Goal: Communication & Community: Answer question/provide support

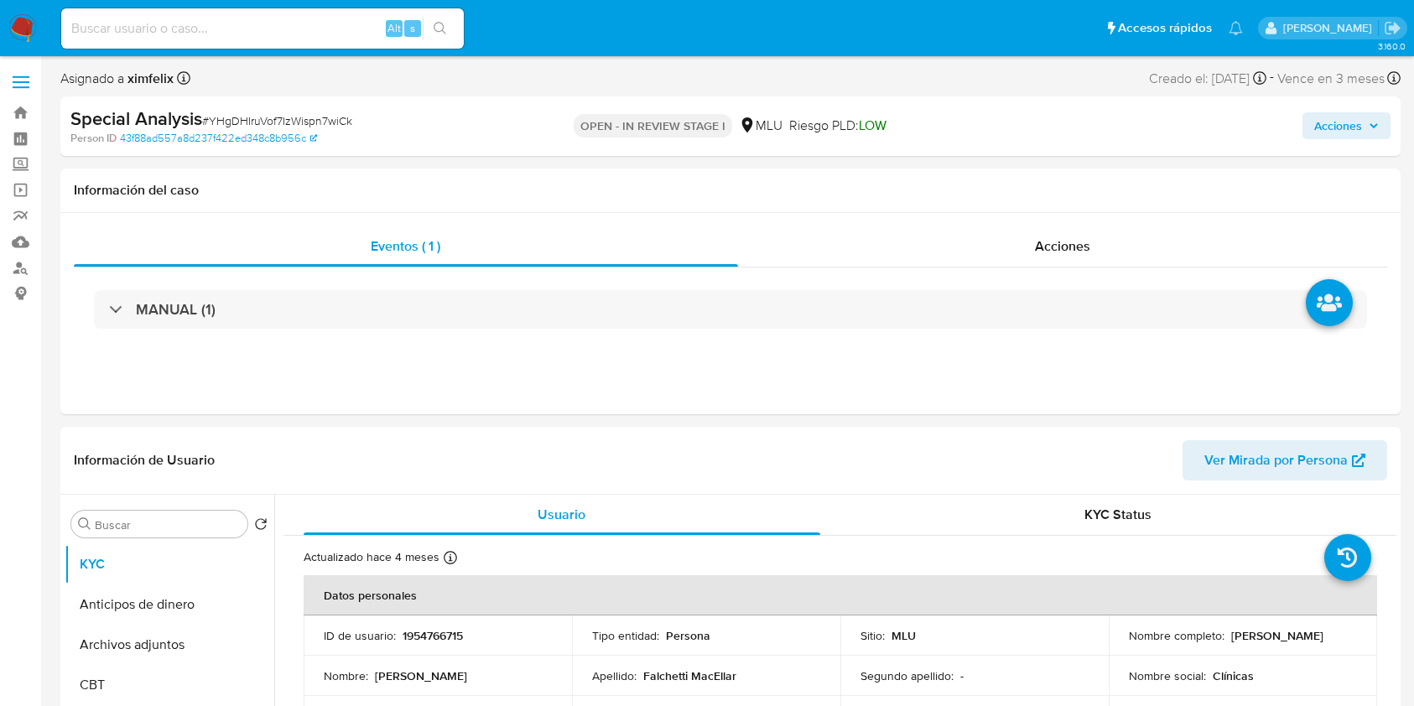
select select "10"
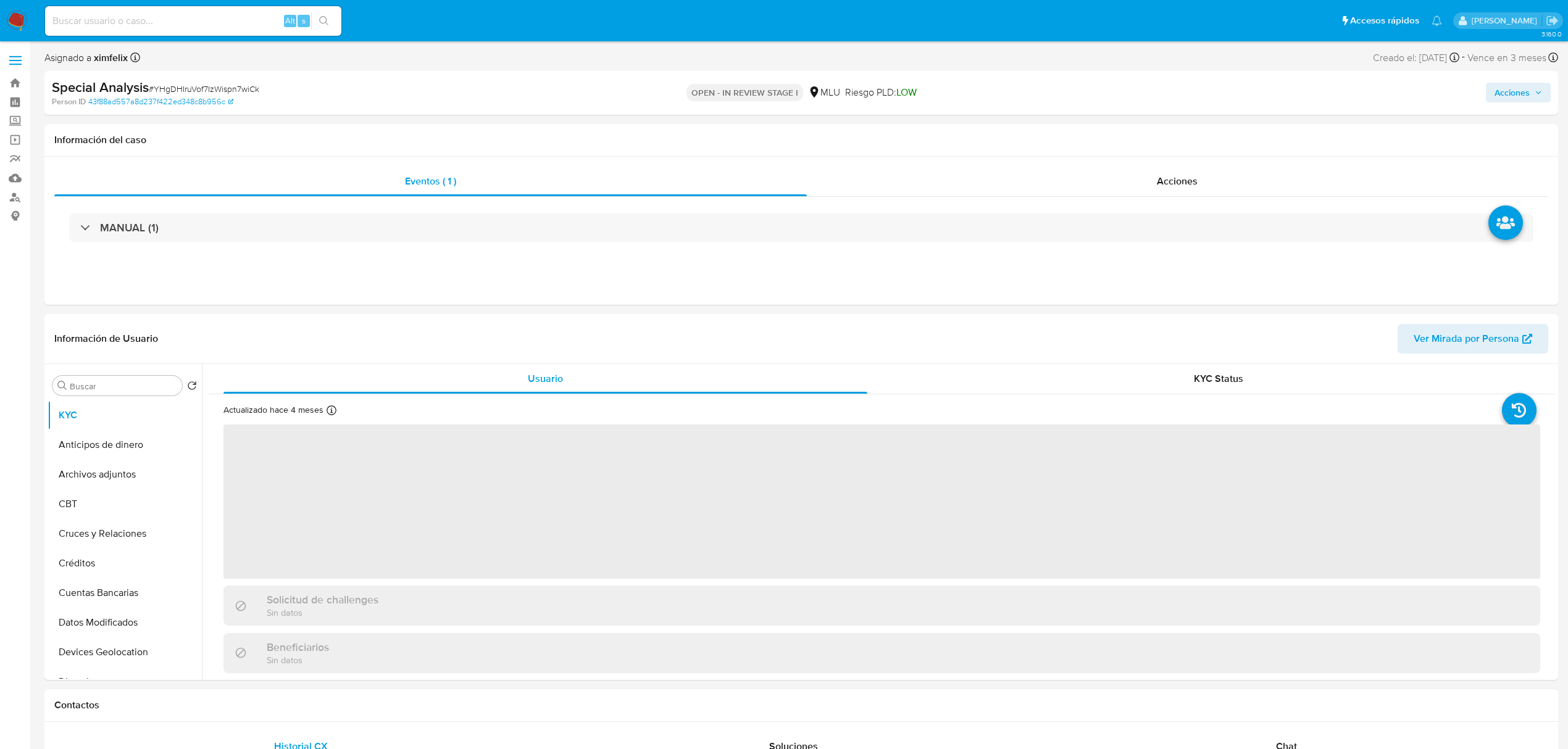
select select "10"
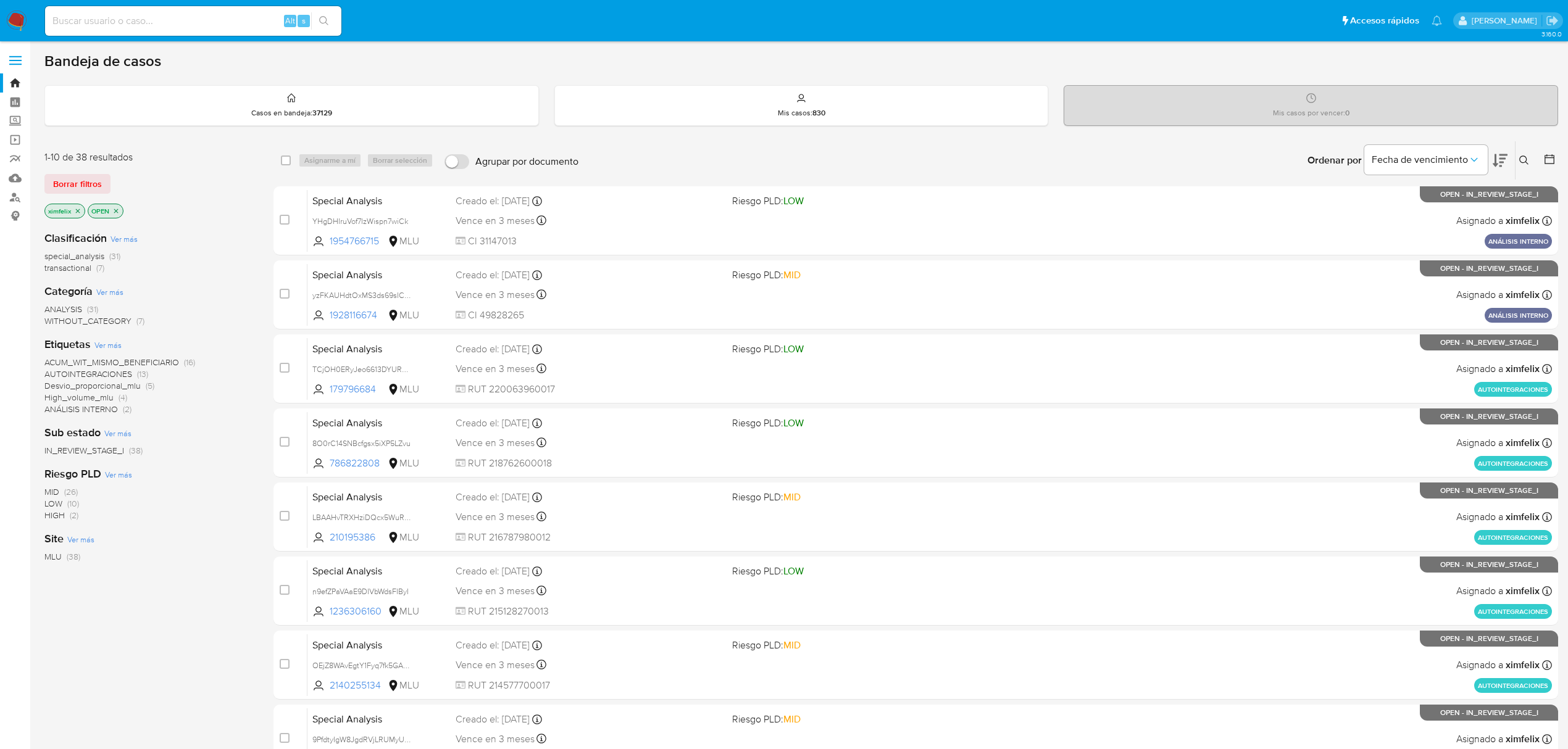
click at [13, 36] on nav "Pausado Ver notificaciones Alt s Accesos rápidos Presiona las siguientes teclas…" at bounding box center [784, 21] width 1568 height 41
click at [139, 6] on div "Alt s" at bounding box center [193, 21] width 297 height 29
click at [142, 21] on input at bounding box center [193, 21] width 297 height 16
paste input "YHgDHIruVof7IzWispn7wiCk"
type input "YHgDHIruVof7IzWispn7wiCk"
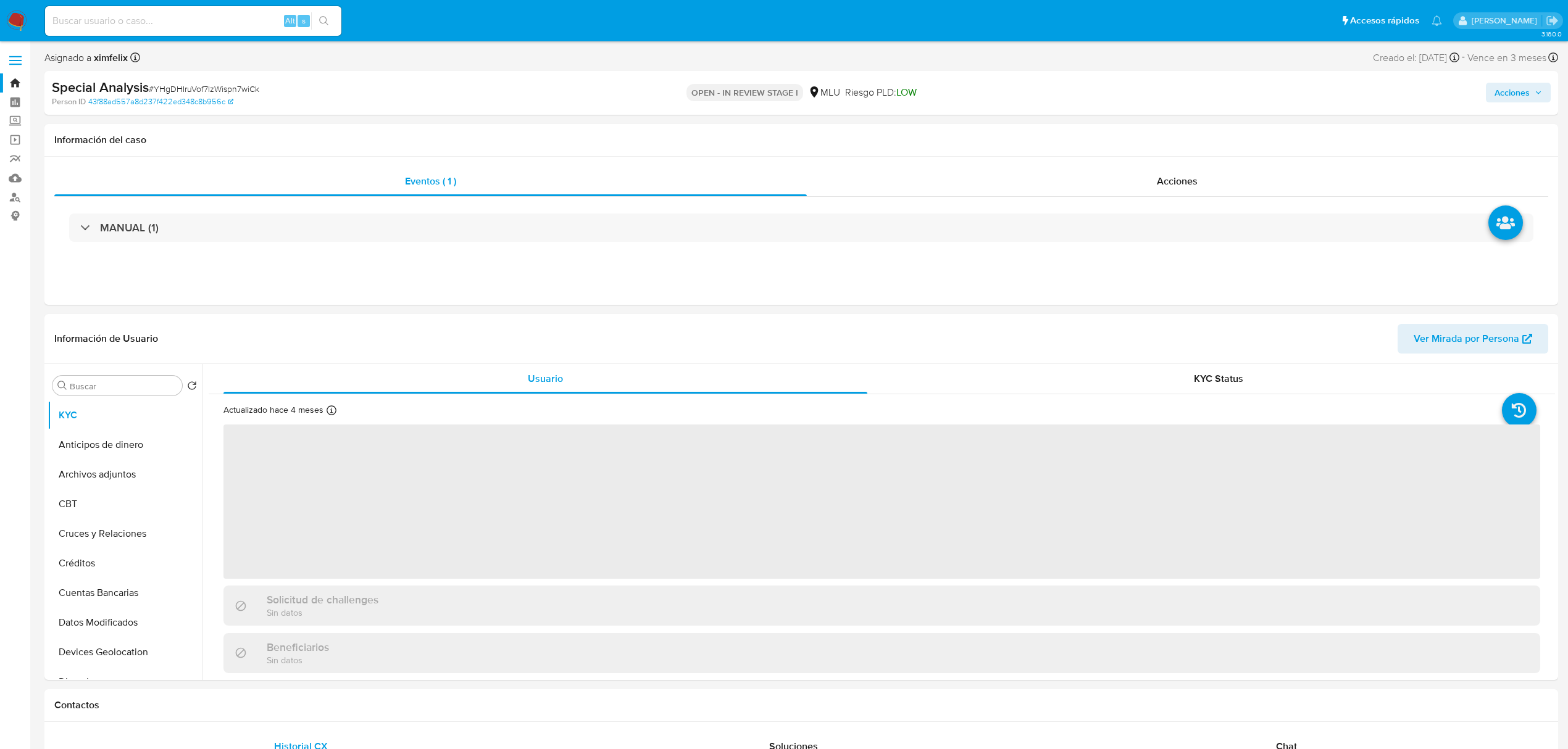
select select "10"
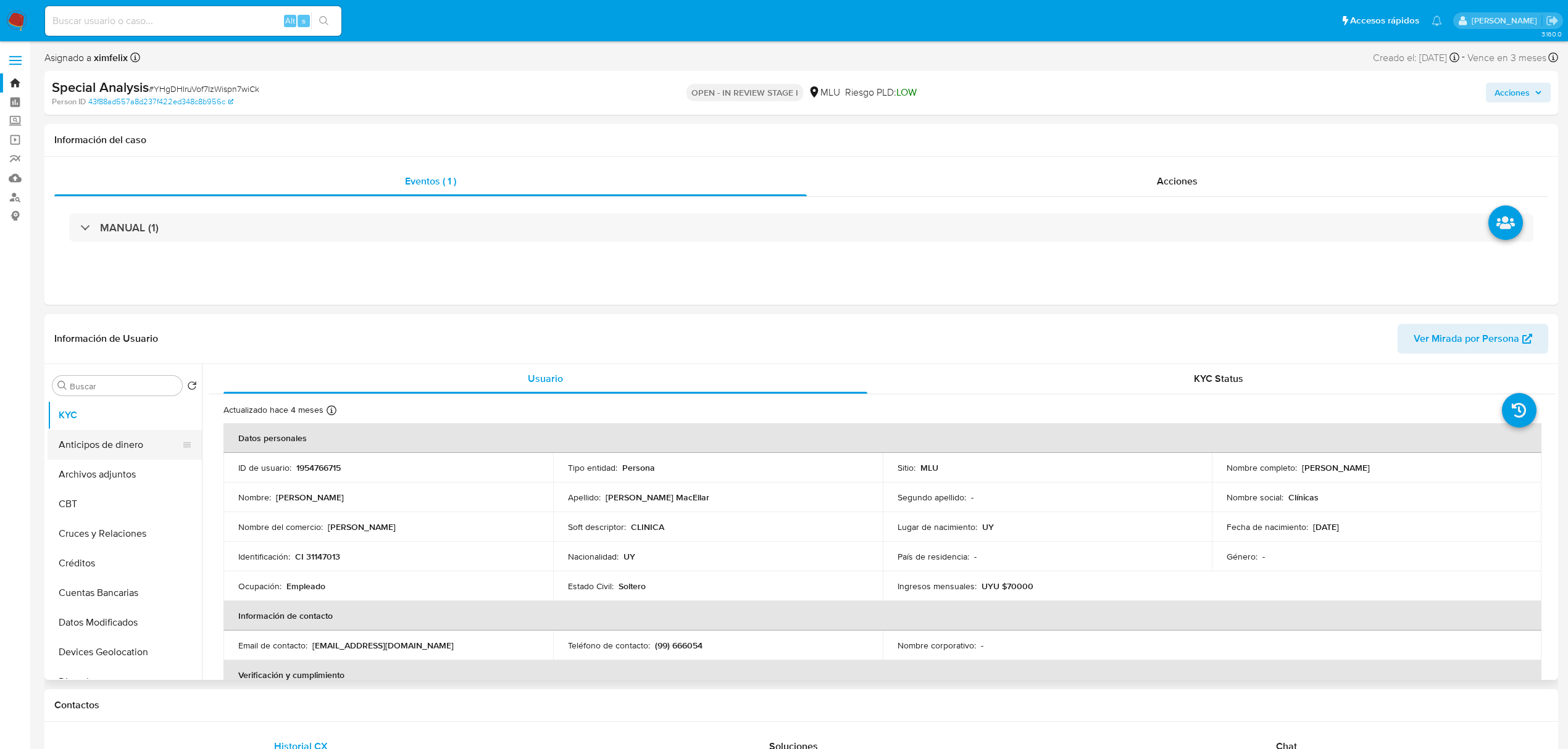
click at [197, 432] on ul "KYC Anticipos de dinero Archivos adjuntos CBT Cruces y Relaciones Créditos Cuen…" at bounding box center [125, 539] width 155 height 278
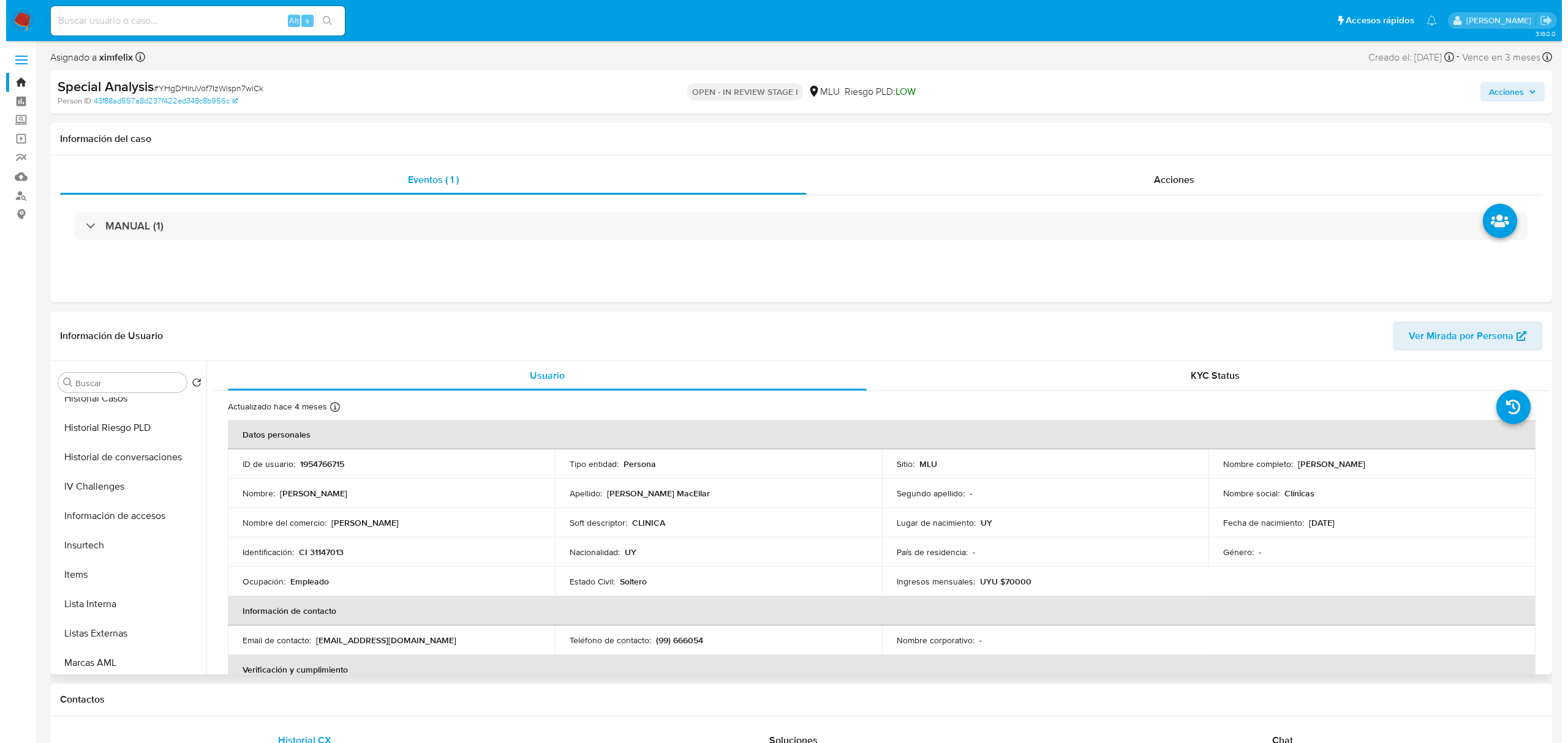
scroll to position [420, 0]
click at [150, 471] on button "Historial de conversaciones" at bounding box center [119, 462] width 143 height 29
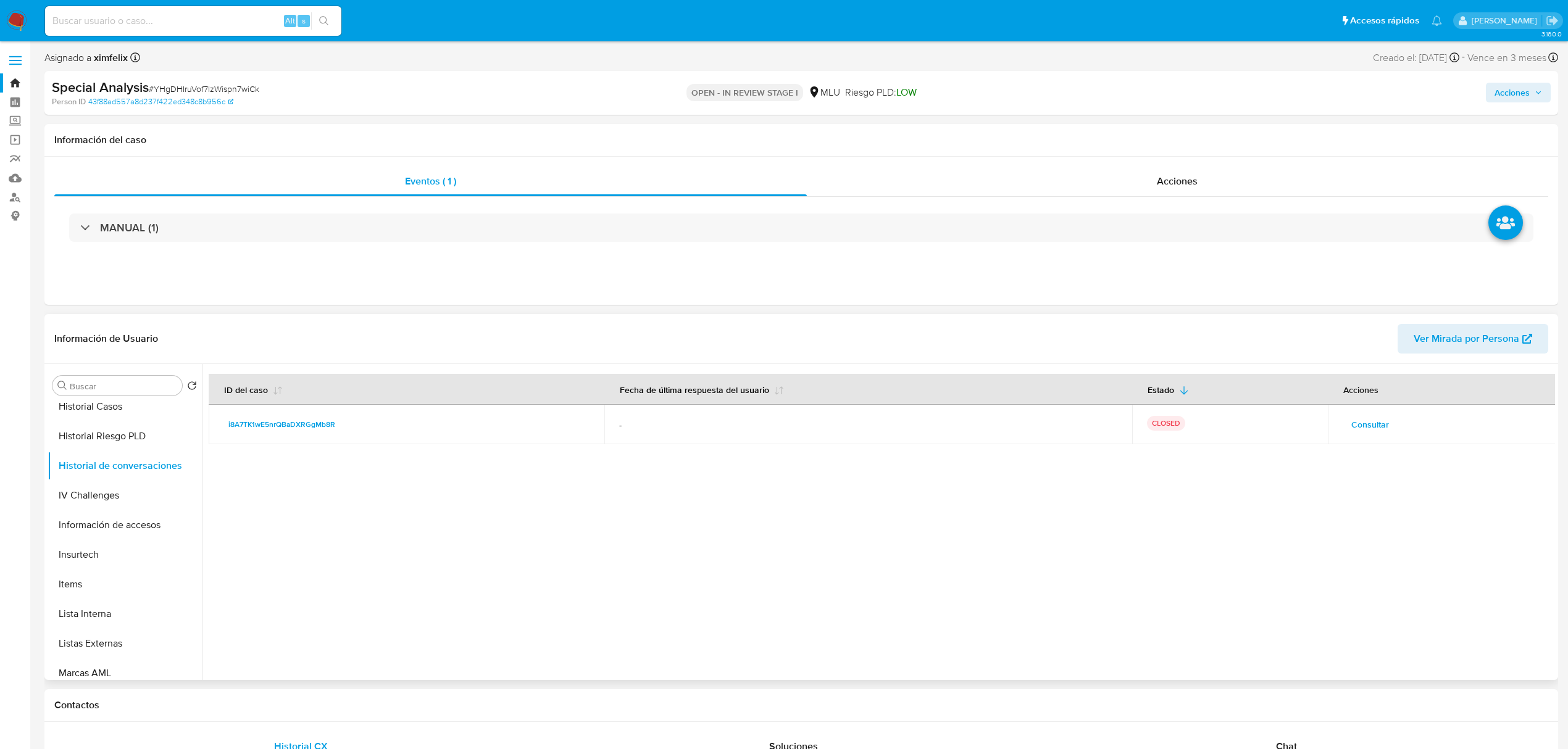
click at [1364, 433] on span "Consultar" at bounding box center [1370, 424] width 38 height 17
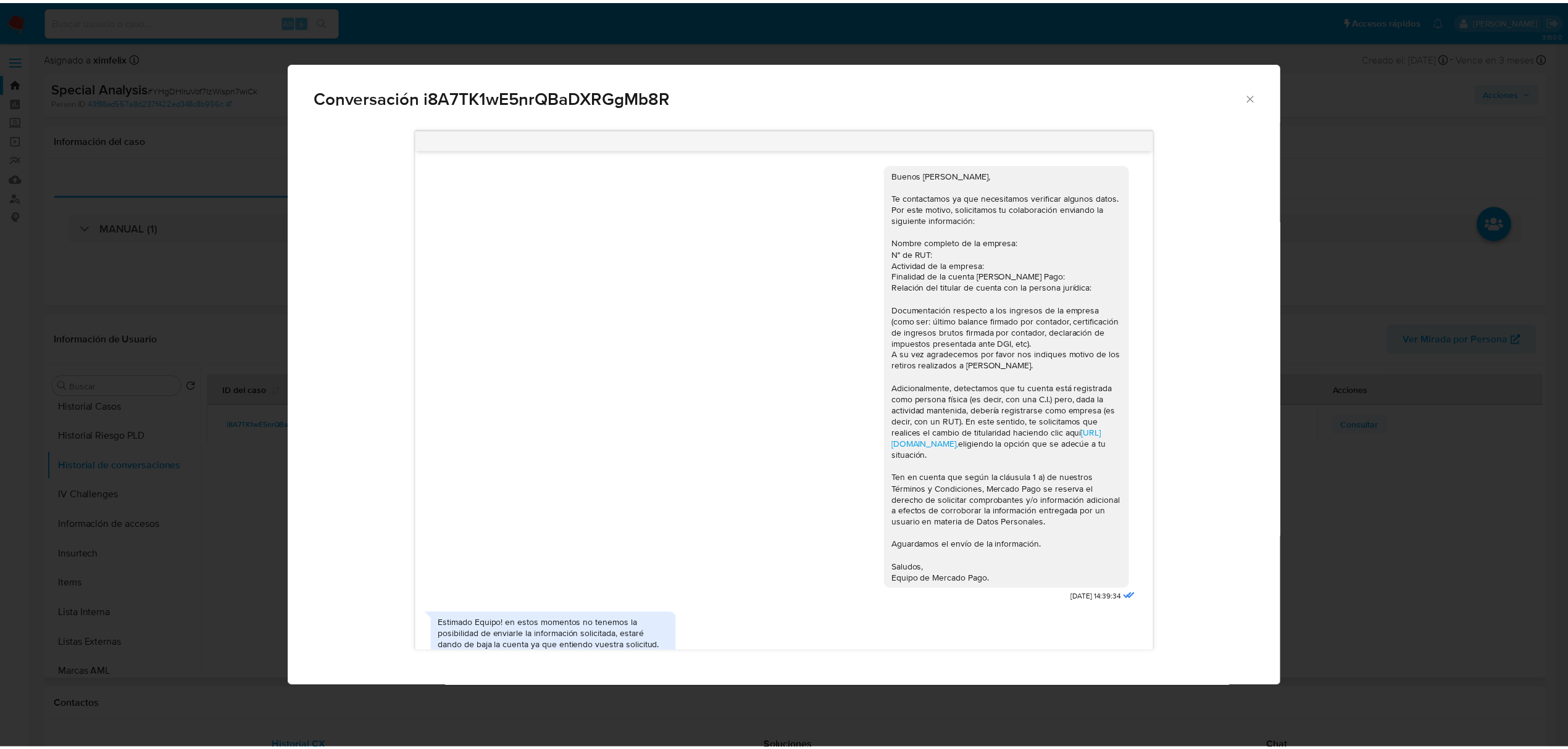
scroll to position [327, 0]
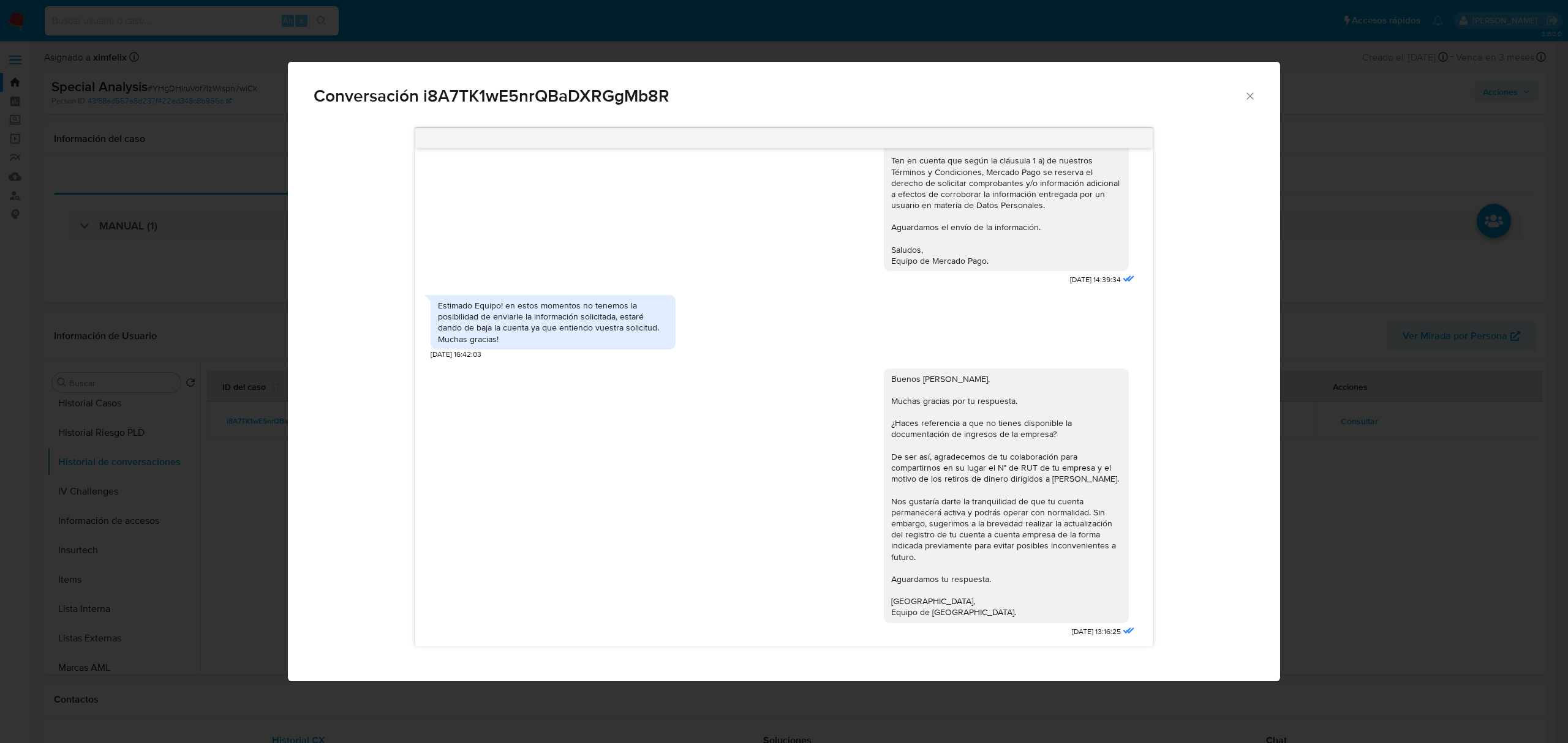
click at [1246, 105] on div "Conversación i8A7TK1wE5nrQBaDXRGgMb8R" at bounding box center [784, 91] width 993 height 58
click at [1250, 101] on icon "Cerrar" at bounding box center [1250, 96] width 12 height 12
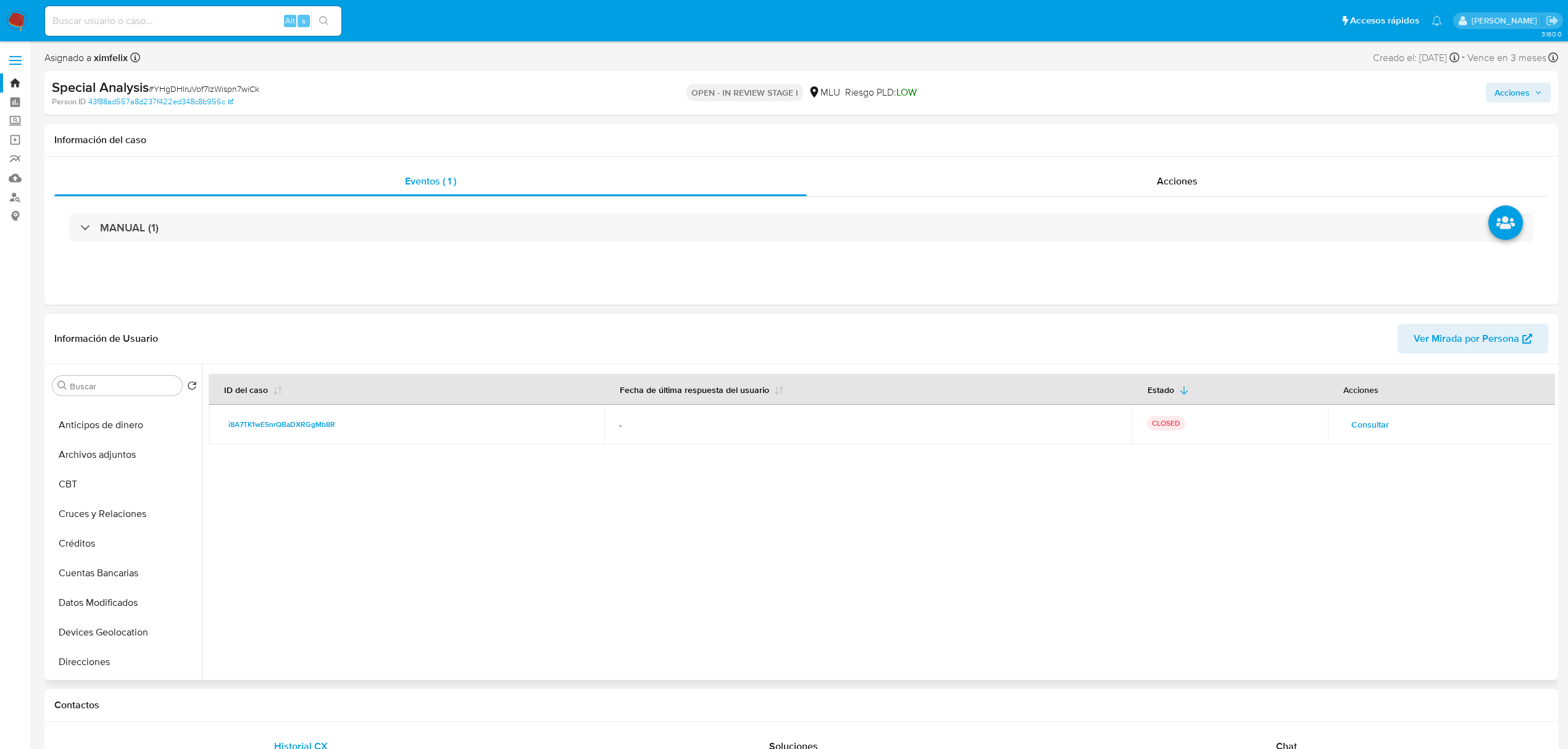
scroll to position [0, 0]
click at [144, 580] on button "Cuentas Bancarias" at bounding box center [120, 593] width 144 height 29
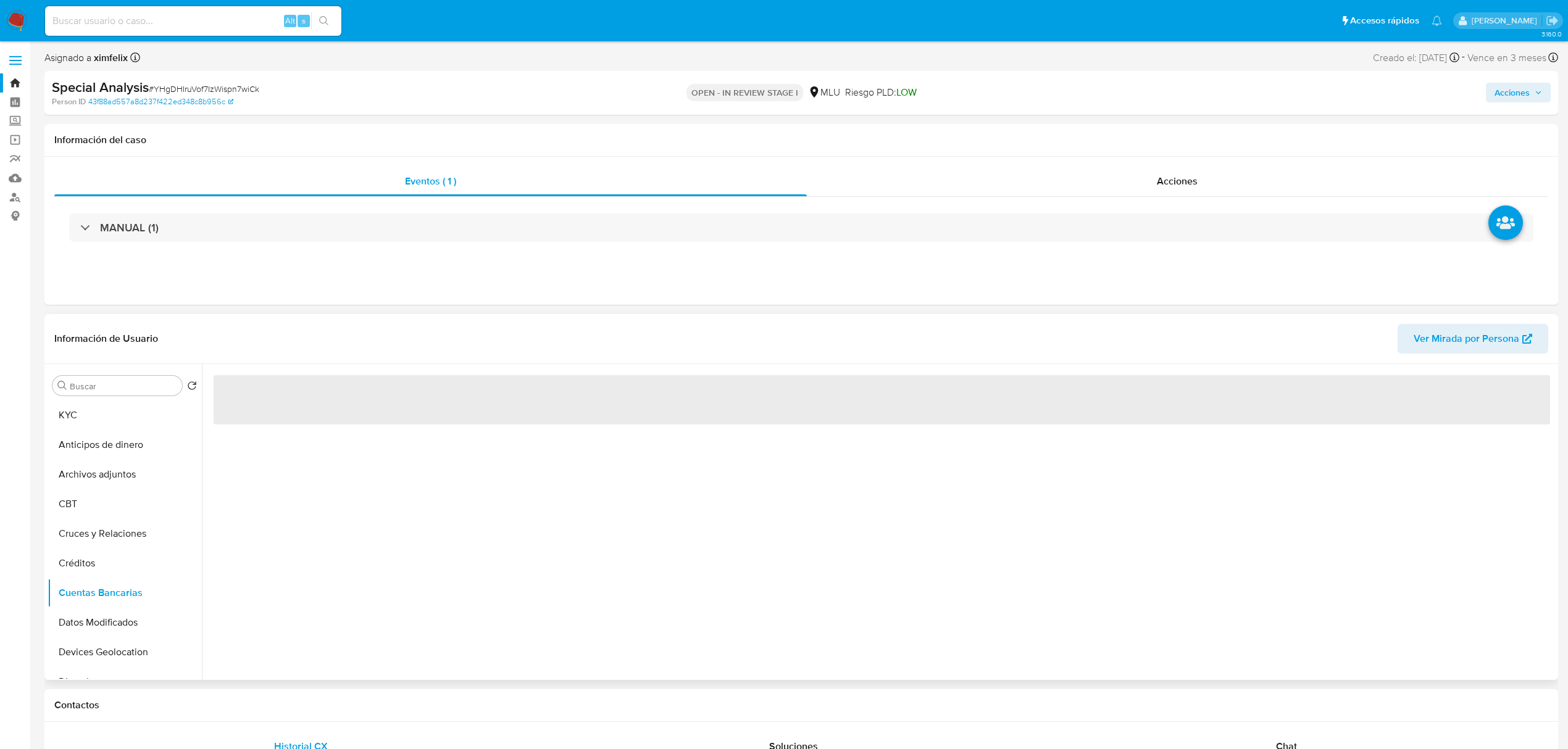
click at [332, 559] on div "‌" at bounding box center [878, 522] width 1353 height 316
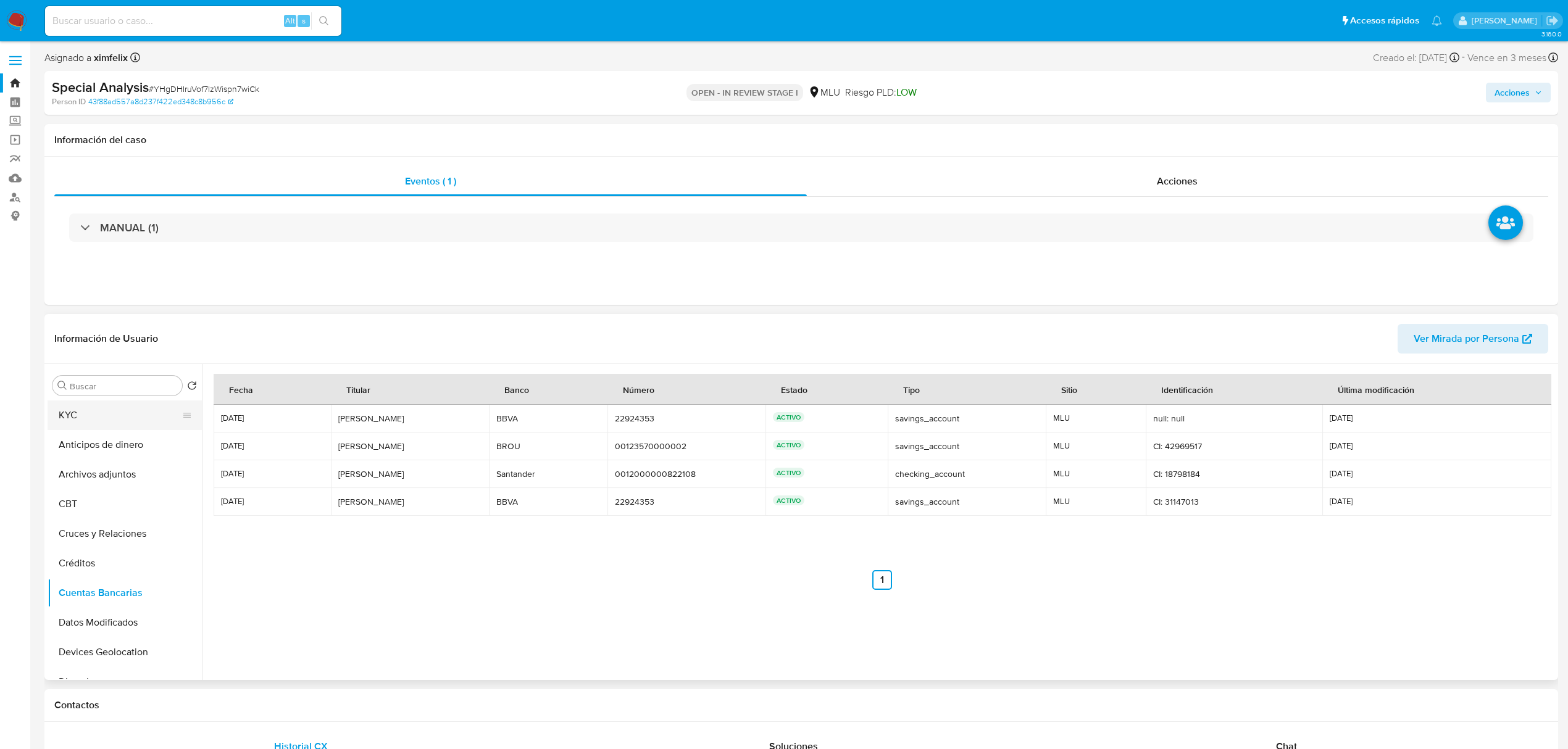
click at [113, 427] on button "KYC" at bounding box center [120, 415] width 144 height 29
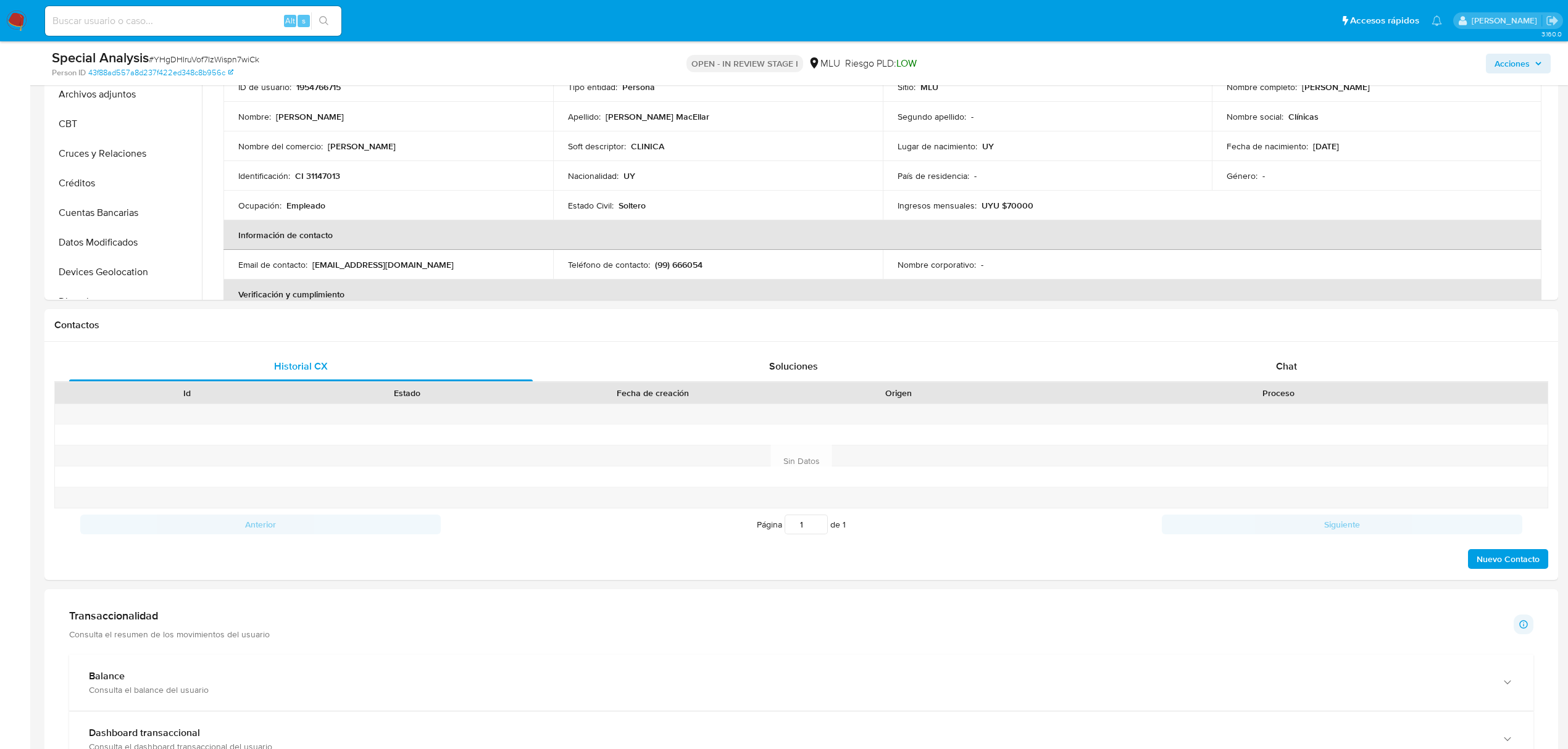
scroll to position [359, 0]
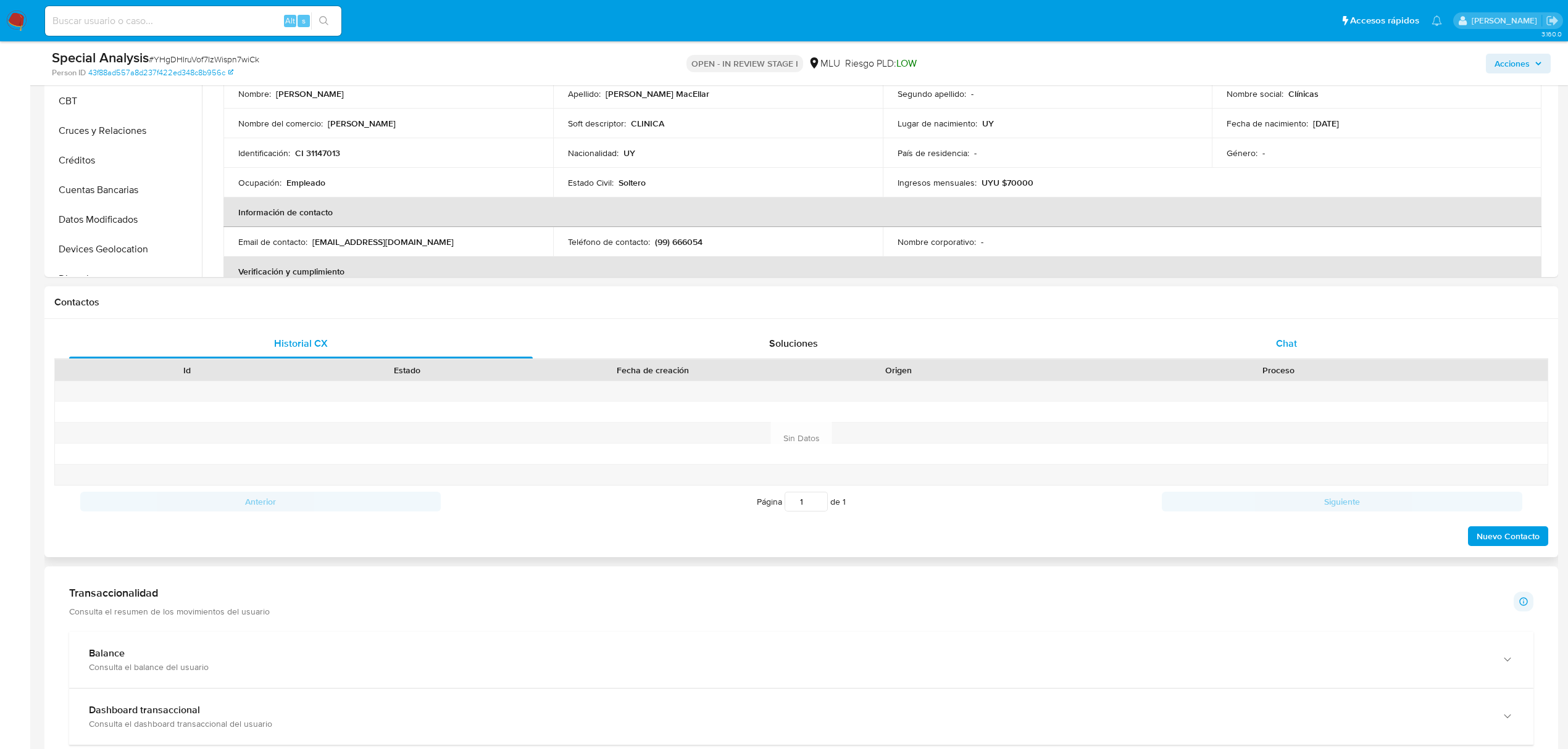
click at [1272, 352] on div "Chat" at bounding box center [1287, 344] width 464 height 29
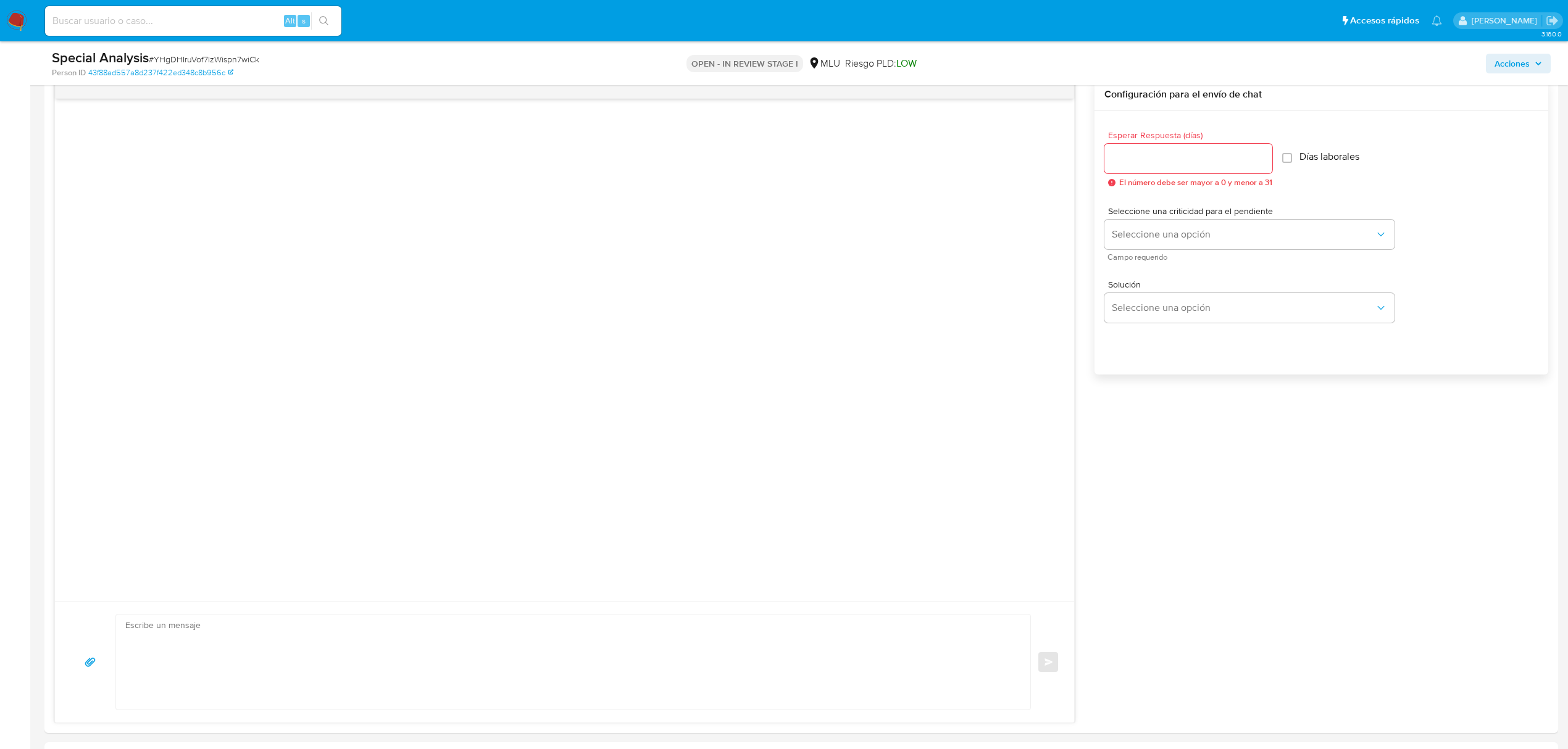
scroll to position [672, 0]
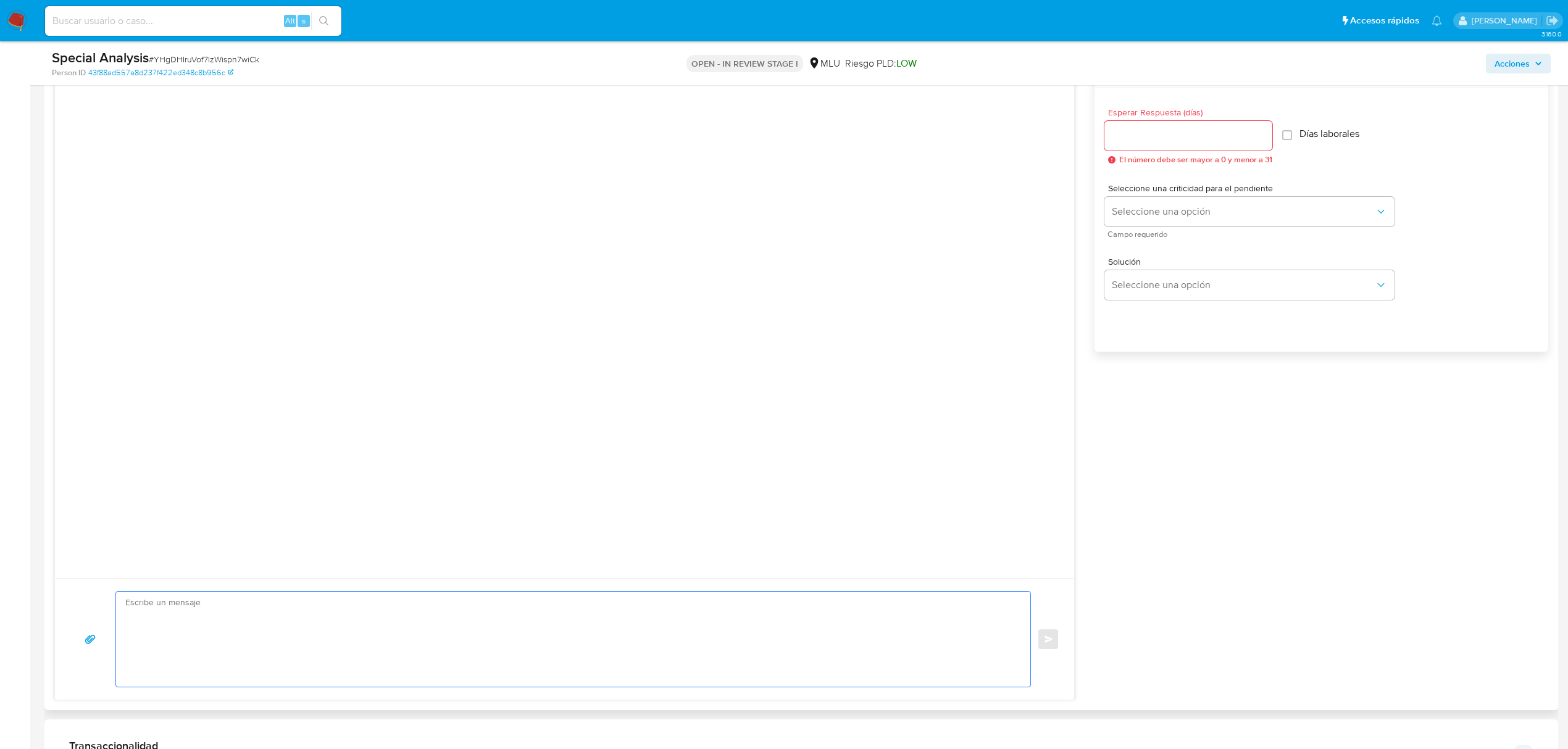
click at [394, 630] on textarea at bounding box center [570, 639] width 890 height 95
click at [554, 637] on textarea "Buenos días Alejandro, En el mes de enero nos pusimos en contacto contigo solic…" at bounding box center [570, 639] width 890 height 95
click at [556, 628] on textarea "Buenos días Alejandro, En el mes de enero nos pusimos en contacto contigo solic…" at bounding box center [570, 639] width 890 height 95
click at [732, 628] on textarea "Buenos días Alejandro, En el mes de enero nos pusimos en contacto contigo solic…" at bounding box center [570, 639] width 890 height 95
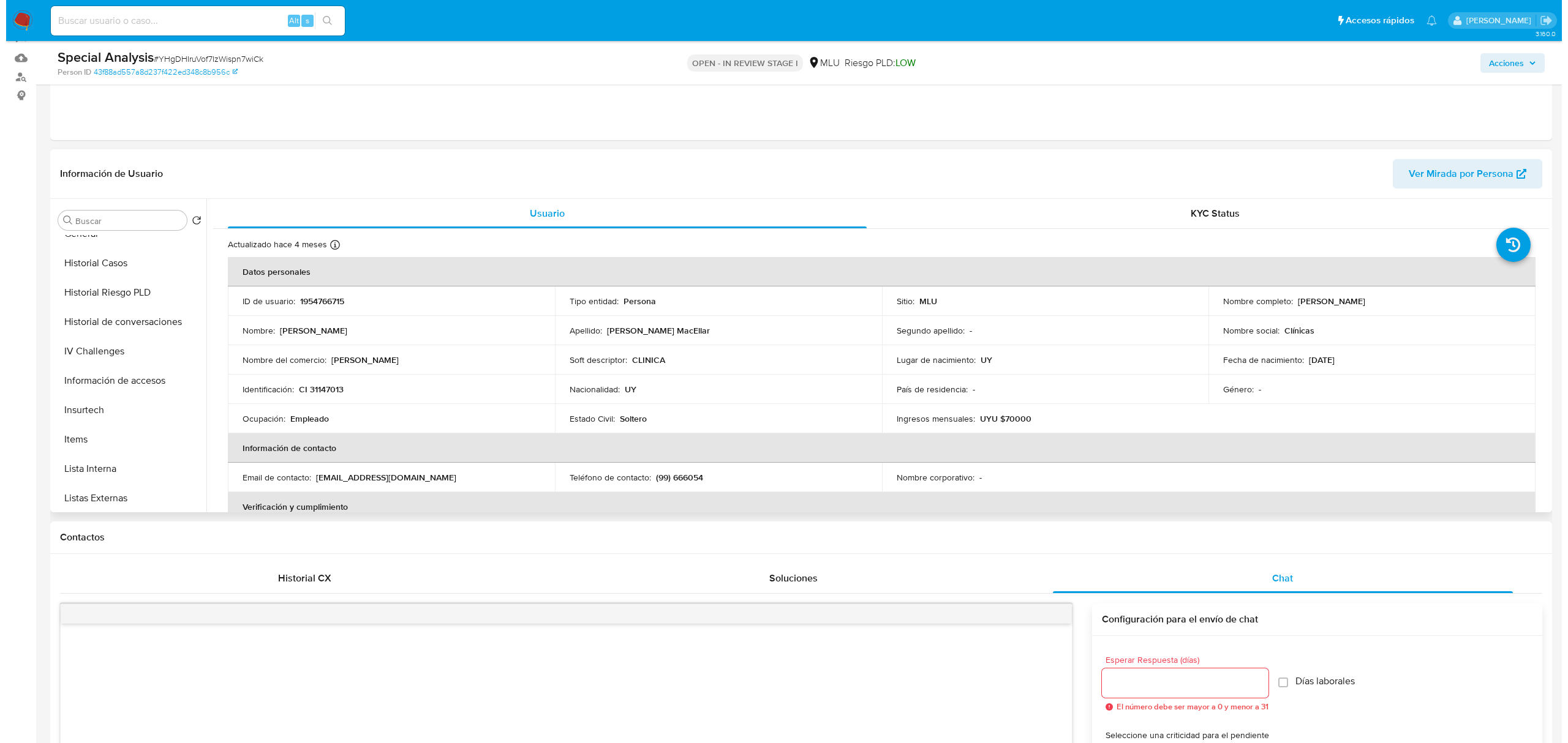
scroll to position [404, 0]
click at [146, 319] on button "Historial de conversaciones" at bounding box center [119, 316] width 143 height 29
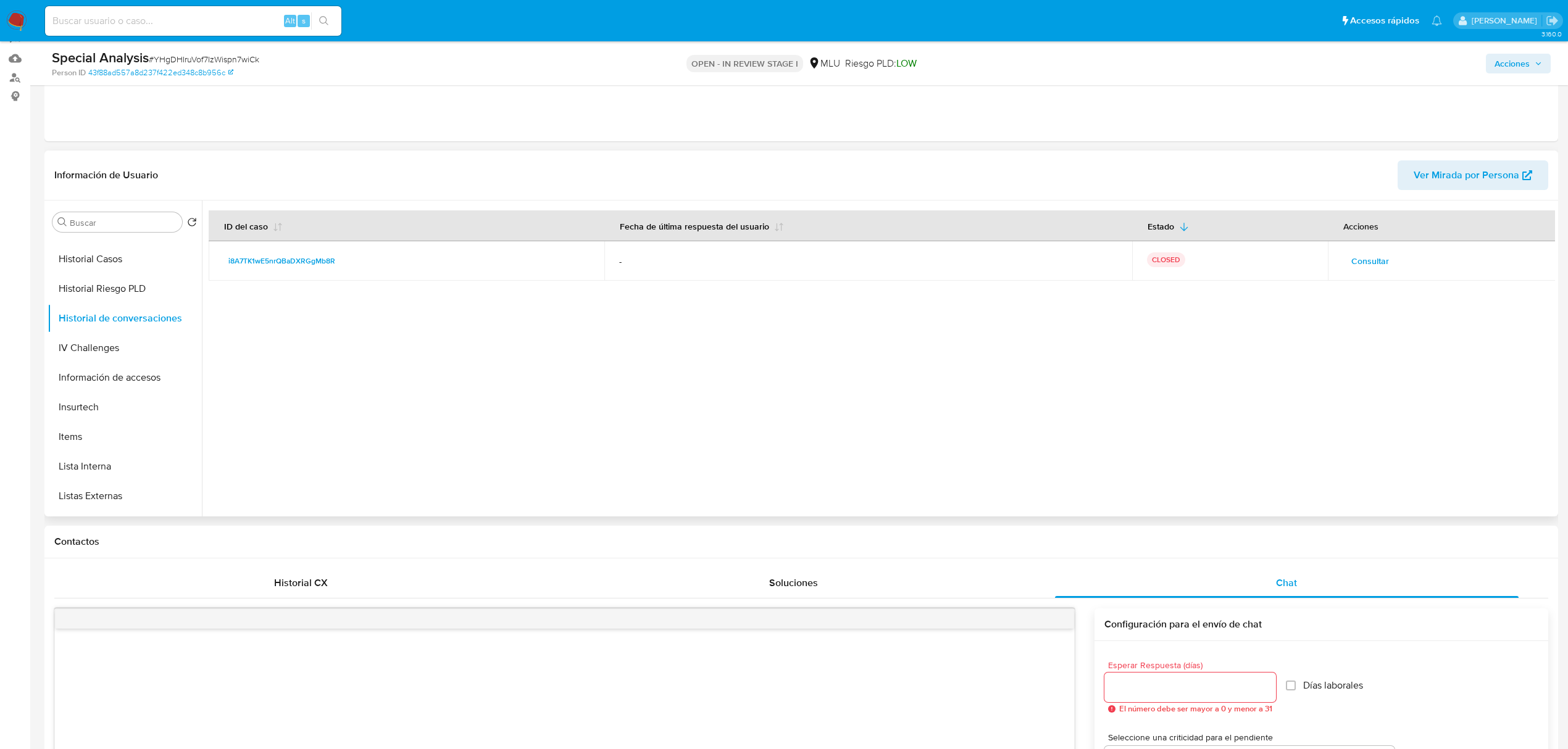
click at [1356, 260] on span "Consultar" at bounding box center [1370, 260] width 38 height 17
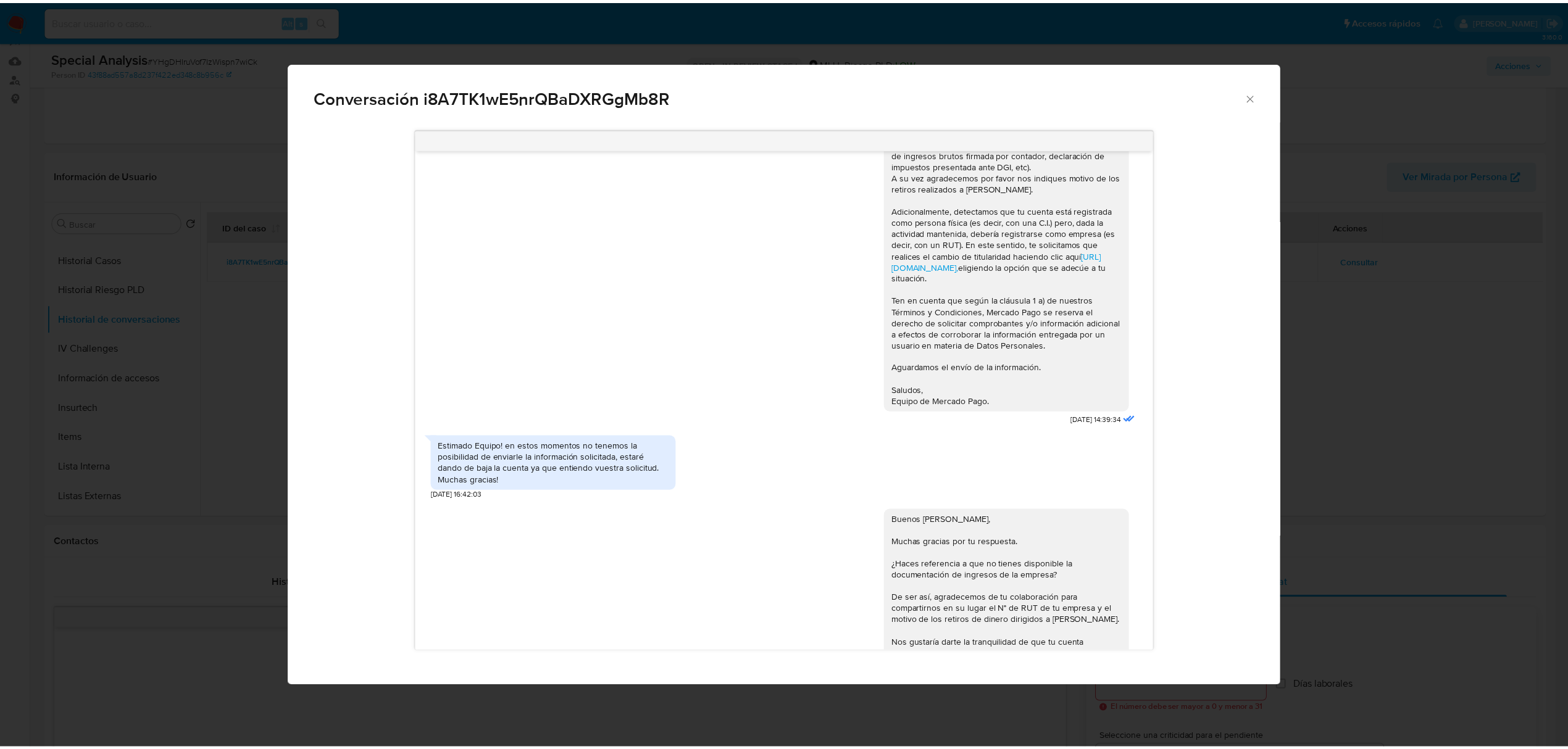
scroll to position [327, 0]
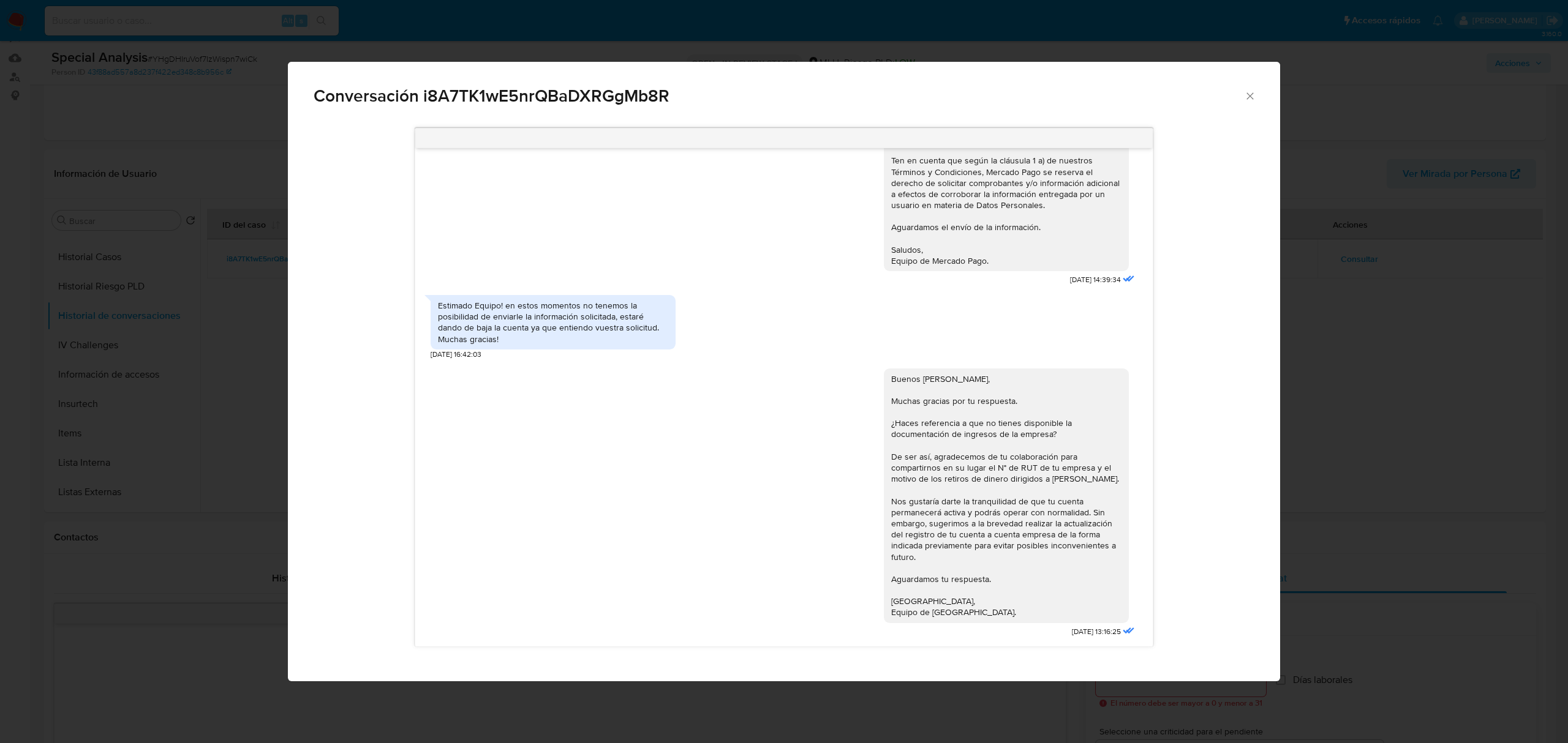
click at [1410, 410] on div "Conversación i8A7TK1wE5nrQBaDXRGgMb8R Buenos días Alejandro, Te contactamos ya …" at bounding box center [784, 372] width 1568 height 743
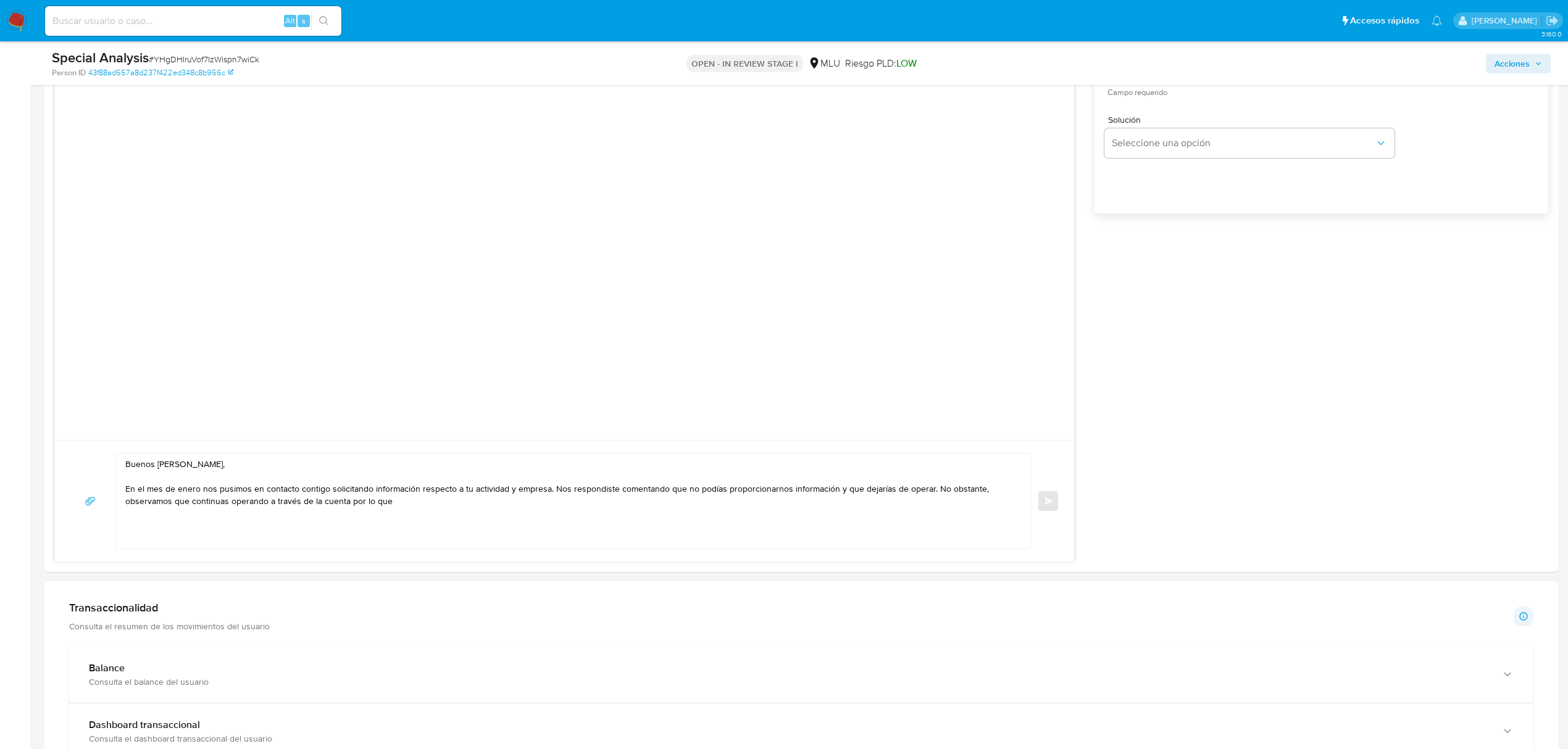
scroll to position [817, 0]
click at [460, 503] on textarea "Buenos días Alejandro, En el mes de enero nos pusimos en contacto contigo solic…" at bounding box center [570, 494] width 890 height 95
click at [475, 497] on textarea "Buenos días Alejandro, En el mes de enero nos pusimos en contacto contigo solic…" at bounding box center [570, 494] width 890 height 95
click at [588, 503] on textarea "Buenos días Alejandro, En el mes de enero nos pusimos en contacto contigo solic…" at bounding box center [570, 494] width 890 height 95
paste textarea "Nombre completo de la empresa: N° de RUT: Actividad de la empresa: Finalidad de…"
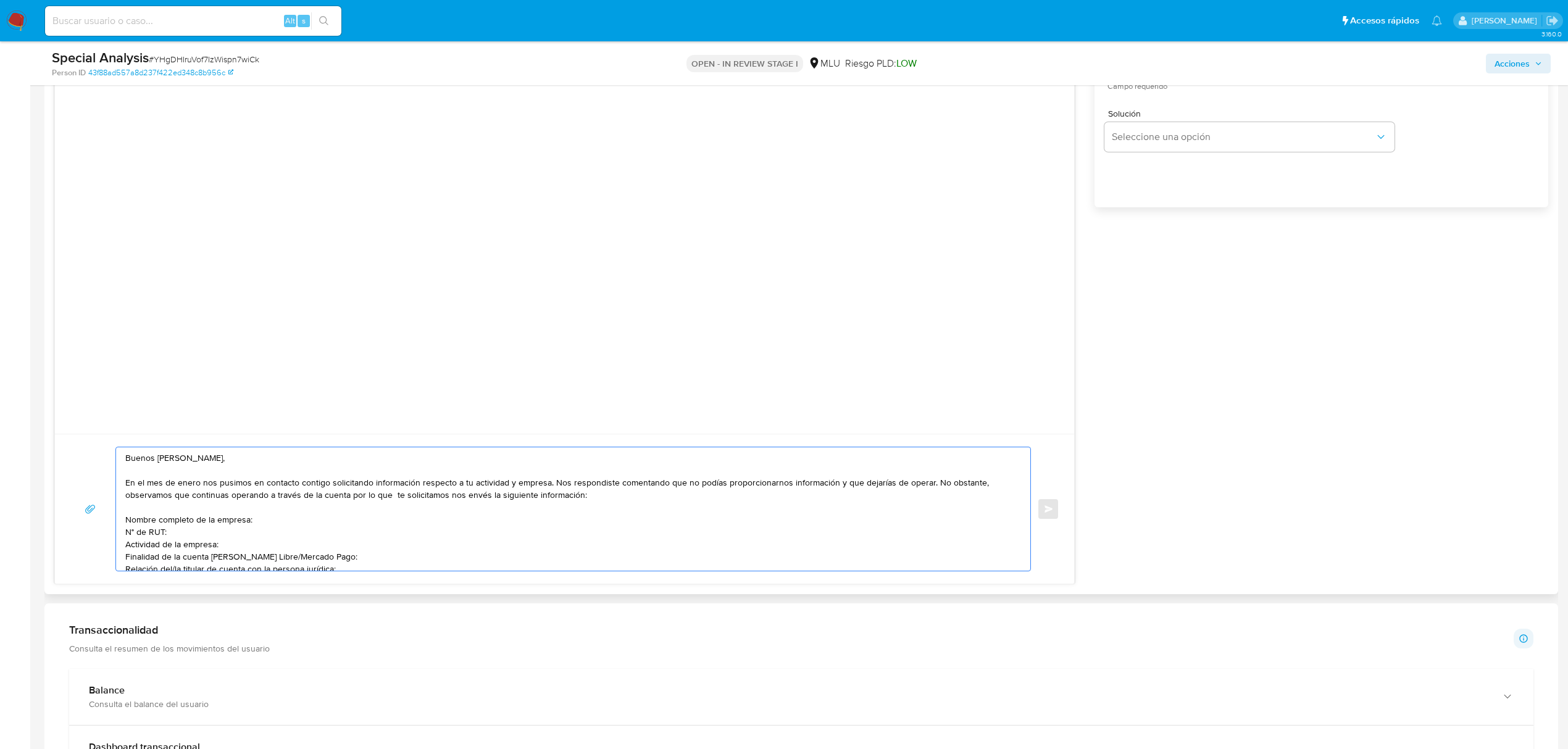
click at [292, 554] on textarea "Buenos días Alejandro, En el mes de enero nos pusimos en contacto contigo solic…" at bounding box center [570, 509] width 890 height 124
click at [278, 557] on textarea "Buenos días Alejandro, En el mes de enero nos pusimos en contacto contigo solic…" at bounding box center [570, 509] width 890 height 124
click at [346, 565] on textarea "Buenos días Alejandro, En el mes de enero nos pusimos en contacto contigo solic…" at bounding box center [570, 509] width 890 height 124
click at [175, 563] on textarea "Buenos días Alejandro, En el mes de enero nos pusimos en contacto contigo solic…" at bounding box center [570, 509] width 890 height 124
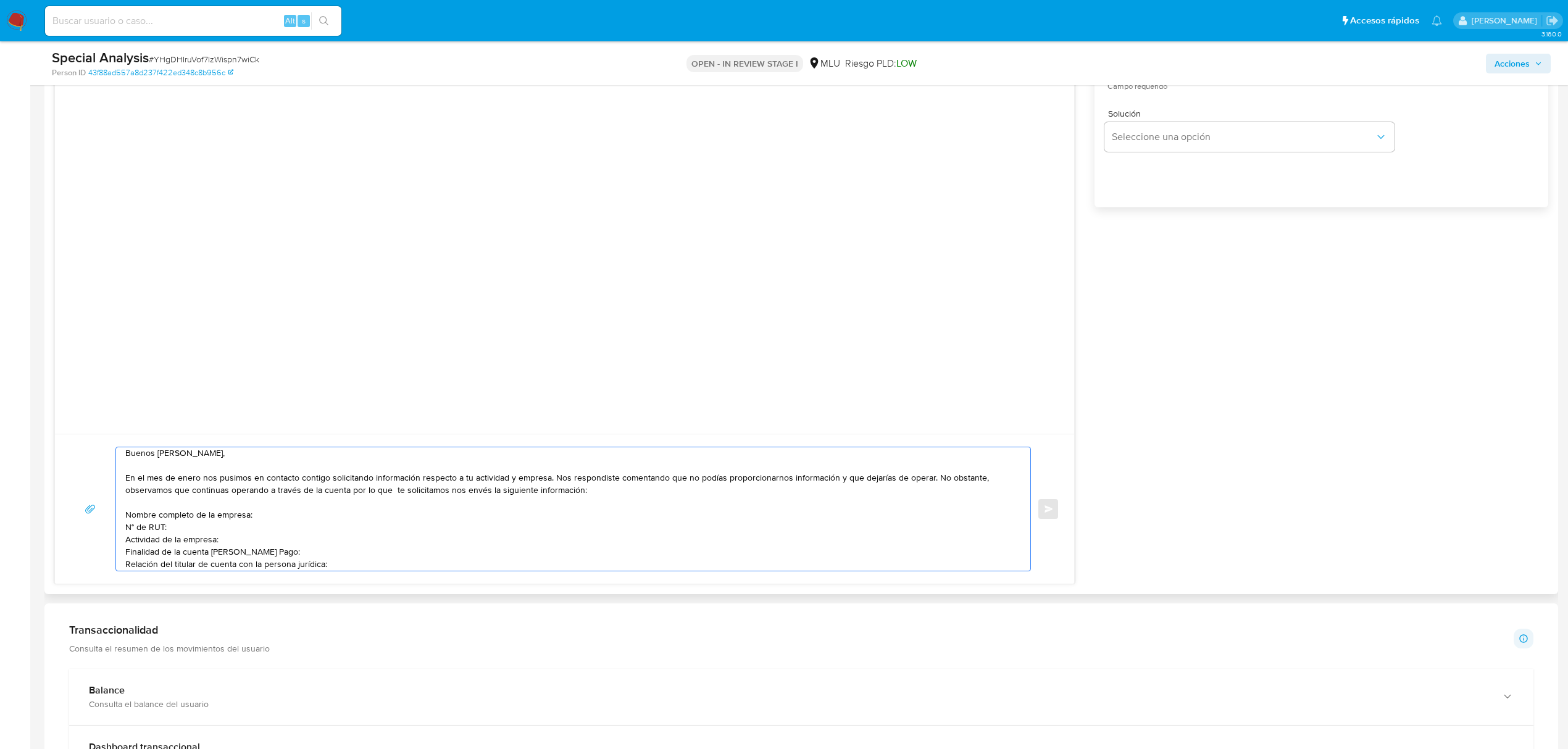
click at [354, 566] on textarea "Buenos días Alejandro, En el mes de enero nos pusimos en contacto contigo solic…" at bounding box center [570, 509] width 890 height 124
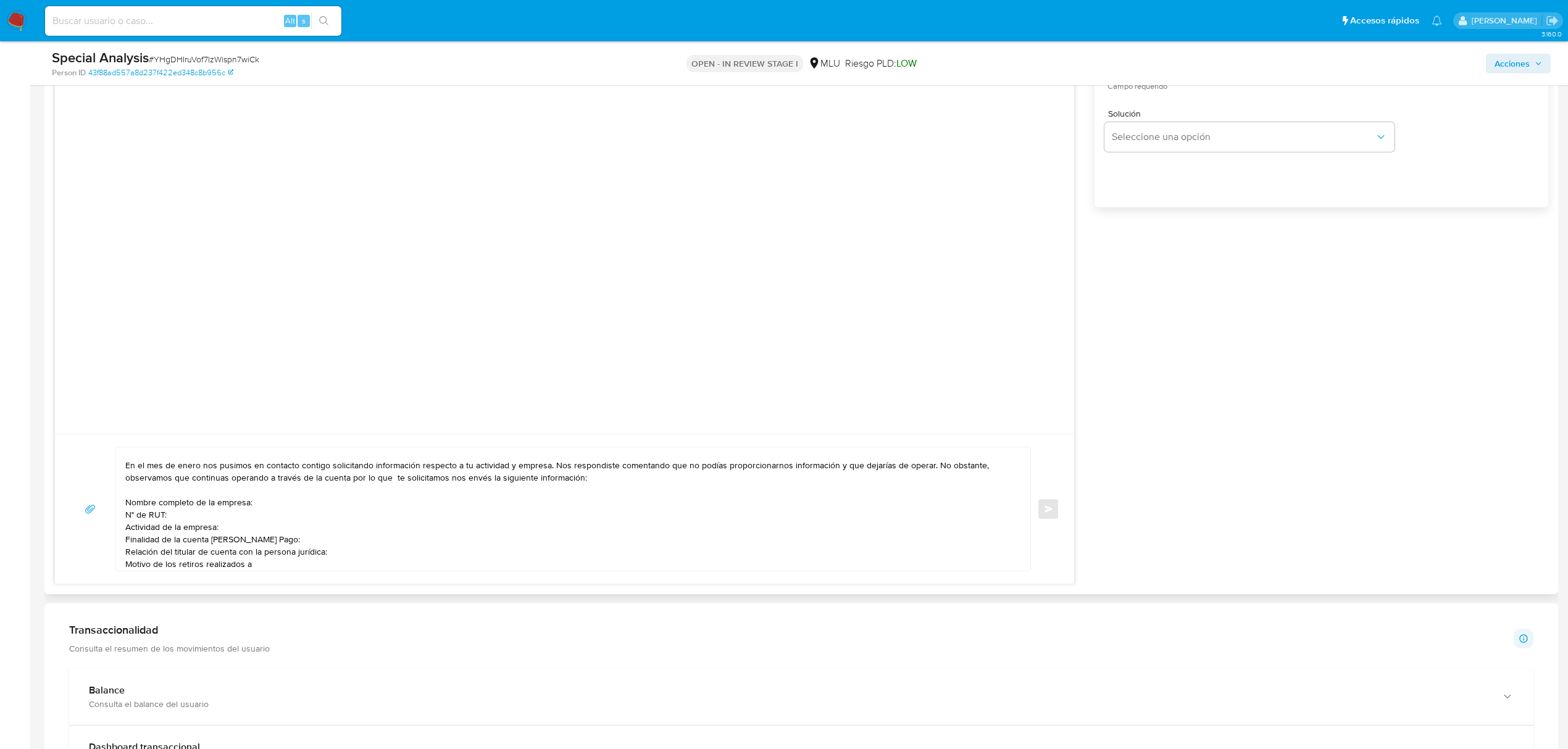
click at [270, 564] on textarea "Buenos días Alejandro, En el mes de enero nos pusimos en contacto contigo solic…" at bounding box center [570, 509] width 890 height 124
paste textarea "Maria Varones"
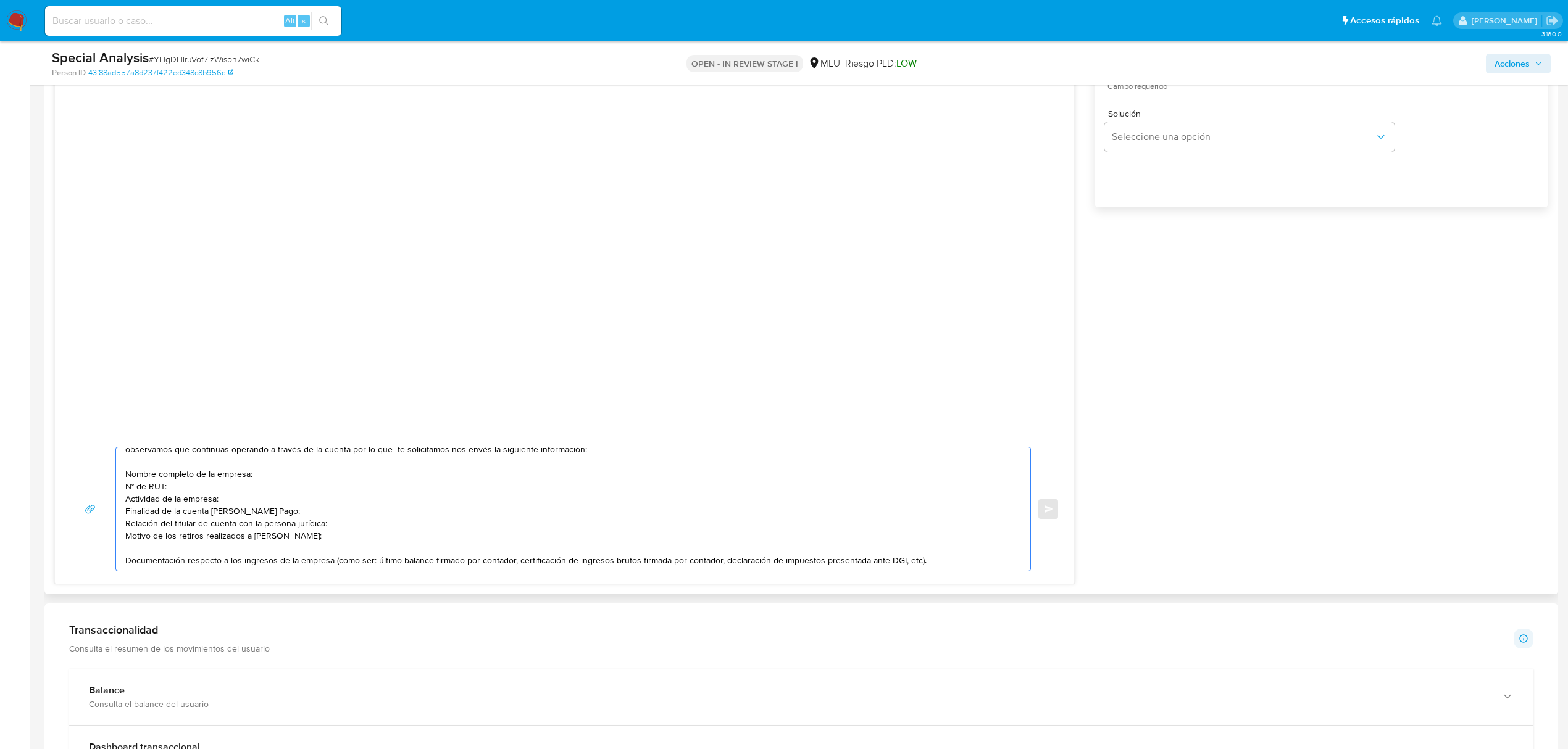
click at [952, 549] on textarea "Buenos días Alejandro, En el mes de enero nos pusimos en contacto contigo solic…" at bounding box center [570, 509] width 890 height 124
click at [925, 548] on textarea "Buenos días Alejandro, En el mes de enero nos pusimos en contacto contigo solic…" at bounding box center [570, 509] width 890 height 124
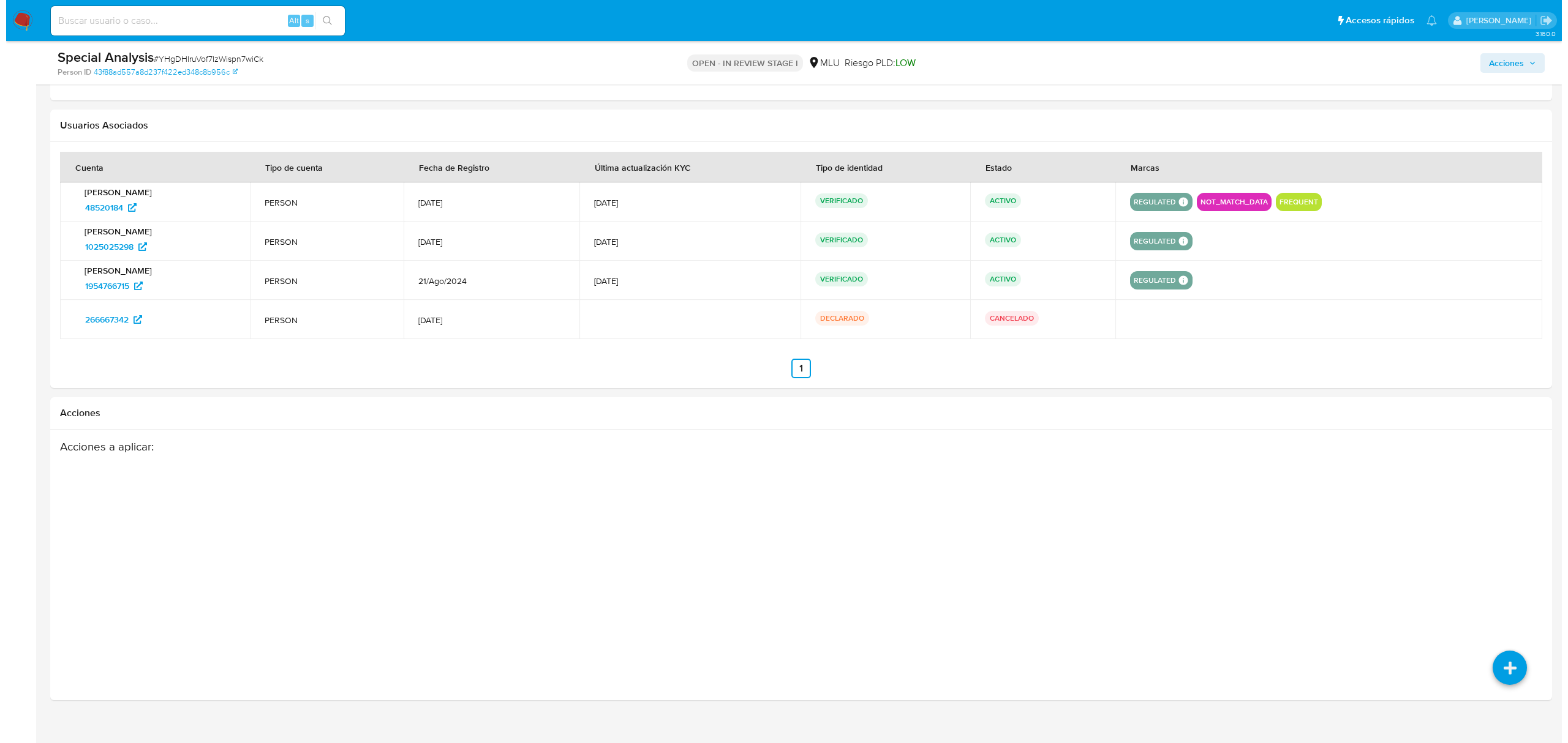
scroll to position [1733, 0]
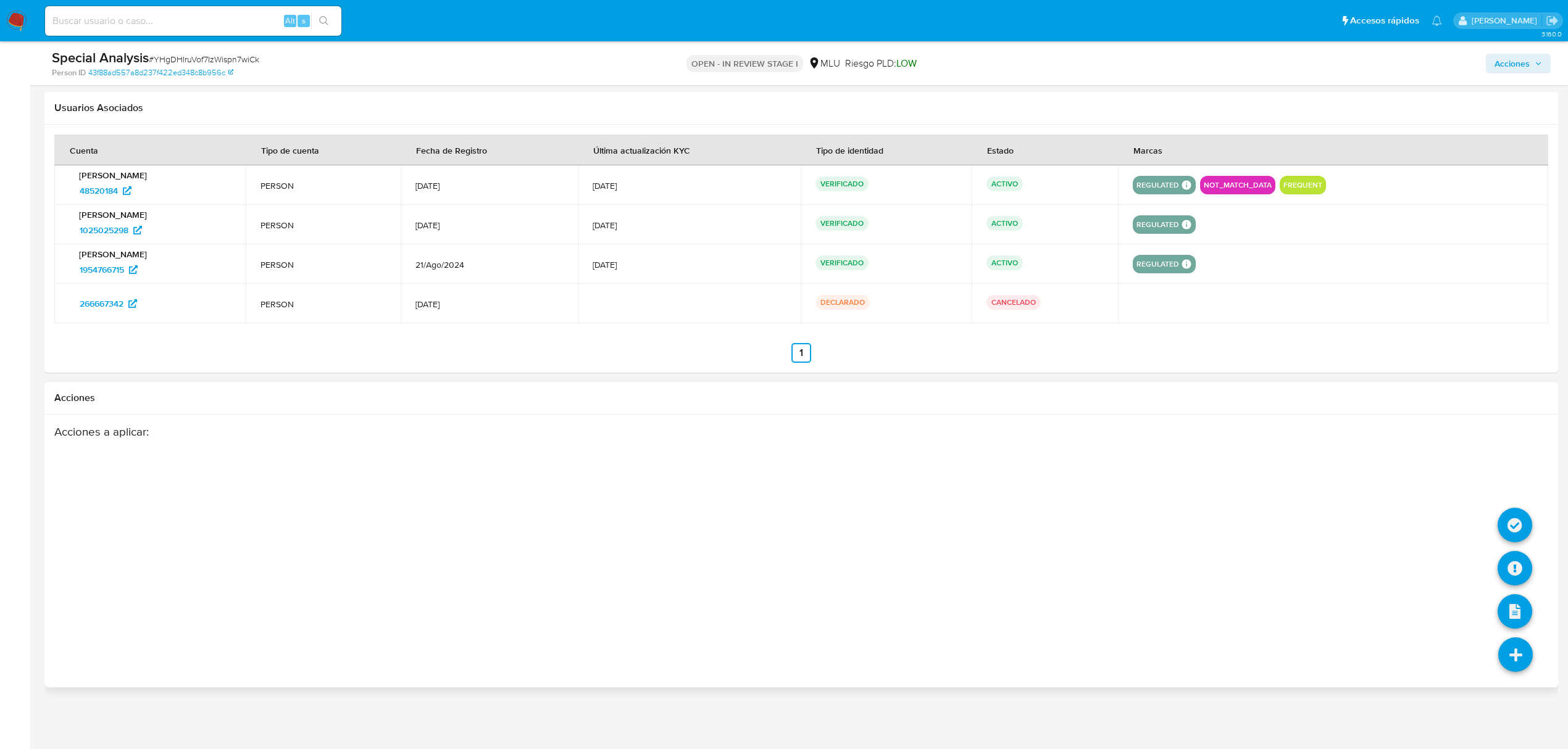
type textarea "Buenos días Alejandro, En el mes de enero nos pusimos en contacto contigo solic…"
click at [1519, 681] on li at bounding box center [1516, 656] width 66 height 69
click at [1514, 566] on icon at bounding box center [1515, 568] width 35 height 35
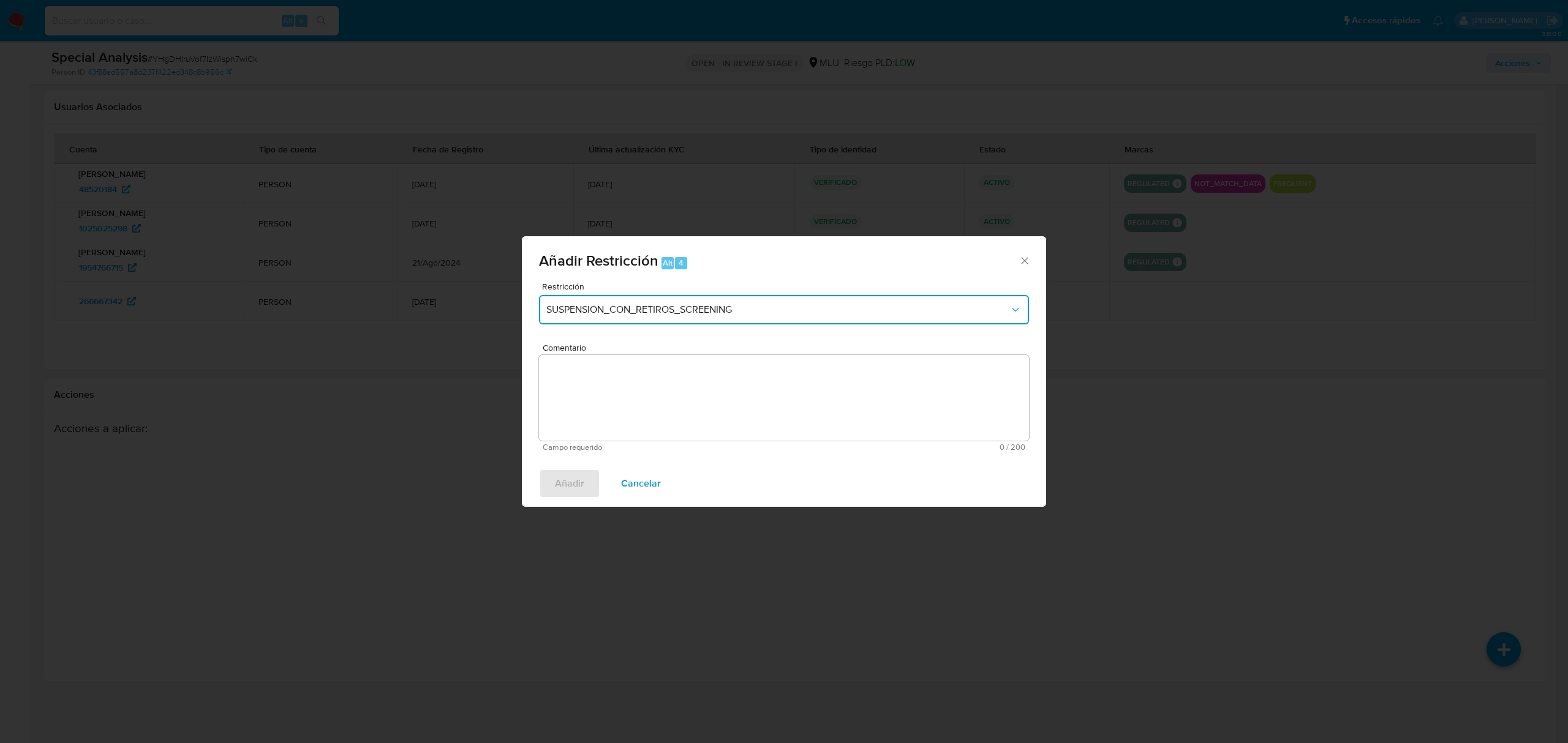
click at [930, 304] on span "SUSPENSION_CON_RETIROS_SCREENING" at bounding box center [778, 309] width 463 height 12
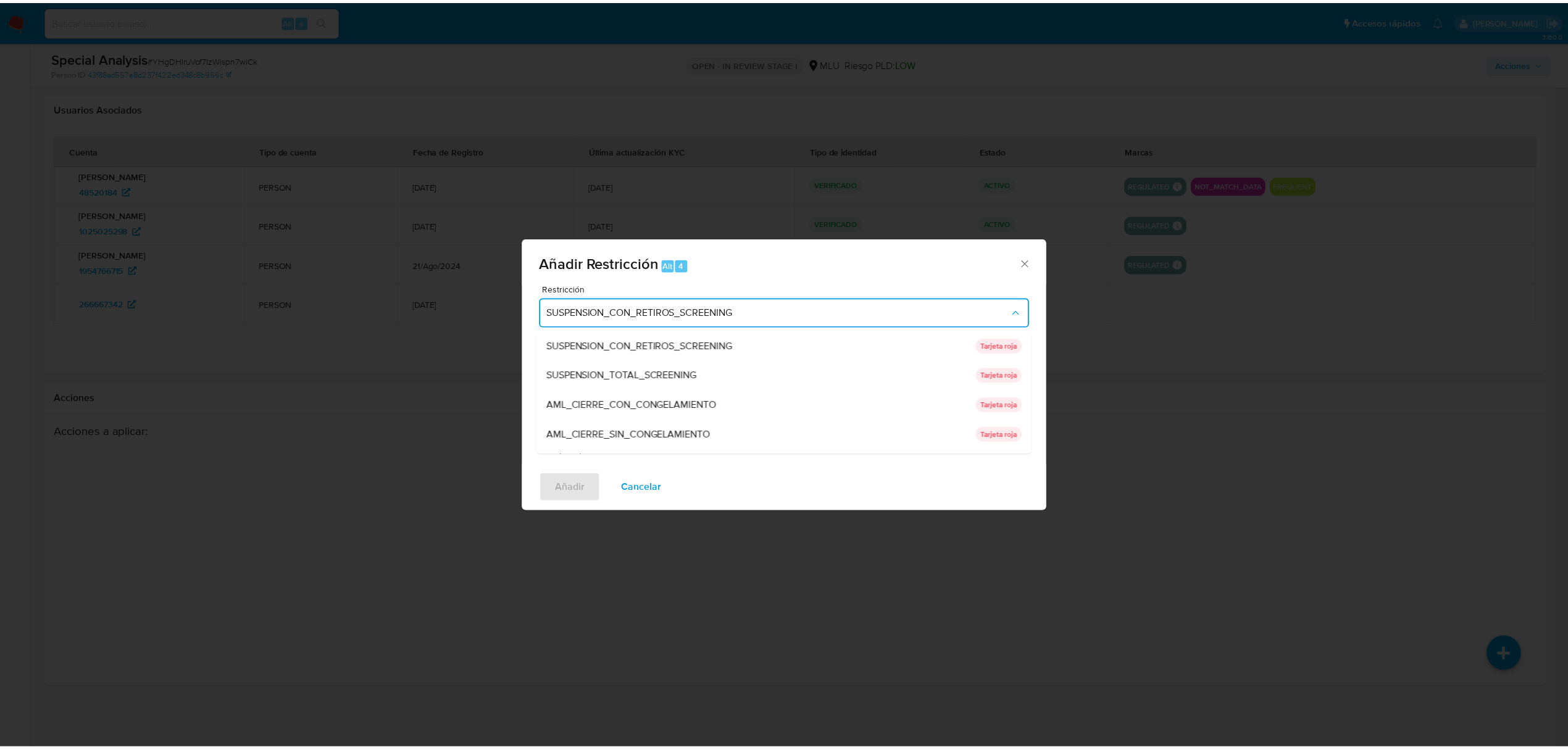
scroll to position [113, 0]
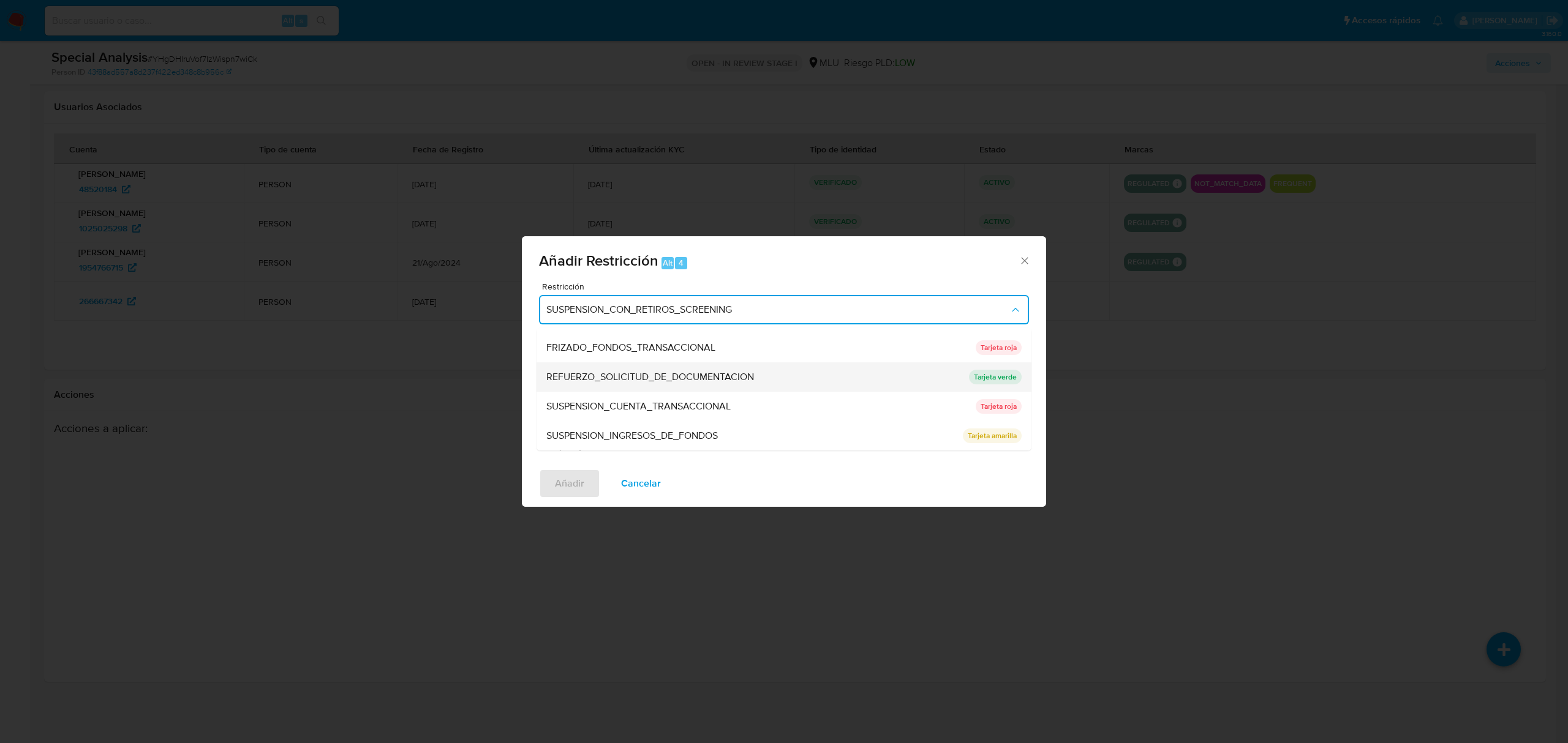
click at [1003, 380] on p "Tarjeta verde" at bounding box center [995, 377] width 53 height 15
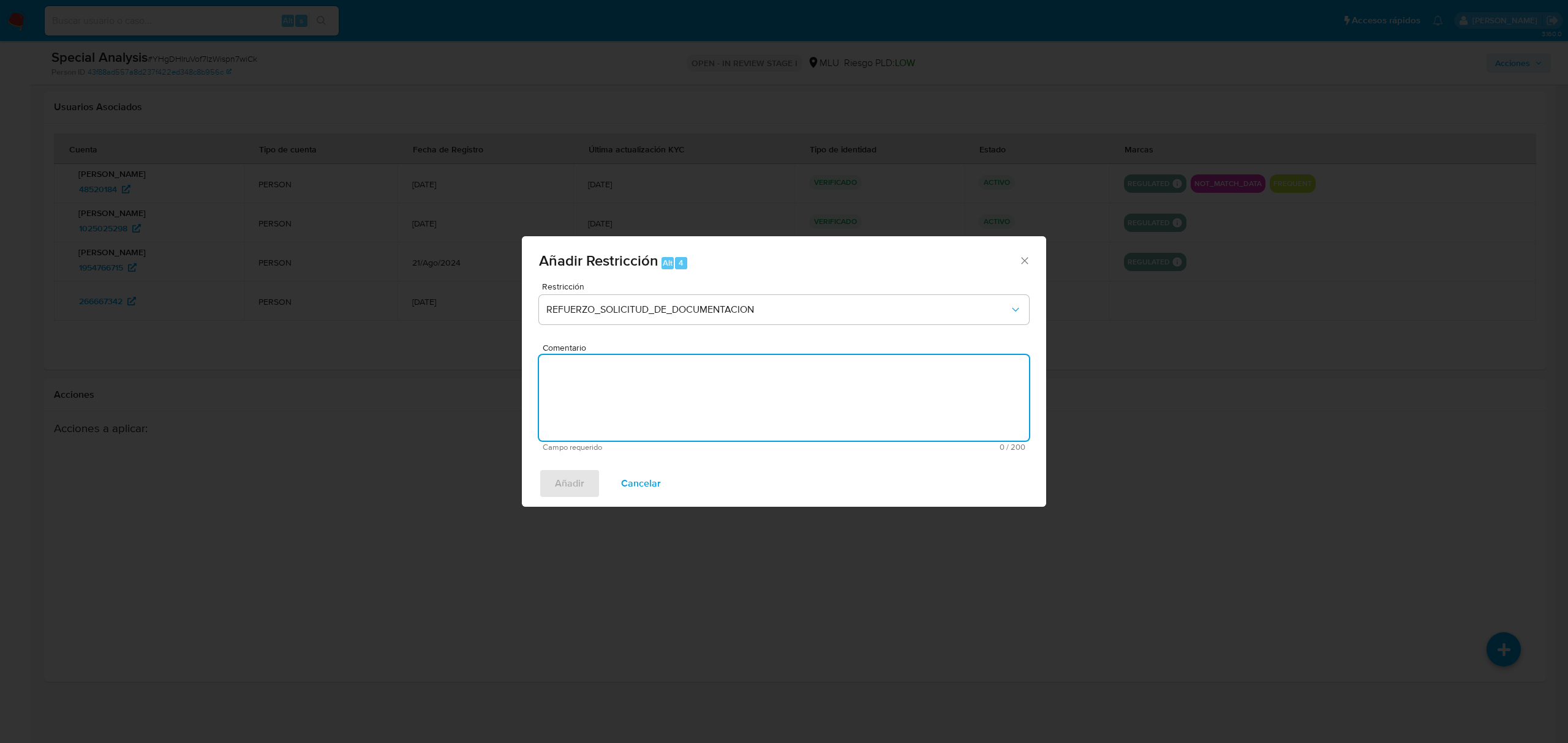
click at [835, 388] on textarea "Comentario" at bounding box center [784, 397] width 490 height 85
type textarea "Se aplica tarjeta verde para motivar respuesta"
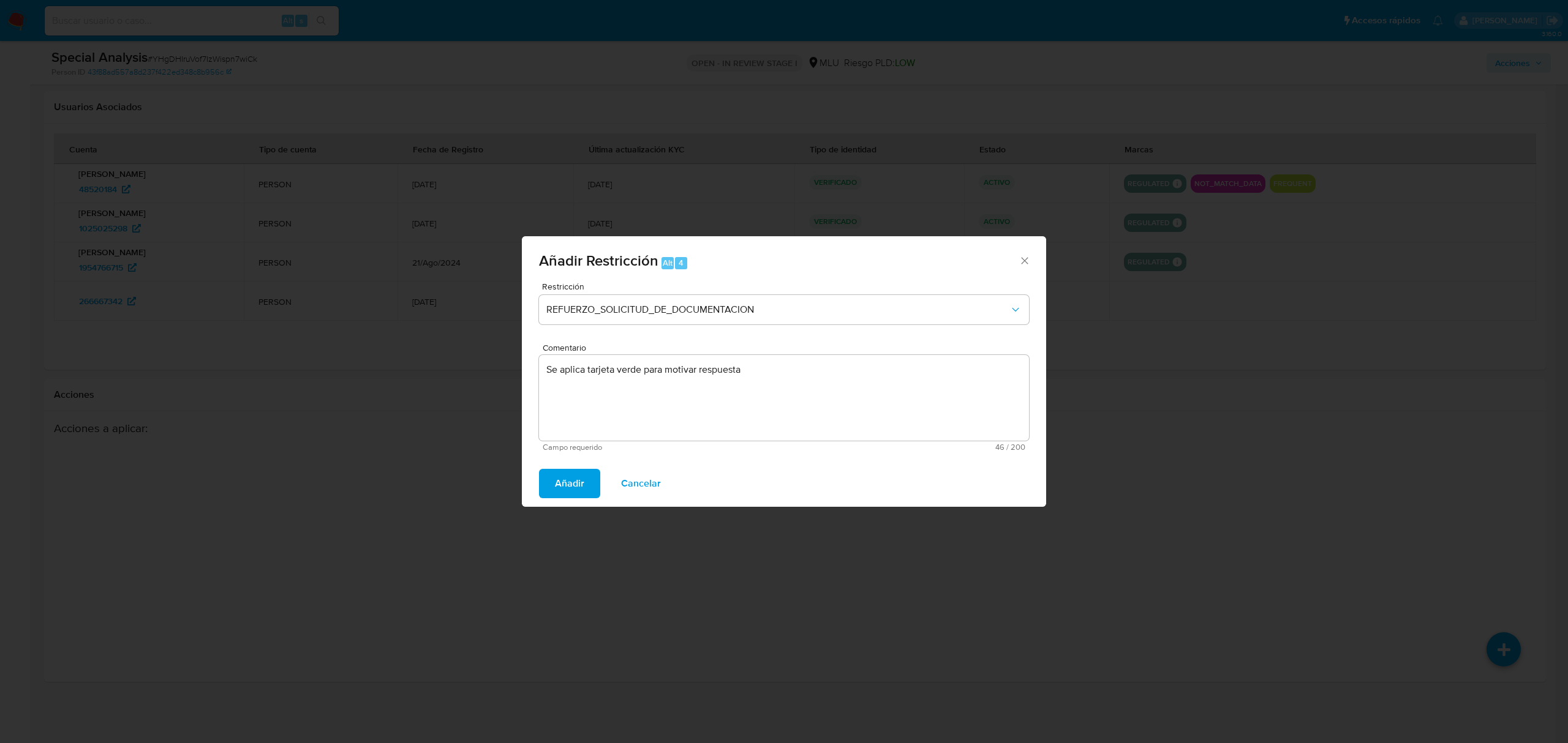
click at [562, 492] on span "Añadir" at bounding box center [570, 483] width 29 height 27
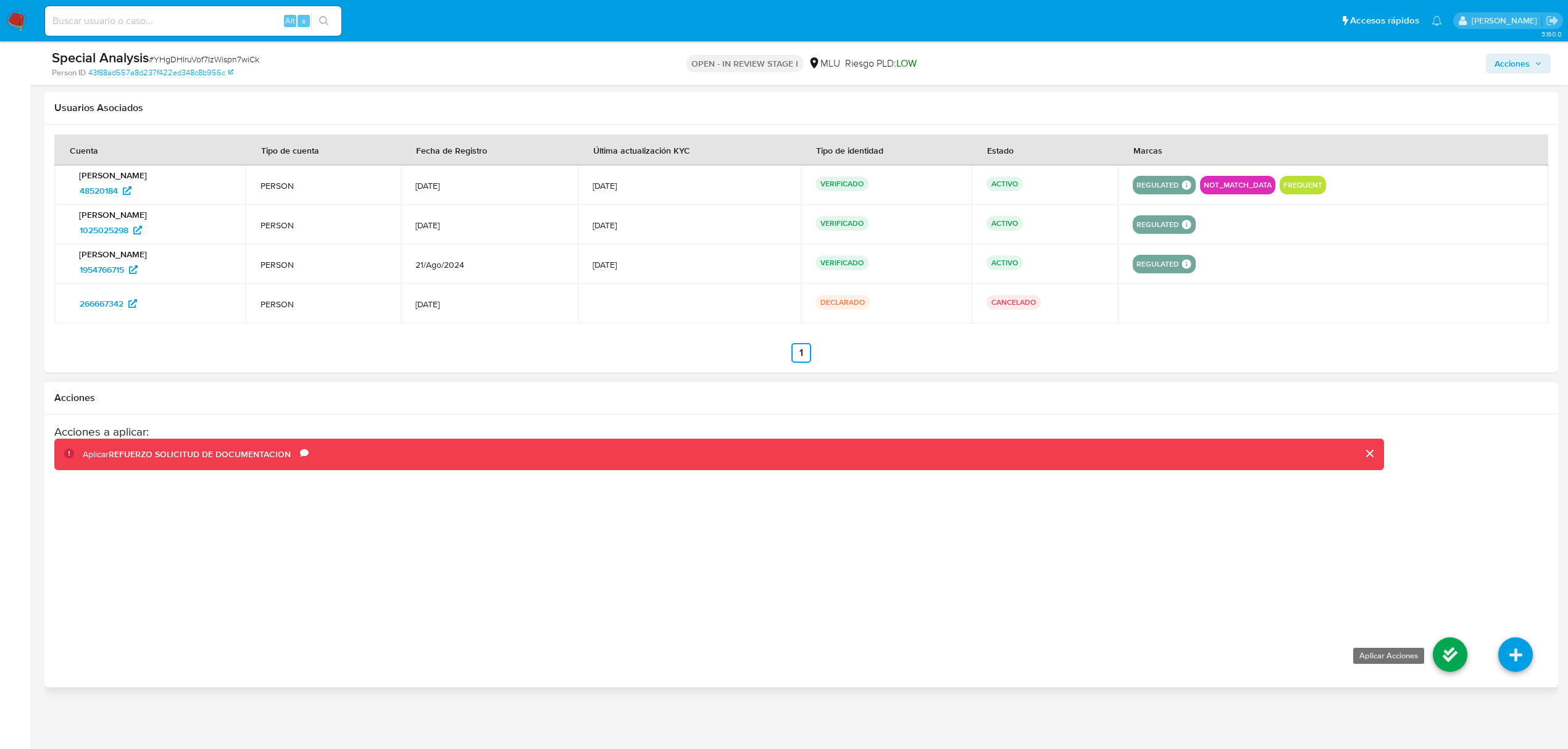
click at [1461, 660] on icon at bounding box center [1450, 654] width 35 height 35
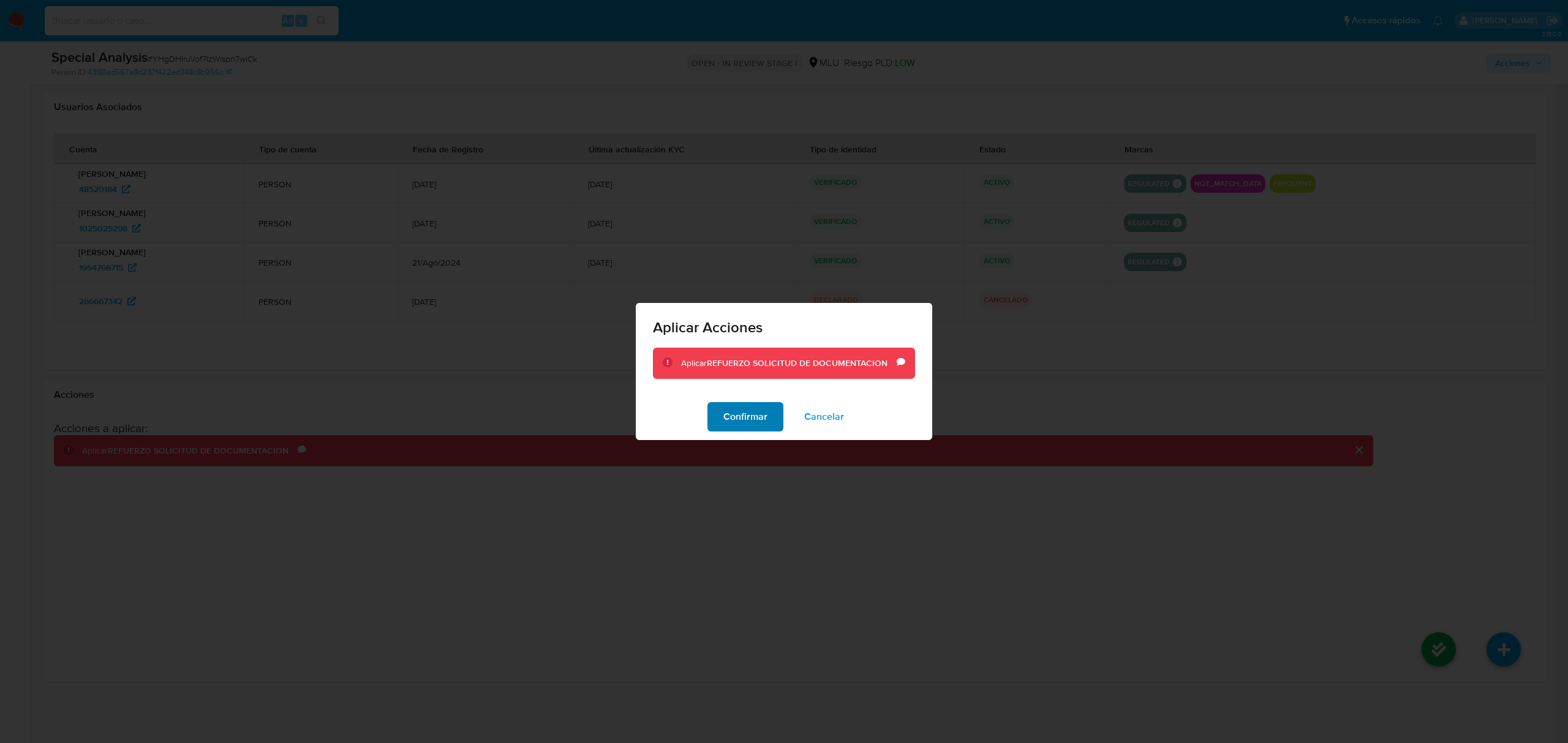
click at [727, 420] on span "Confirmar" at bounding box center [746, 417] width 44 height 27
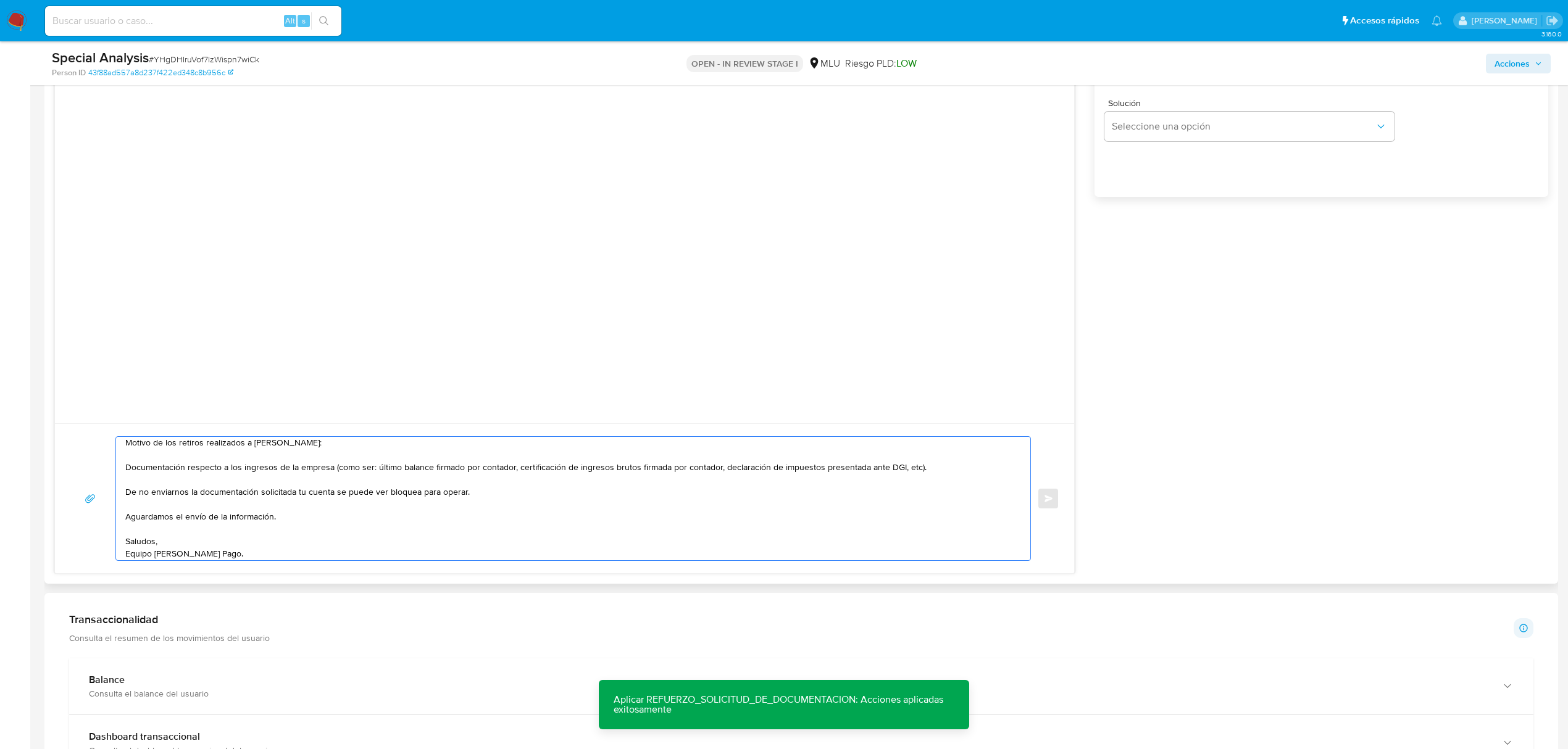
scroll to position [0, 0]
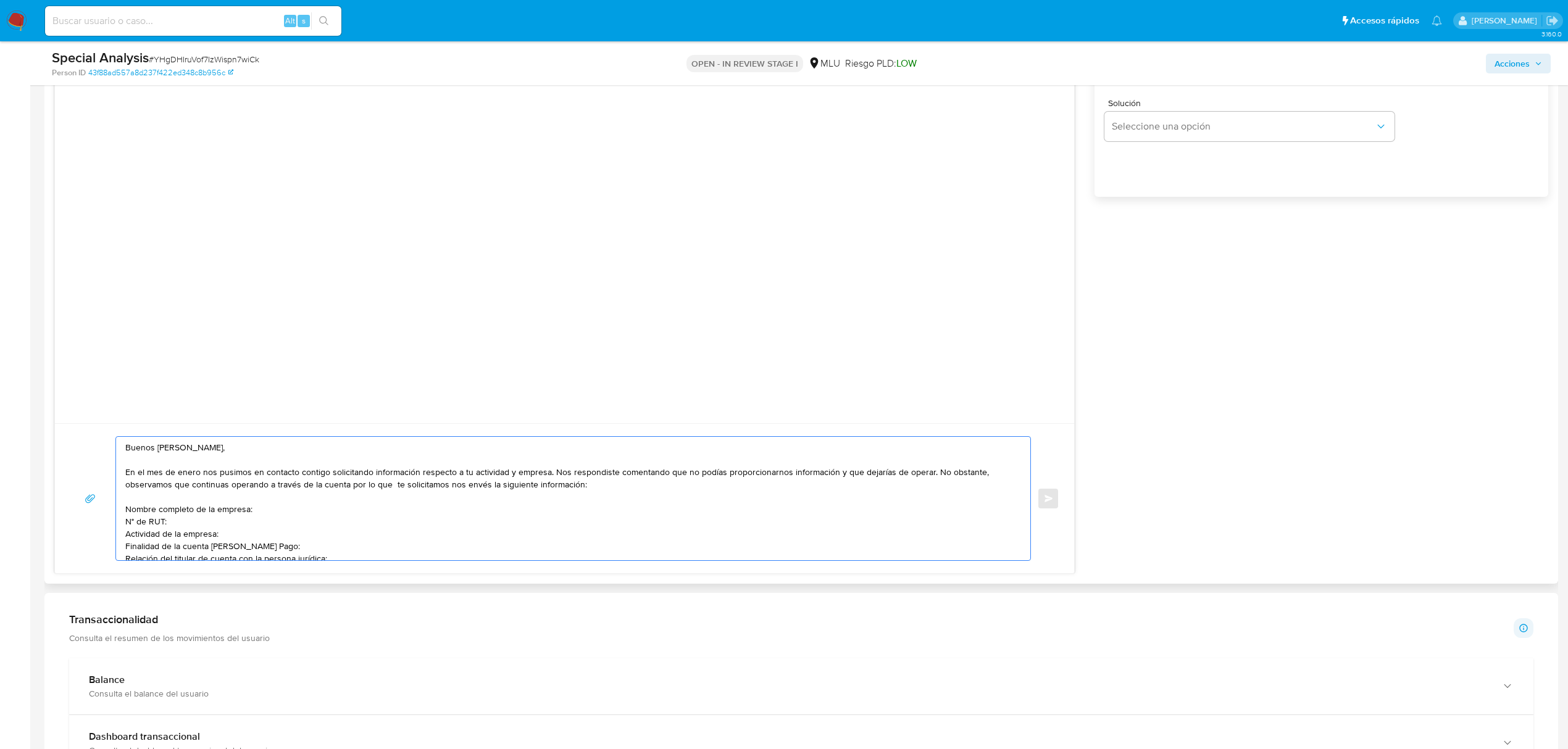
click at [922, 477] on textarea "Buenos días Alejandro, En el mes de enero nos pusimos en contacto contigo solic…" at bounding box center [570, 499] width 890 height 124
click at [423, 485] on textarea "Buenos días Alejandro, En el mes de enero nos pusimos en contacto contigo solic…" at bounding box center [570, 499] width 890 height 124
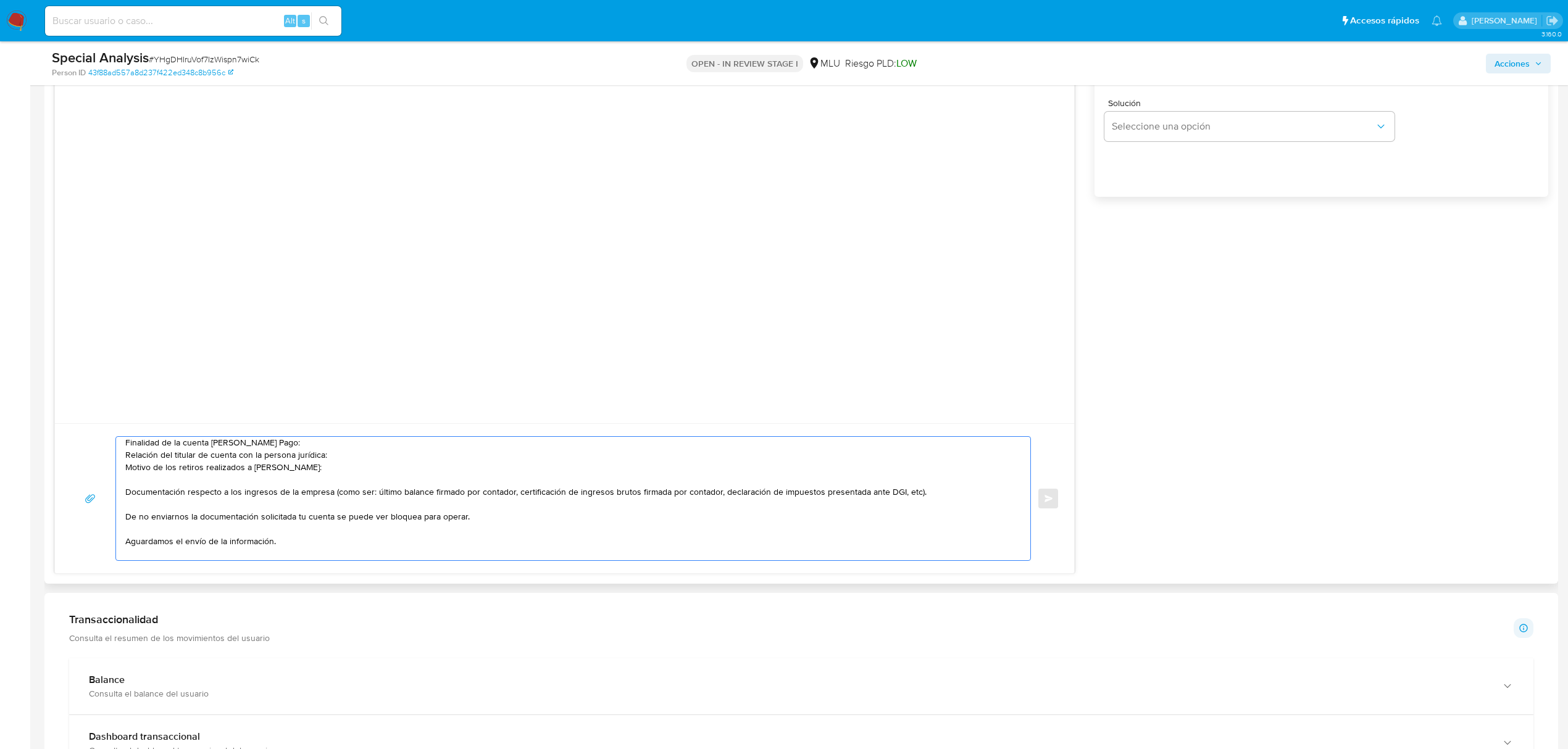
scroll to position [105, 0]
click at [398, 512] on textarea "Buenos días Alejandro, En el mes de enero nos pusimos en contacto contigo solic…" at bounding box center [570, 499] width 890 height 124
click at [384, 523] on textarea "Buenos días Alejandro, En el mes de enero nos pusimos en contacto contigo solic…" at bounding box center [570, 499] width 890 height 124
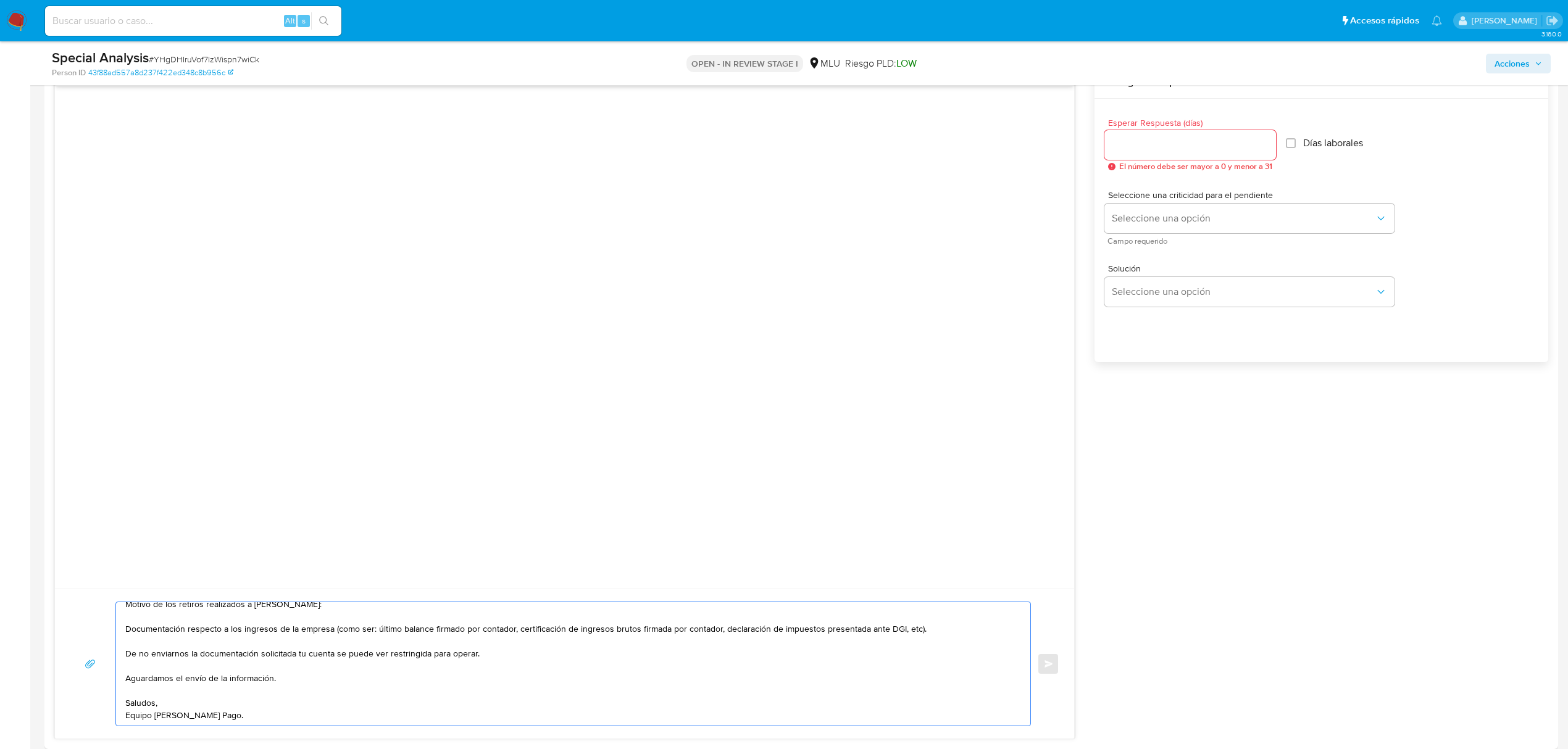
scroll to position [653, 0]
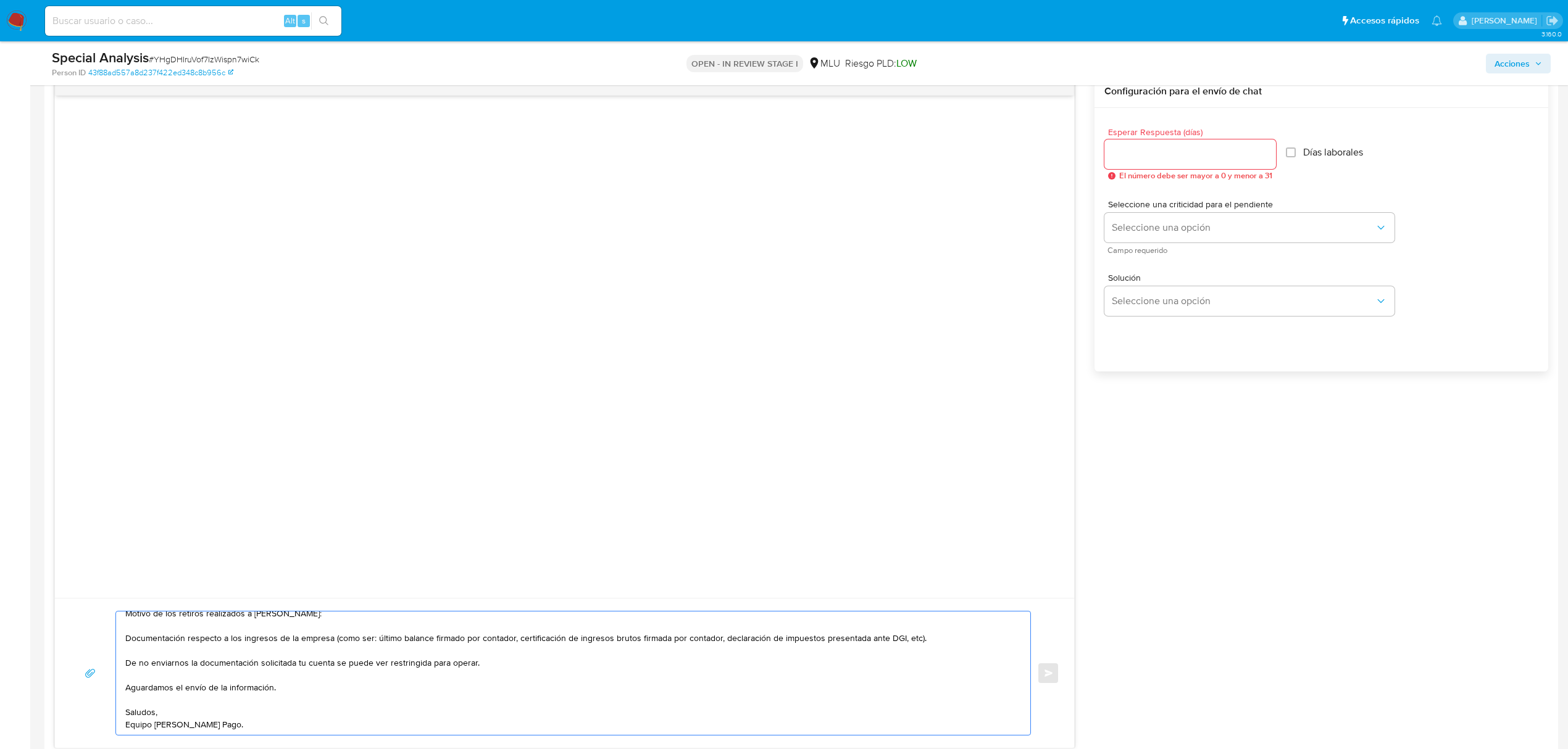
type textarea "Buenos días Alejandro, En el mes de enero nos pusimos en contacto contigo solic…"
click at [1164, 175] on span "El número debe ser mayor a 0 y menor a 31" at bounding box center [1196, 176] width 153 height 9
click at [1164, 159] on input "Esperar Respuesta (días)" at bounding box center [1190, 155] width 172 height 16
type input "3"
click at [1156, 213] on button "Seleccione una opción" at bounding box center [1249, 227] width 290 height 29
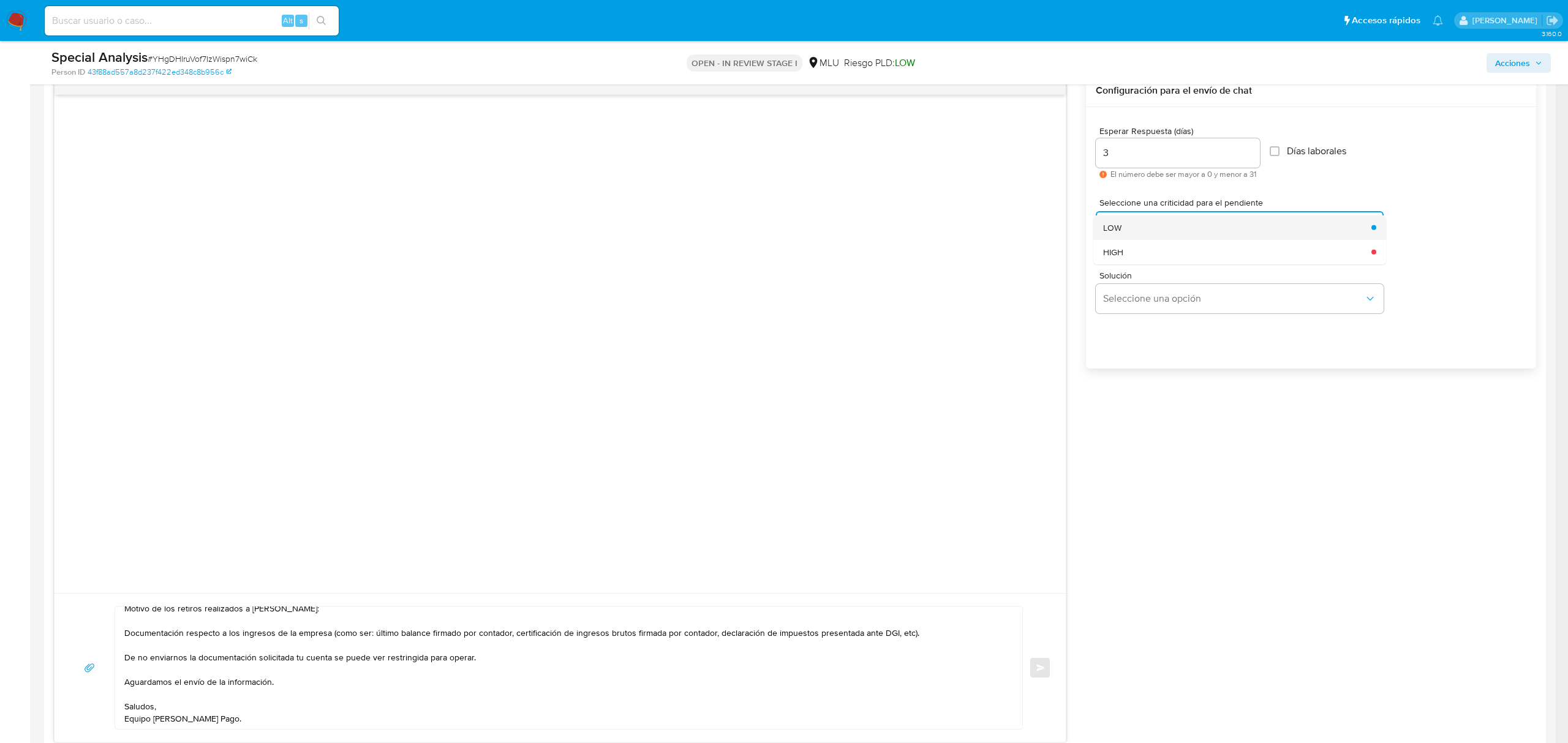
click at [1130, 231] on div "LOW" at bounding box center [1234, 227] width 261 height 25
click at [1314, 237] on button "LOW" at bounding box center [1239, 226] width 288 height 29
click at [1242, 256] on div "HIGH" at bounding box center [1234, 252] width 261 height 25
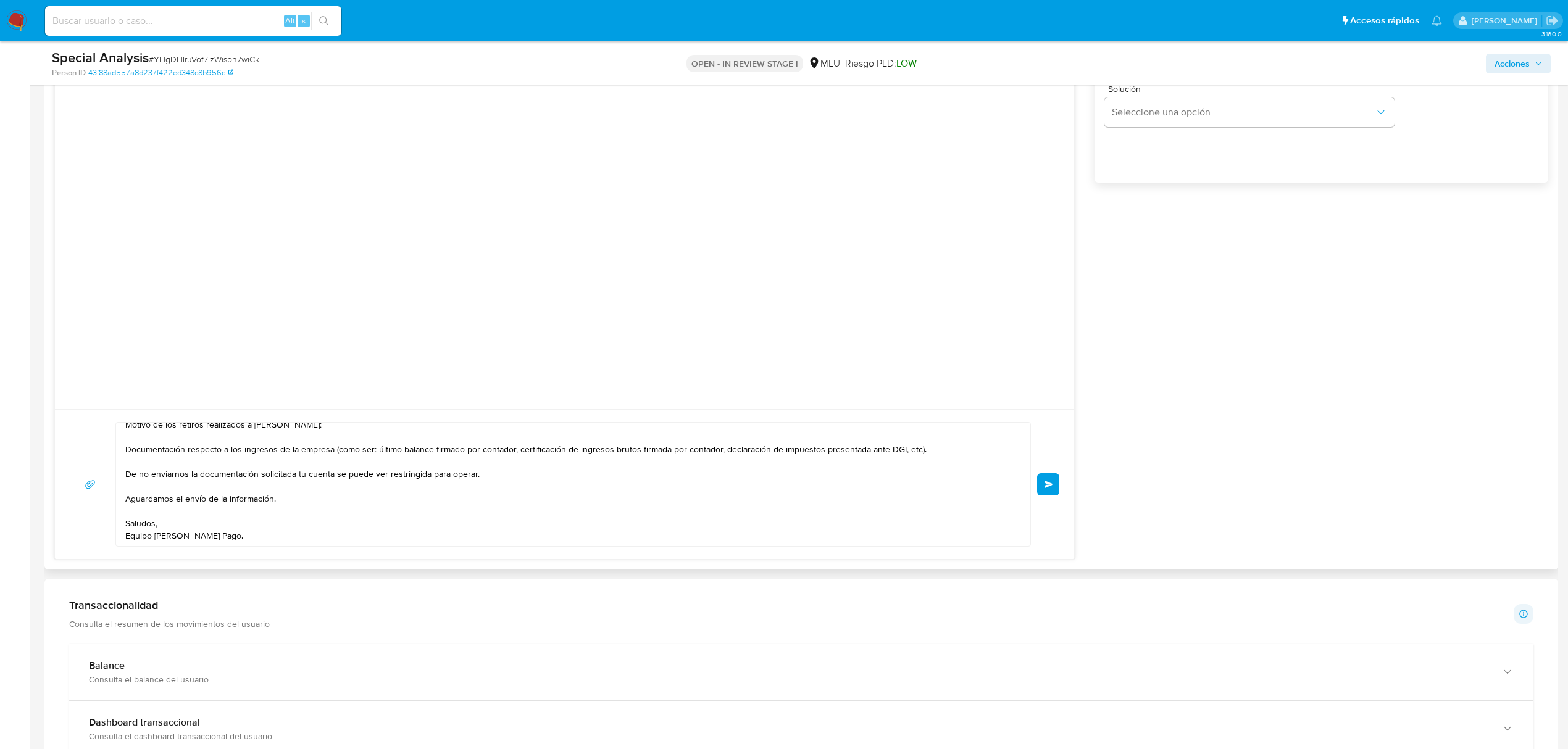
scroll to position [851, 0]
click at [1050, 480] on span "Enviar" at bounding box center [1049, 476] width 9 height 7
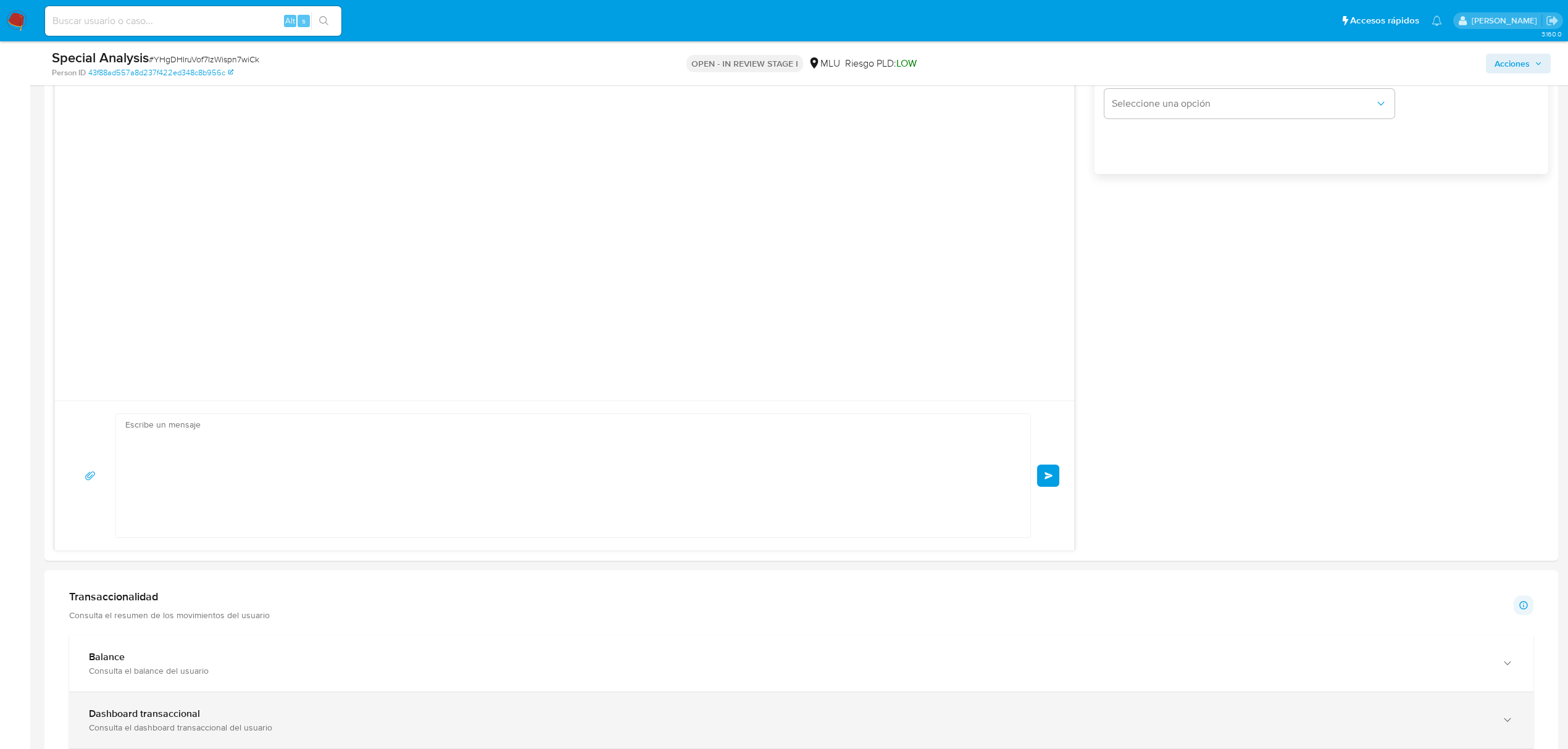
scroll to position [0, 0]
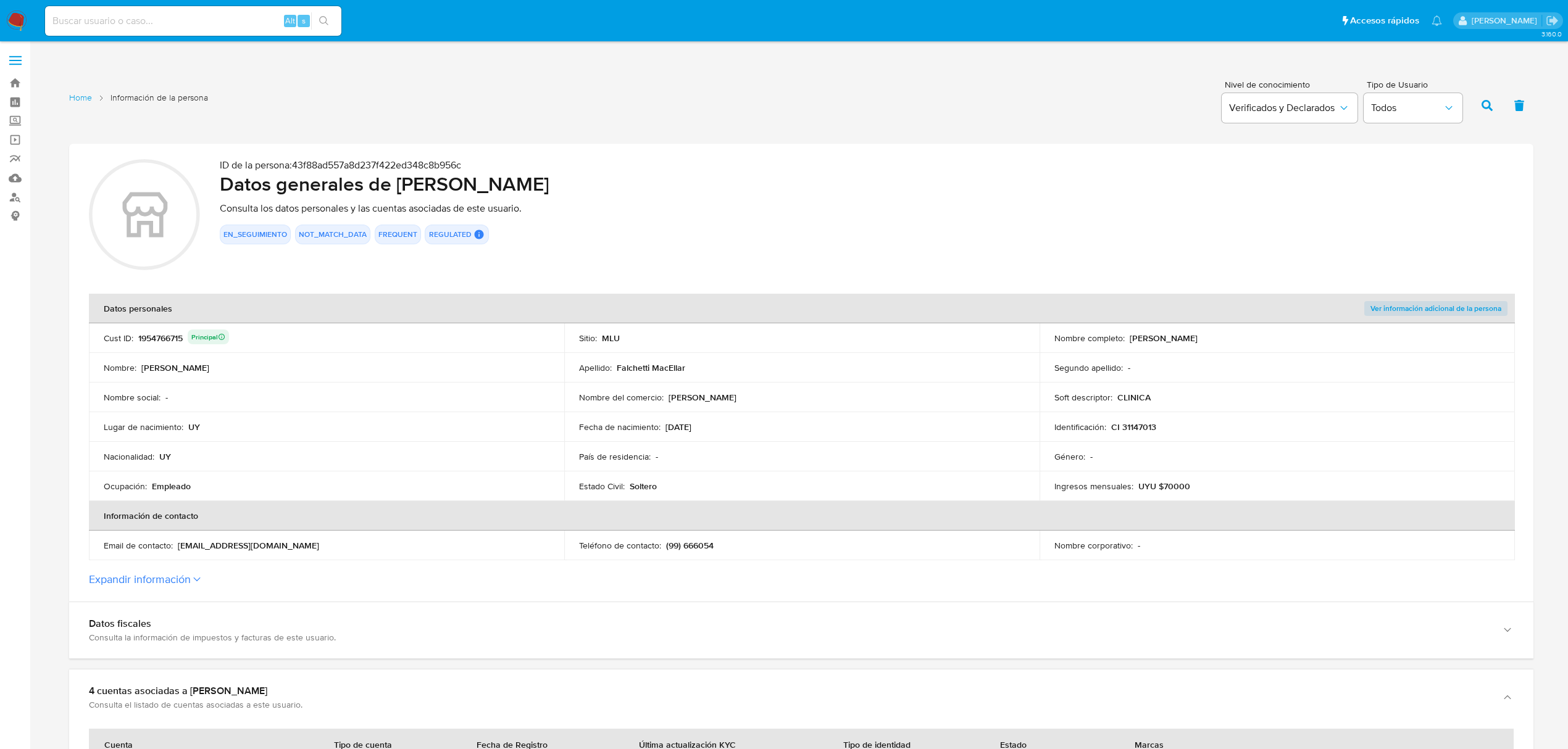
scroll to position [255, 0]
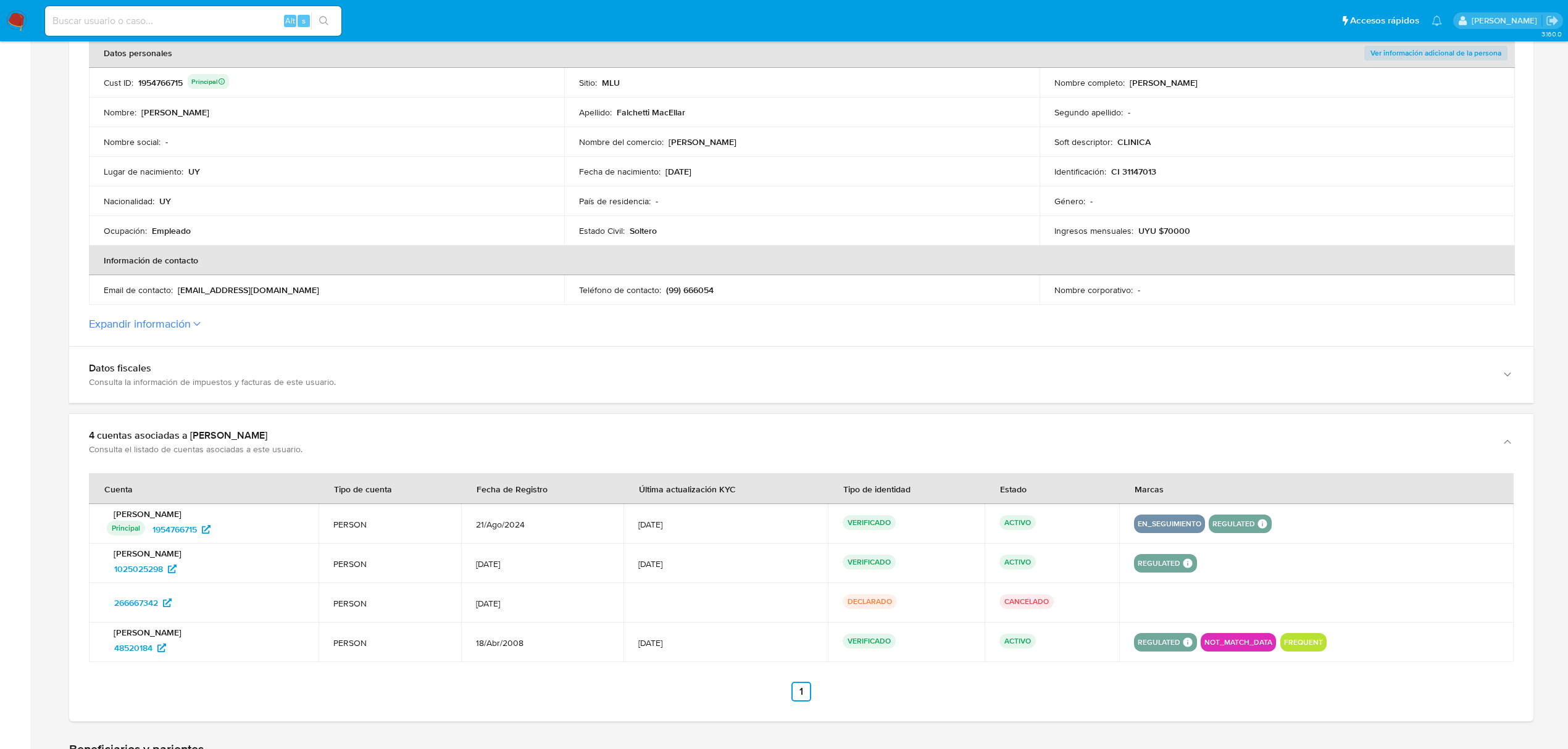
drag, startPoint x: 216, startPoint y: 572, endPoint x: 104, endPoint y: 573, distance: 112.0
click at [104, 573] on div "Alejandro Daniel Falchetti MacEllar 1025025298" at bounding box center [204, 564] width 200 height 31
click at [141, 645] on span "48520184" at bounding box center [133, 647] width 38 height 20
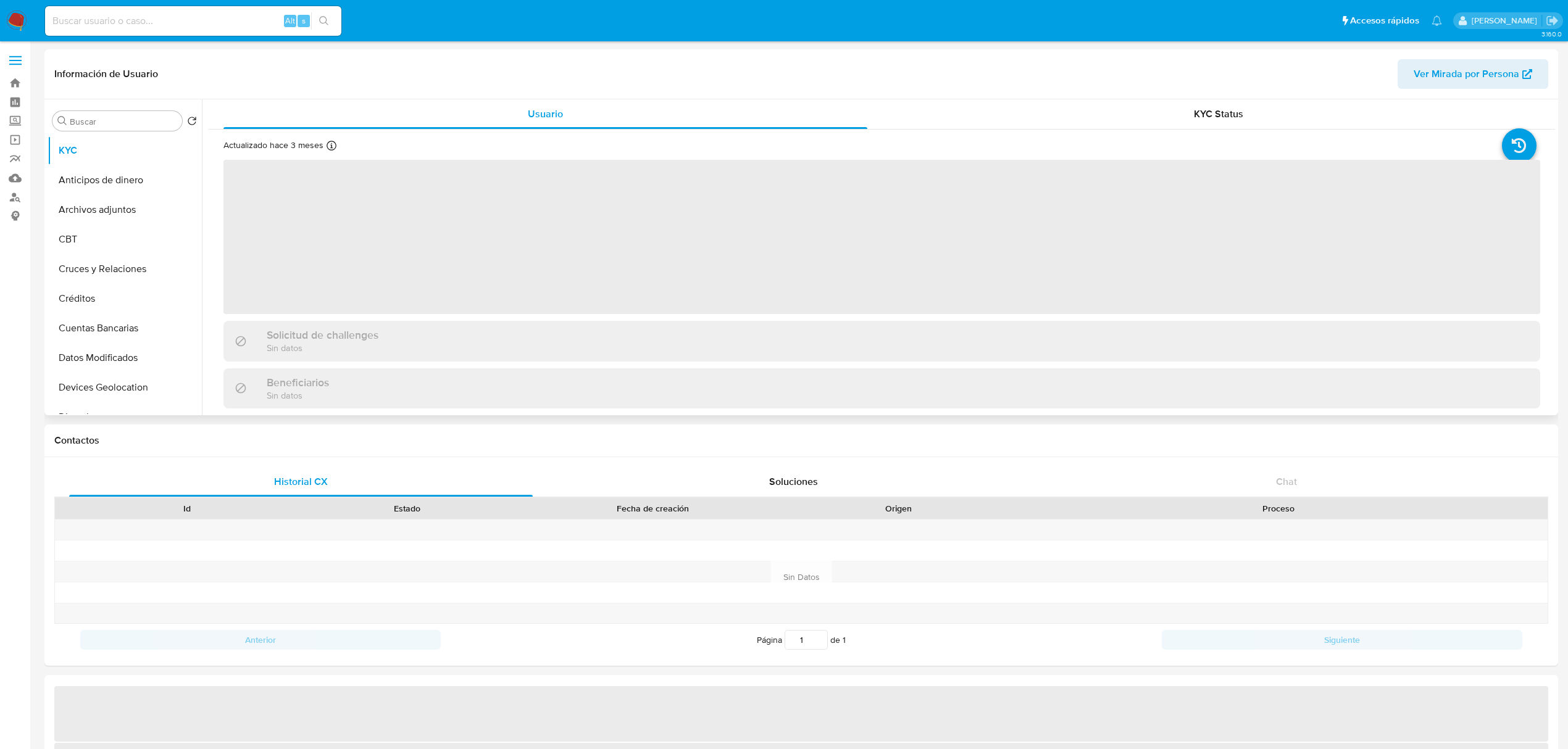
select select "10"
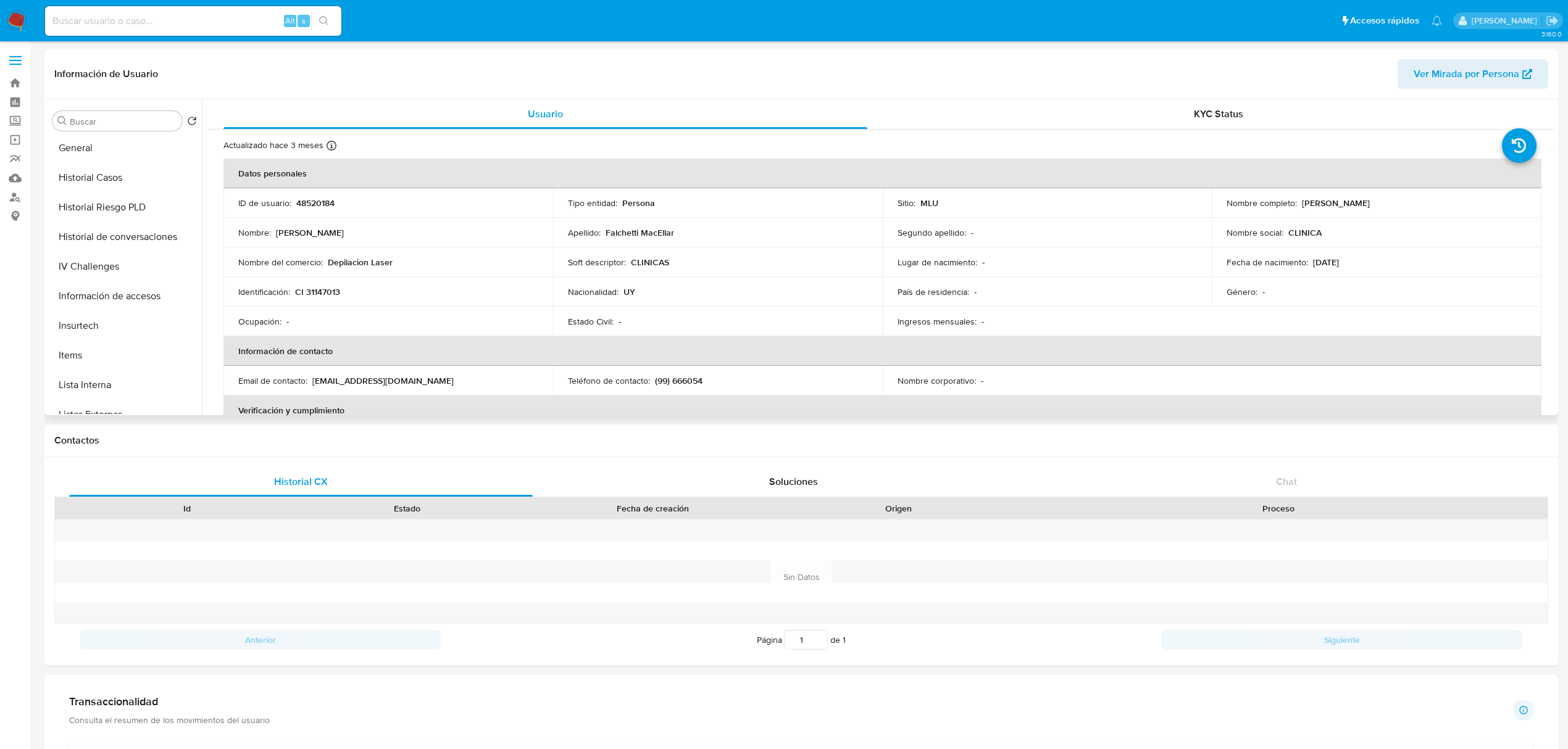
scroll to position [550, 0]
click at [138, 374] on button "Restricciones Nuevo Mundo" at bounding box center [120, 370] width 144 height 29
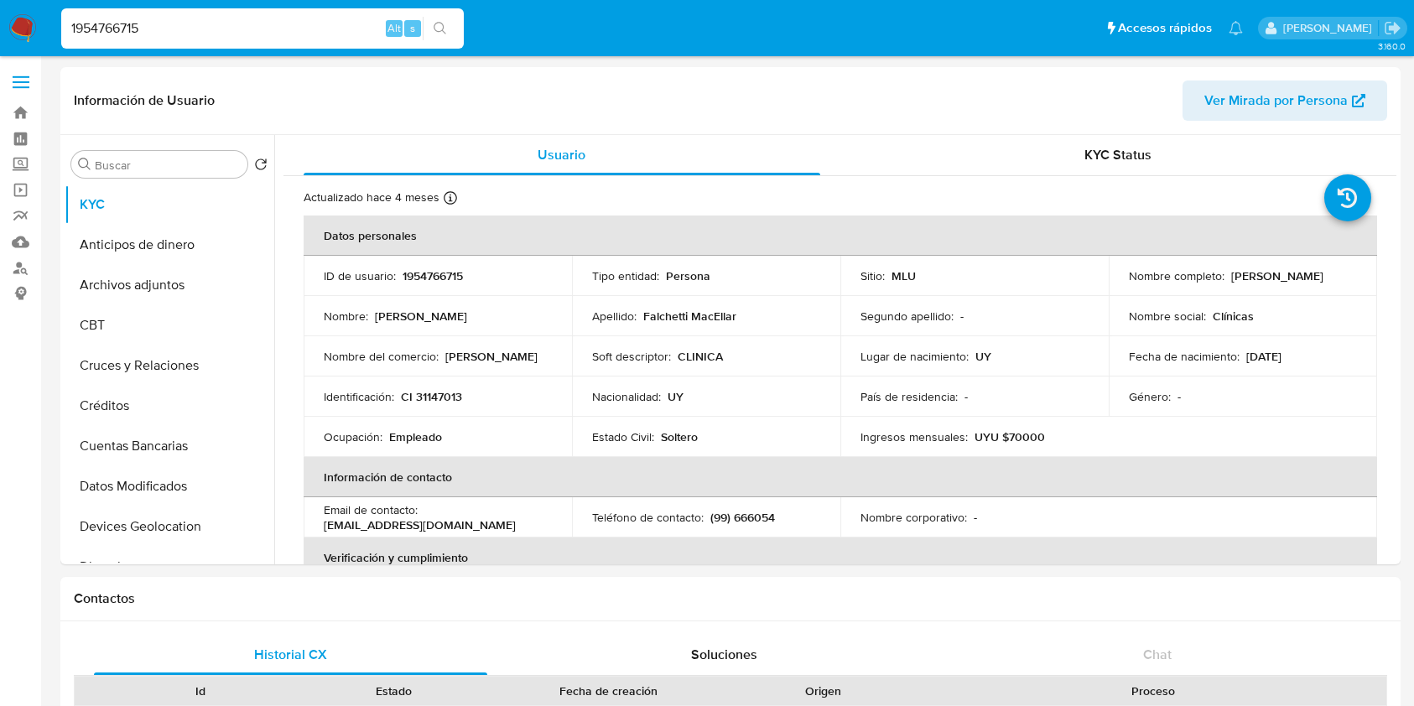
select select "10"
click at [188, 36] on input "1954766715" at bounding box center [262, 29] width 403 height 22
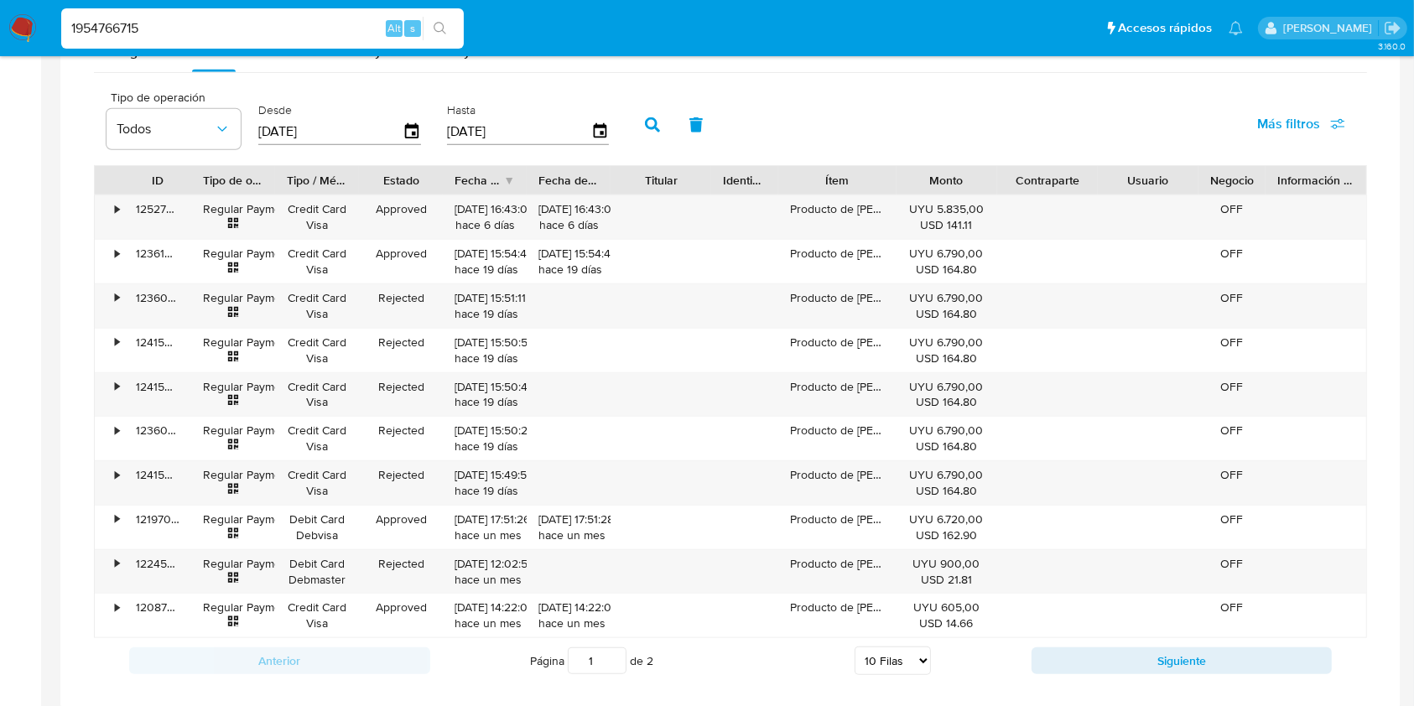
scroll to position [1156, 0]
type input "1"
paste input "18798184"
type input "18798184"
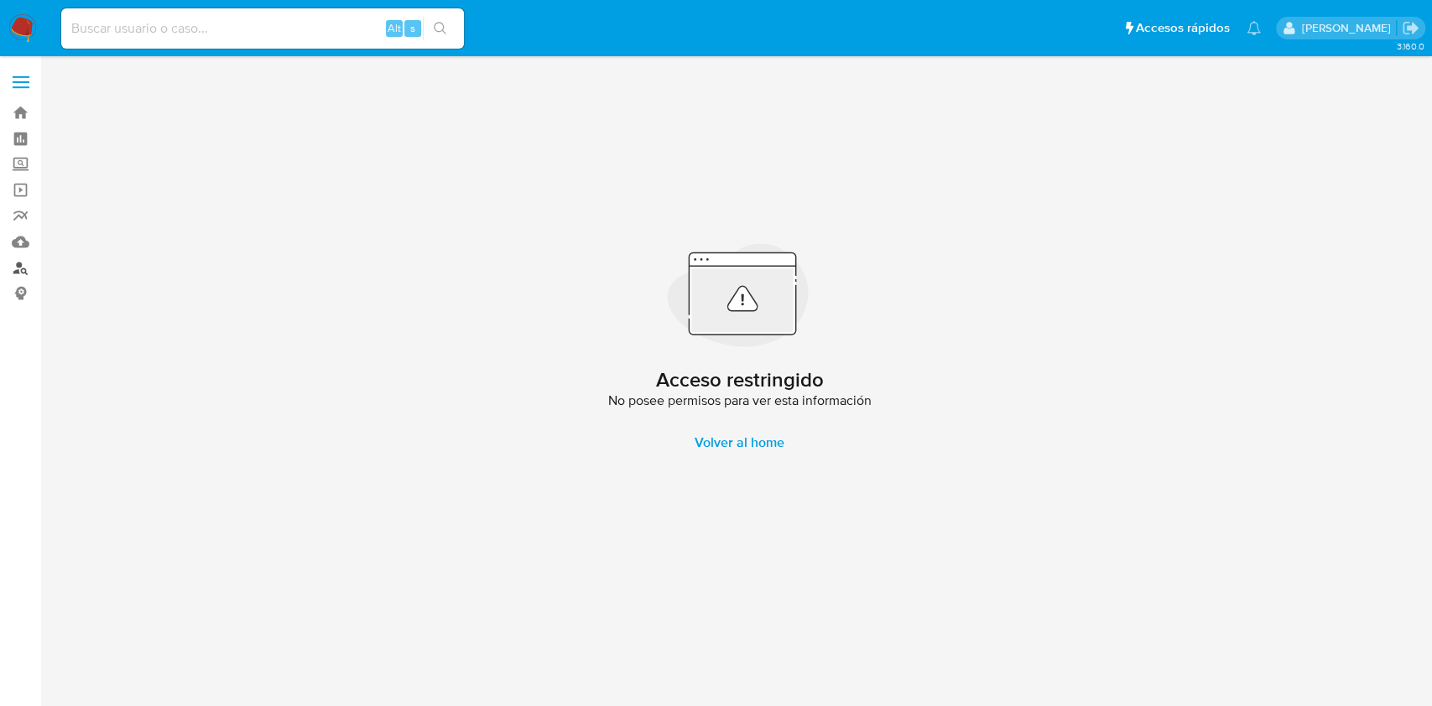
click at [17, 278] on link "Buscador de personas" at bounding box center [100, 268] width 200 height 26
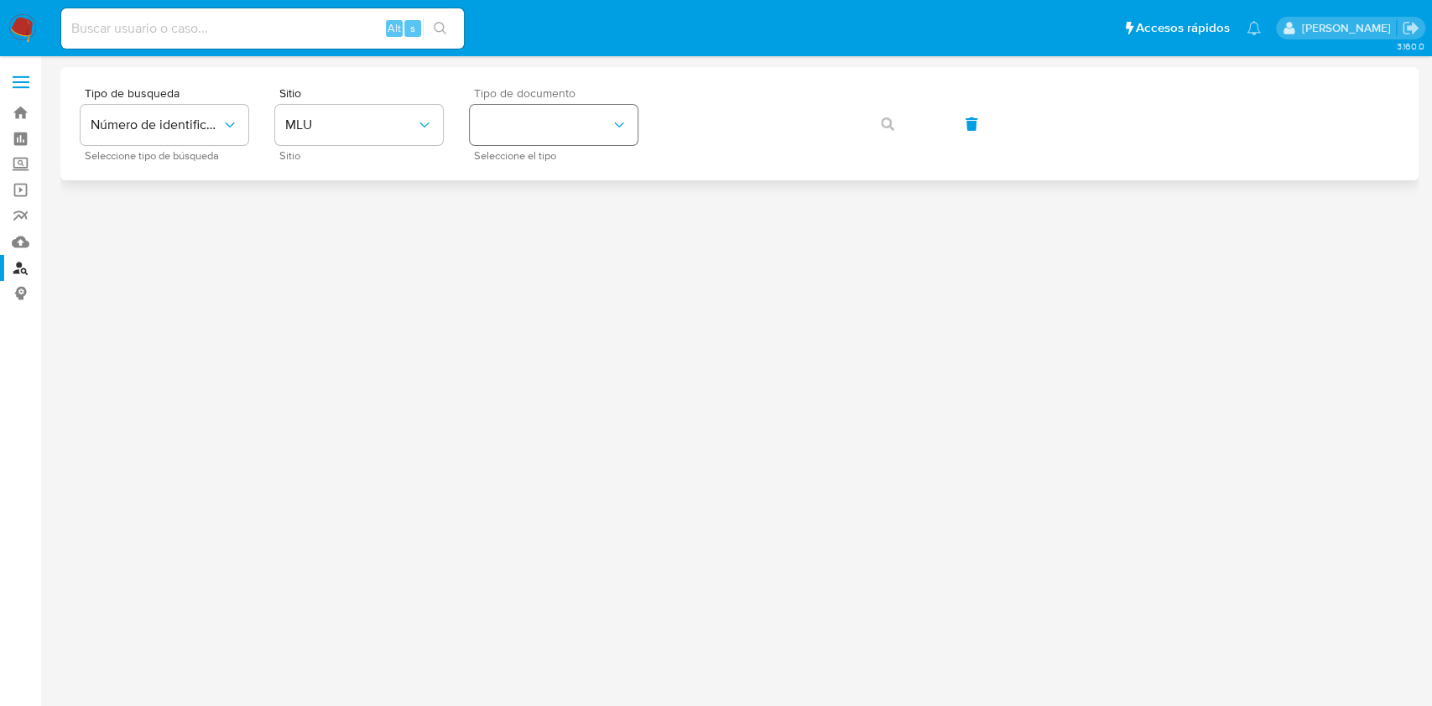
drag, startPoint x: 567, startPoint y: 146, endPoint x: 589, endPoint y: 113, distance: 39.3
click at [589, 113] on div "Tipo de documento Seleccione el tipo" at bounding box center [554, 123] width 168 height 73
click at [589, 113] on button "identificationType" at bounding box center [554, 125] width 168 height 40
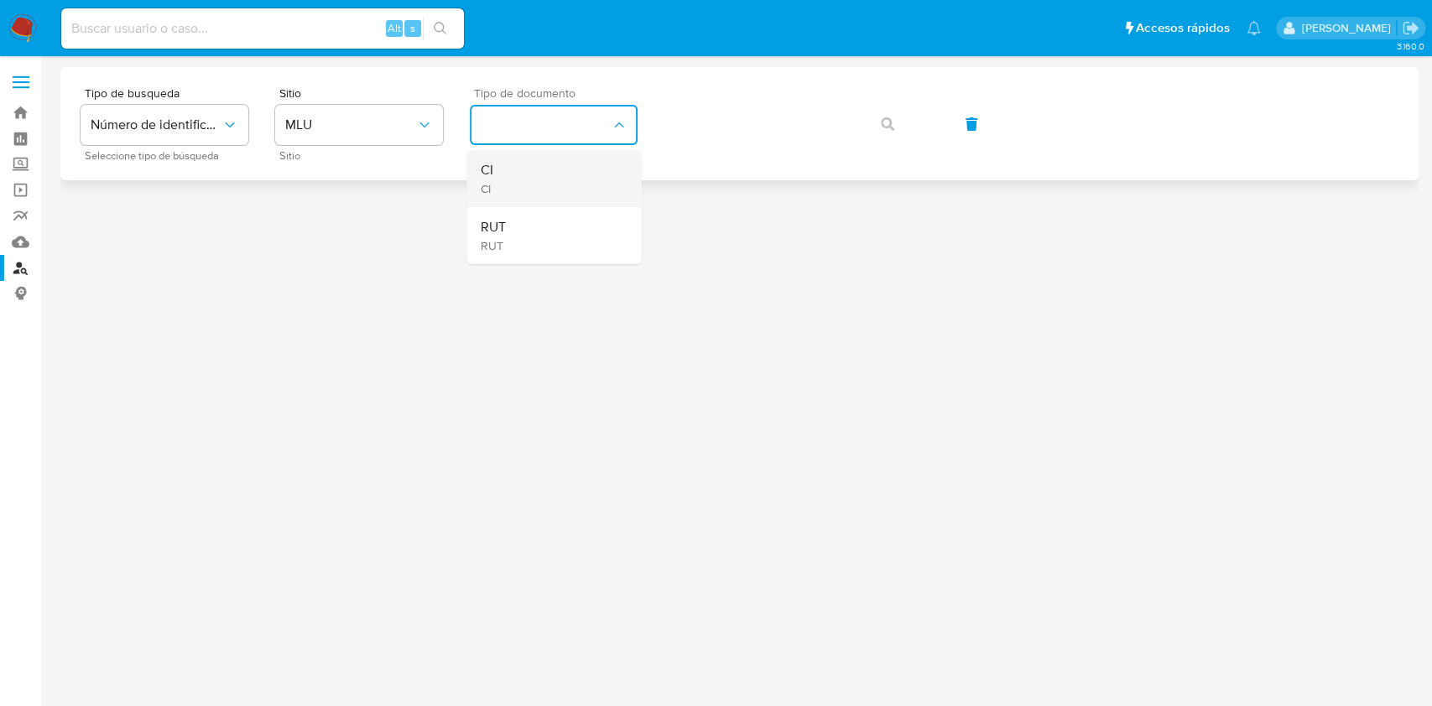
click at [552, 167] on div "CI CI" at bounding box center [549, 178] width 138 height 57
click at [879, 124] on button "button" at bounding box center [887, 124] width 57 height 40
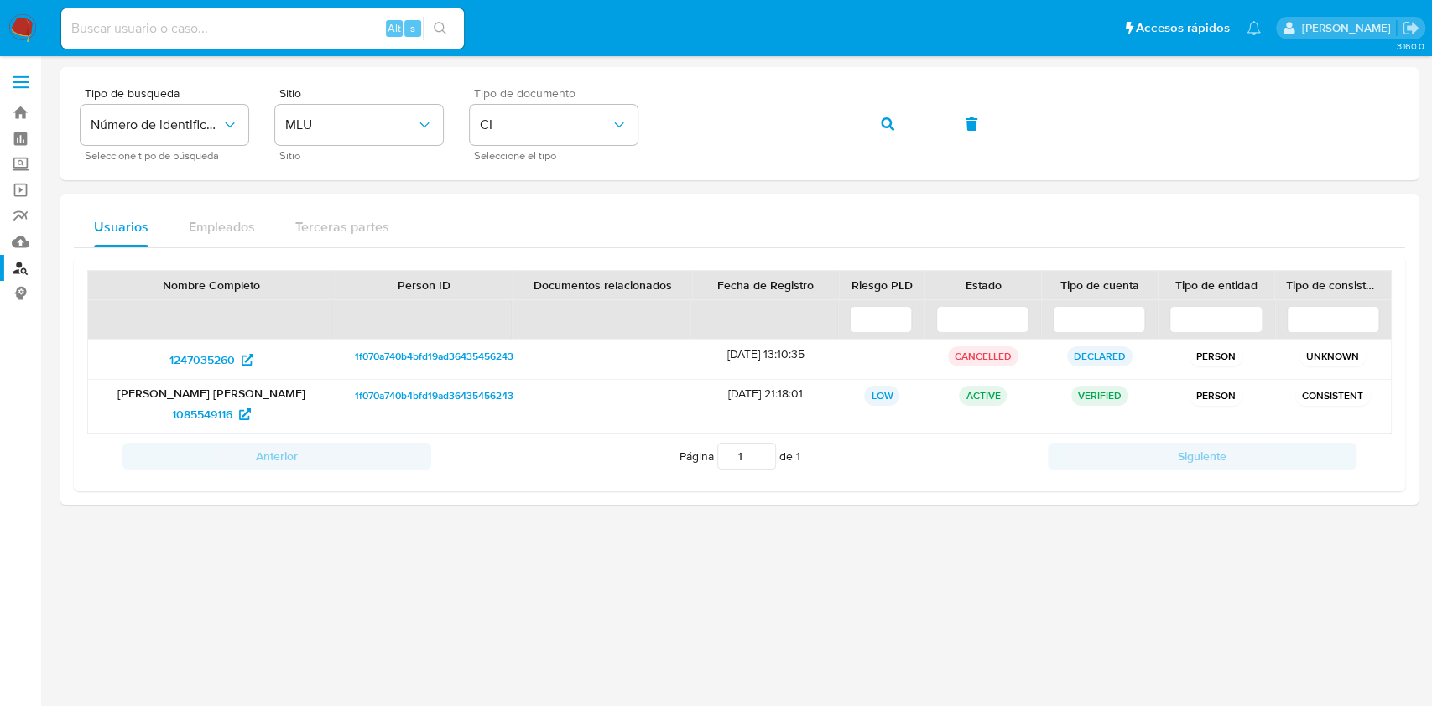
click at [850, 219] on div "Usuarios Empleados Terceras partes" at bounding box center [739, 227] width 1331 height 40
click at [389, 398] on span "1f070a740b4bfd19ad36435456243ed0" at bounding box center [443, 396] width 176 height 20
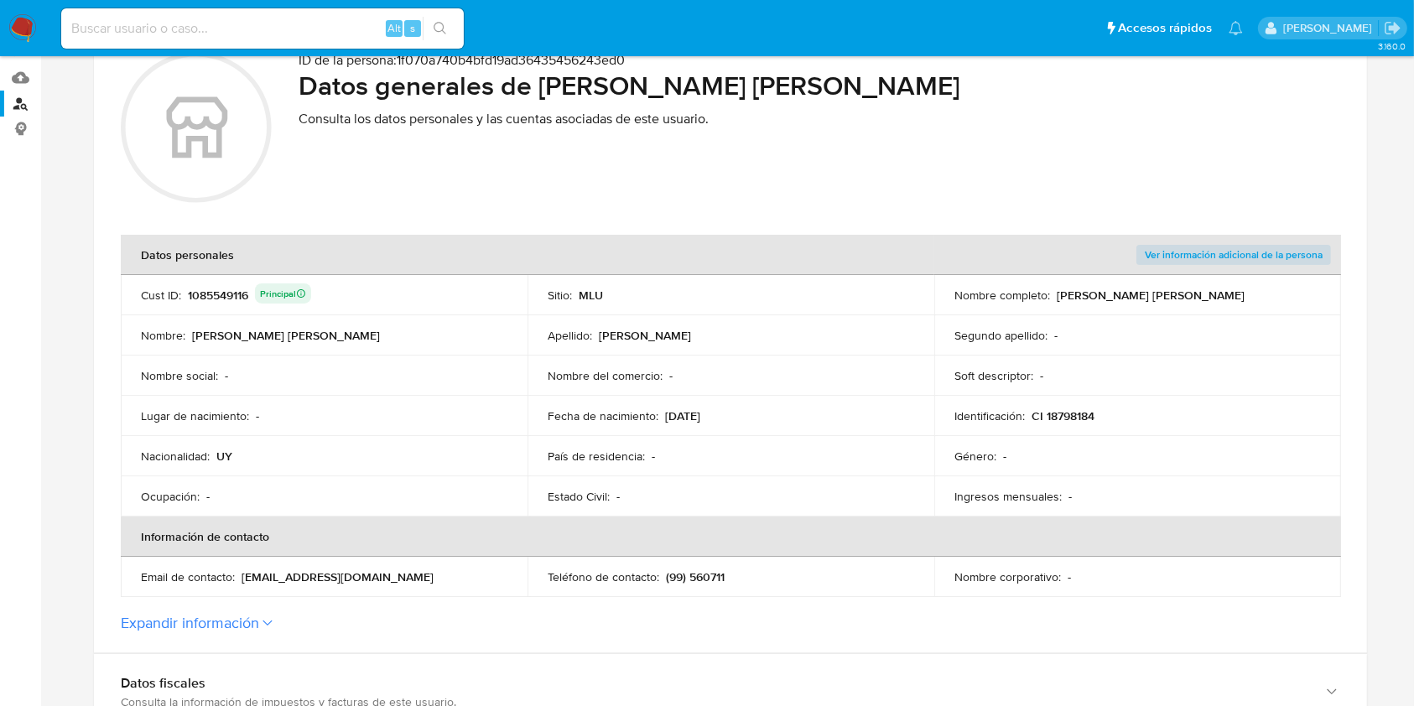
scroll to position [202, 0]
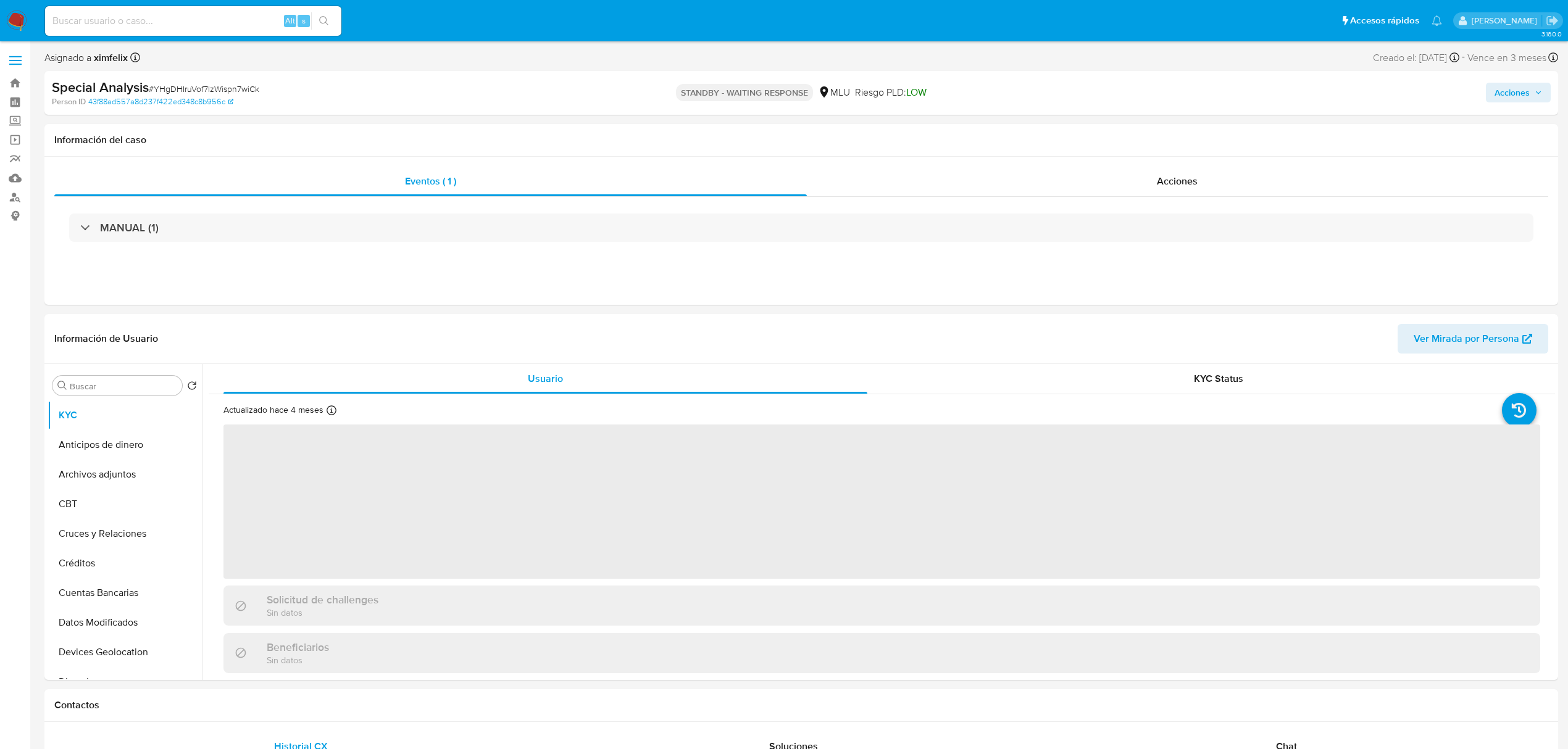
select select "10"
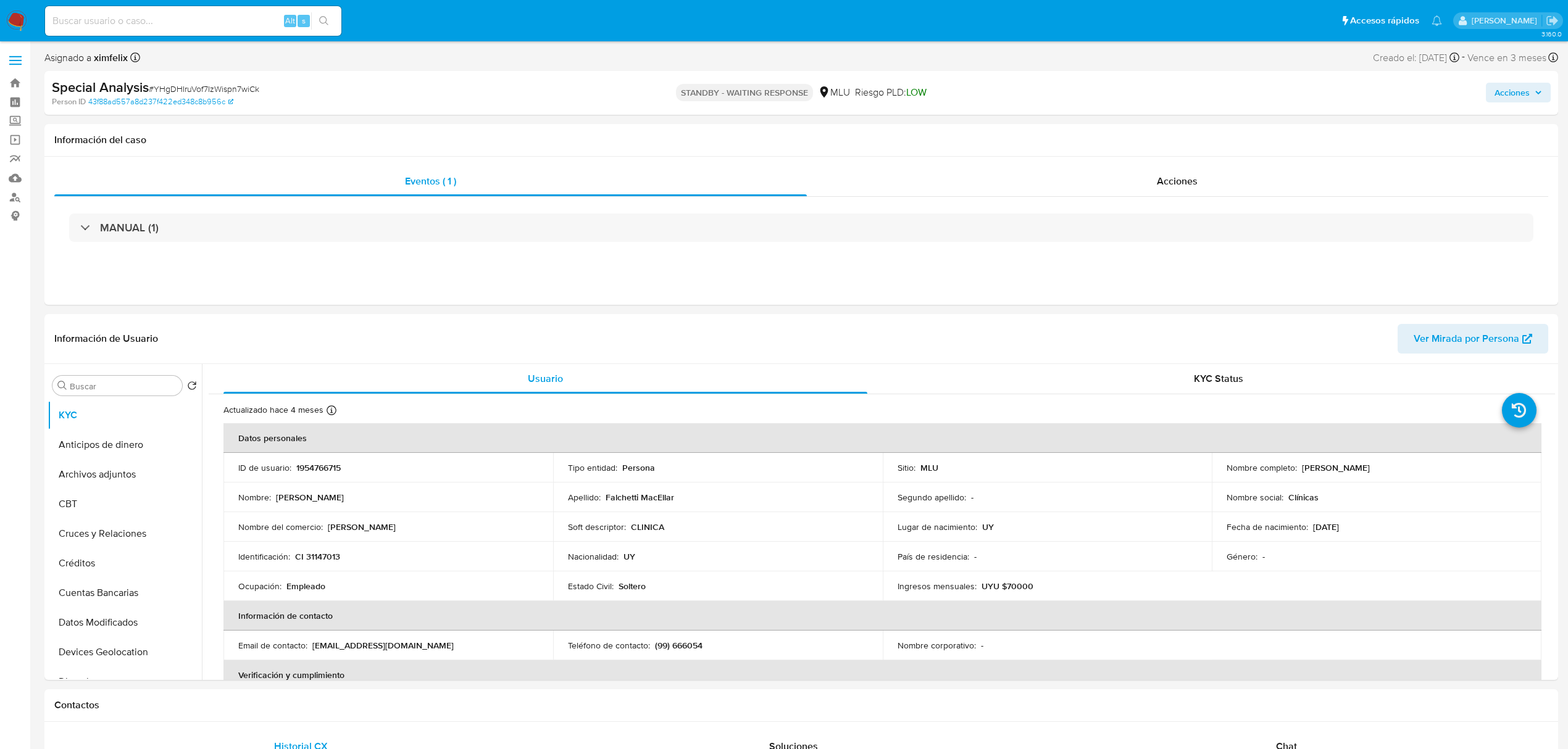
click at [154, 36] on div "Alt s" at bounding box center [193, 21] width 297 height 35
click at [166, 25] on input at bounding box center [193, 21] width 297 height 16
paste input "ArejLdcn8tPMhSYlKQsKNUW3"
type input "ArejLdcn8tPMhSYlKQsKNUW3"
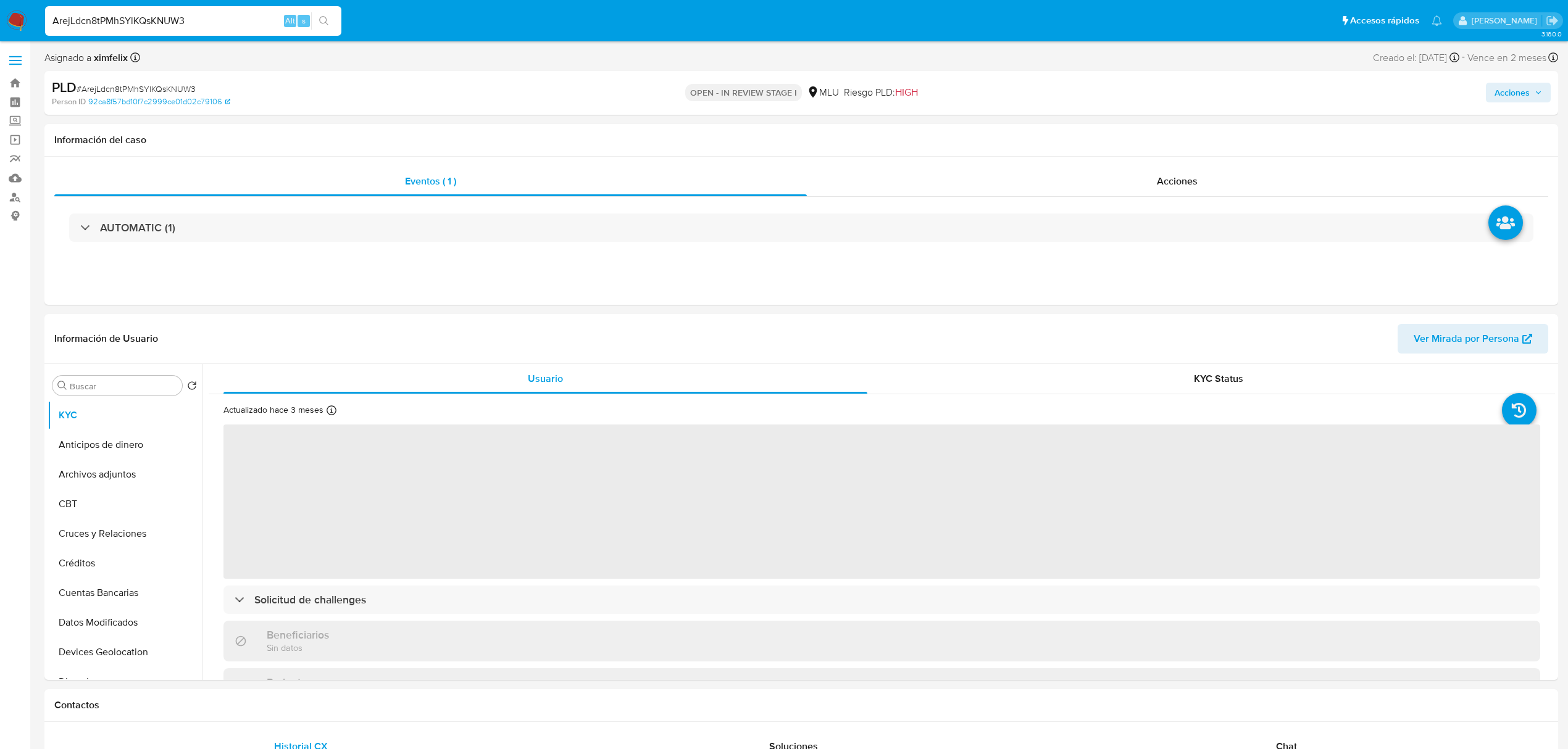
select select "10"
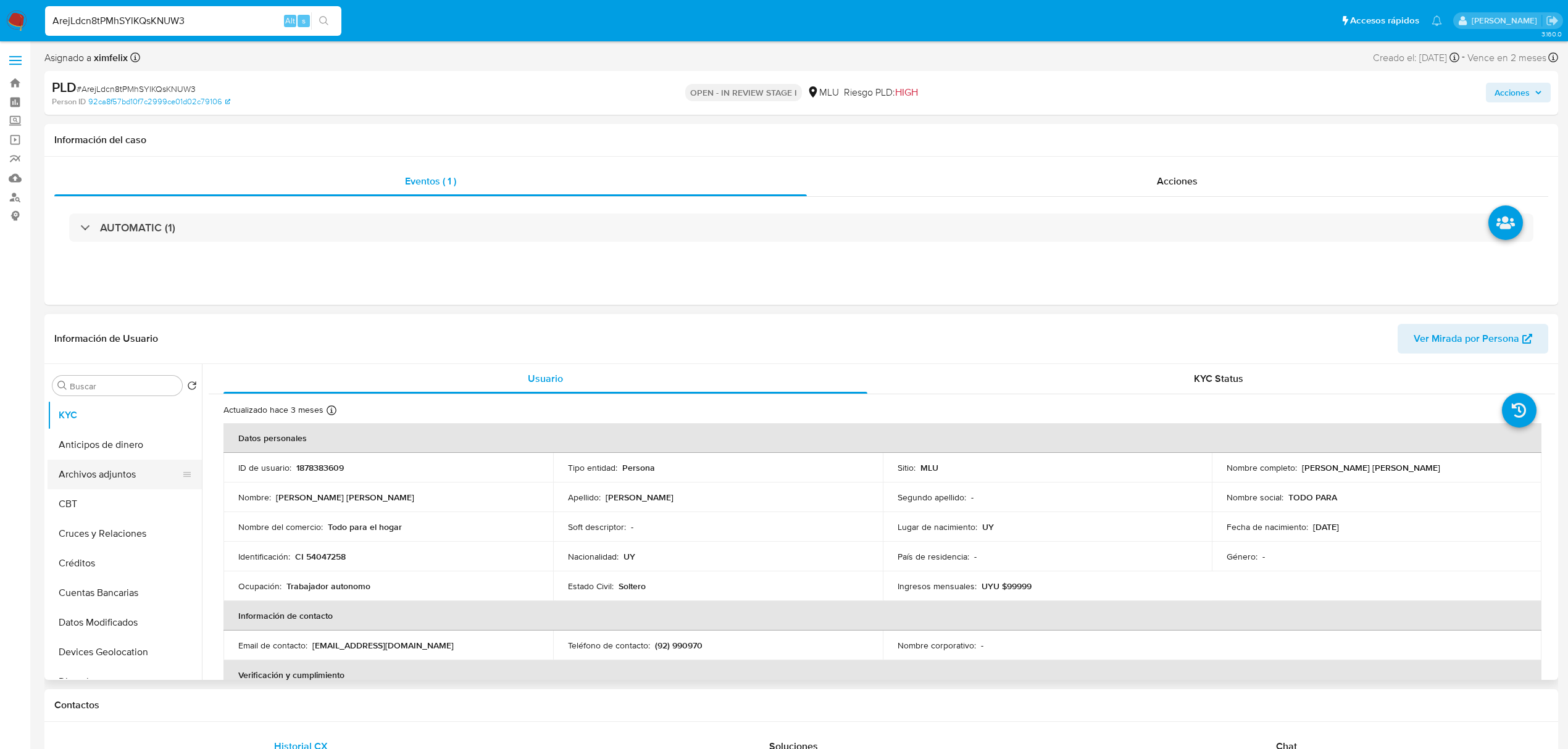
click at [115, 475] on button "Archivos adjuntos" at bounding box center [120, 475] width 144 height 29
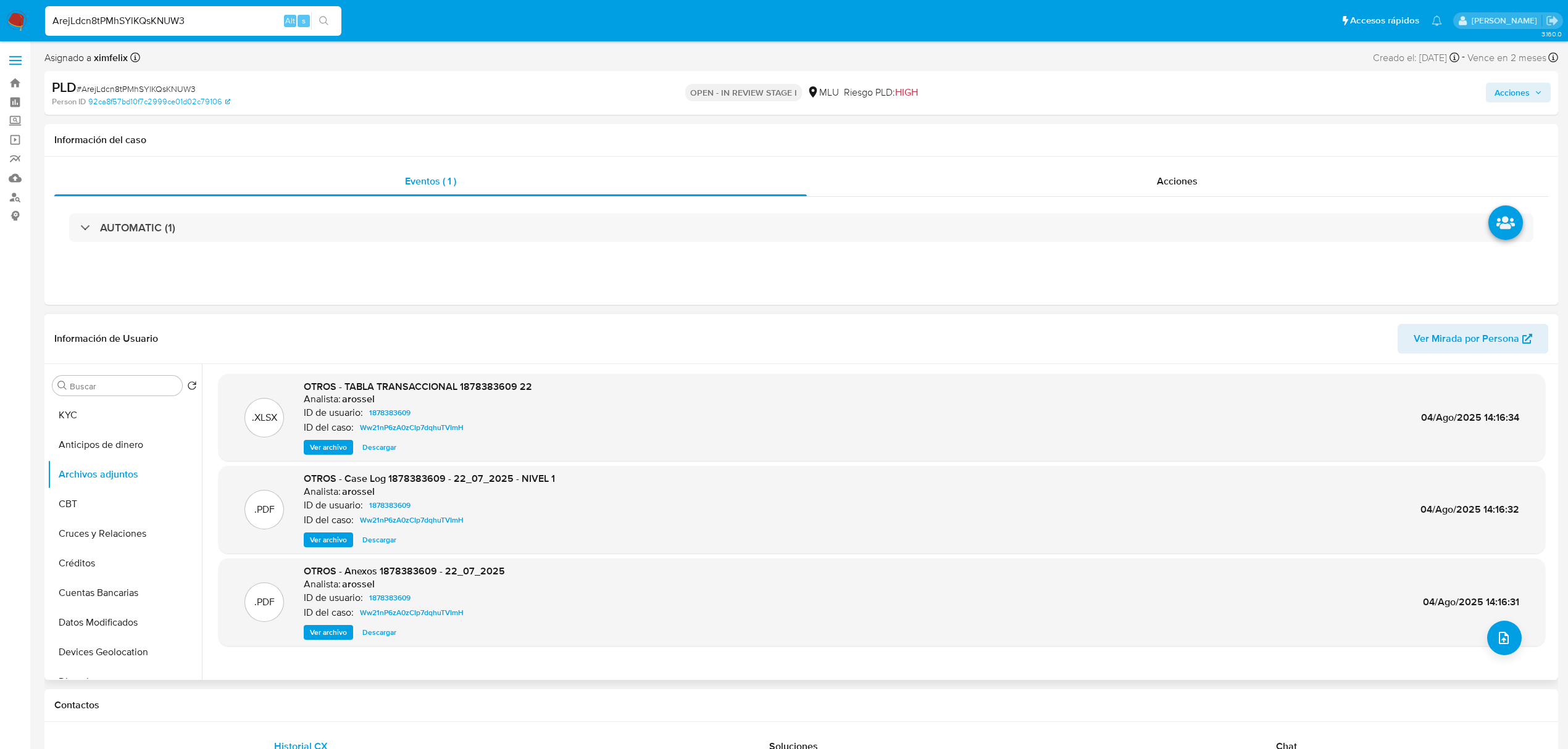
click at [331, 539] on span "Ver archivo" at bounding box center [328, 539] width 37 height 13
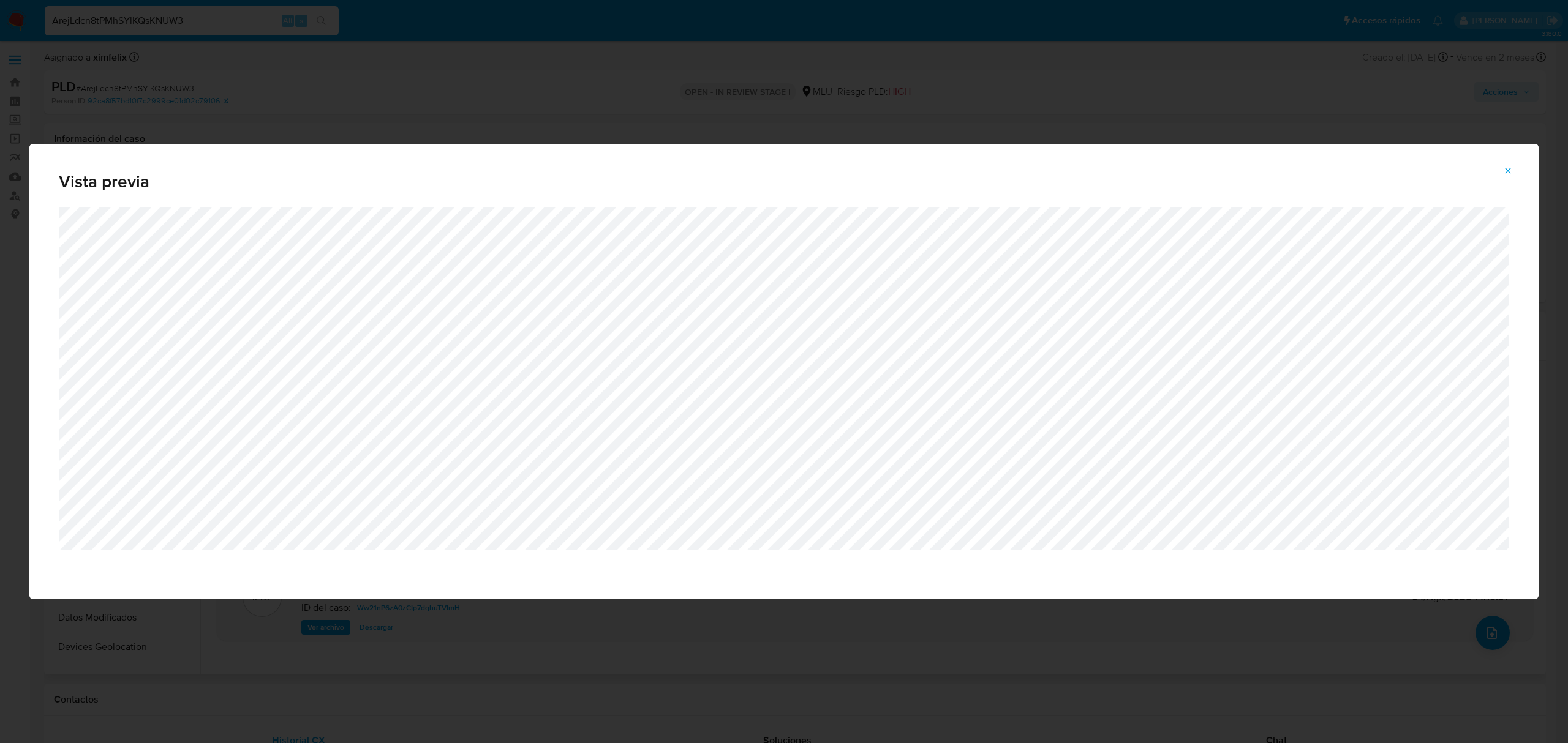
click at [1496, 167] on button "Attachment preview" at bounding box center [1507, 171] width 27 height 20
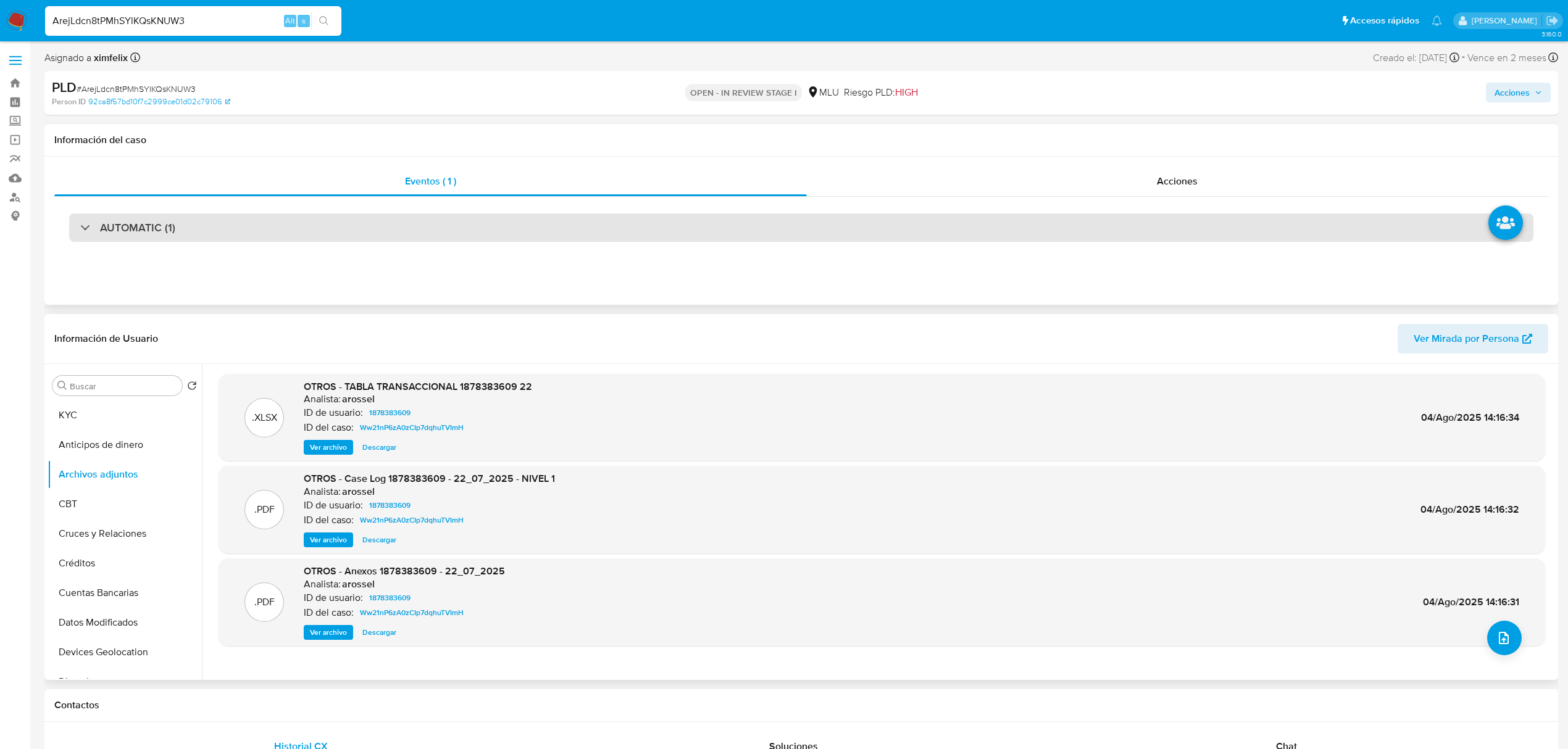
click at [939, 220] on div "AUTOMATIC (1)" at bounding box center [801, 227] width 1464 height 29
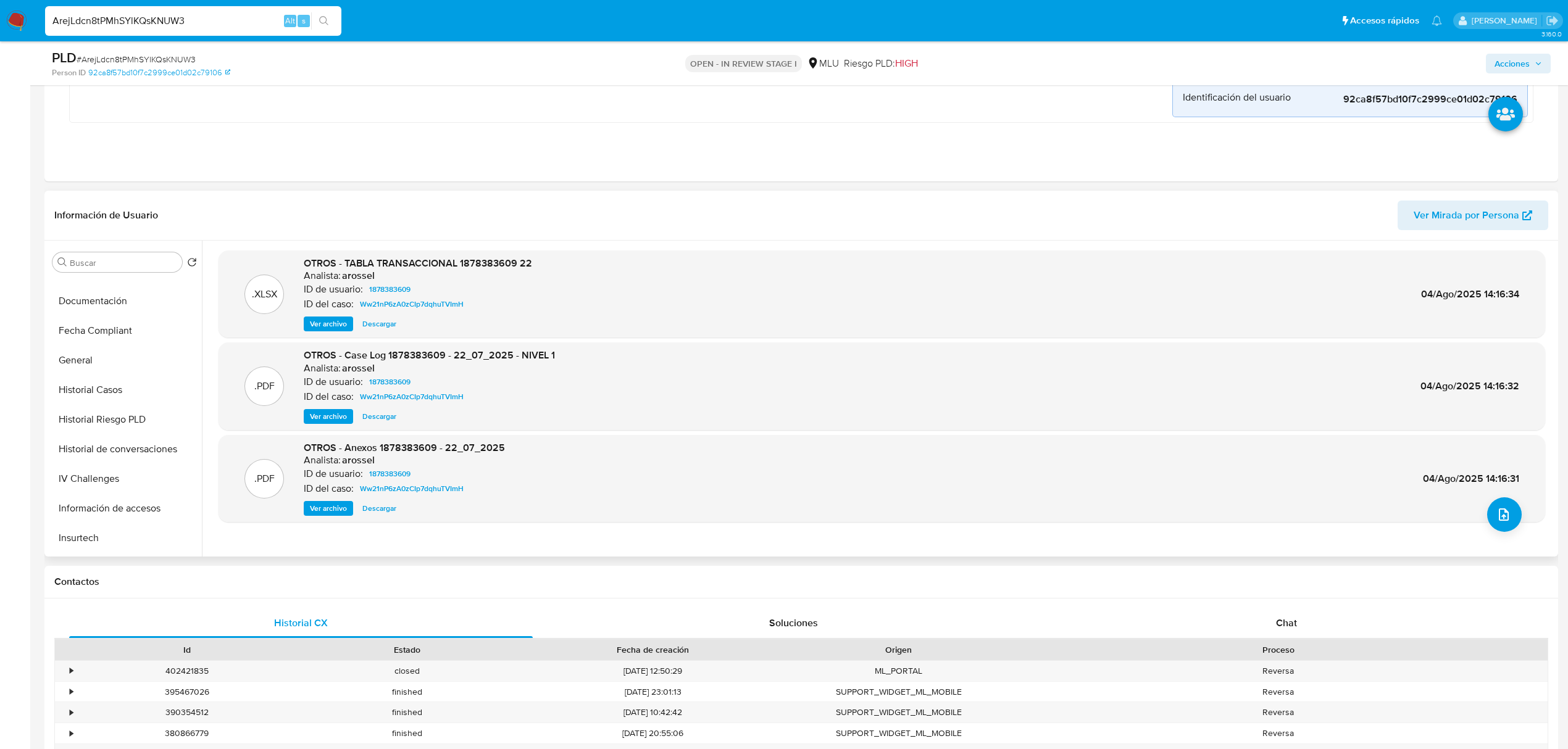
scroll to position [319, 0]
click at [85, 399] on button "Historial Casos" at bounding box center [120, 388] width 144 height 29
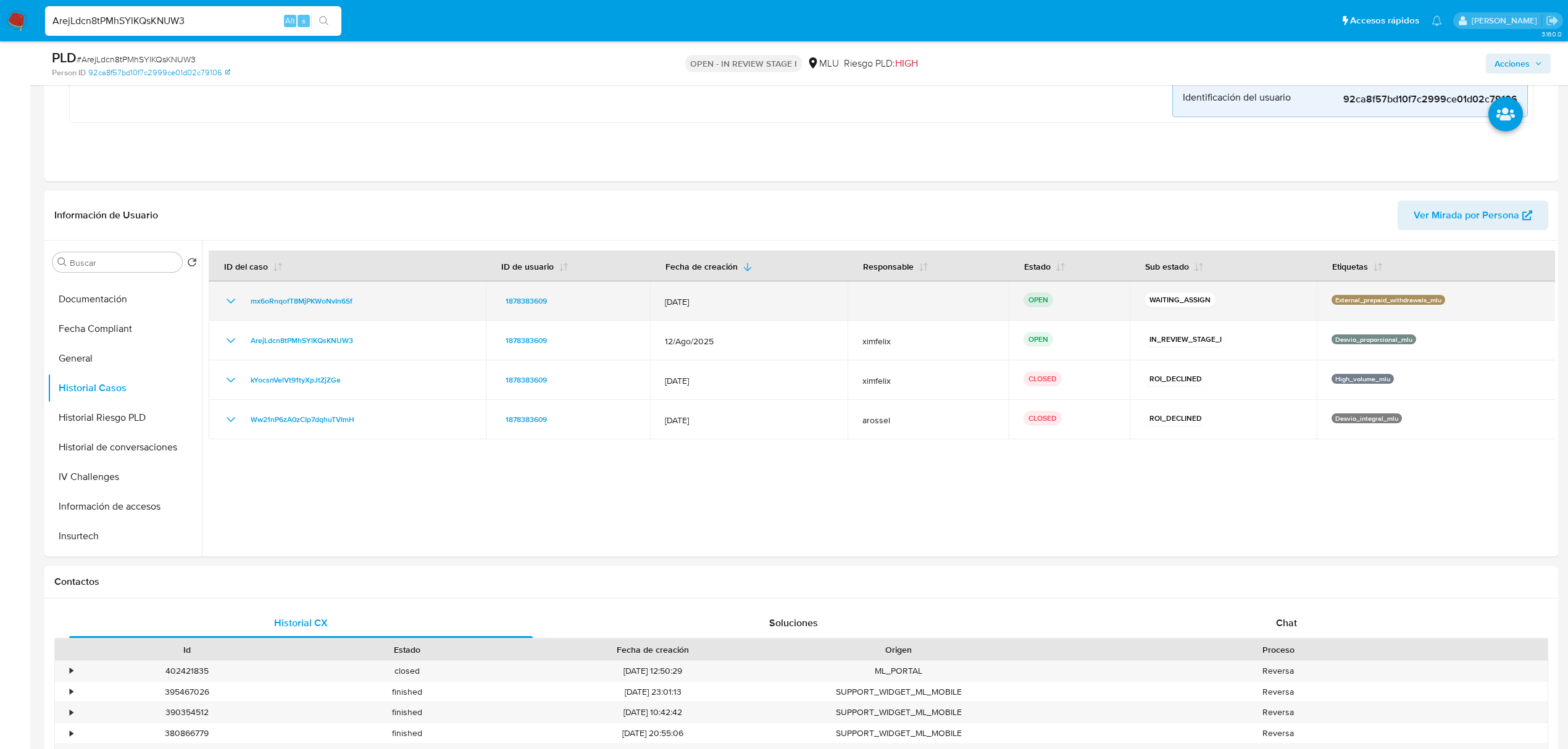
drag, startPoint x: 368, startPoint y: 302, endPoint x: 243, endPoint y: 304, distance: 125.0
click at [243, 304] on div "mx6oRnqofT8MjPKWoNvIn6Sf" at bounding box center [347, 301] width 247 height 15
click at [309, 299] on span "mx6oRnqofT8MjPKWoNvIn6Sf" at bounding box center [302, 301] width 102 height 15
click at [377, 308] on div "mx6oRnqofT8MjPKWoNvIn6Sf" at bounding box center [347, 301] width 247 height 15
drag, startPoint x: 377, startPoint y: 307, endPoint x: 247, endPoint y: 305, distance: 130.0
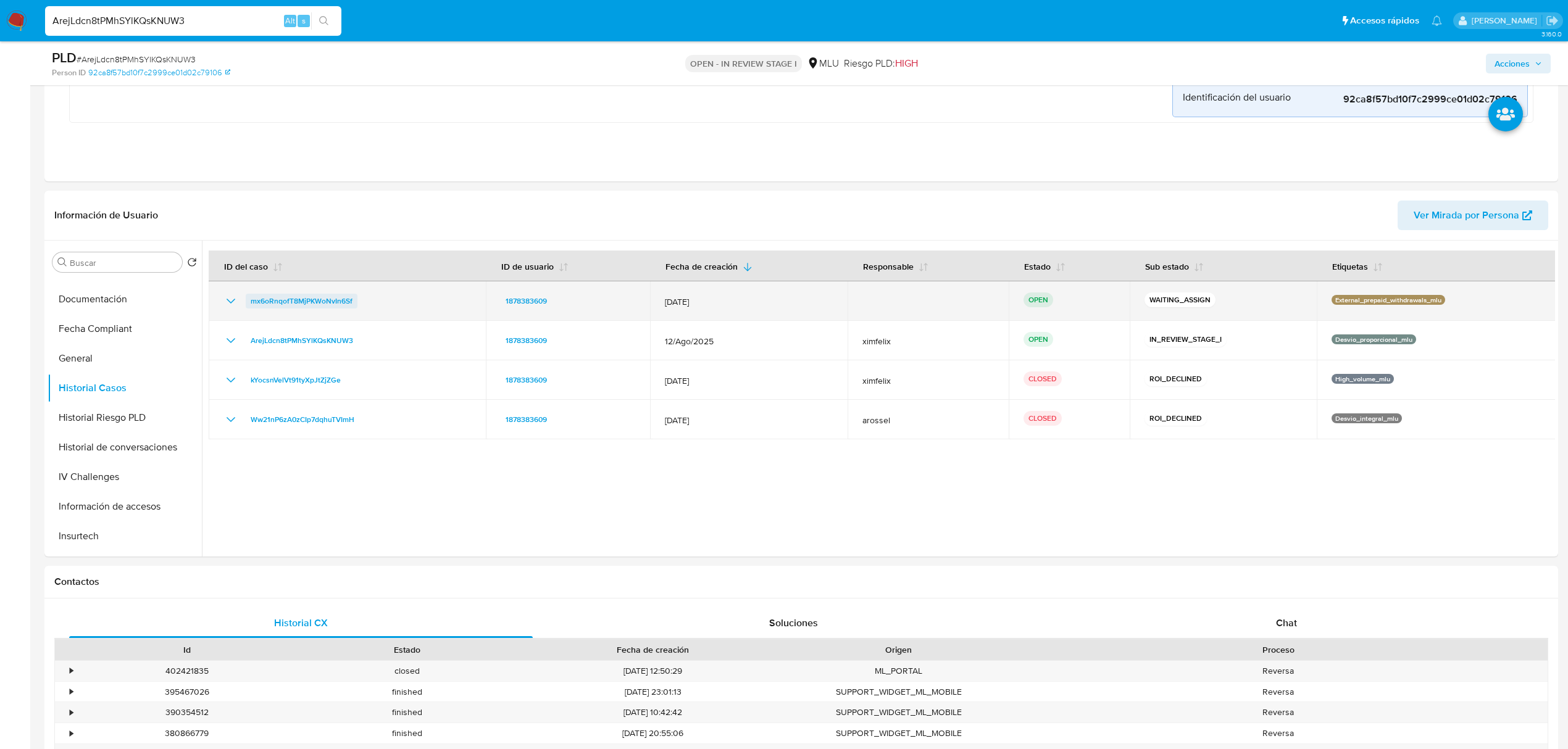
click at [247, 305] on div "mx6oRnqofT8MjPKWoNvIn6Sf" at bounding box center [347, 301] width 247 height 15
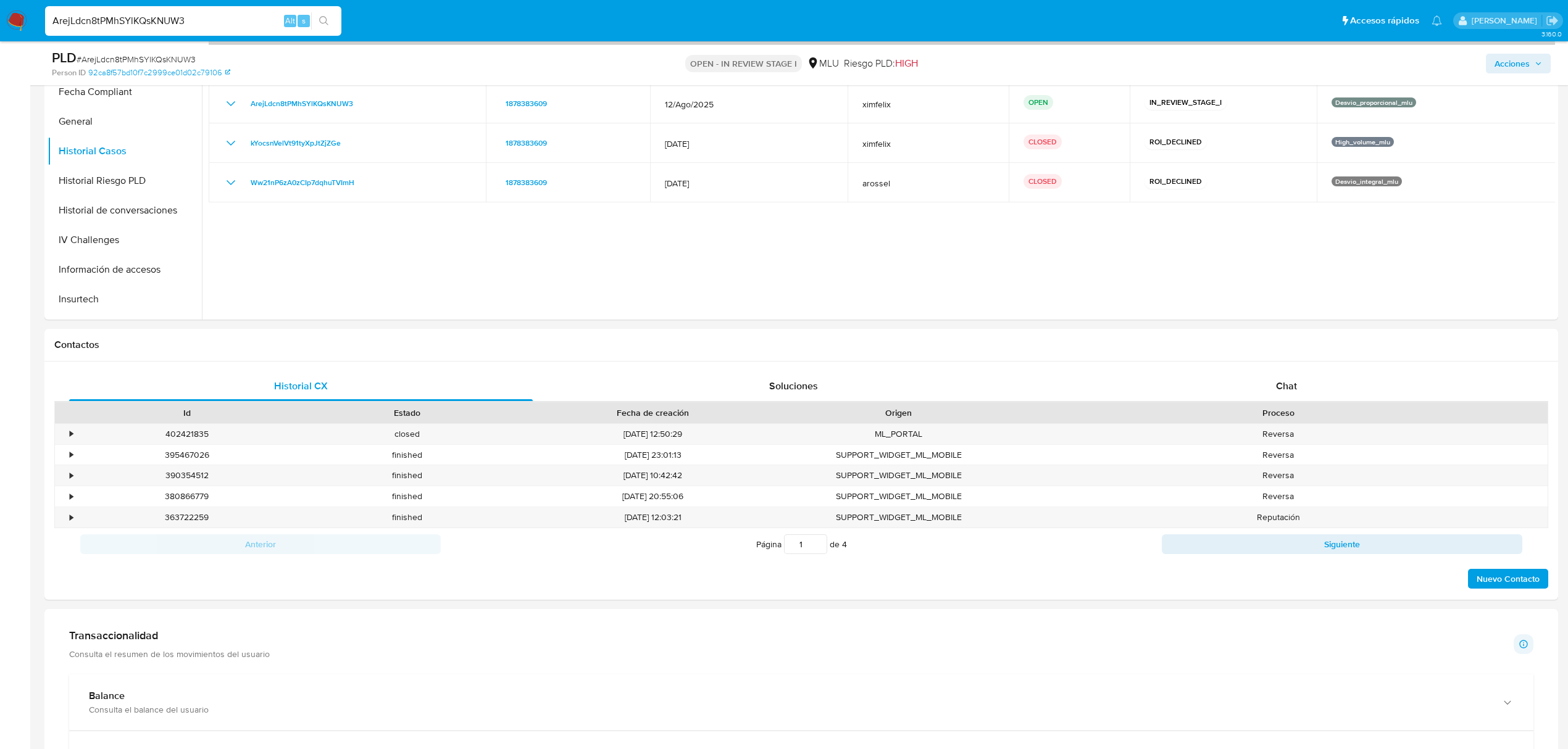
scroll to position [790, 0]
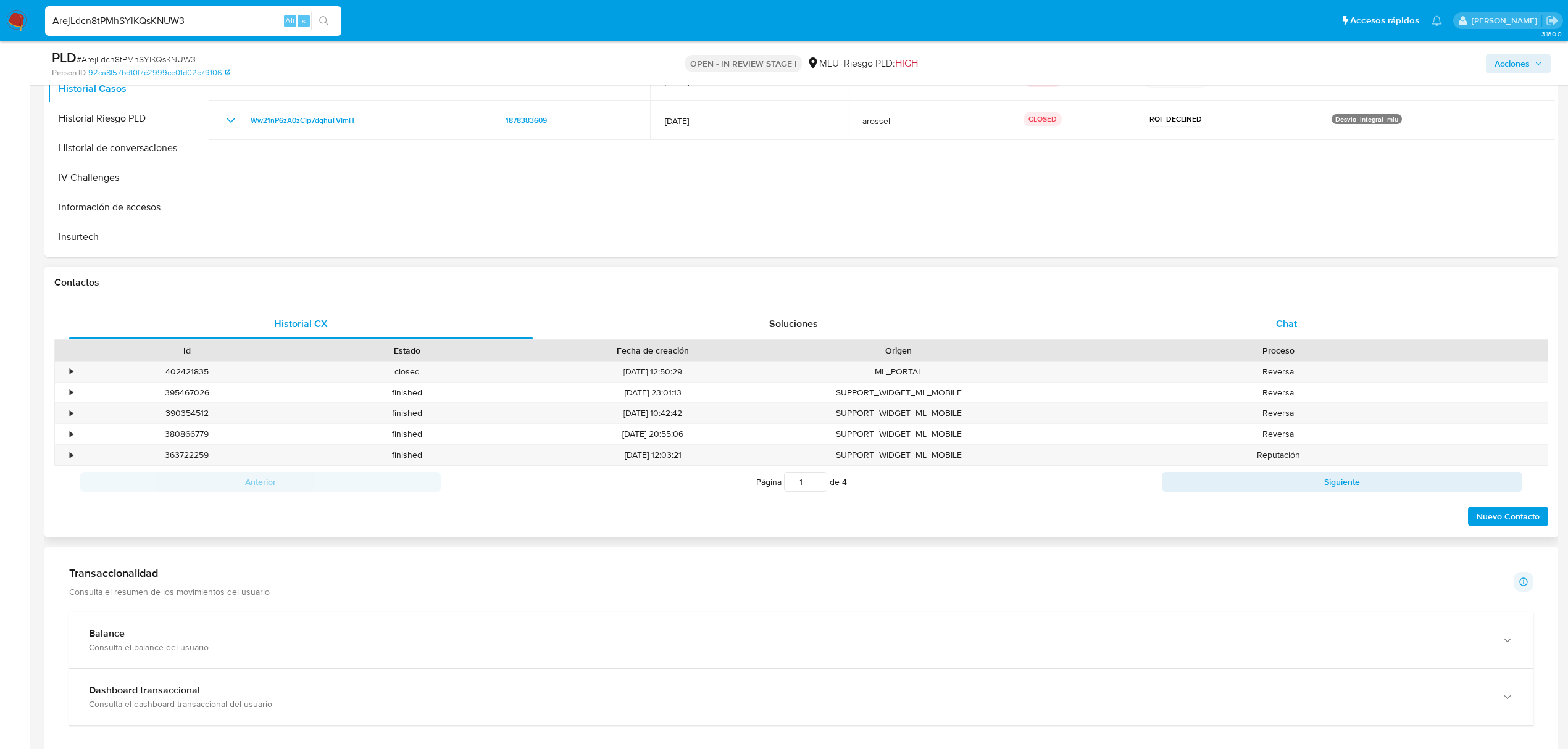
click at [1271, 319] on div "Chat" at bounding box center [1287, 324] width 464 height 29
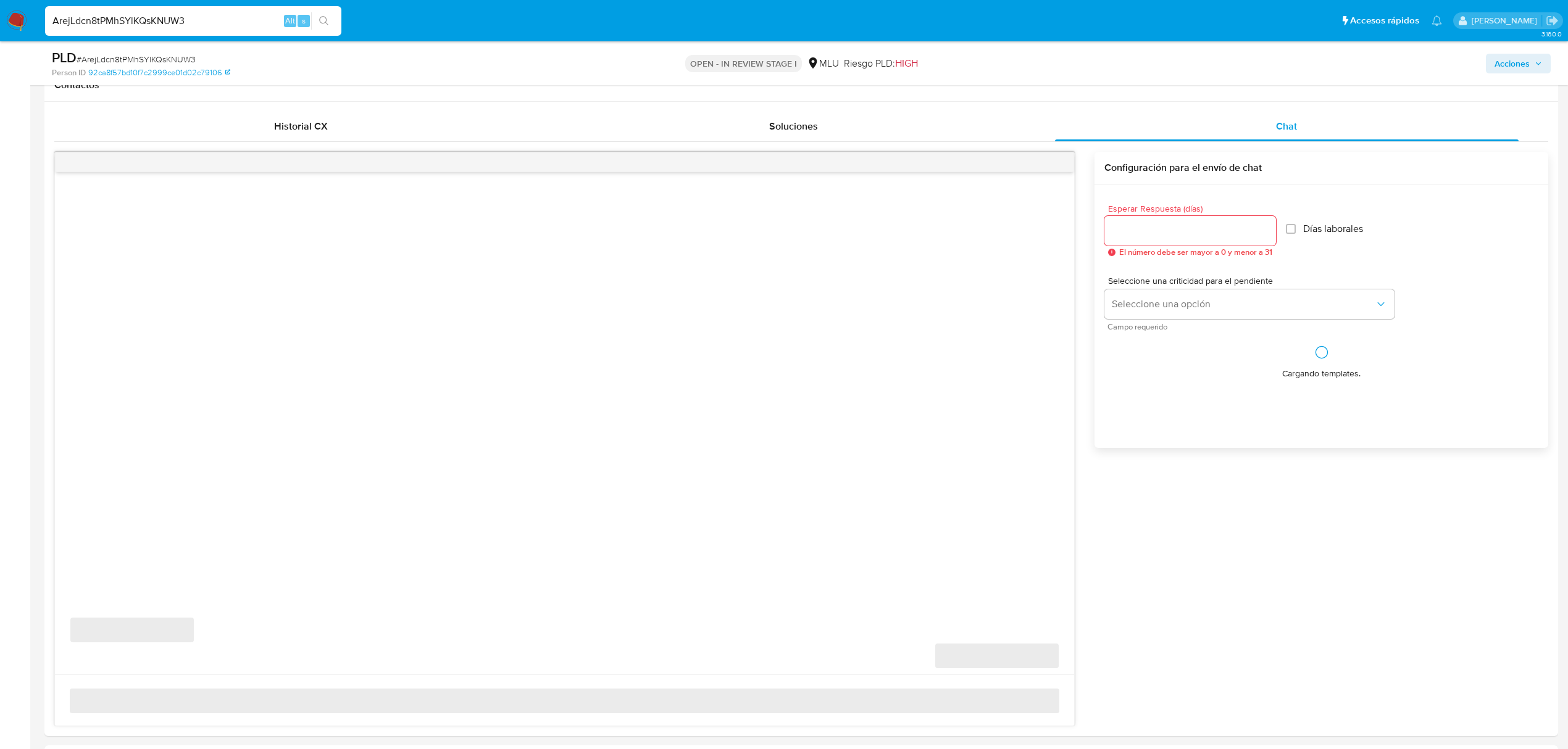
scroll to position [1026, 0]
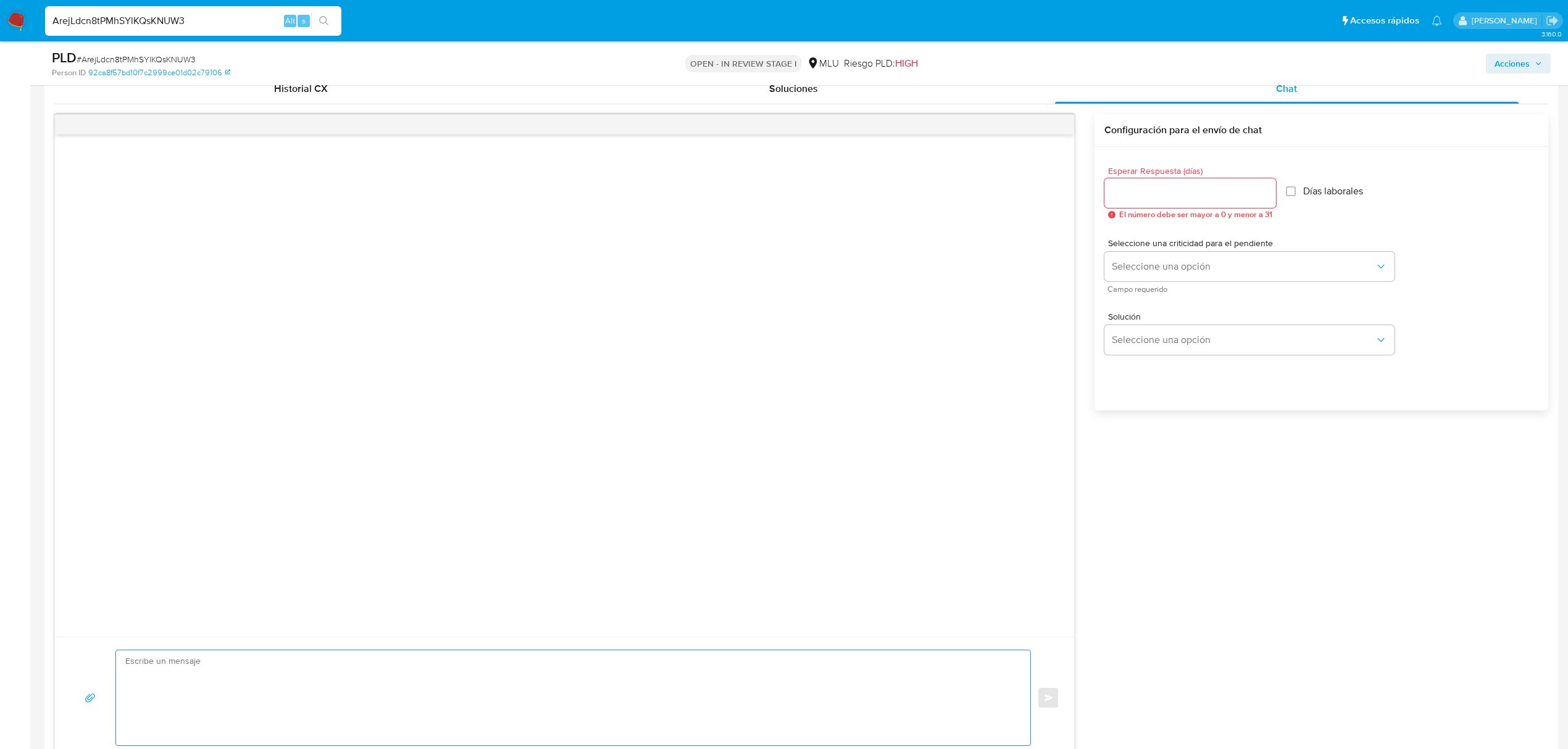
click at [573, 718] on textarea at bounding box center [570, 697] width 890 height 95
paste textarea "Te contactamos ya que necesitamos verificar algunos datos. Por este motivo, sol…"
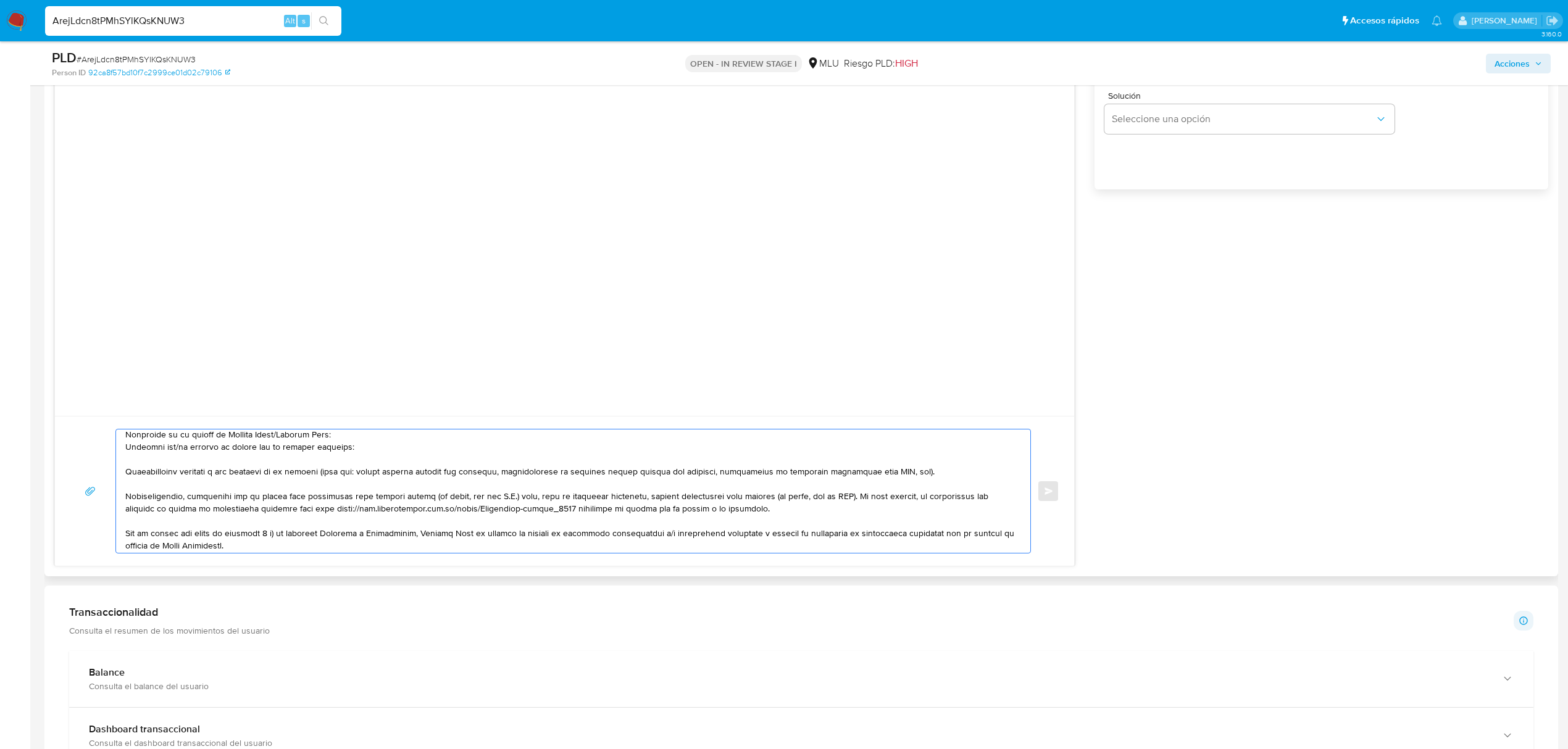
scroll to position [0, 0]
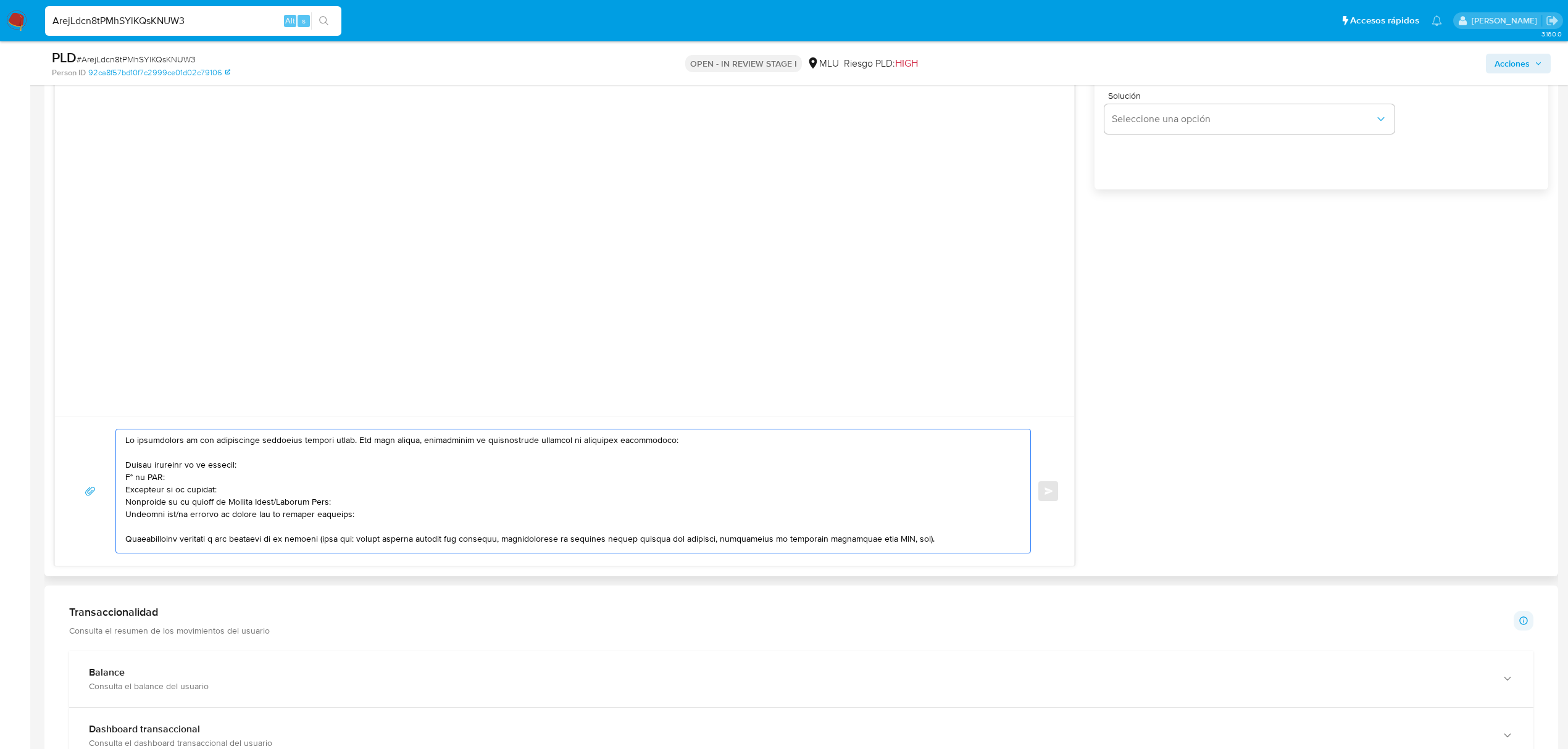
click at [281, 506] on textarea at bounding box center [570, 491] width 890 height 124
click at [127, 443] on textarea at bounding box center [570, 491] width 890 height 124
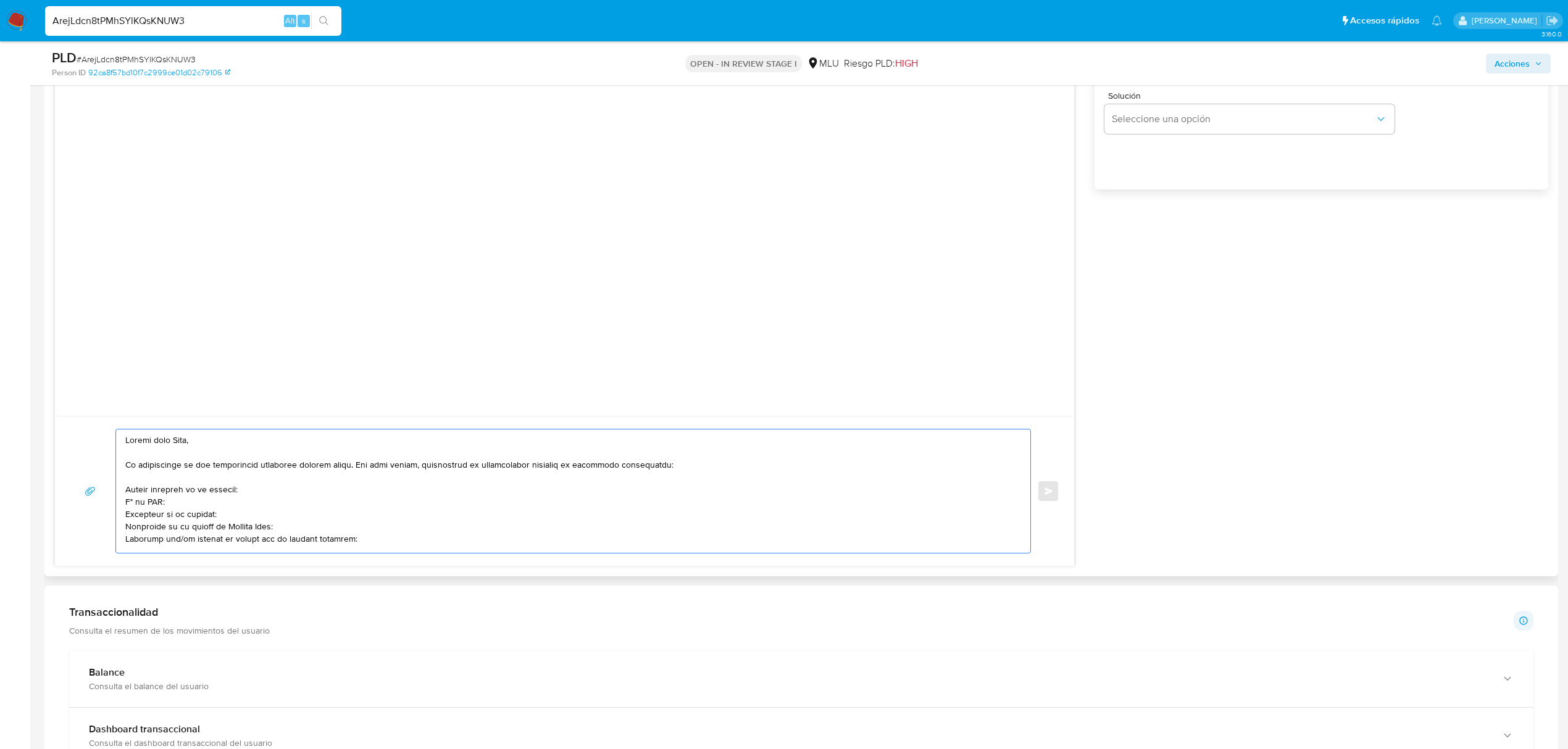
click at [272, 530] on textarea at bounding box center [570, 491] width 890 height 124
click at [170, 542] on textarea at bounding box center [570, 491] width 890 height 124
click at [416, 543] on textarea at bounding box center [570, 491] width 890 height 124
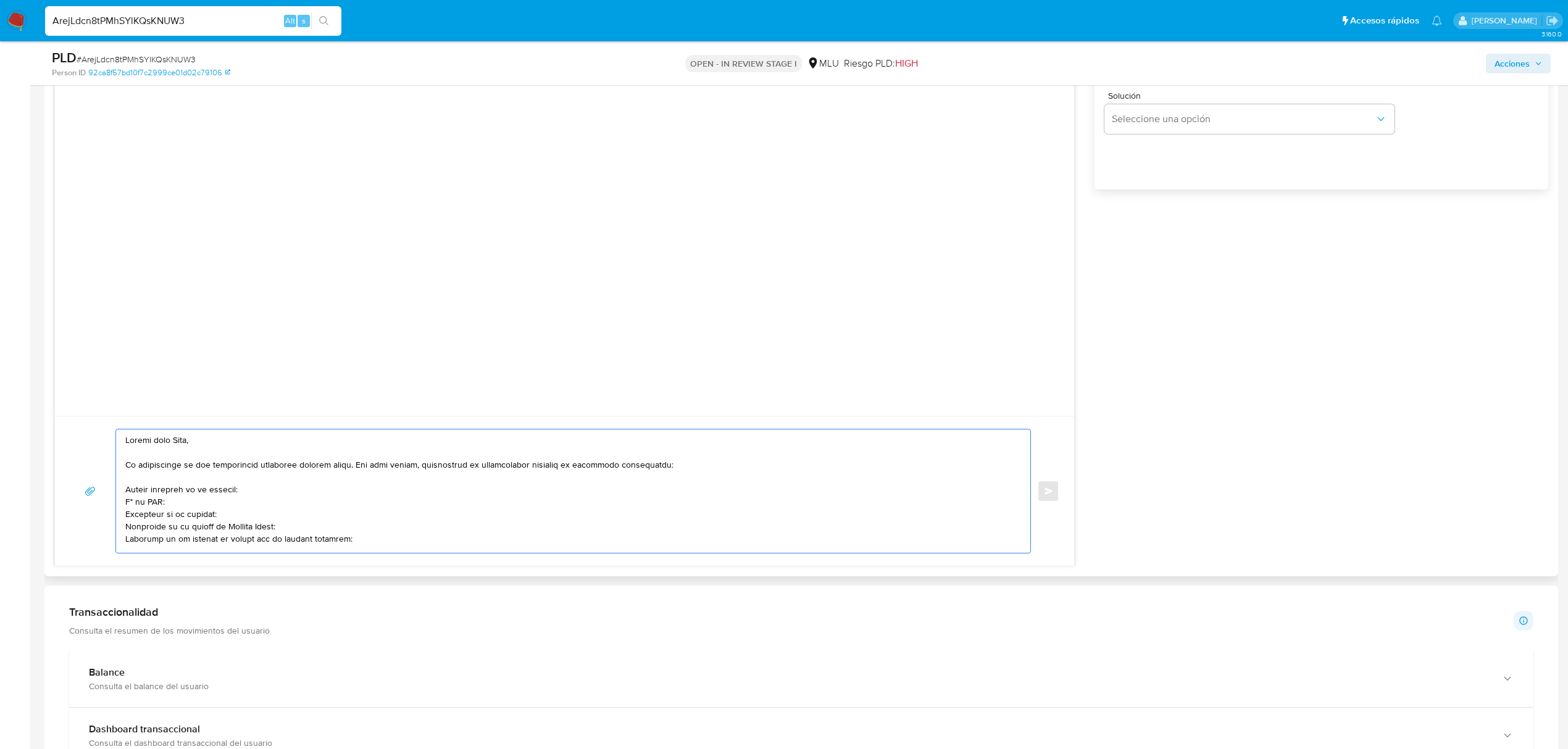
scroll to position [5, 0]
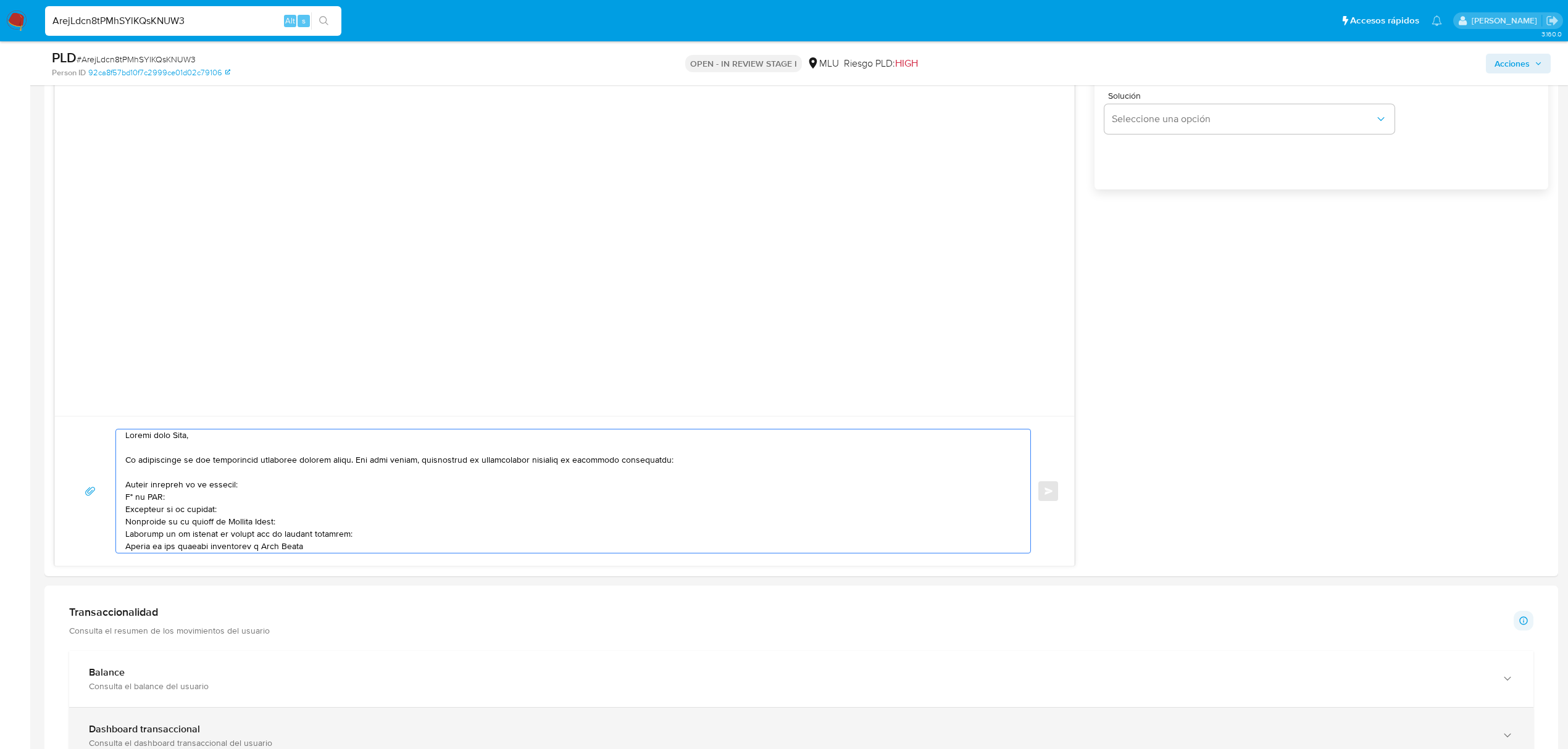
type textarea "Buenos días Rita, Te contactamos ya que necesitamos verificar algunos datos. Po…"
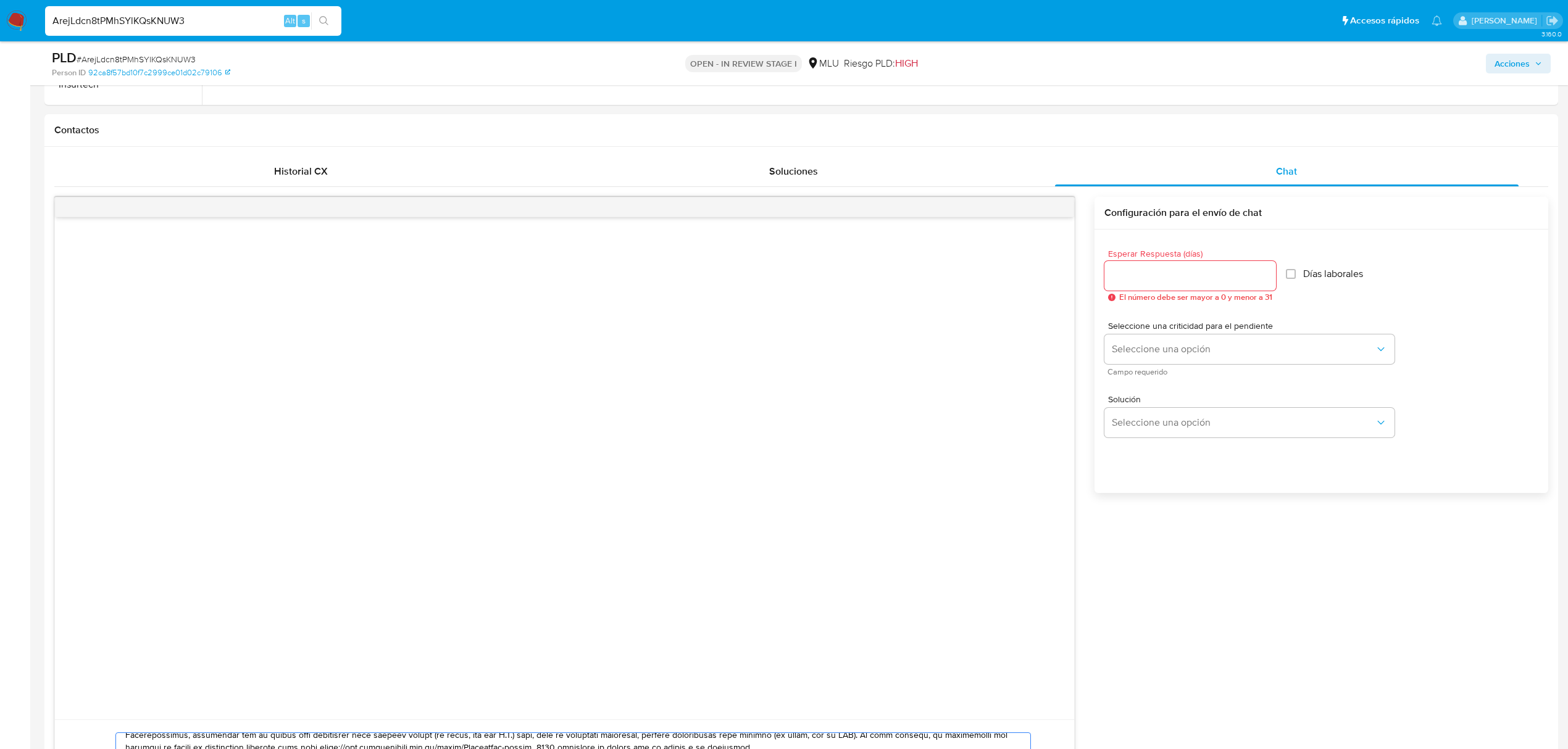
scroll to position [946, 0]
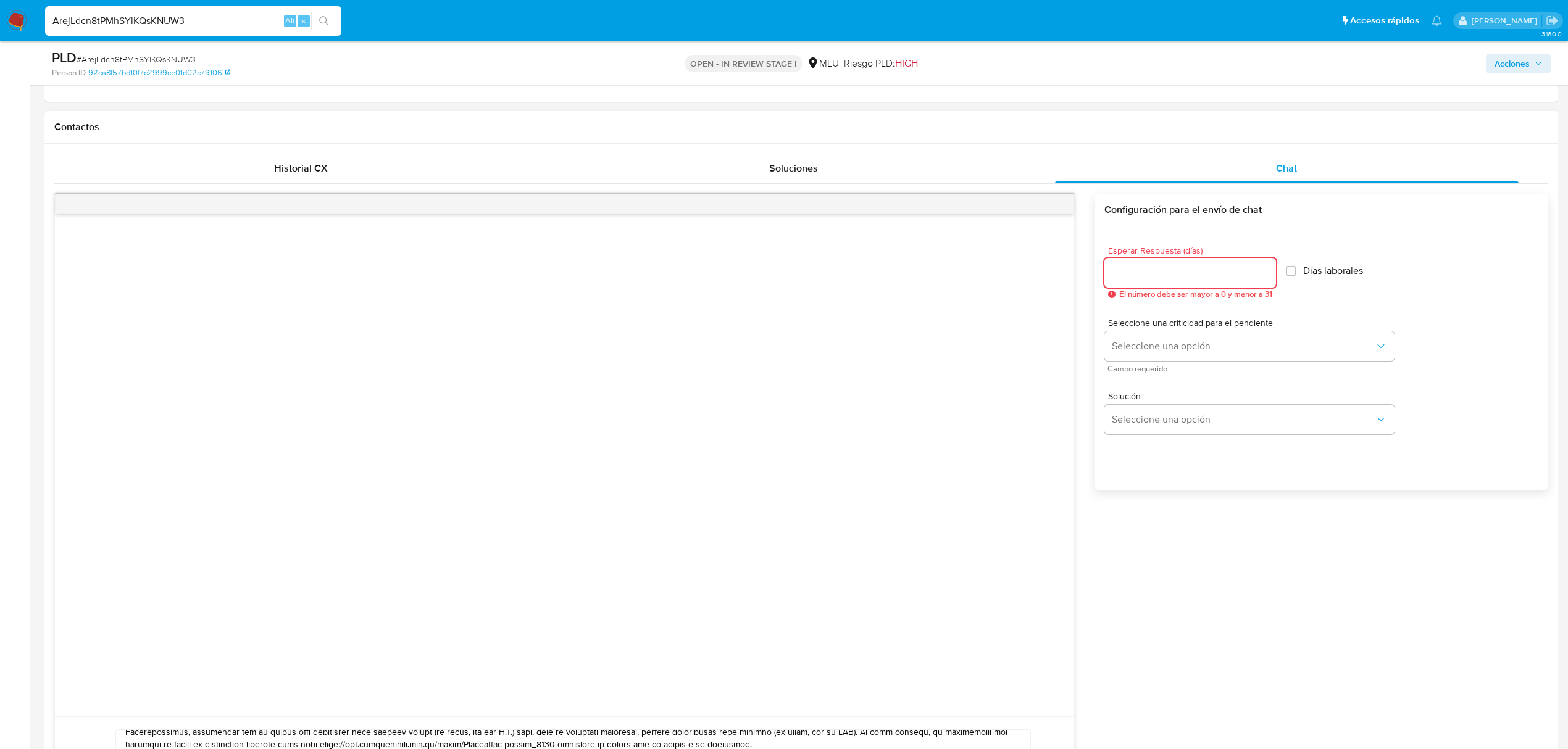
click at [1208, 275] on input "Esperar Respuesta (días)" at bounding box center [1190, 273] width 172 height 16
type input "3"
click at [1177, 352] on span "Seleccione una opción" at bounding box center [1243, 346] width 263 height 13
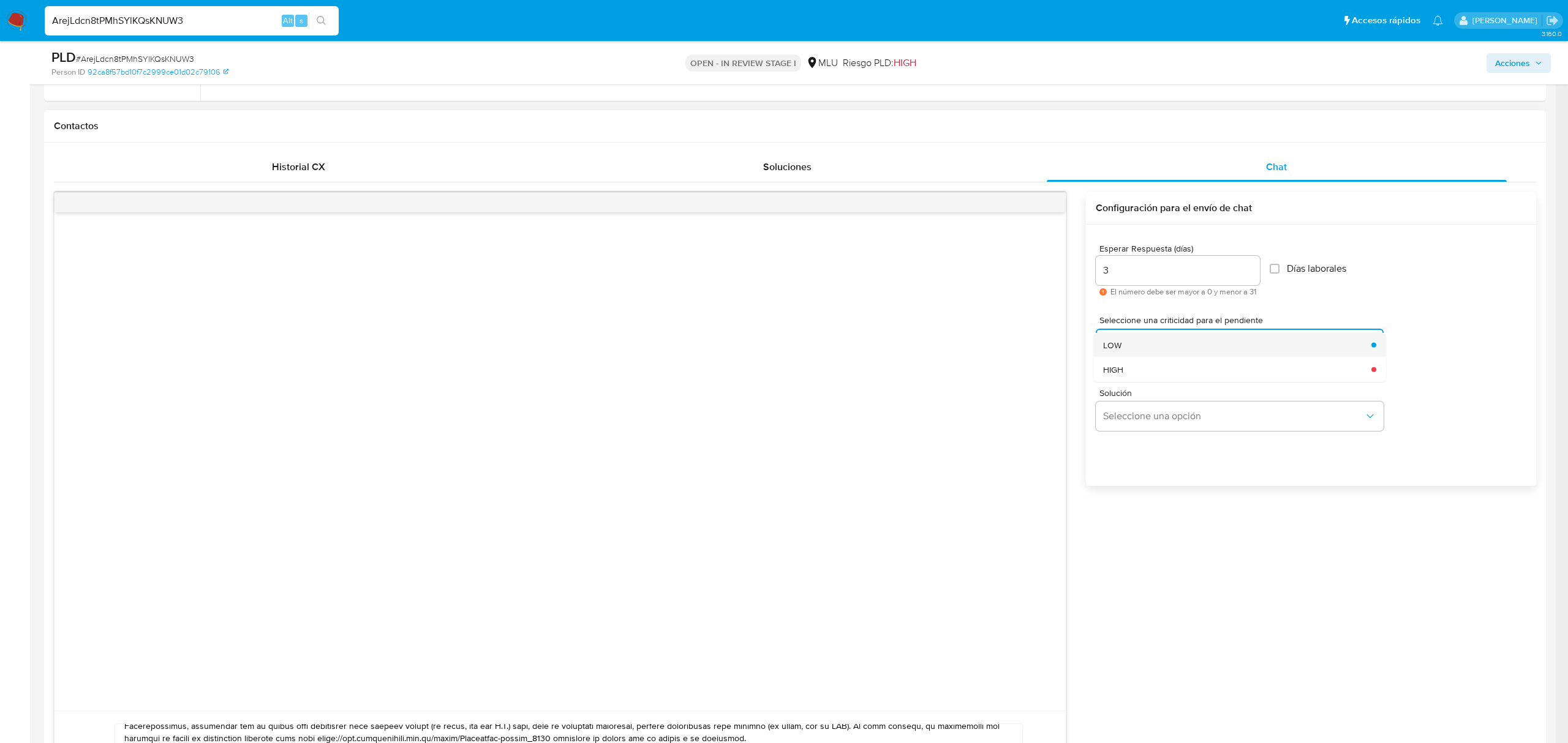
click at [1135, 344] on div "LOW" at bounding box center [1234, 344] width 261 height 25
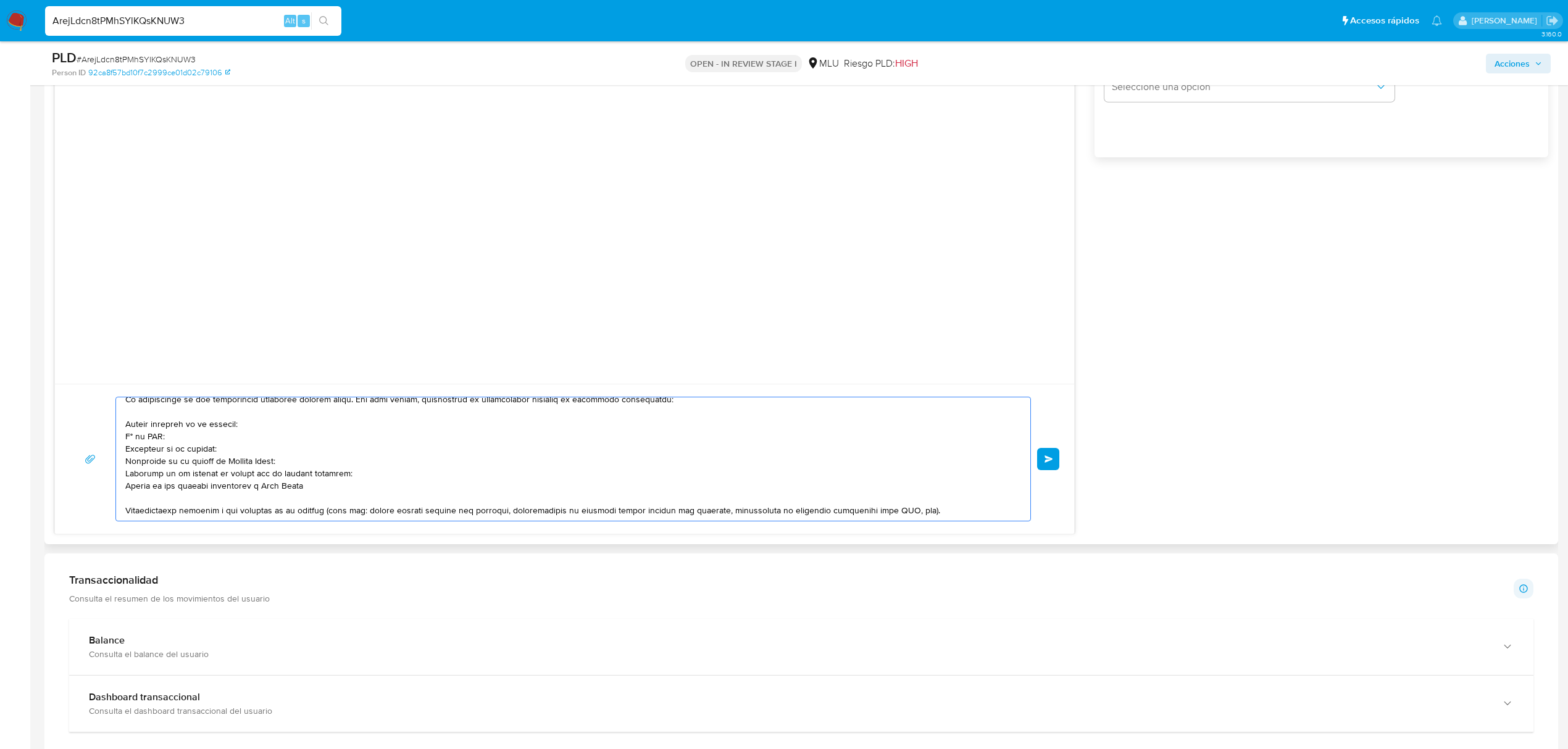
scroll to position [0, 0]
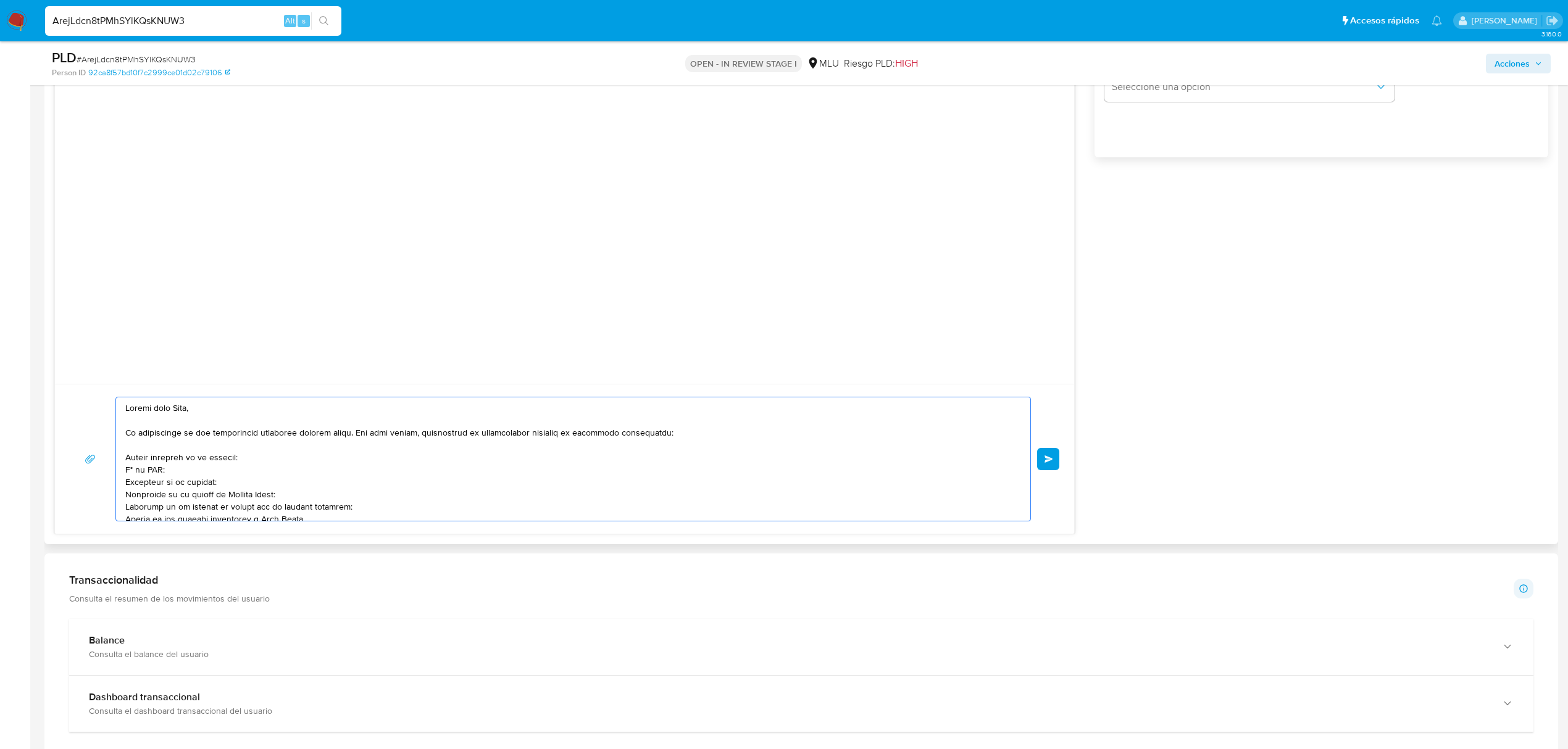
click at [1050, 474] on div "Enviar" at bounding box center [565, 458] width 989 height 124
click at [1045, 454] on button "Enviar" at bounding box center [1048, 459] width 22 height 22
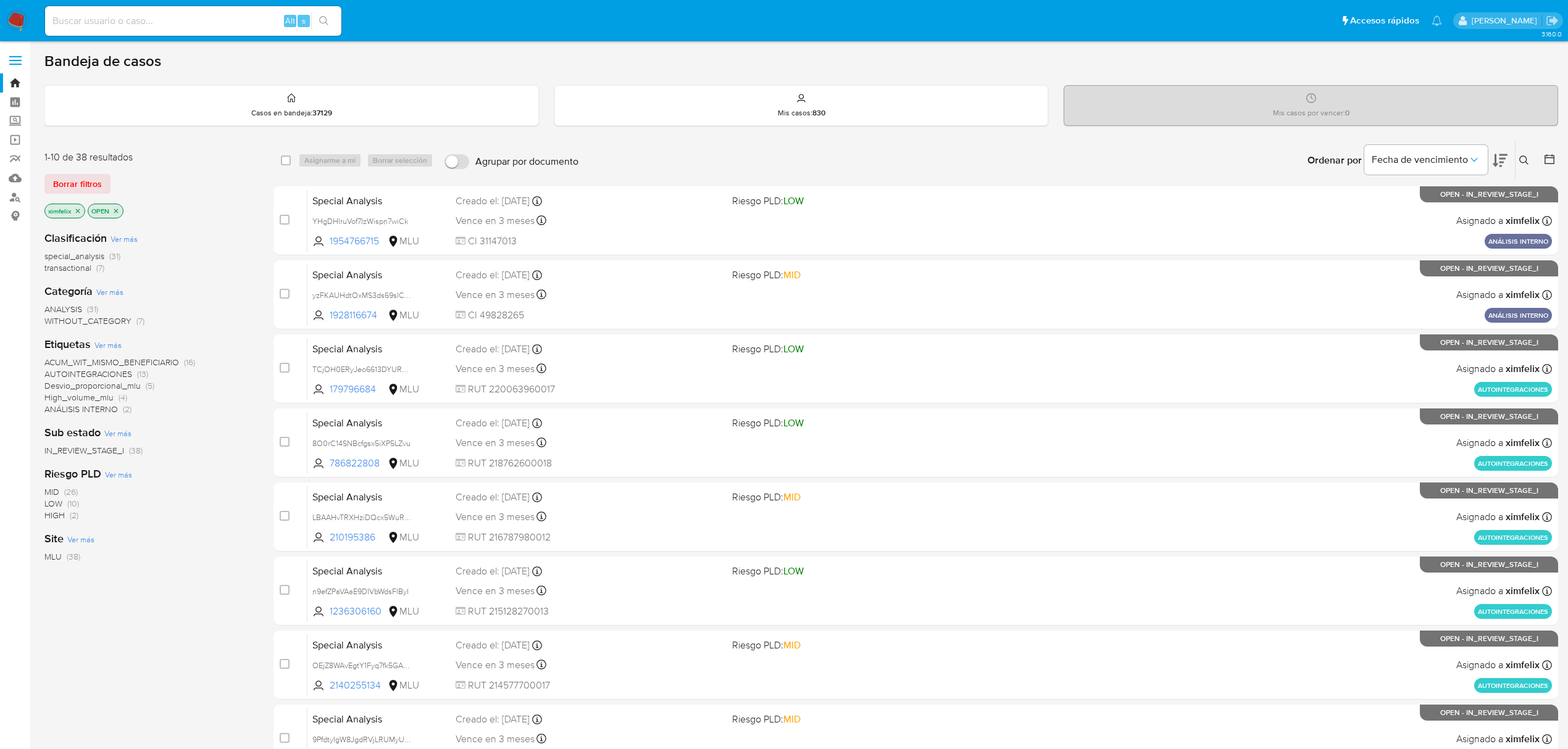
click at [18, 23] on img at bounding box center [16, 21] width 21 height 21
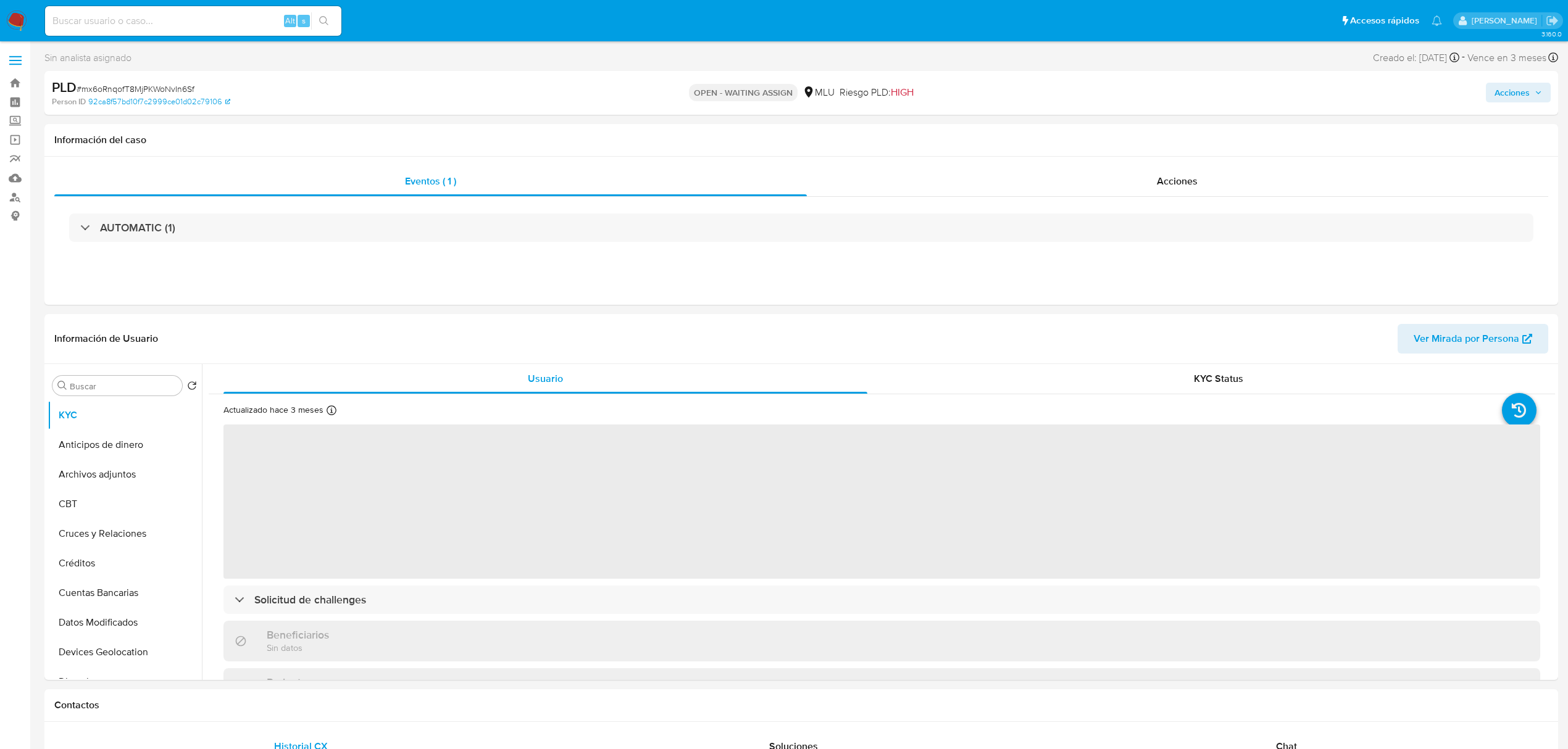
select select "10"
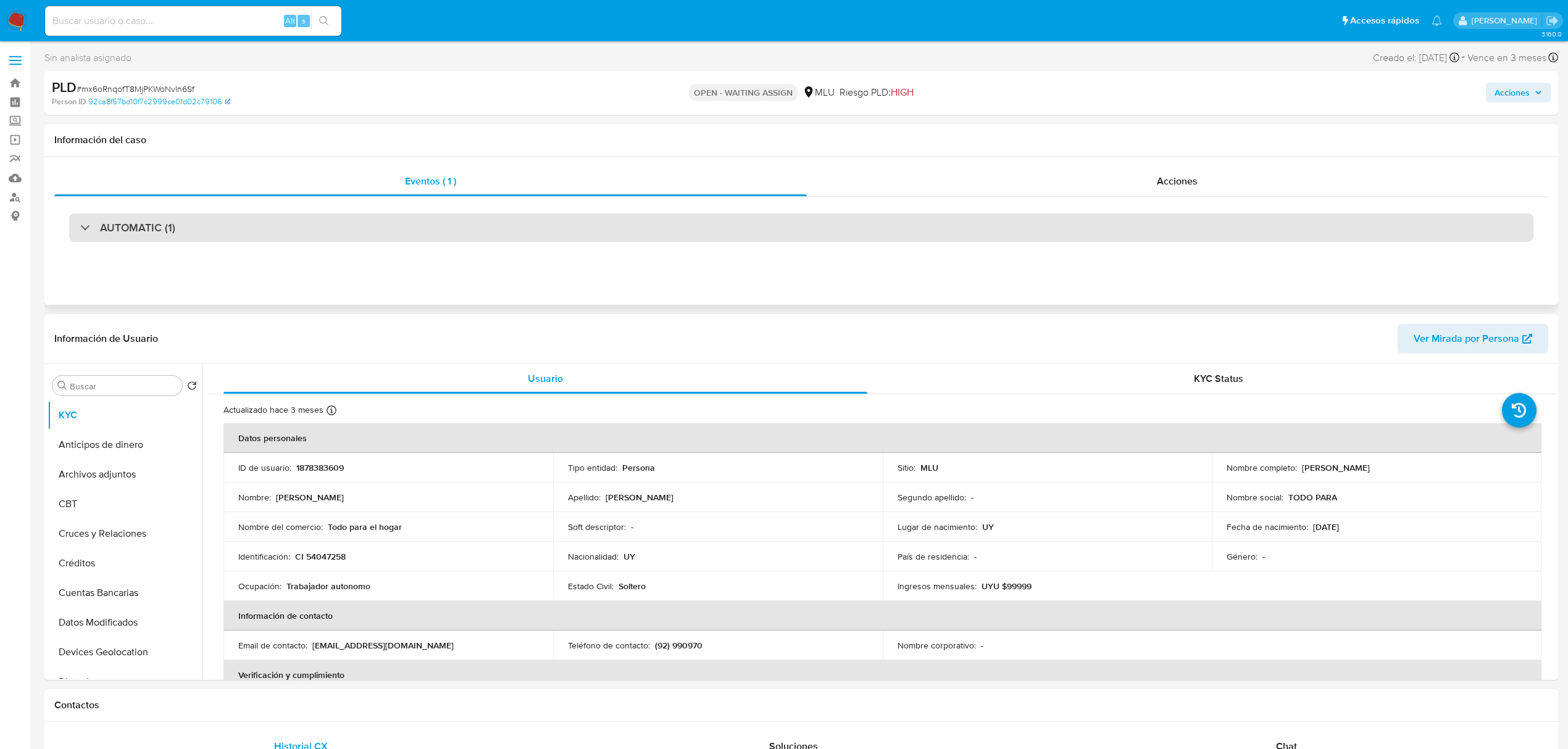
click at [547, 221] on div "AUTOMATIC (1)" at bounding box center [801, 227] width 1464 height 29
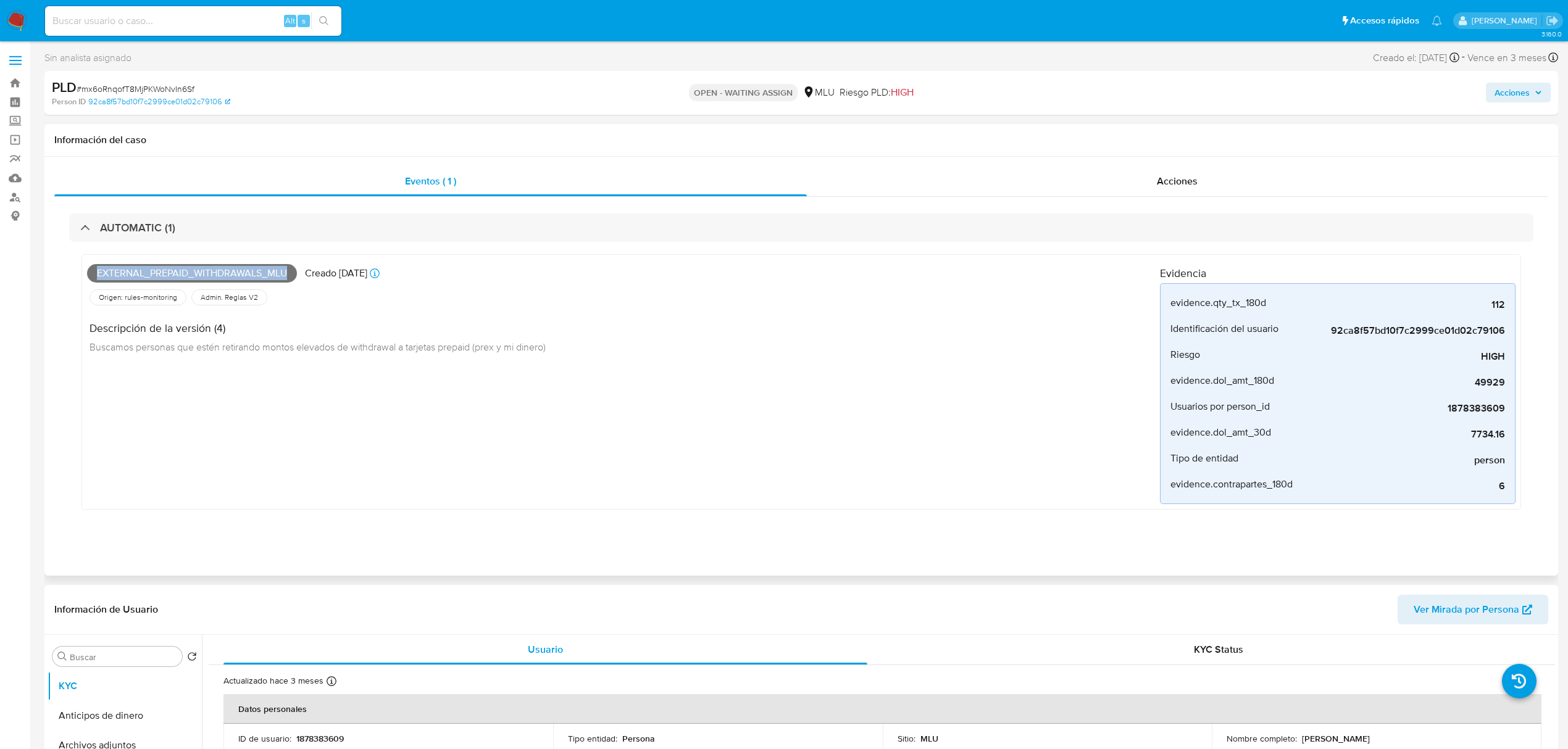
drag, startPoint x: 288, startPoint y: 272, endPoint x: 82, endPoint y: 274, distance: 206.0
click at [82, 274] on div "External_prepaid_withdrawals_mlu Creado [DATE] Creado: [DATE] 06:35:36 Origen: …" at bounding box center [802, 382] width 1440 height 255
copy span "External_prepaid_withdrawals_mlu"
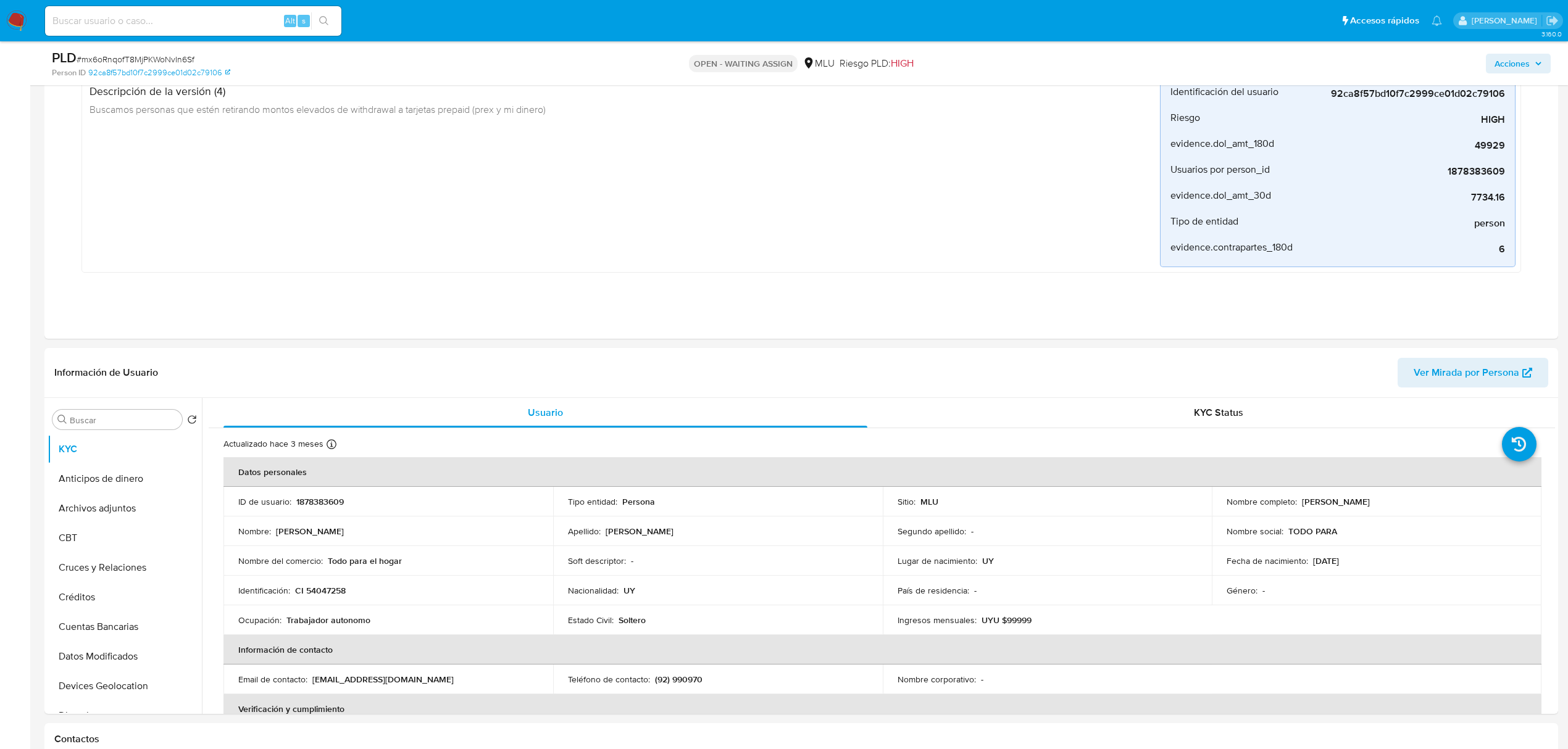
scroll to position [222, 0]
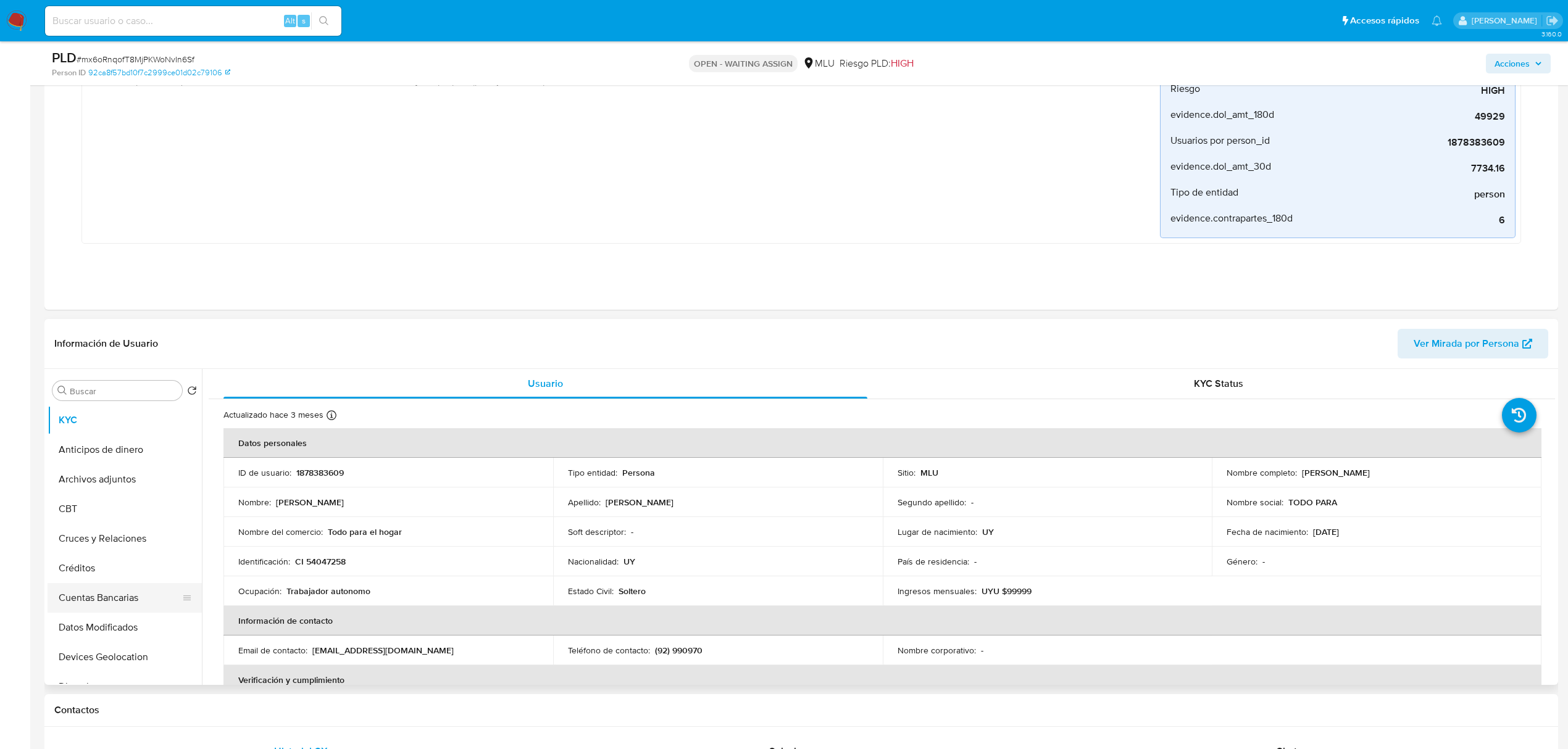
click at [129, 608] on button "Cuentas Bancarias" at bounding box center [120, 598] width 144 height 29
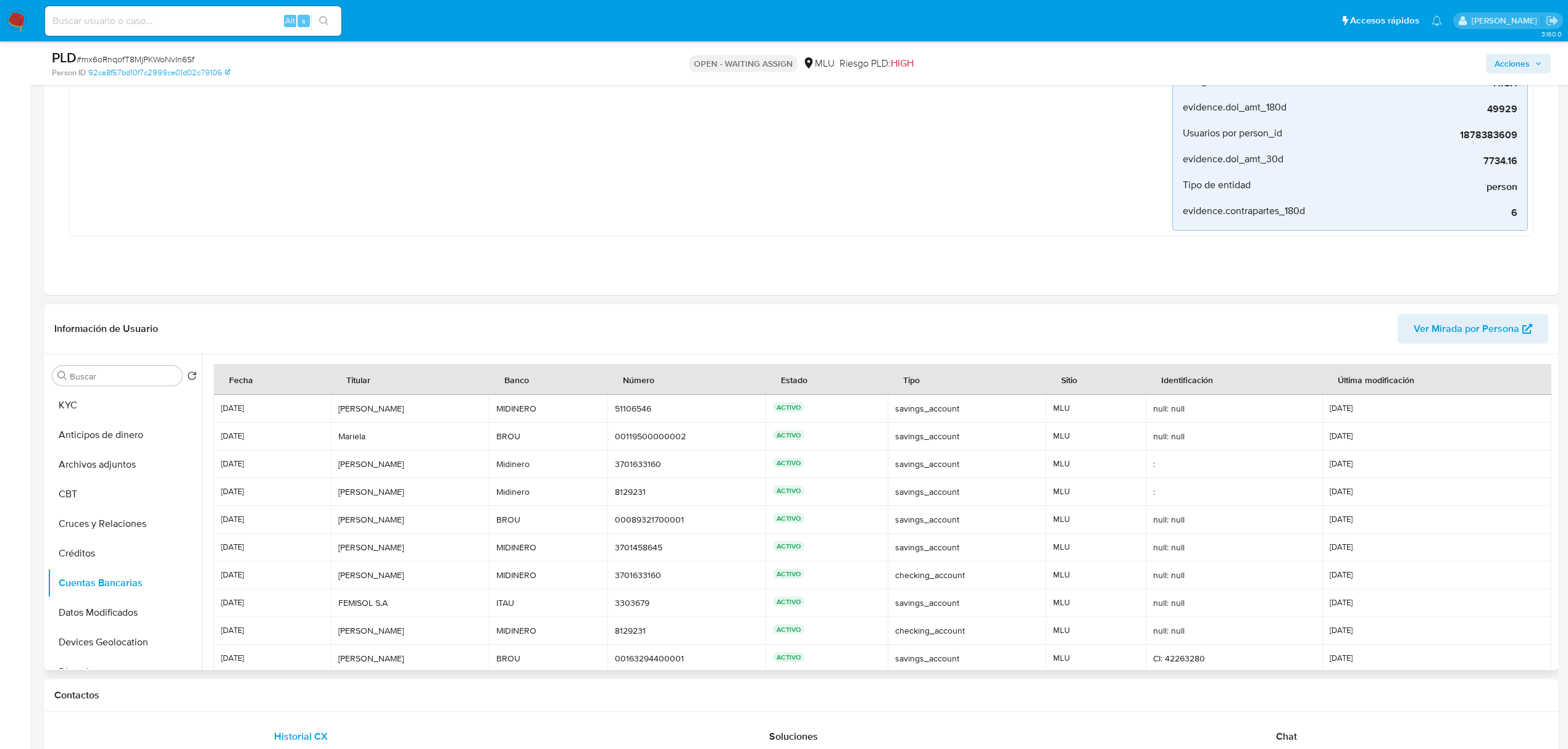
click at [391, 591] on td "FEMISOL S.A FEMISOL S.A" at bounding box center [410, 603] width 158 height 28
click at [864, 465] on div "ACTIVO" at bounding box center [827, 464] width 107 height 13
click at [130, 521] on button "Historial de conversaciones" at bounding box center [120, 517] width 144 height 29
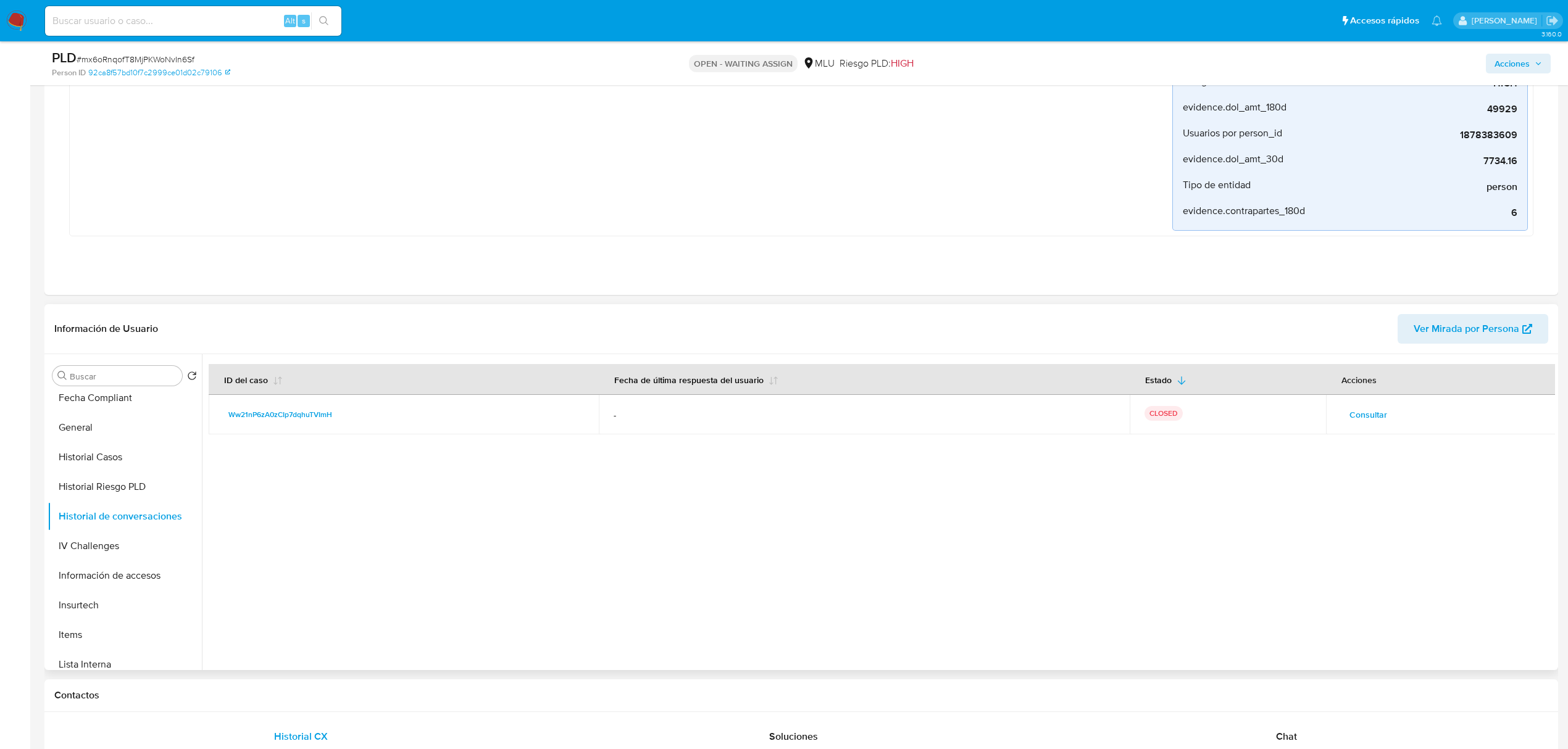
click at [1355, 406] on span "Consultar" at bounding box center [1368, 414] width 38 height 17
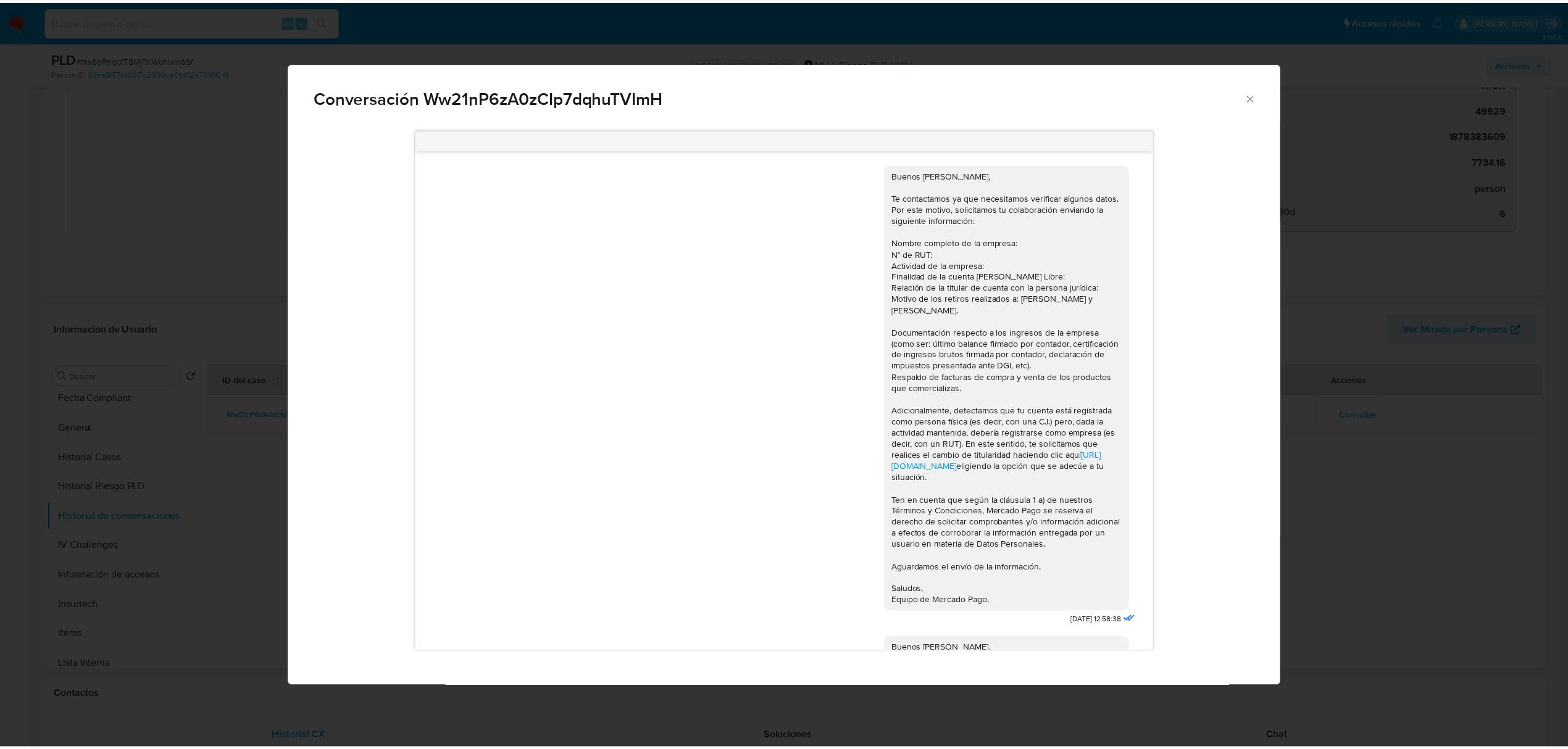
scroll to position [143, 0]
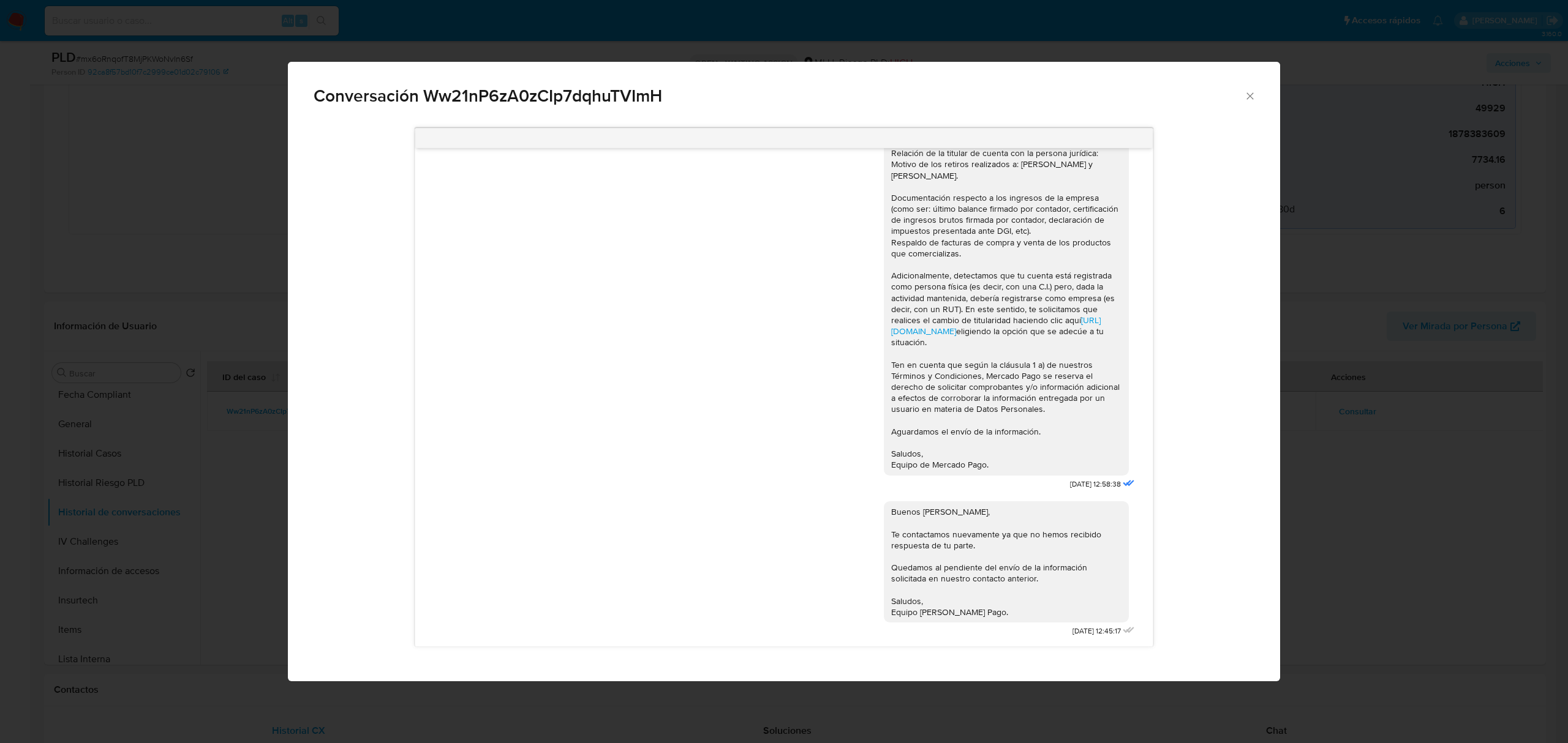
click at [1244, 96] on icon "Cerrar" at bounding box center [1250, 96] width 12 height 12
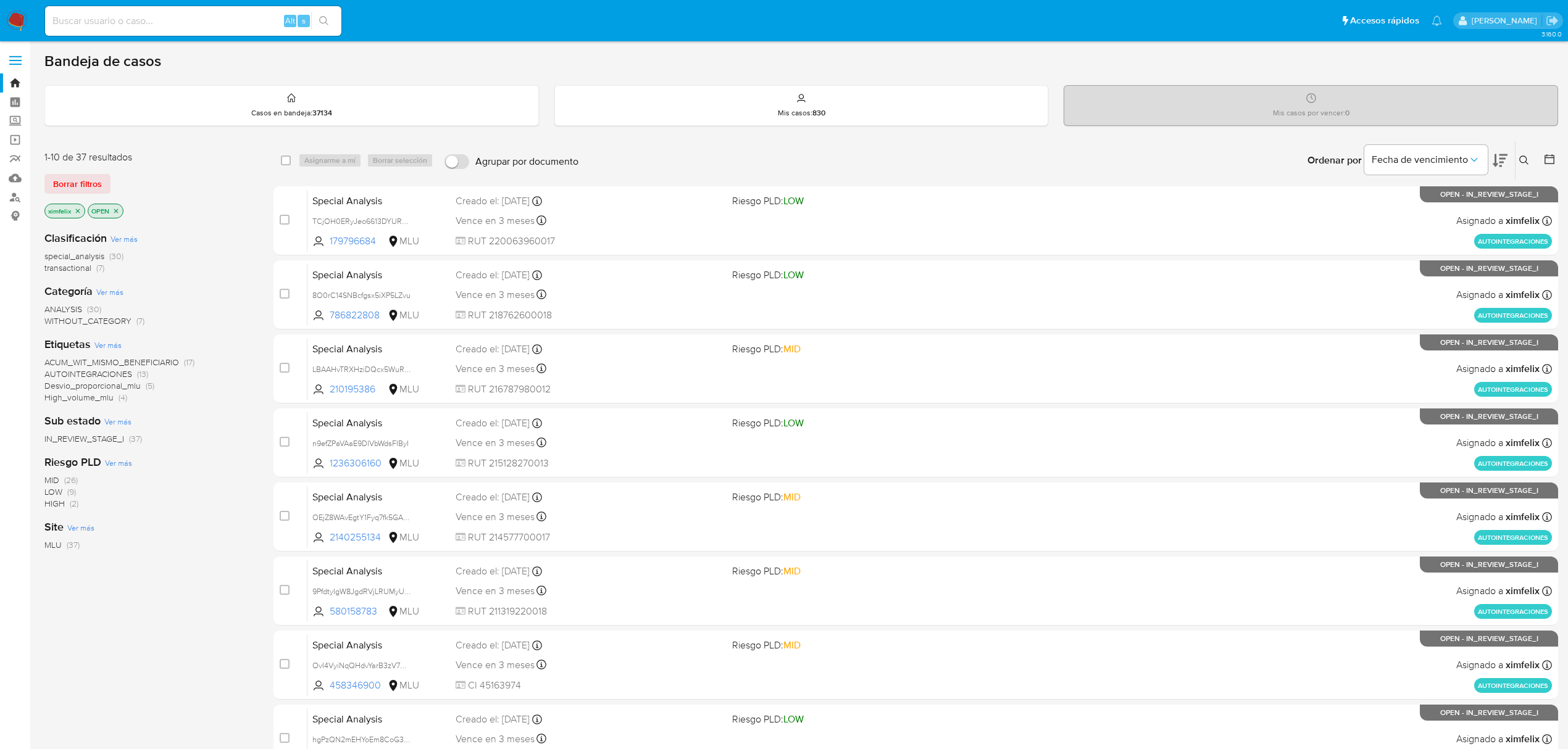
click at [79, 208] on icon "close-filter" at bounding box center [78, 211] width 7 height 7
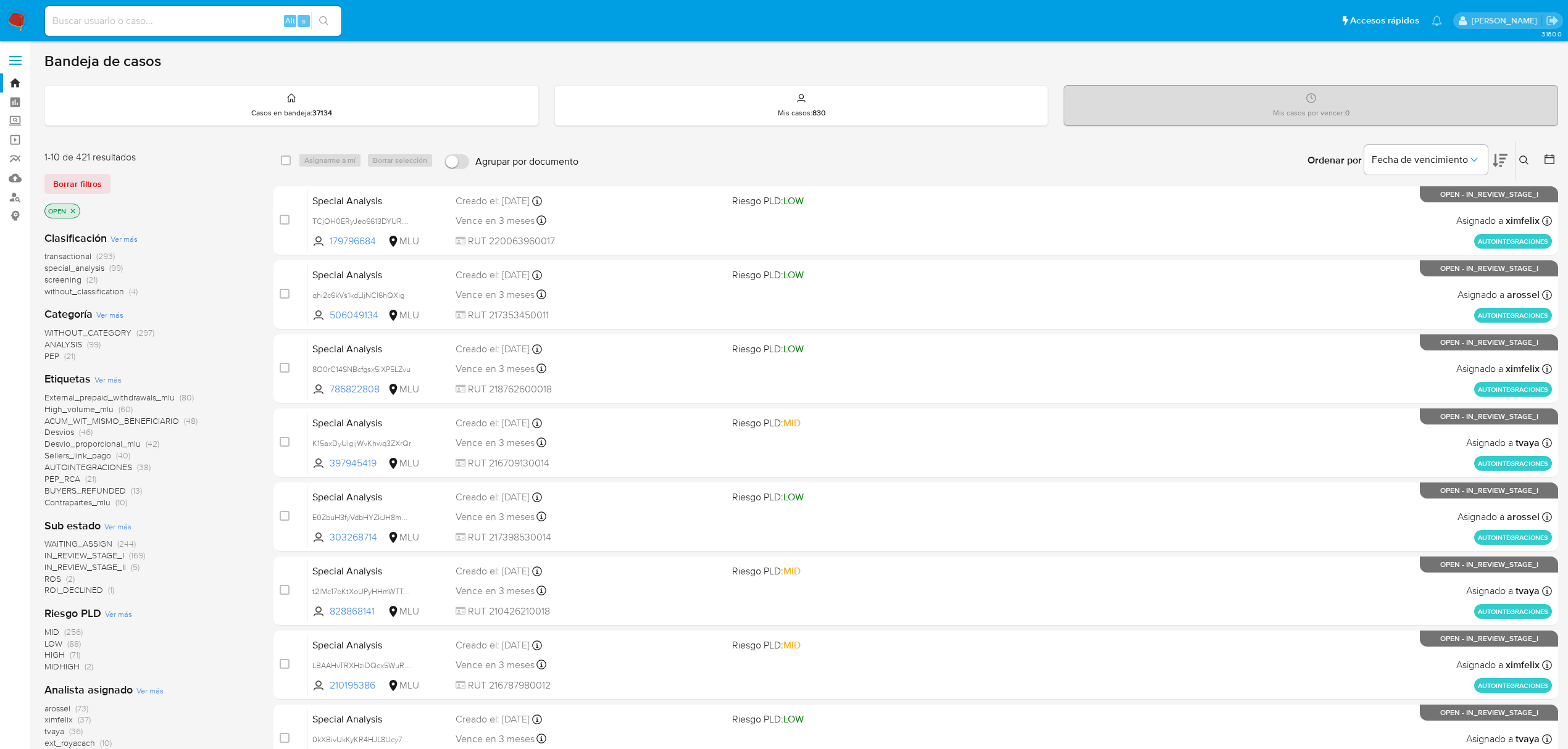
click at [1527, 163] on icon at bounding box center [1524, 160] width 10 height 10
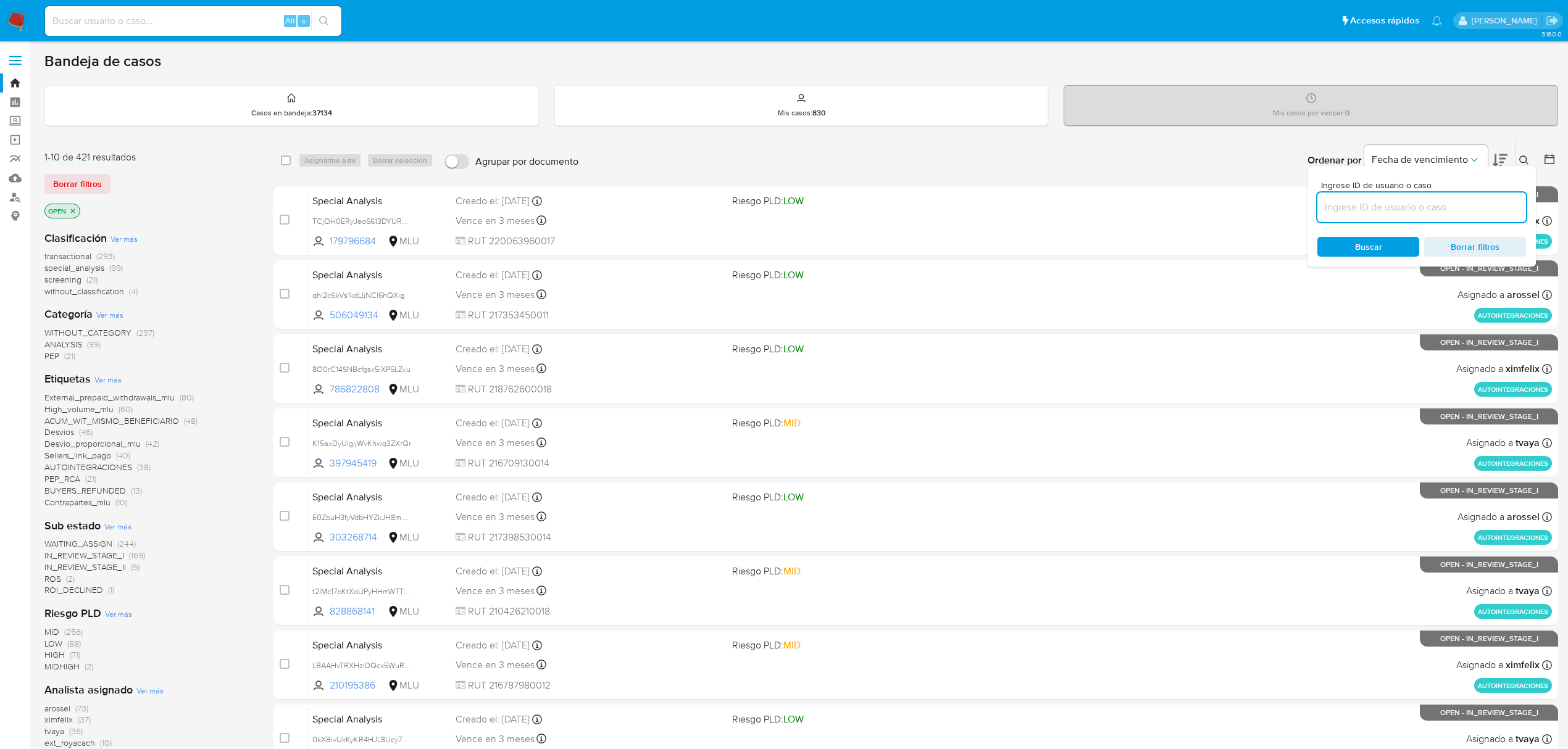
click at [1349, 215] on input at bounding box center [1422, 207] width 208 height 16
type input "mx6oRnqofT8MjPKWoNvIn6Sf"
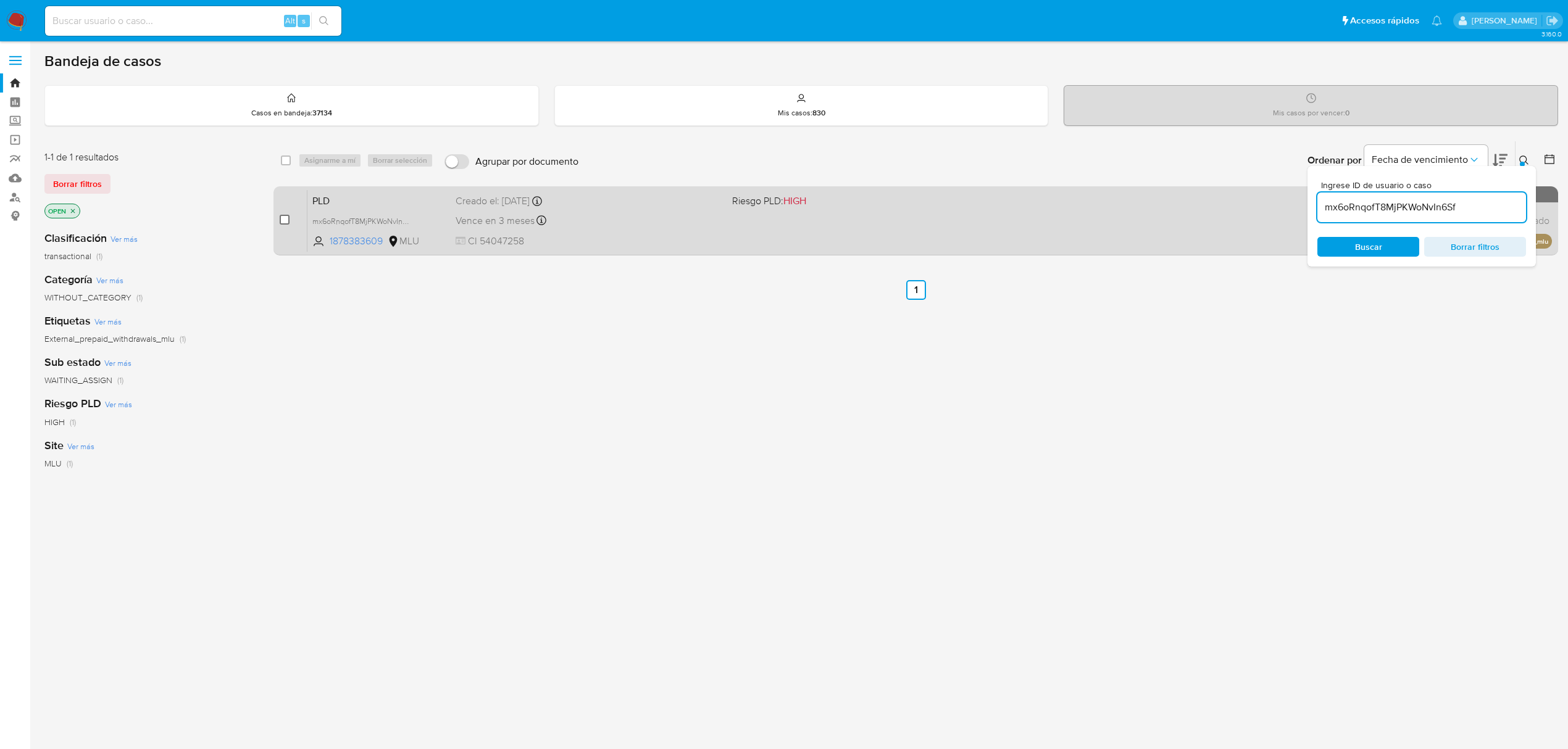
click at [283, 222] on input "checkbox" at bounding box center [284, 219] width 10 height 10
checkbox input "true"
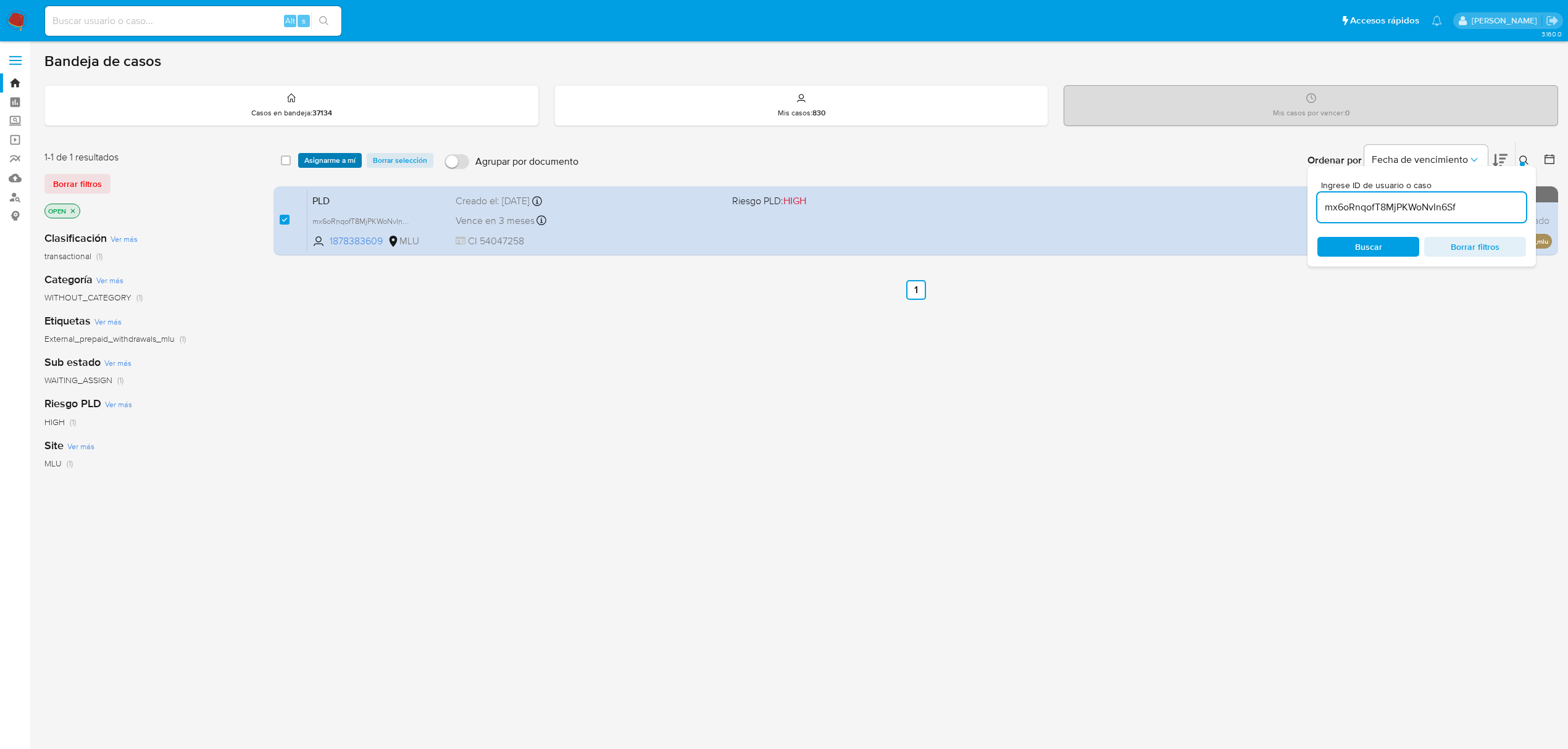
click at [330, 166] on span "Asignarme a mí" at bounding box center [330, 160] width 52 height 13
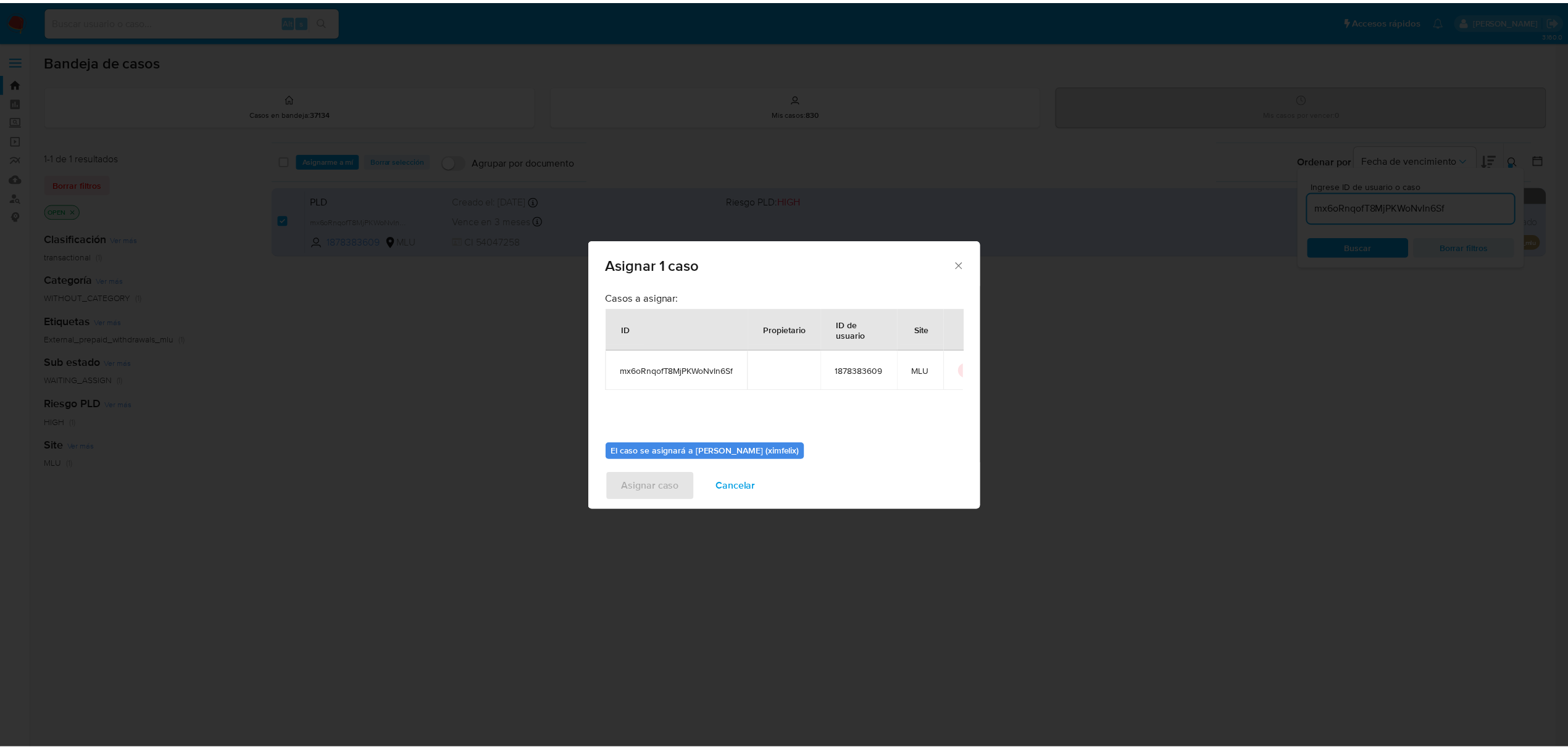
scroll to position [63, 0]
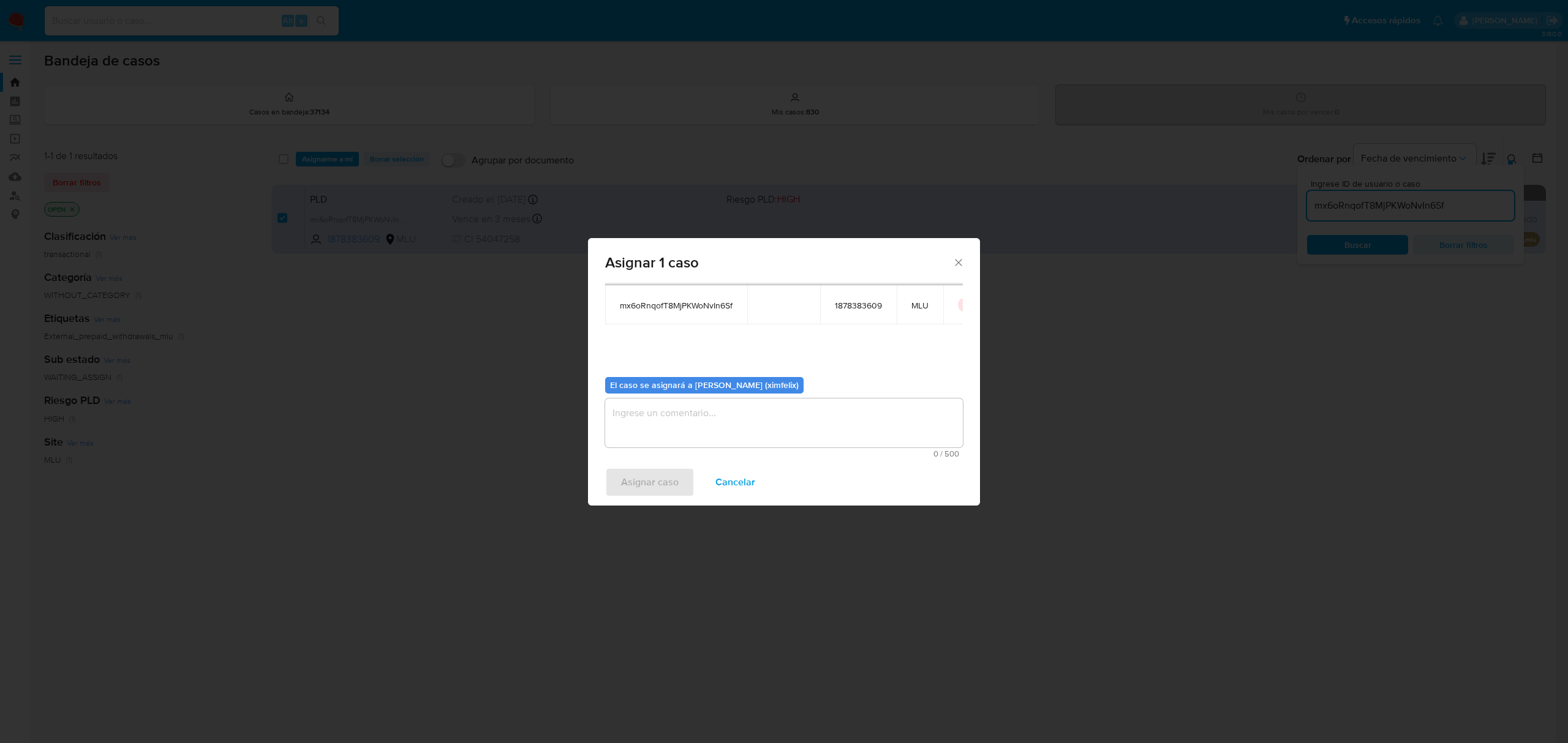
click at [757, 422] on textarea "assign-modal" at bounding box center [784, 423] width 358 height 49
click at [647, 480] on span "Asignar caso" at bounding box center [649, 482] width 58 height 27
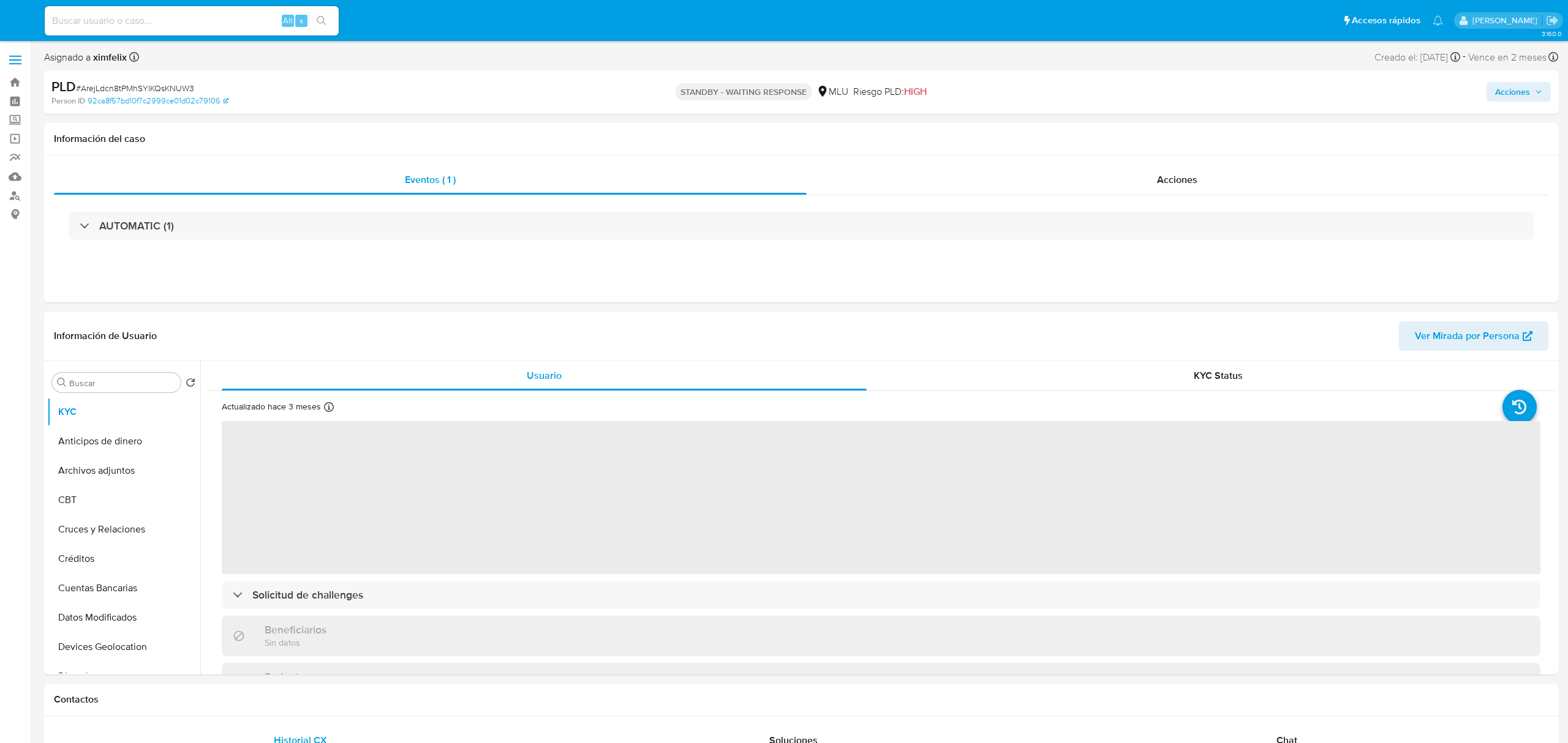
select select "10"
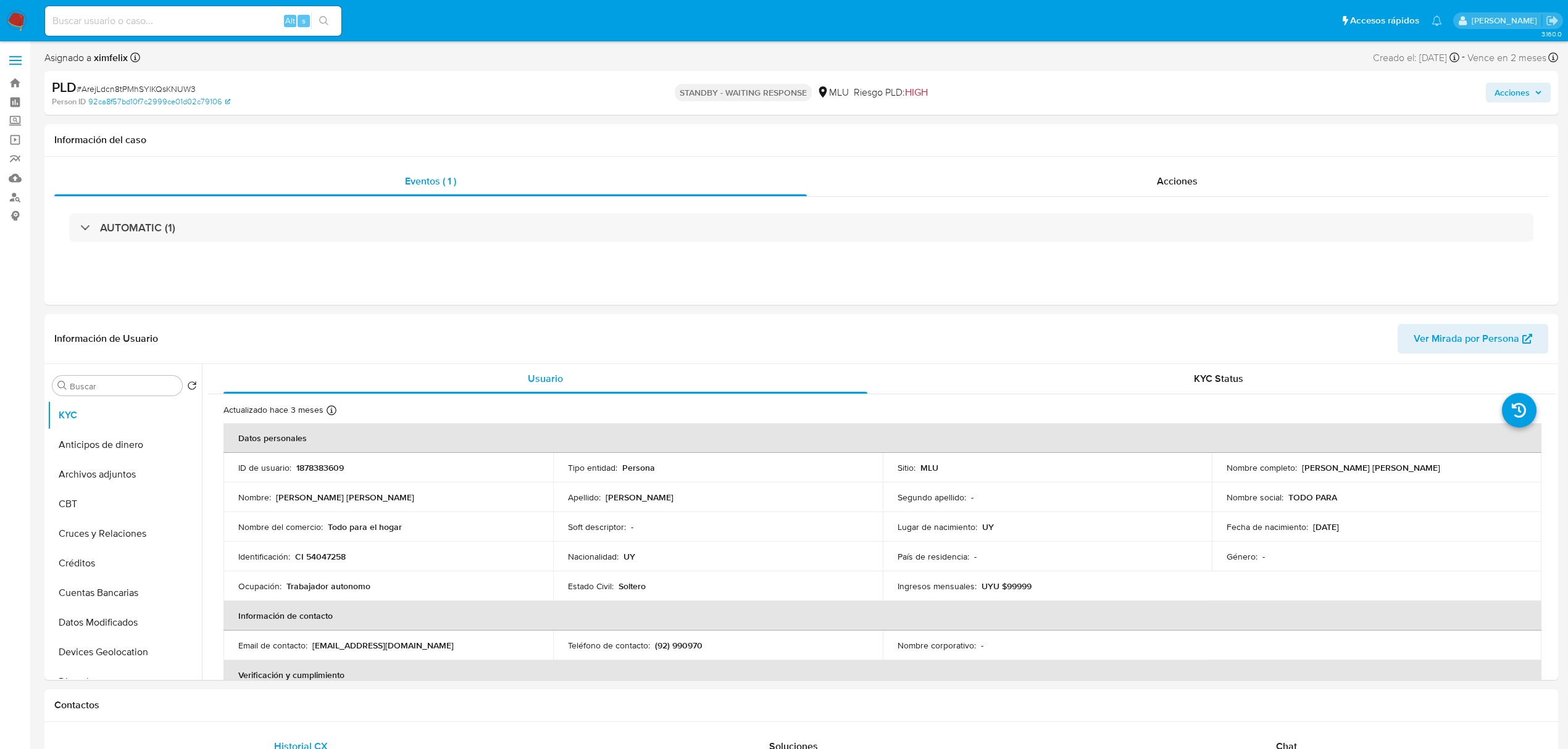
click at [155, 17] on input at bounding box center [193, 21] width 297 height 16
paste input "5zBKL1QiK9bX1eCqoO7nGVYB"
type input "5zBKL1QiK9bX1eCqoO7nGVYB"
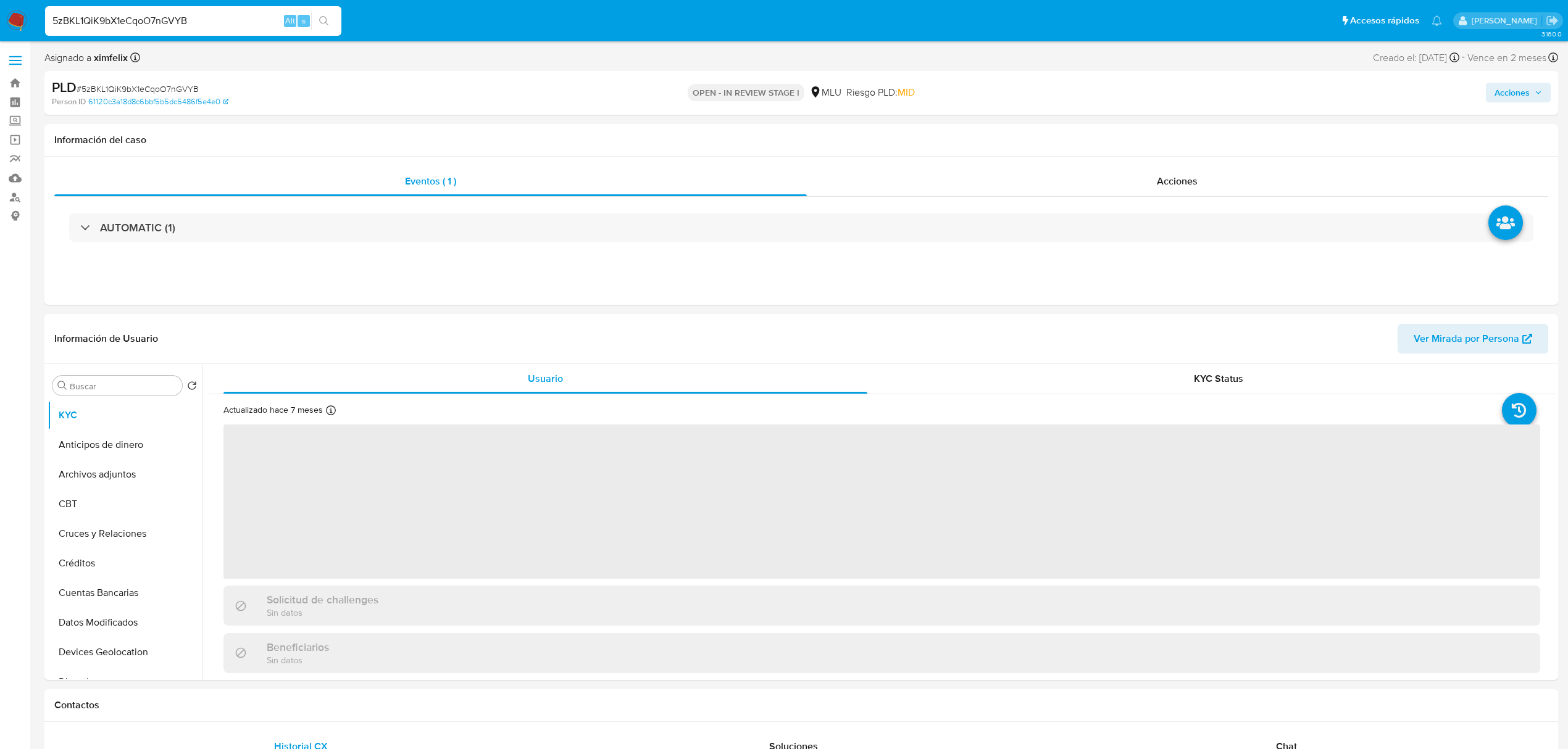
select select "10"
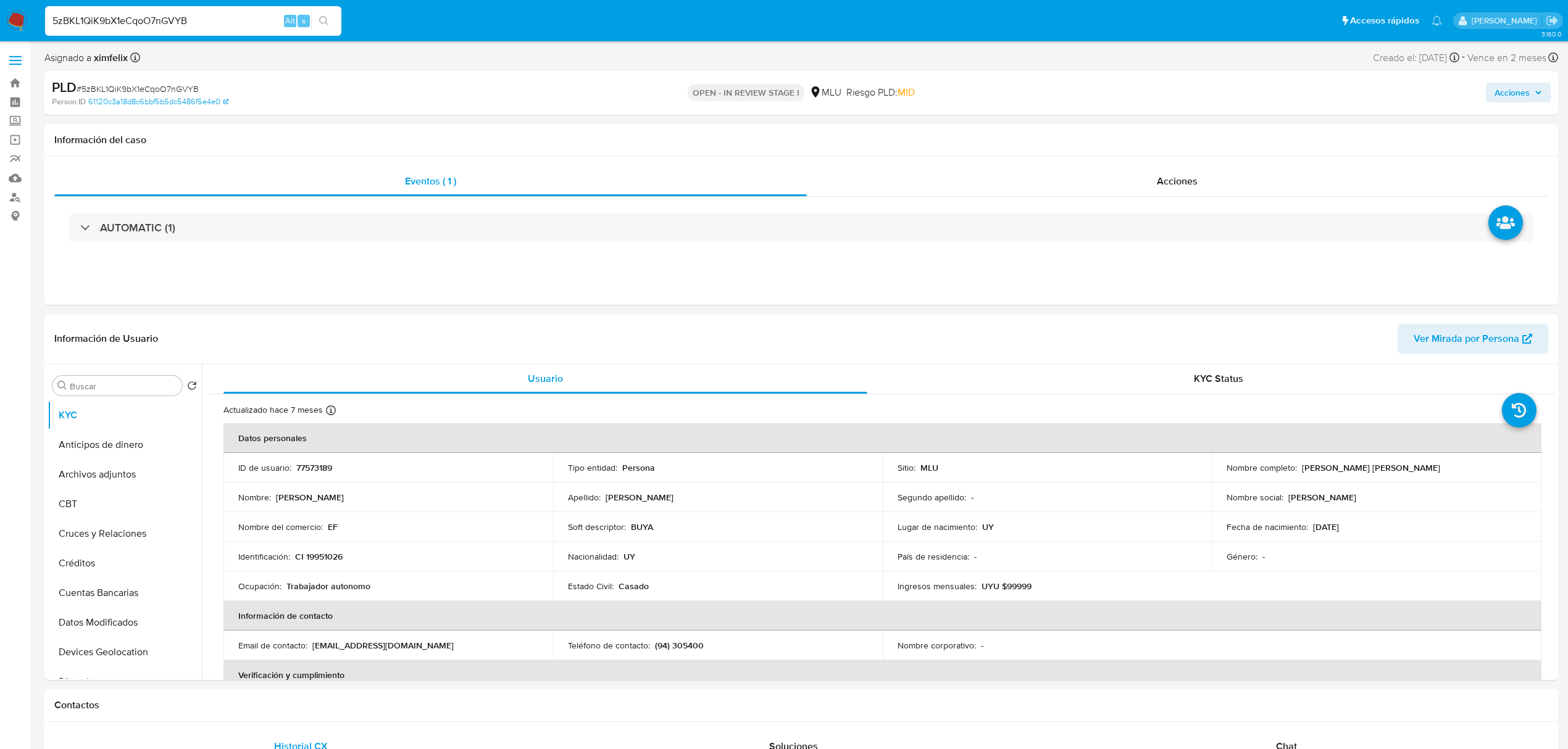
click at [139, 13] on input "5zBKL1QiK9bX1eCqoO7nGVYB" at bounding box center [193, 21] width 297 height 16
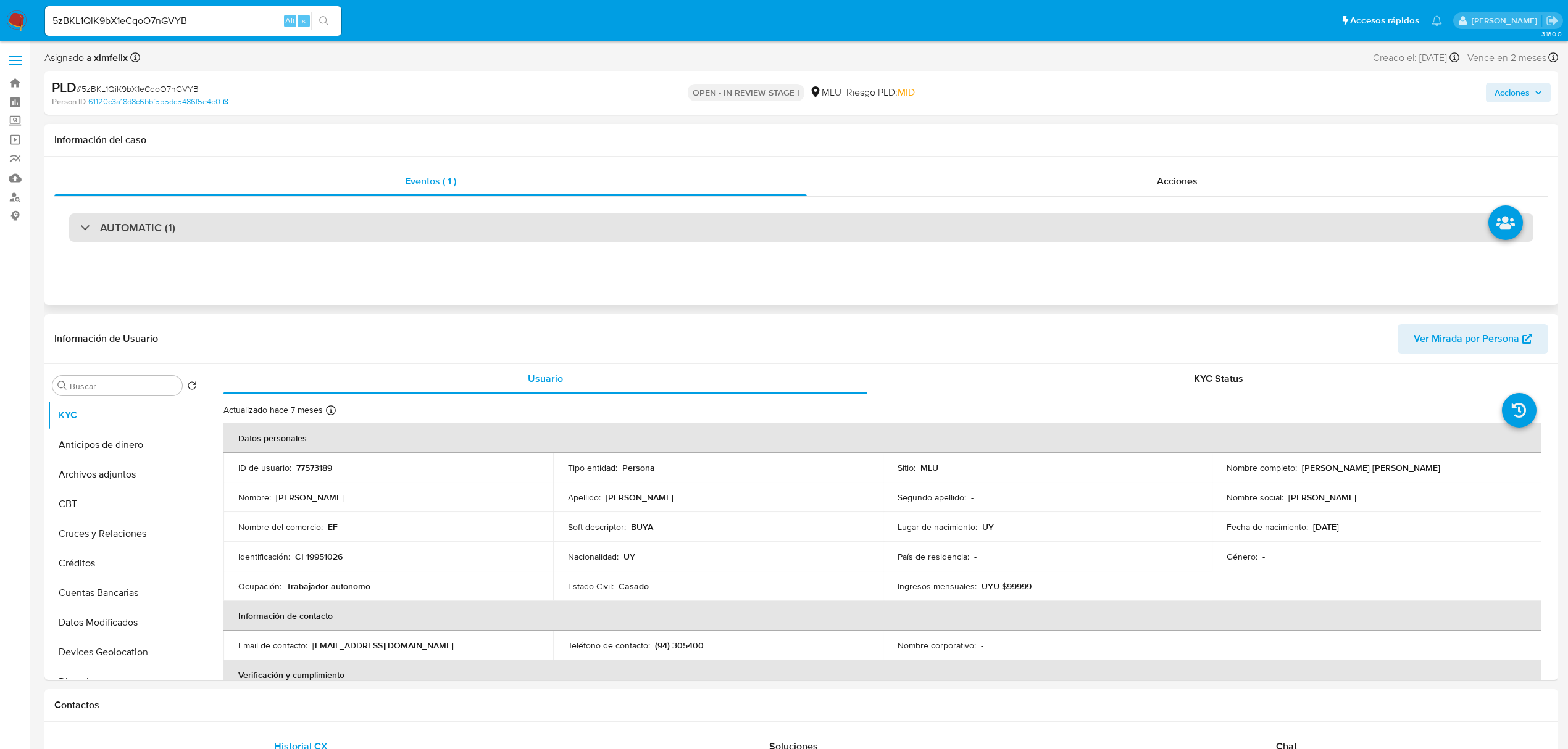
click at [749, 216] on div "AUTOMATIC (1)" at bounding box center [801, 227] width 1464 height 29
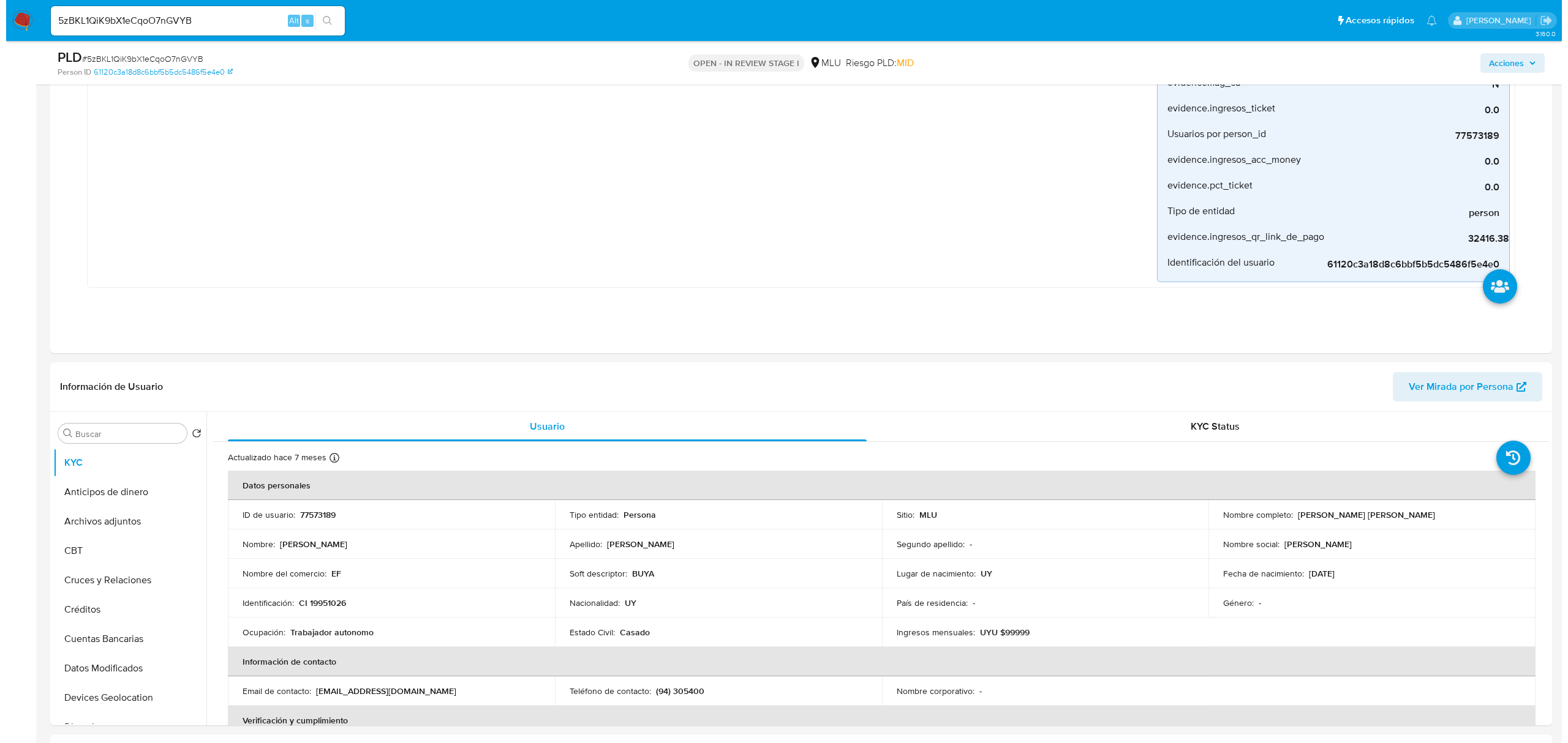
scroll to position [434, 0]
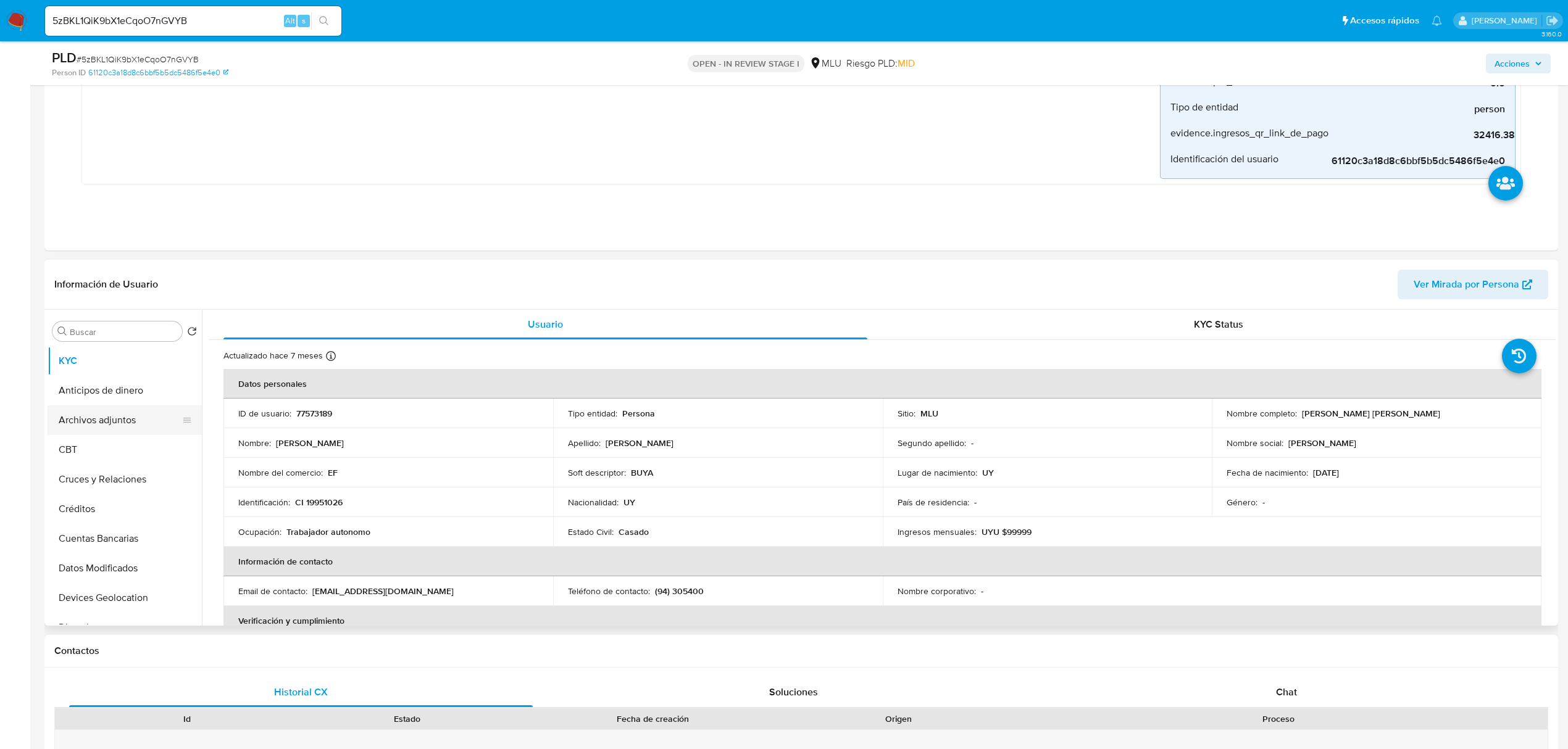
click at [99, 420] on button "Archivos adjuntos" at bounding box center [120, 420] width 144 height 29
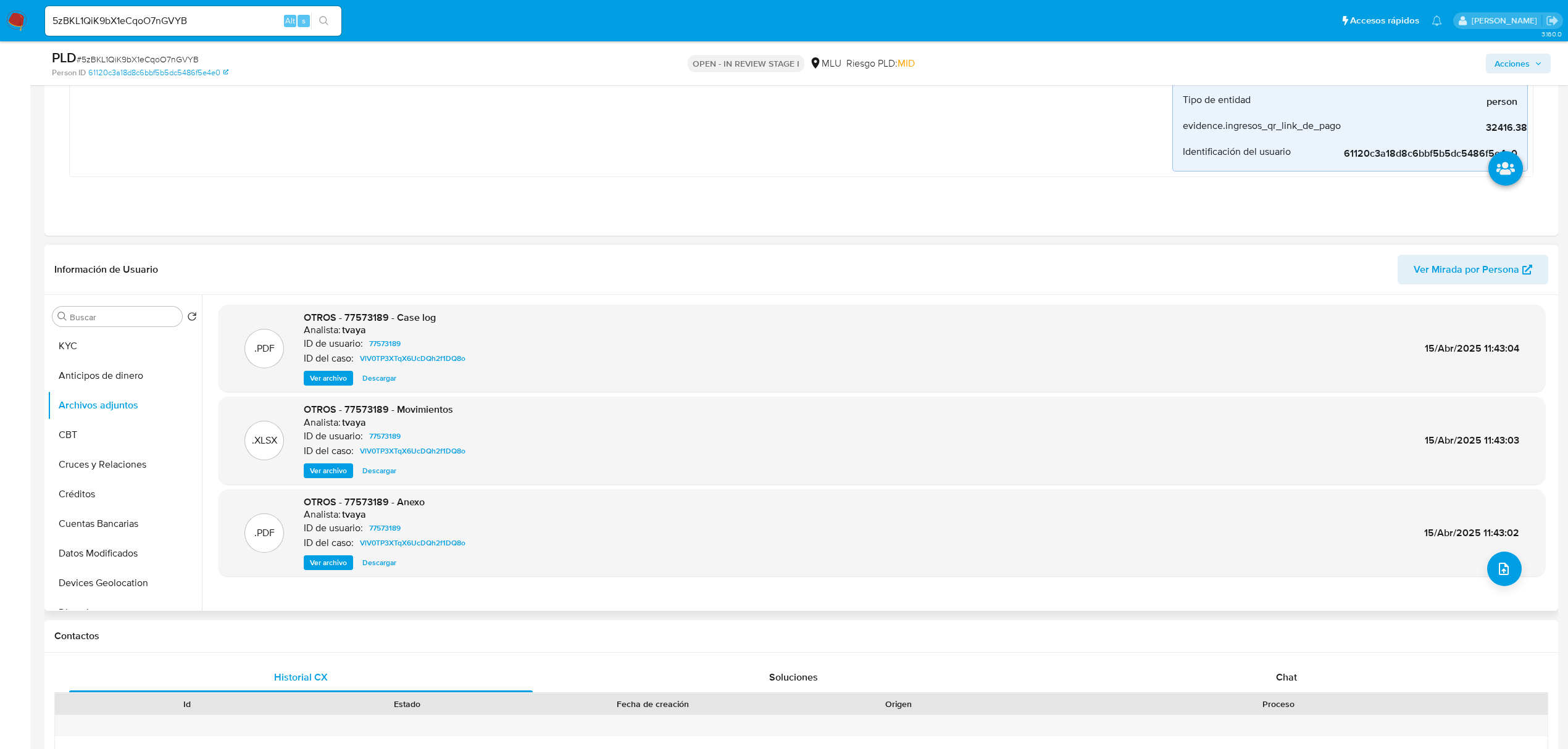
click at [328, 384] on span "Ver archivo" at bounding box center [328, 378] width 37 height 13
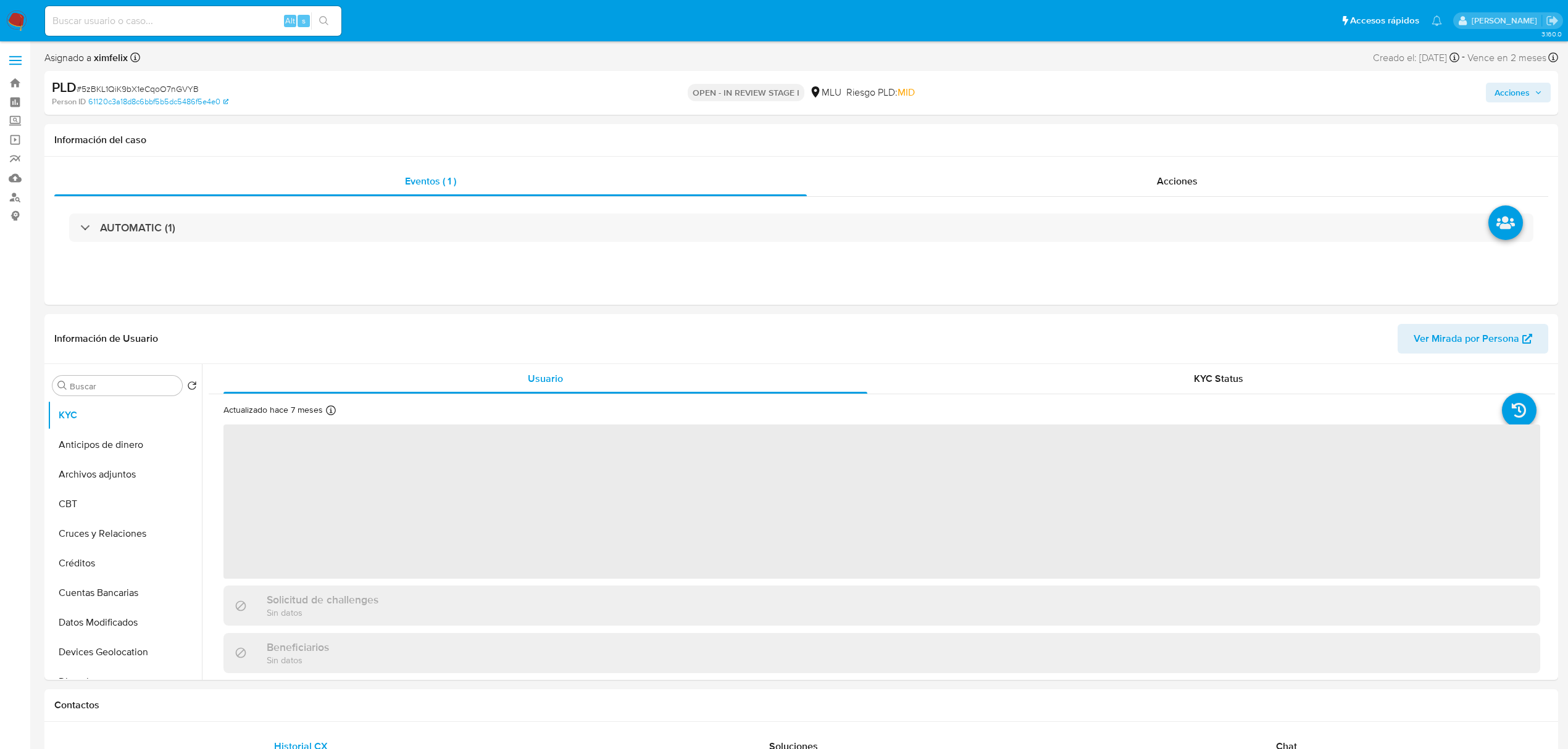
select select "10"
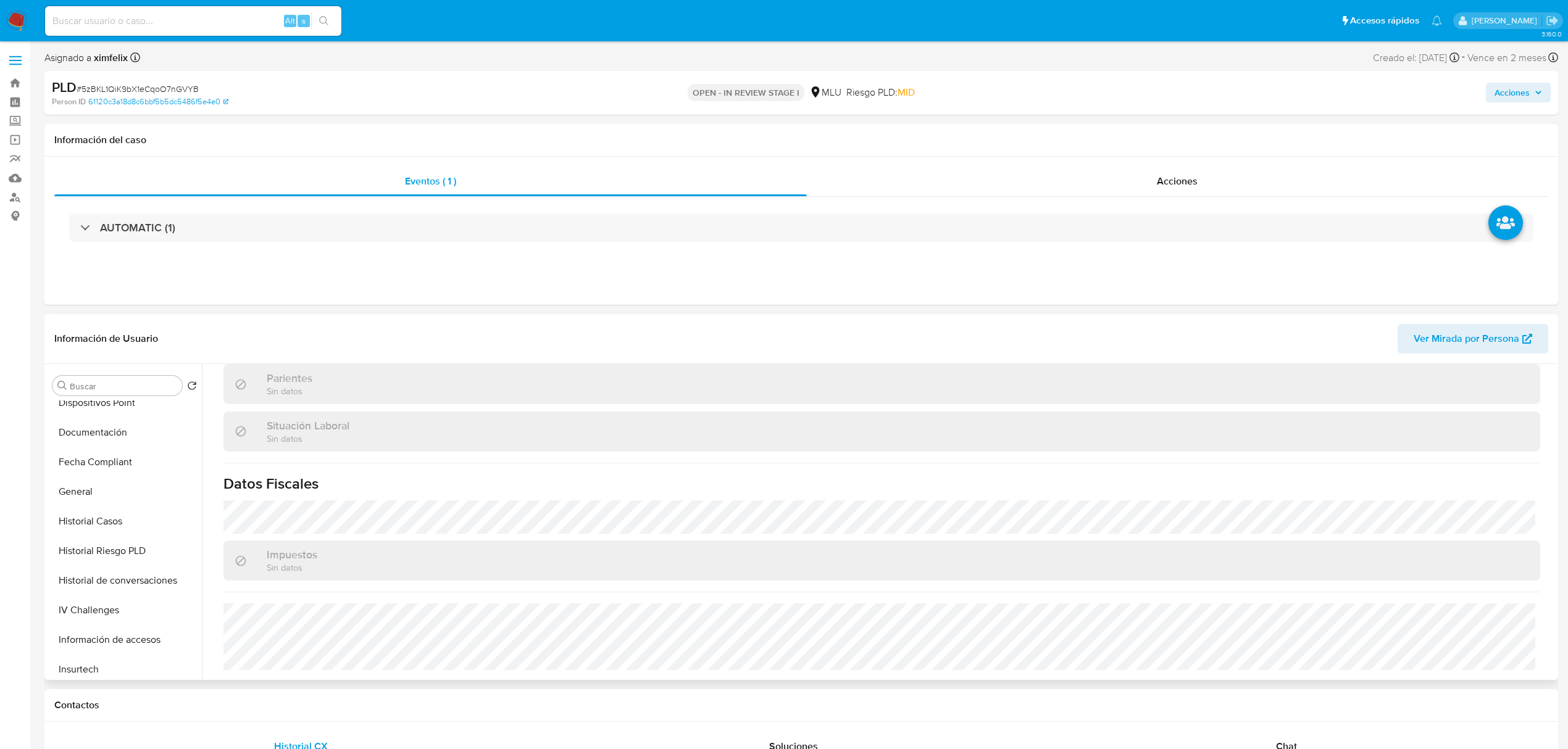
scroll to position [326, 0]
click at [146, 505] on button "Historial Casos" at bounding box center [120, 504] width 144 height 29
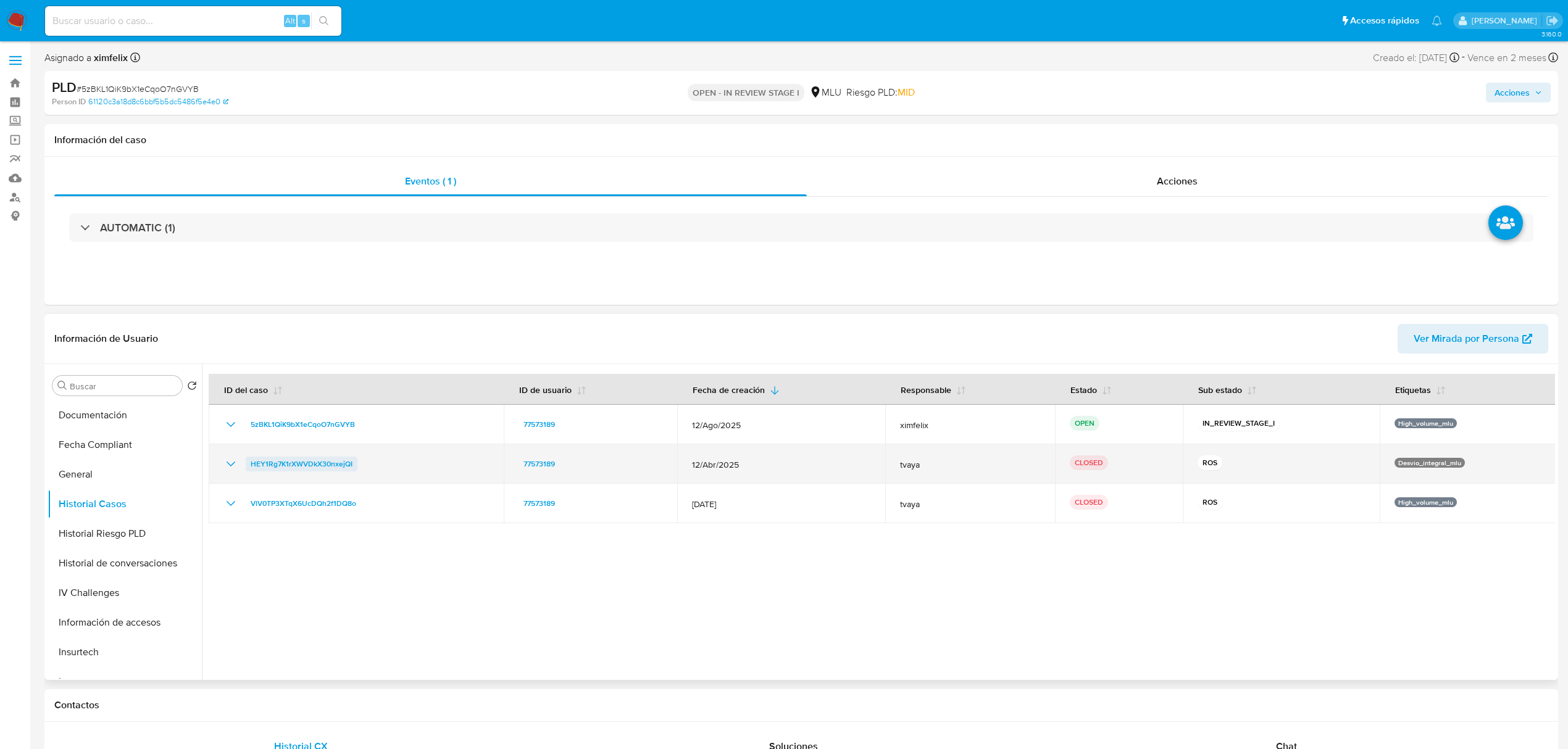
click at [285, 466] on span "HEY1Rg7K1rXWVDkX30nxejQI" at bounding box center [302, 464] width 102 height 15
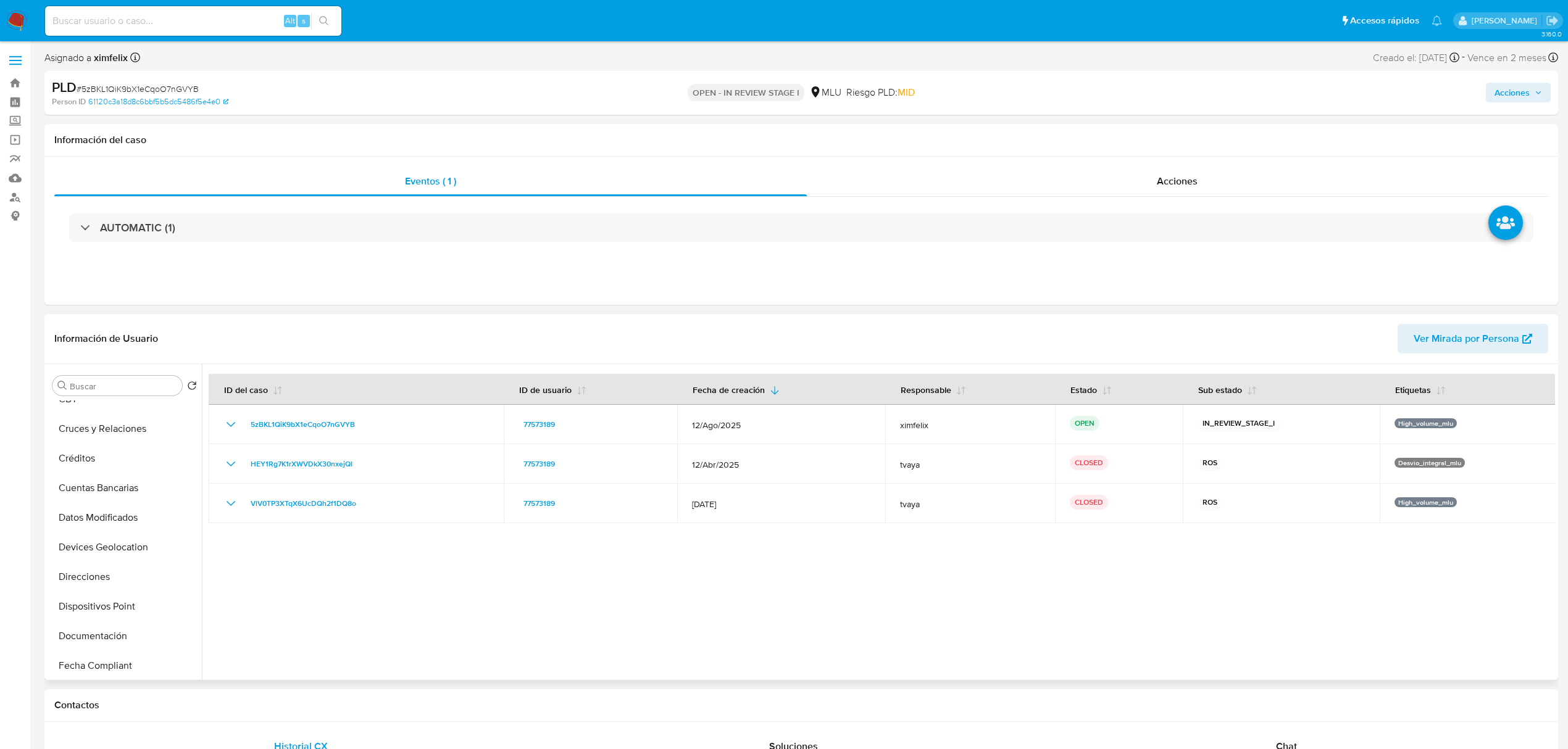
scroll to position [100, 0]
click at [120, 583] on button "Direcciones" at bounding box center [120, 582] width 144 height 29
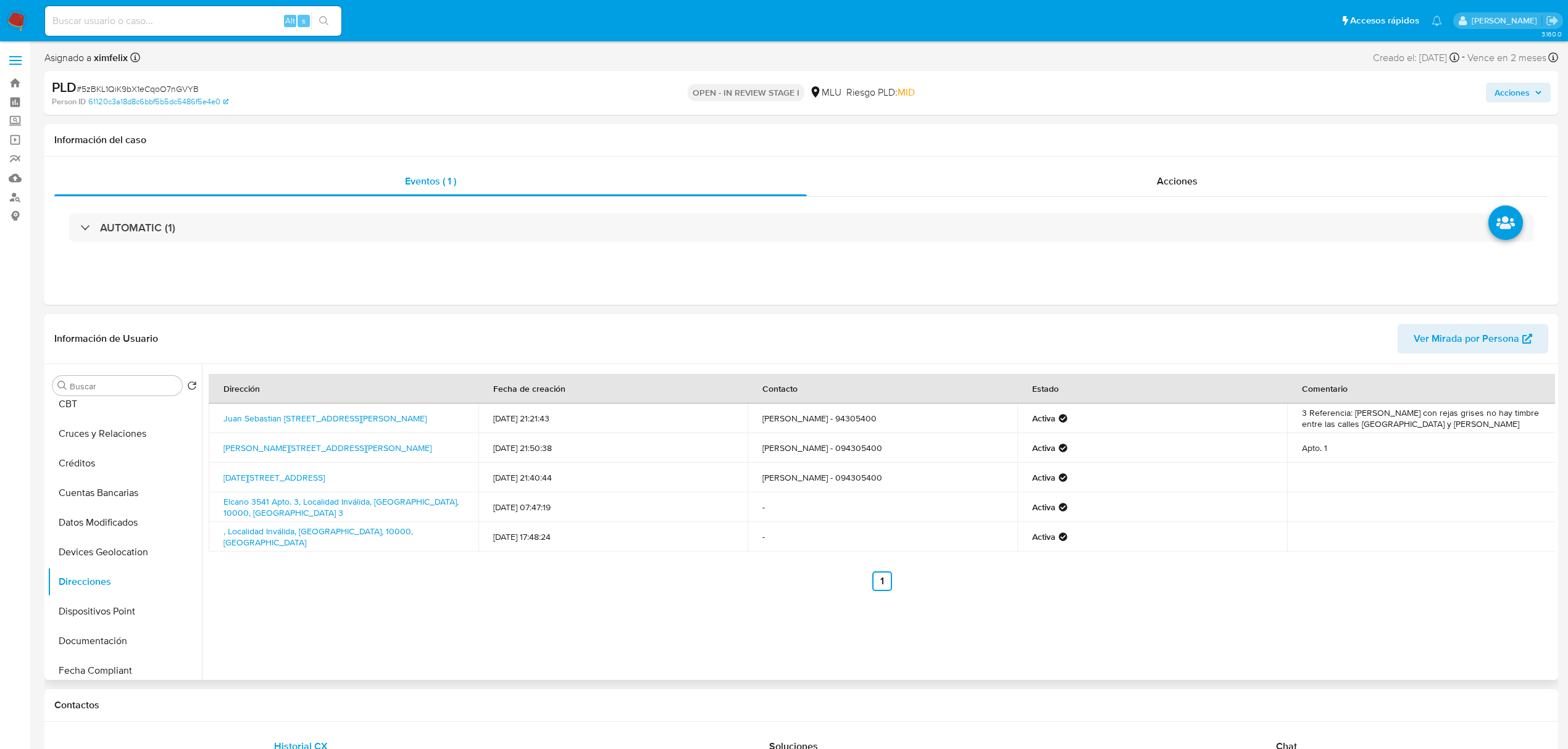
scroll to position [0, 0]
click at [124, 672] on button "Direcciones" at bounding box center [120, 682] width 144 height 29
click at [121, 521] on button "Cuentas Bancarias" at bounding box center [120, 528] width 144 height 29
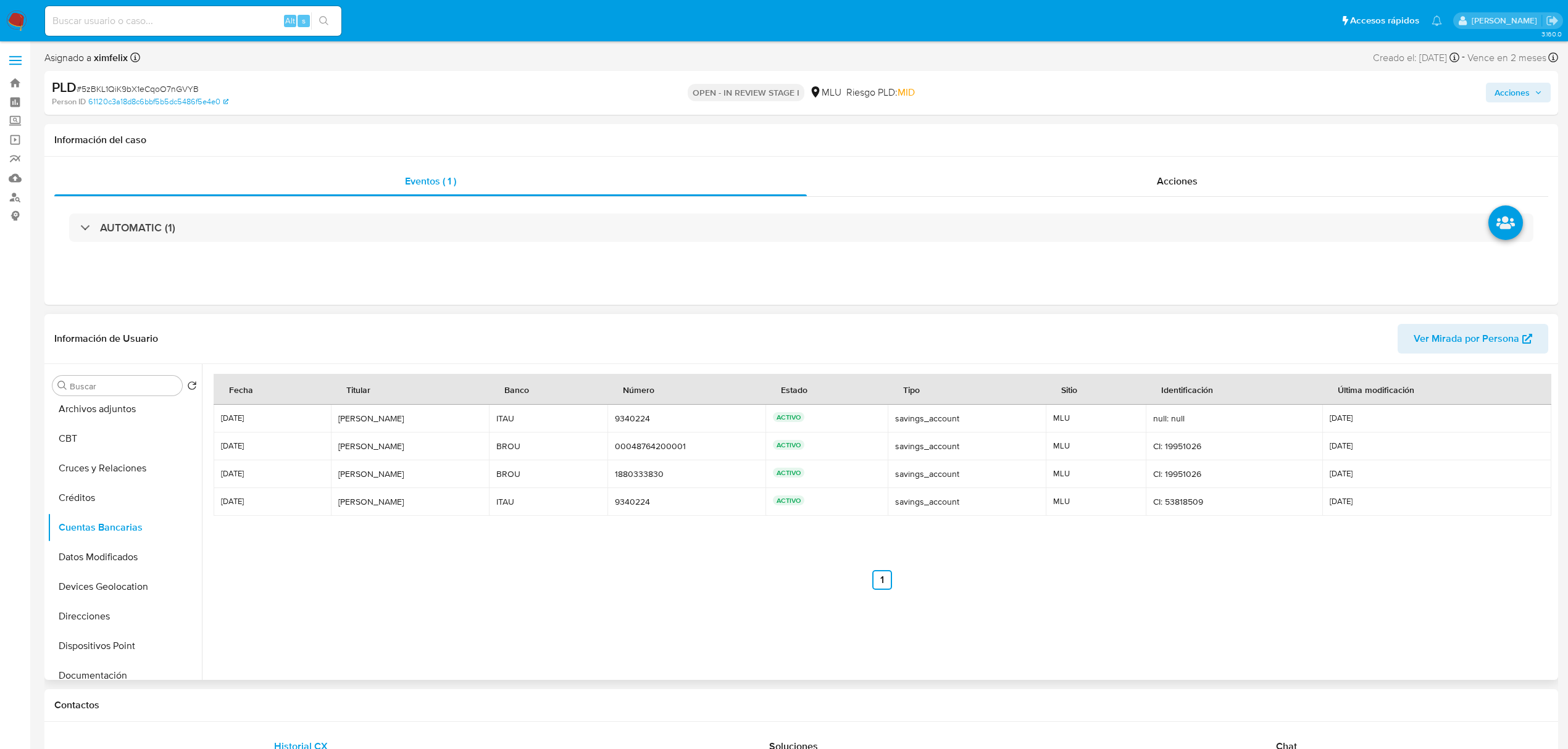
click at [292, 564] on nav "Anterior 1 Siguiente" at bounding box center [882, 570] width 1337 height 40
click at [122, 423] on button "KYC" at bounding box center [120, 415] width 144 height 29
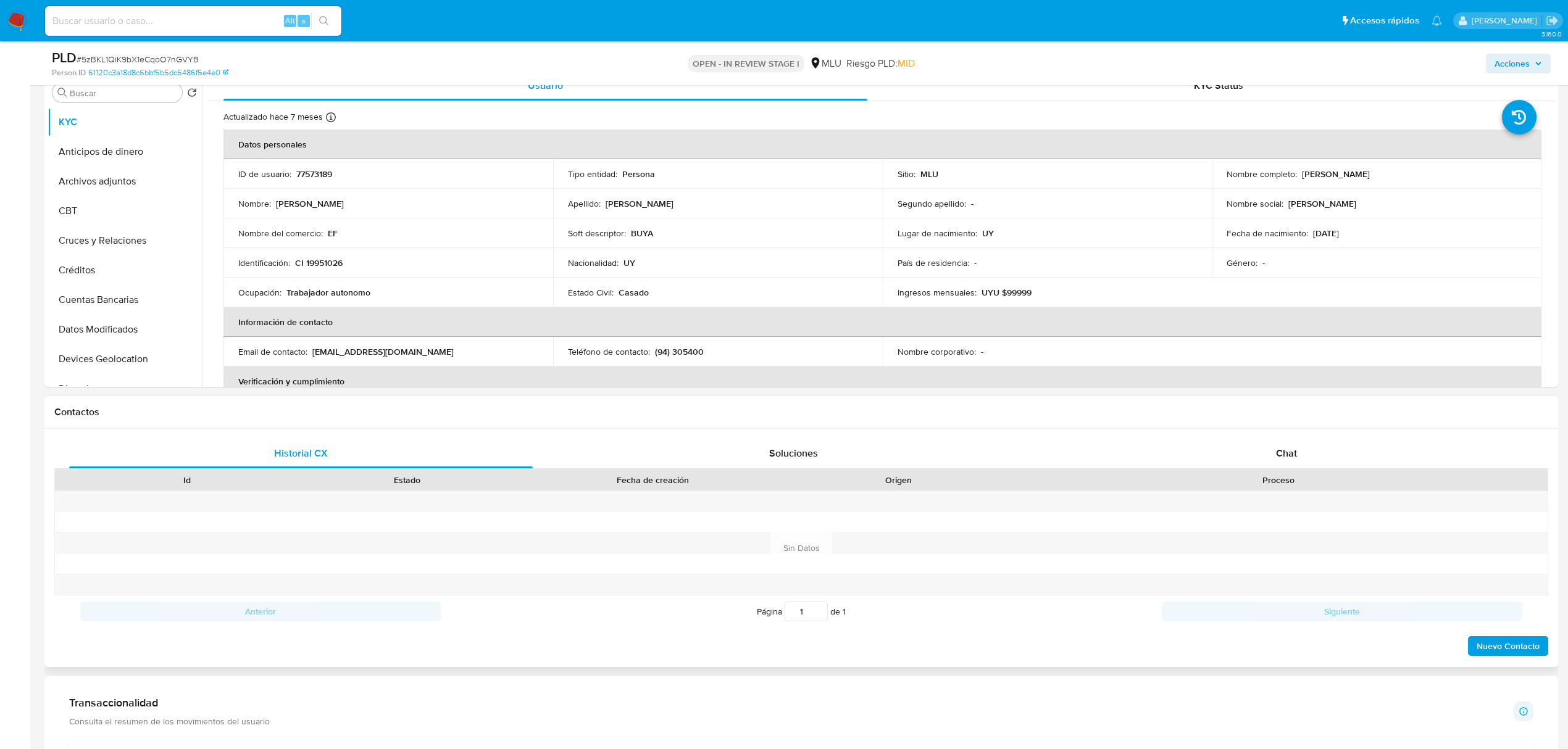
click at [1335, 447] on div "Chat" at bounding box center [1287, 453] width 464 height 29
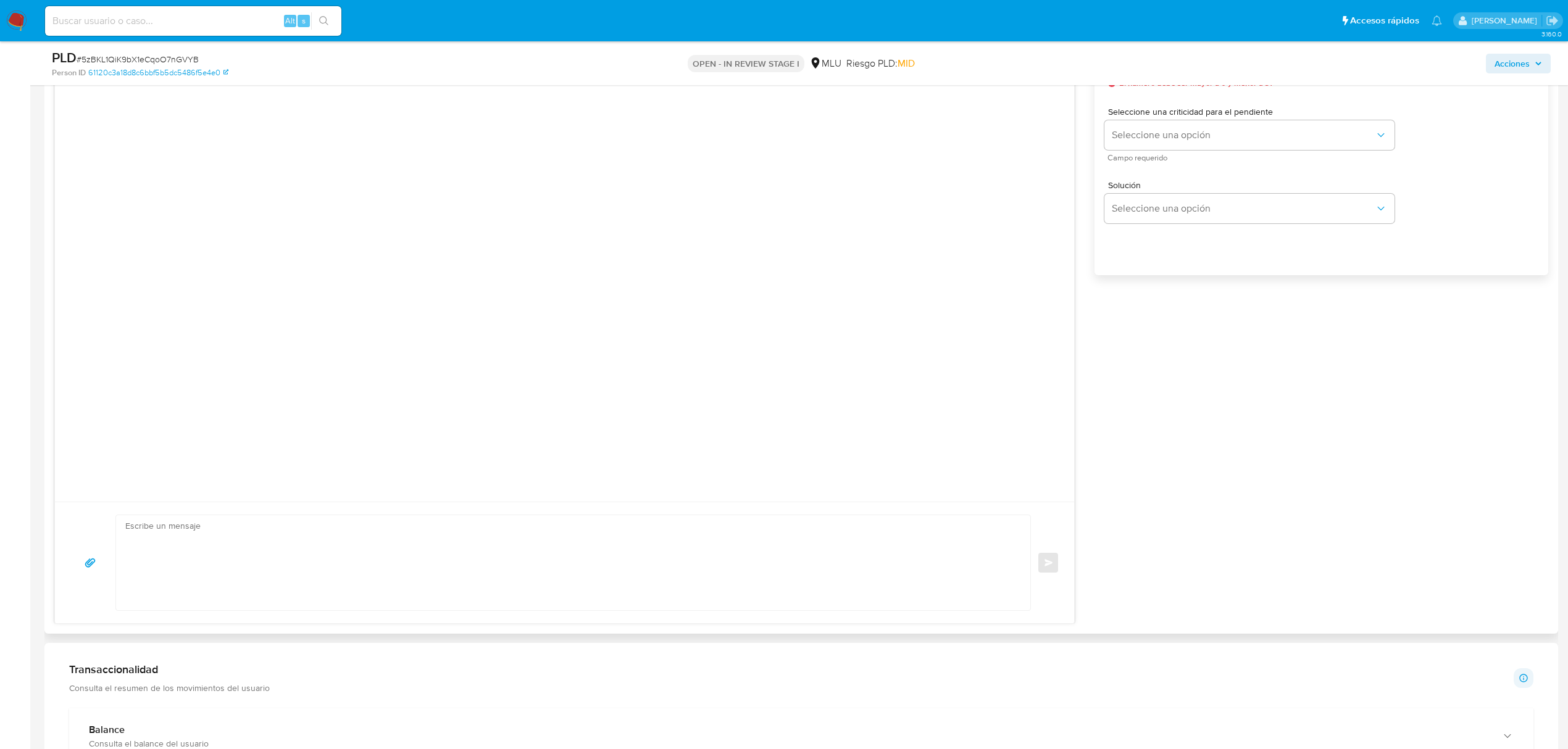
scroll to position [754, 0]
click at [638, 568] on textarea at bounding box center [570, 558] width 890 height 95
paste textarea "Te contactamos ya que necesitamos verificar algunos datos. Por este motivo, sol…"
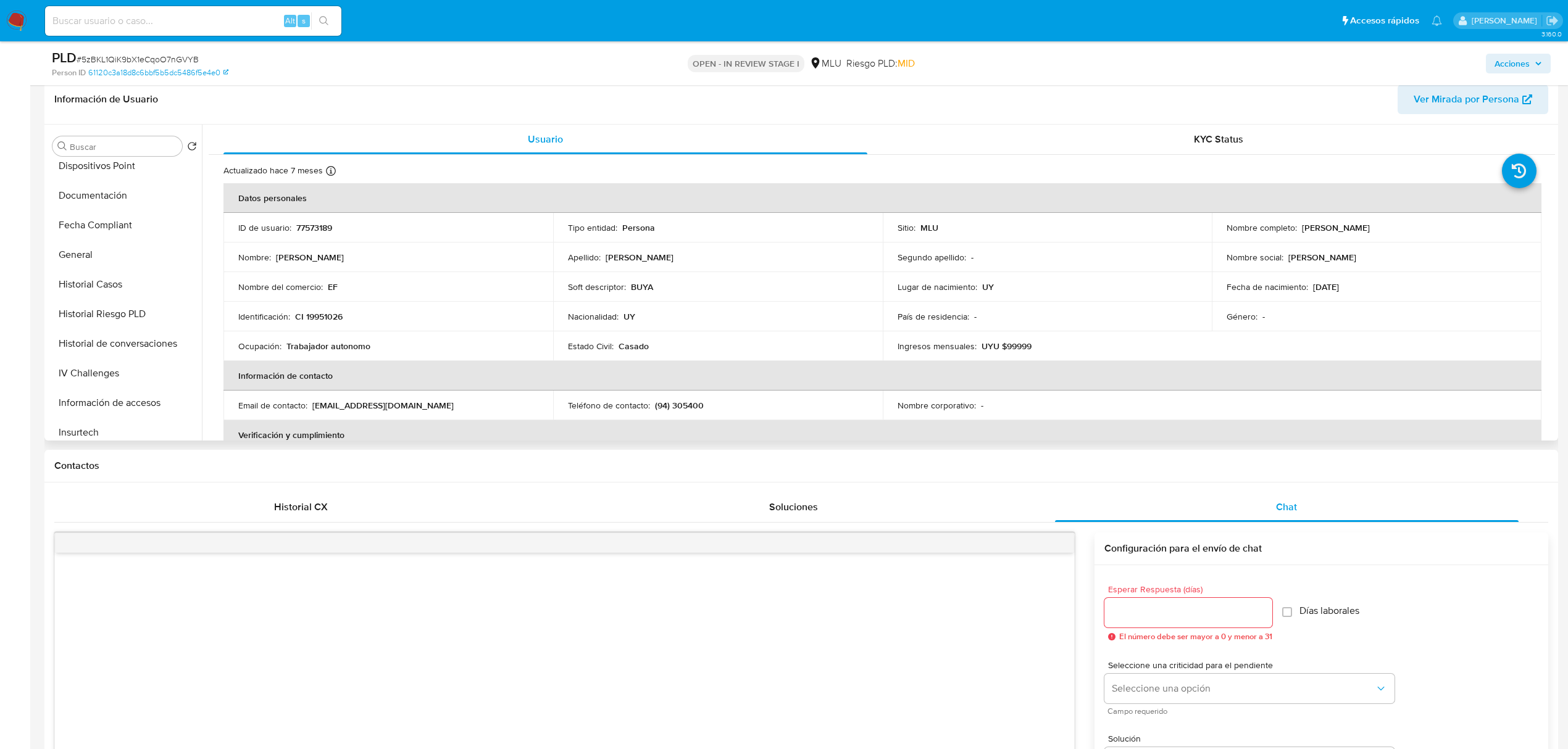
scroll to position [309, 0]
click at [132, 280] on button "Historial Casos" at bounding box center [120, 281] width 144 height 29
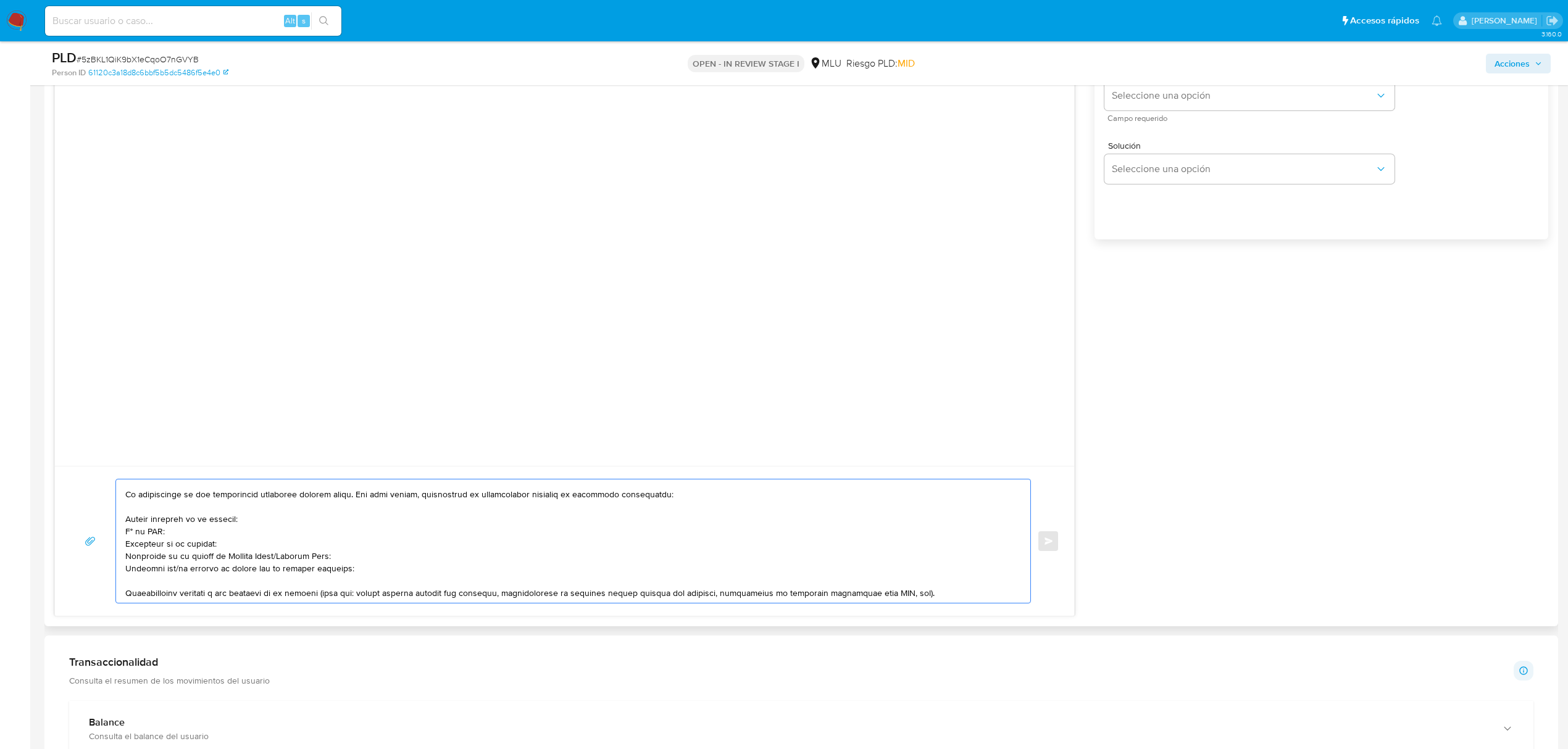
scroll to position [28, 0]
click at [274, 548] on textarea at bounding box center [570, 542] width 890 height 124
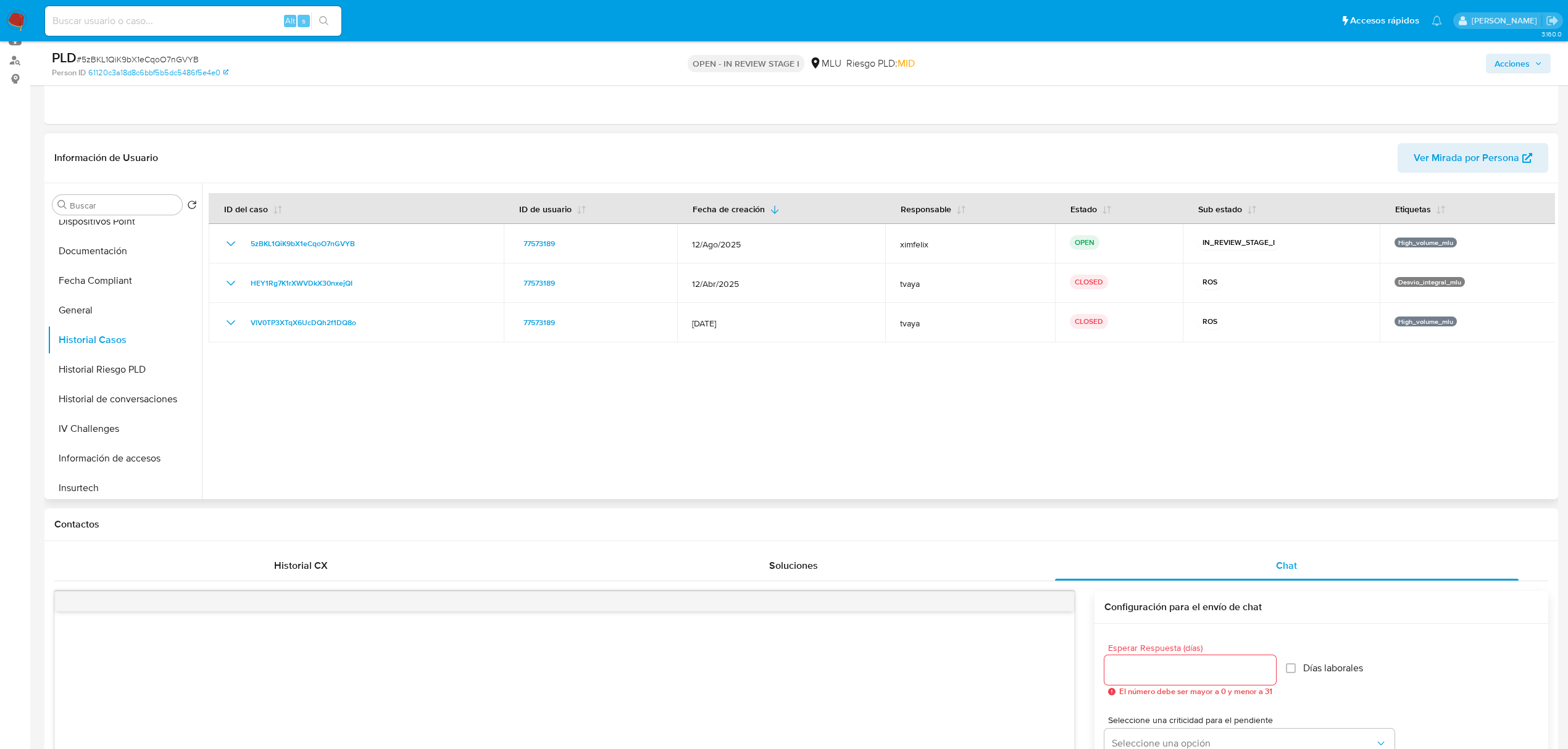
scroll to position [141, 0]
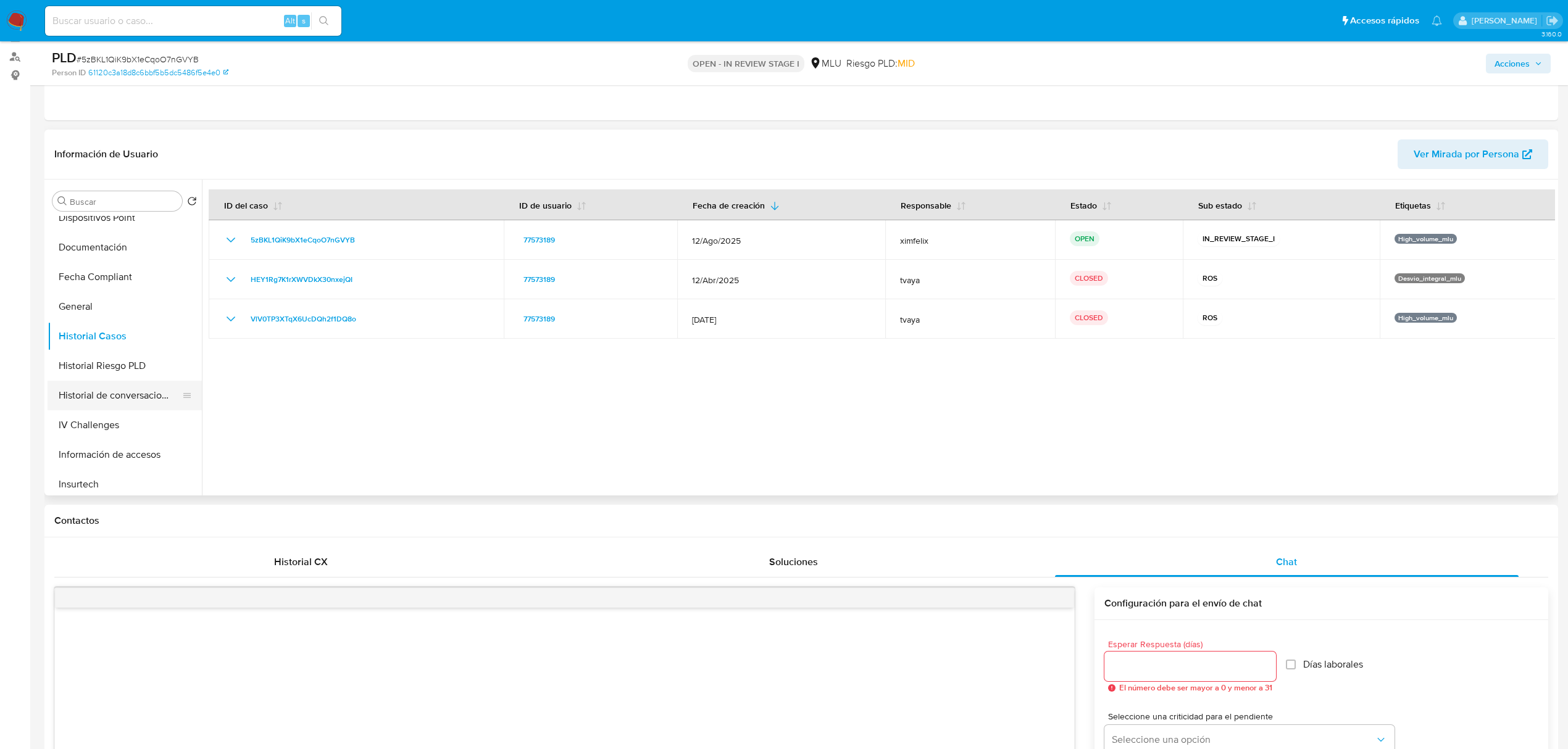
type textarea "Buenos días Eduardo, Te contactamos ya que necesitamos verificar algunos datos.…"
click at [146, 390] on button "Historial de conversaciones" at bounding box center [120, 395] width 144 height 29
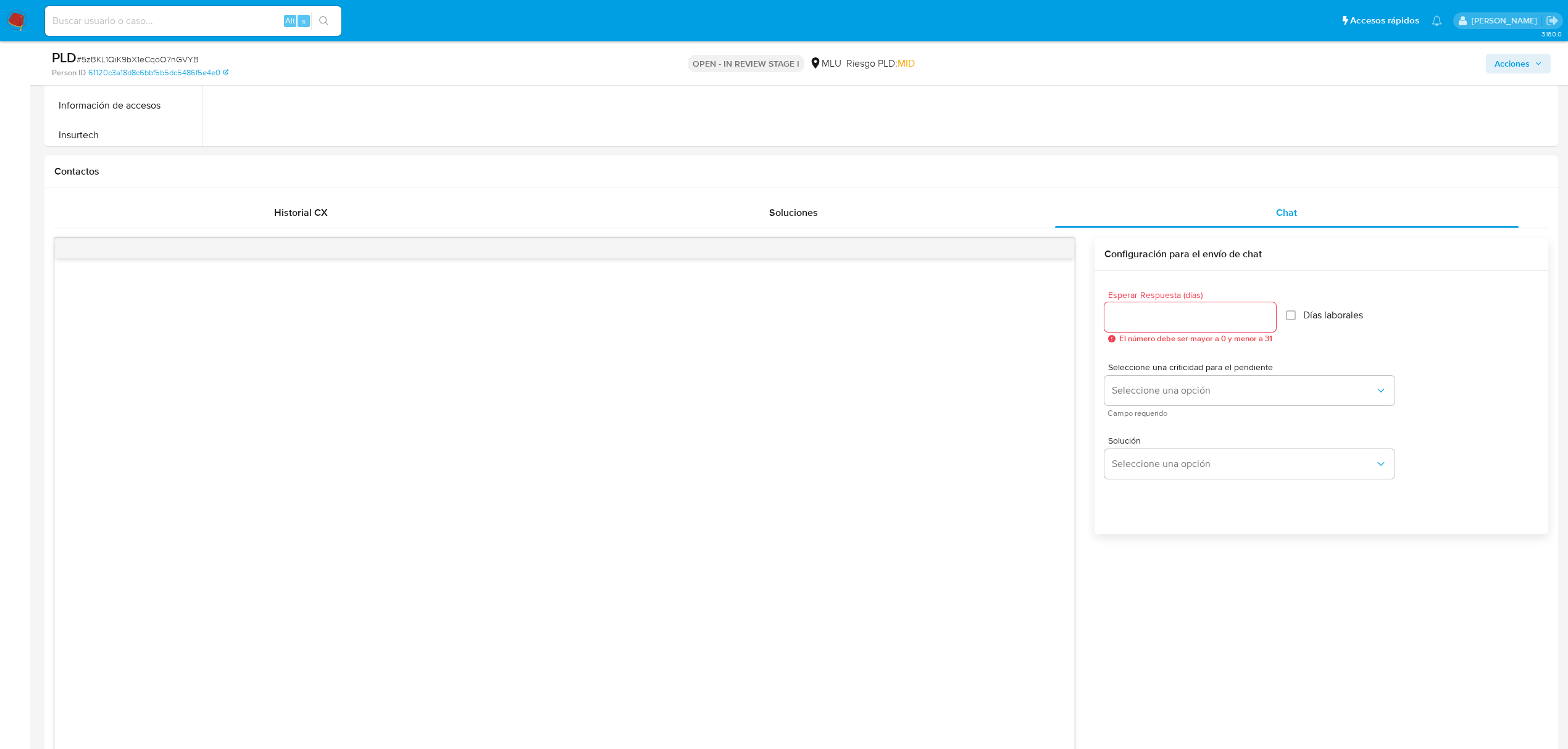
scroll to position [470, 0]
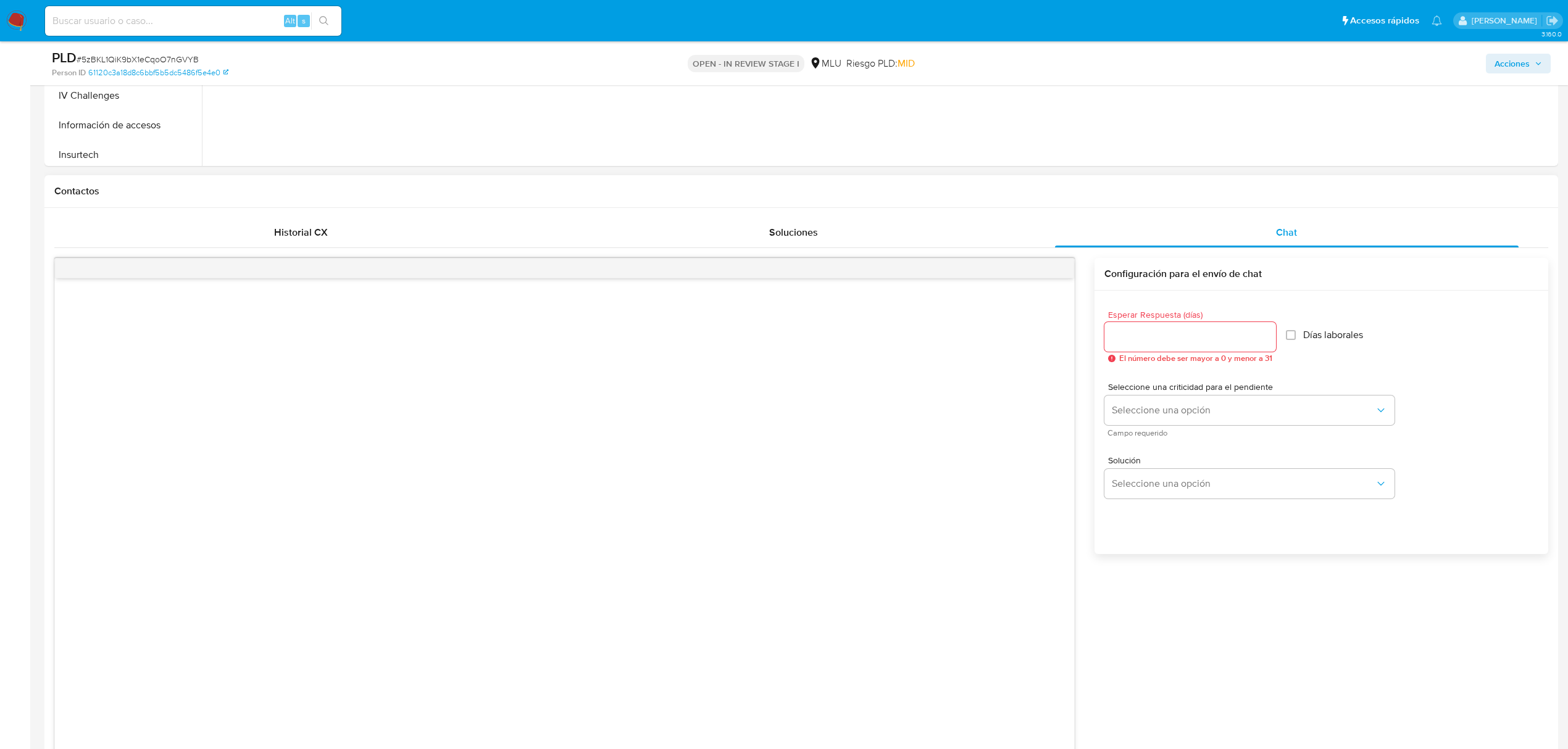
click at [1178, 343] on input "Esperar Respuesta (días)" at bounding box center [1190, 337] width 172 height 16
type input "3"
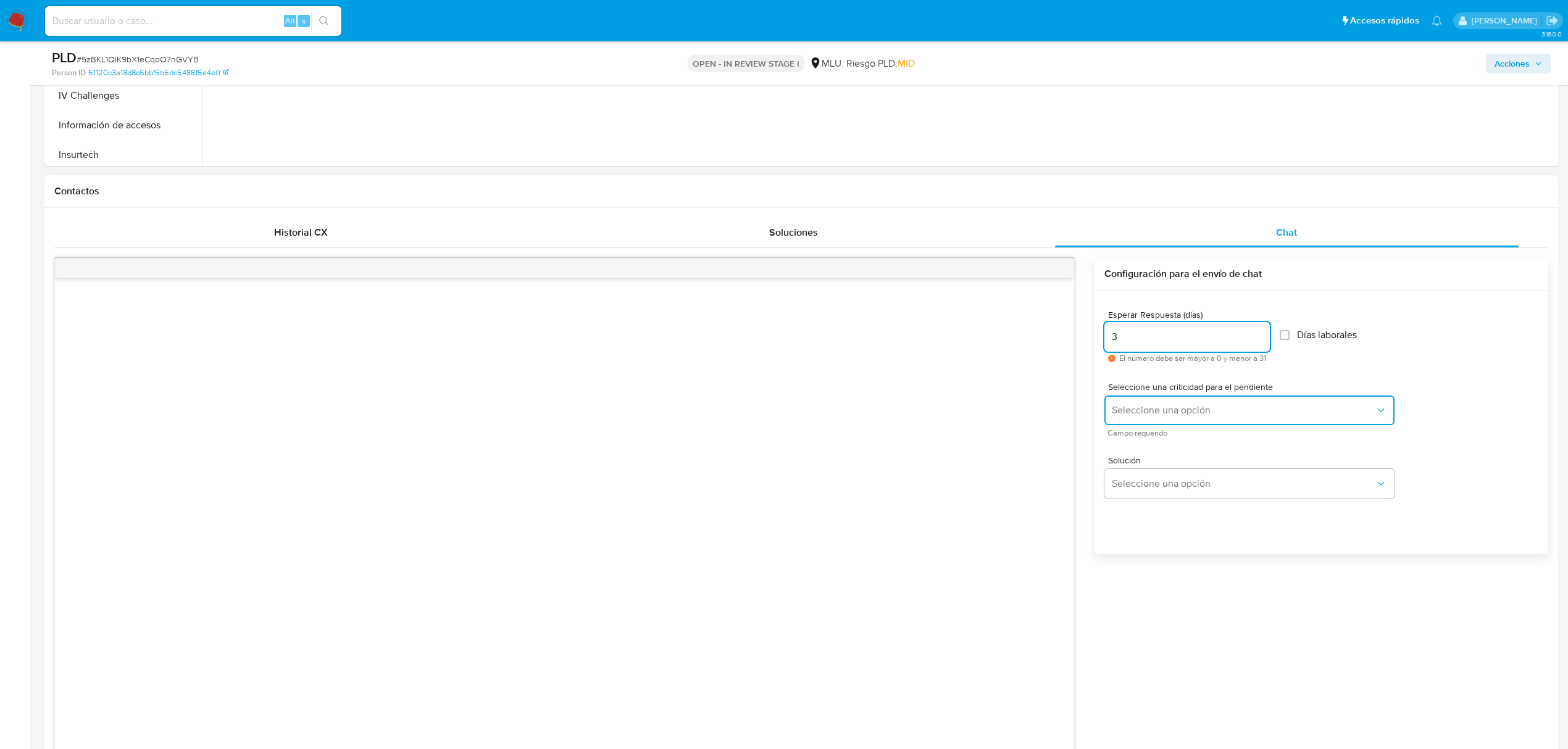
click at [1162, 408] on span "Seleccione una opción" at bounding box center [1243, 410] width 263 height 13
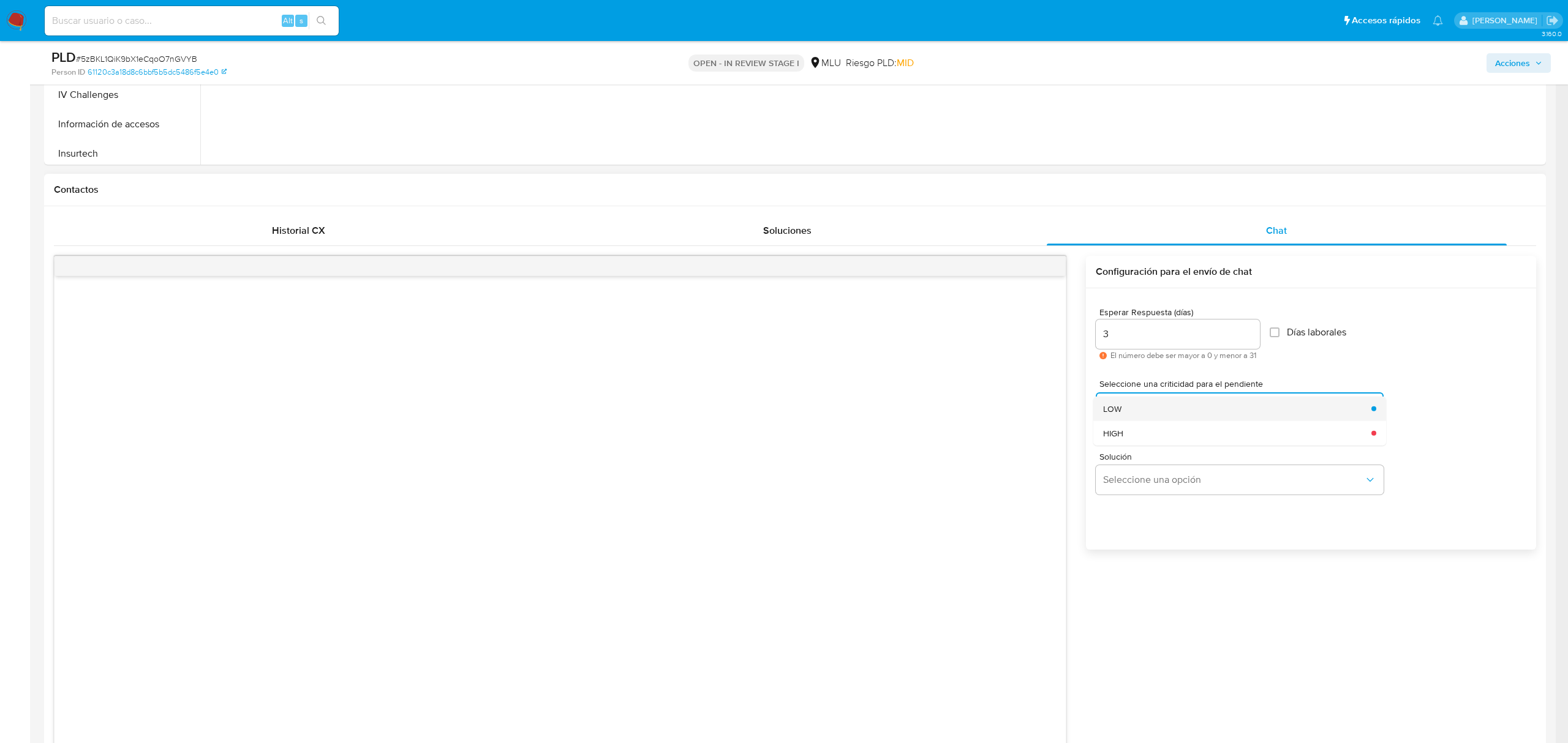
click at [1117, 401] on div "LOW" at bounding box center [1234, 409] width 261 height 25
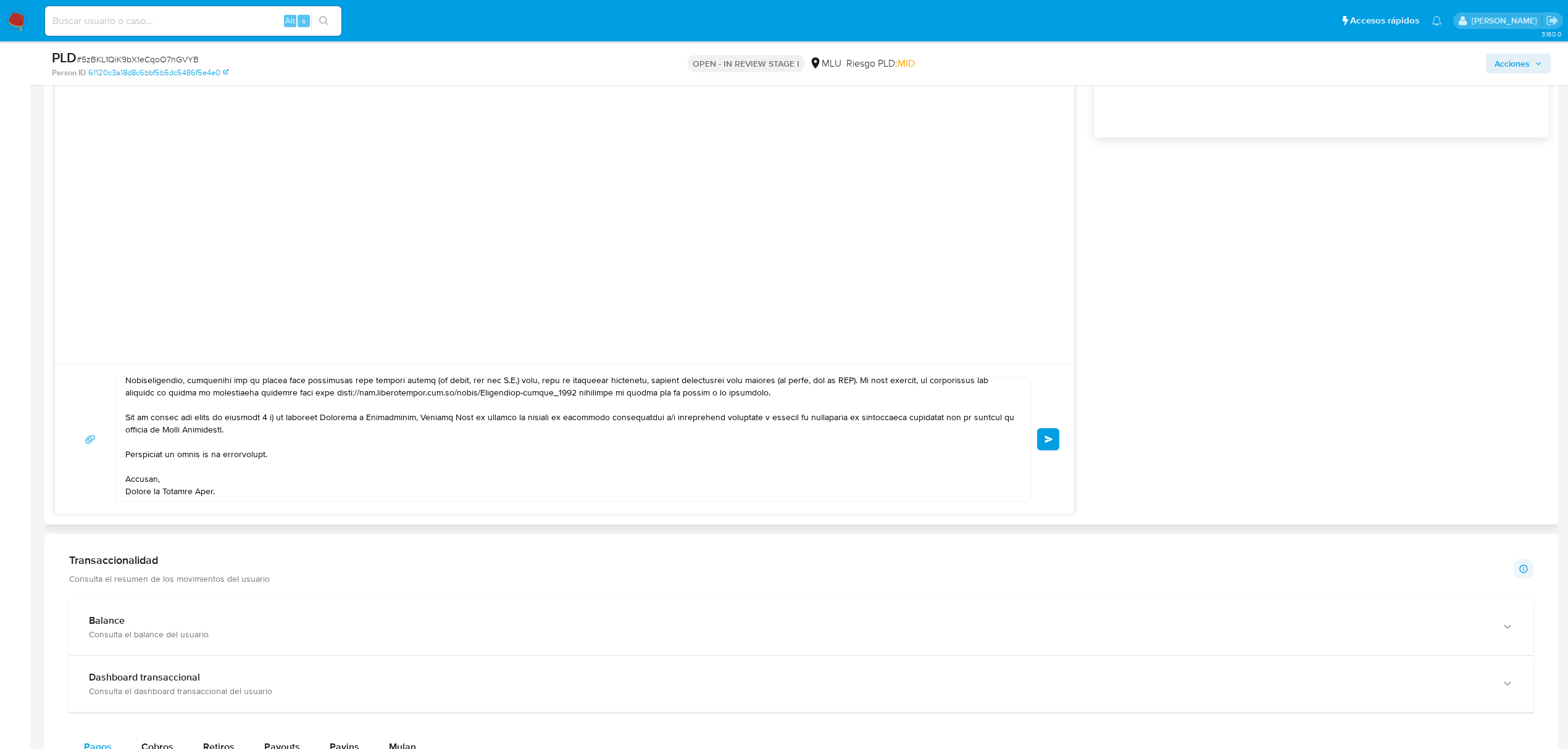
scroll to position [892, 0]
click at [1036, 438] on div "Enviar" at bounding box center [565, 433] width 989 height 124
click at [1050, 435] on span "Enviar" at bounding box center [1049, 434] width 9 height 7
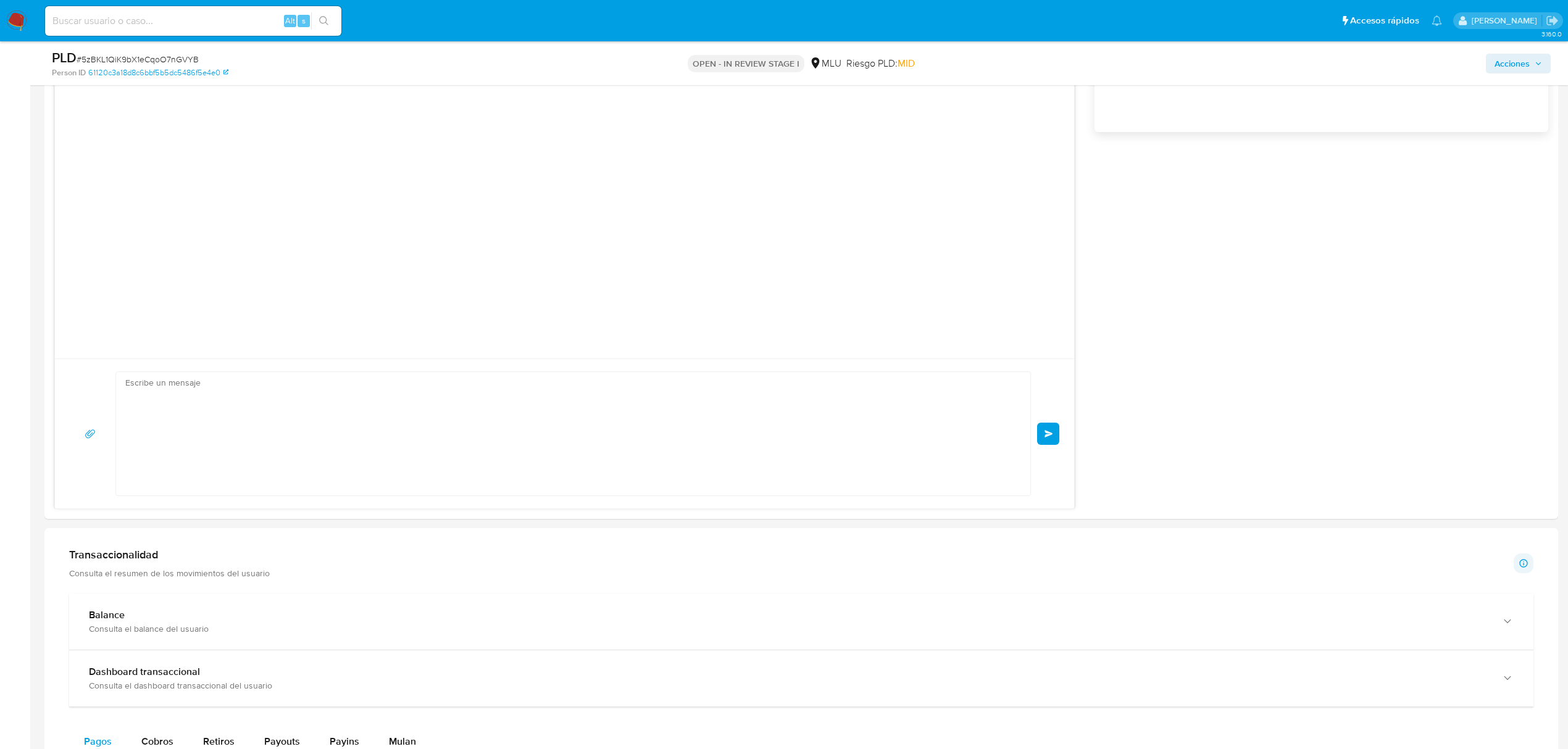
scroll to position [0, 0]
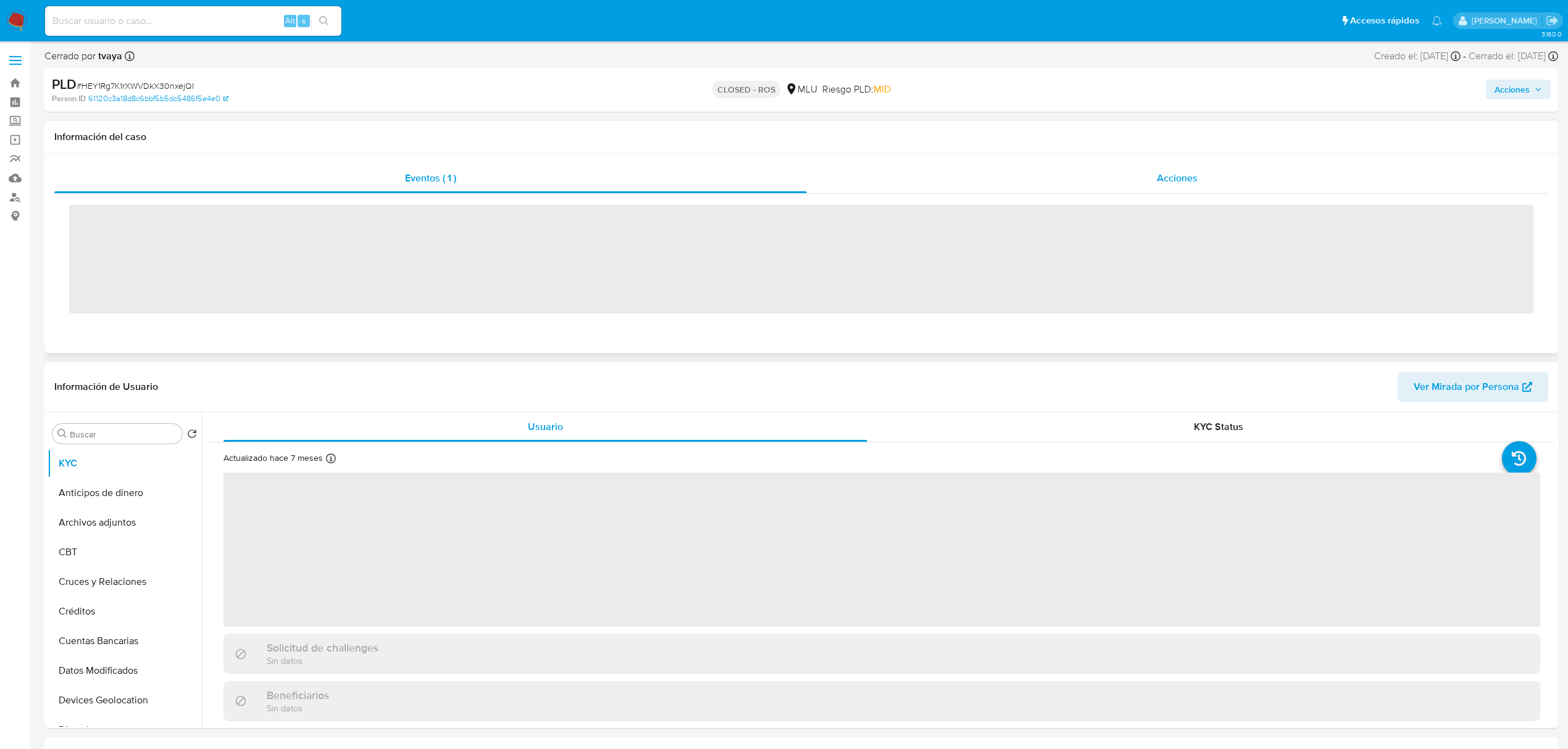
click at [1205, 185] on div "Acciones" at bounding box center [1178, 178] width 742 height 29
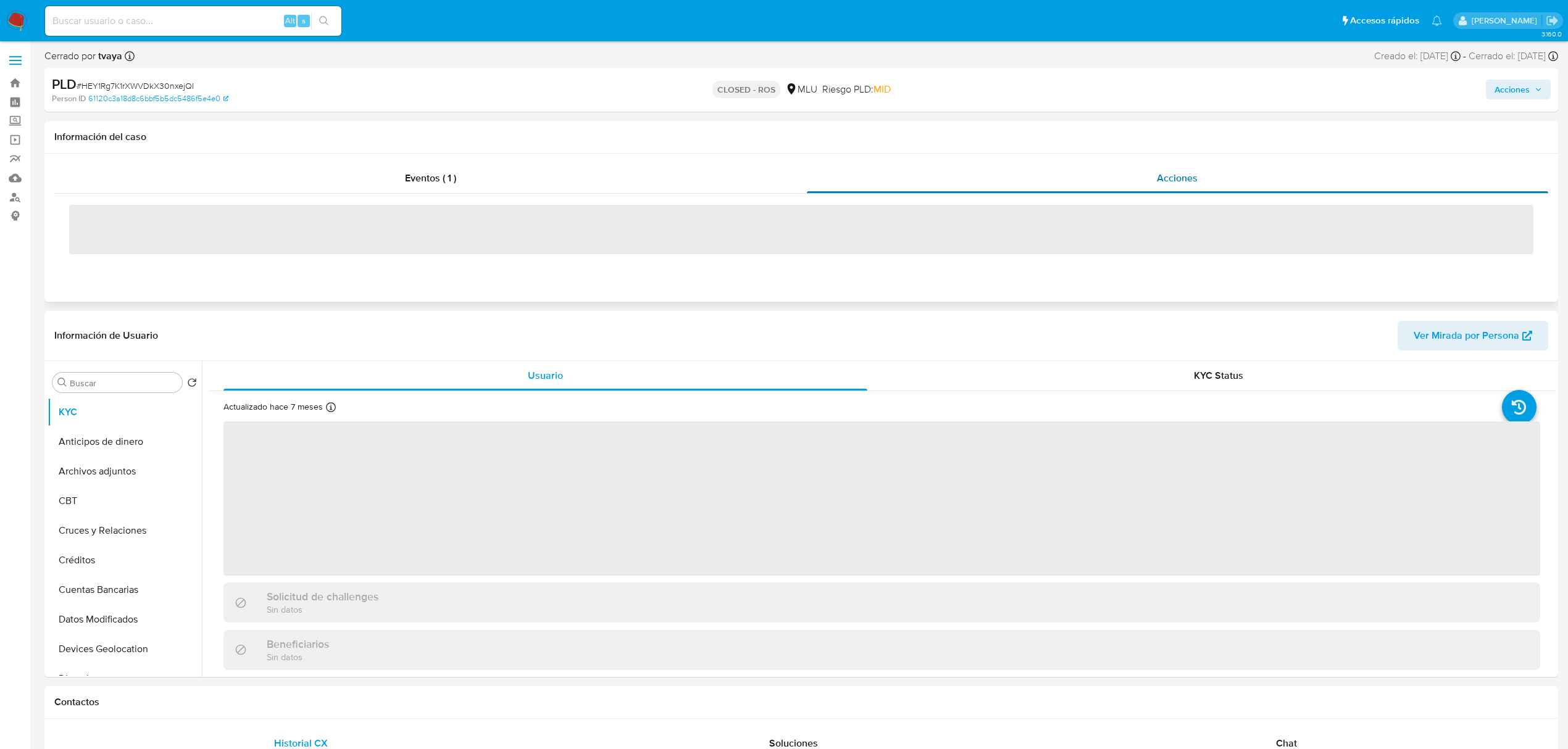
select select "10"
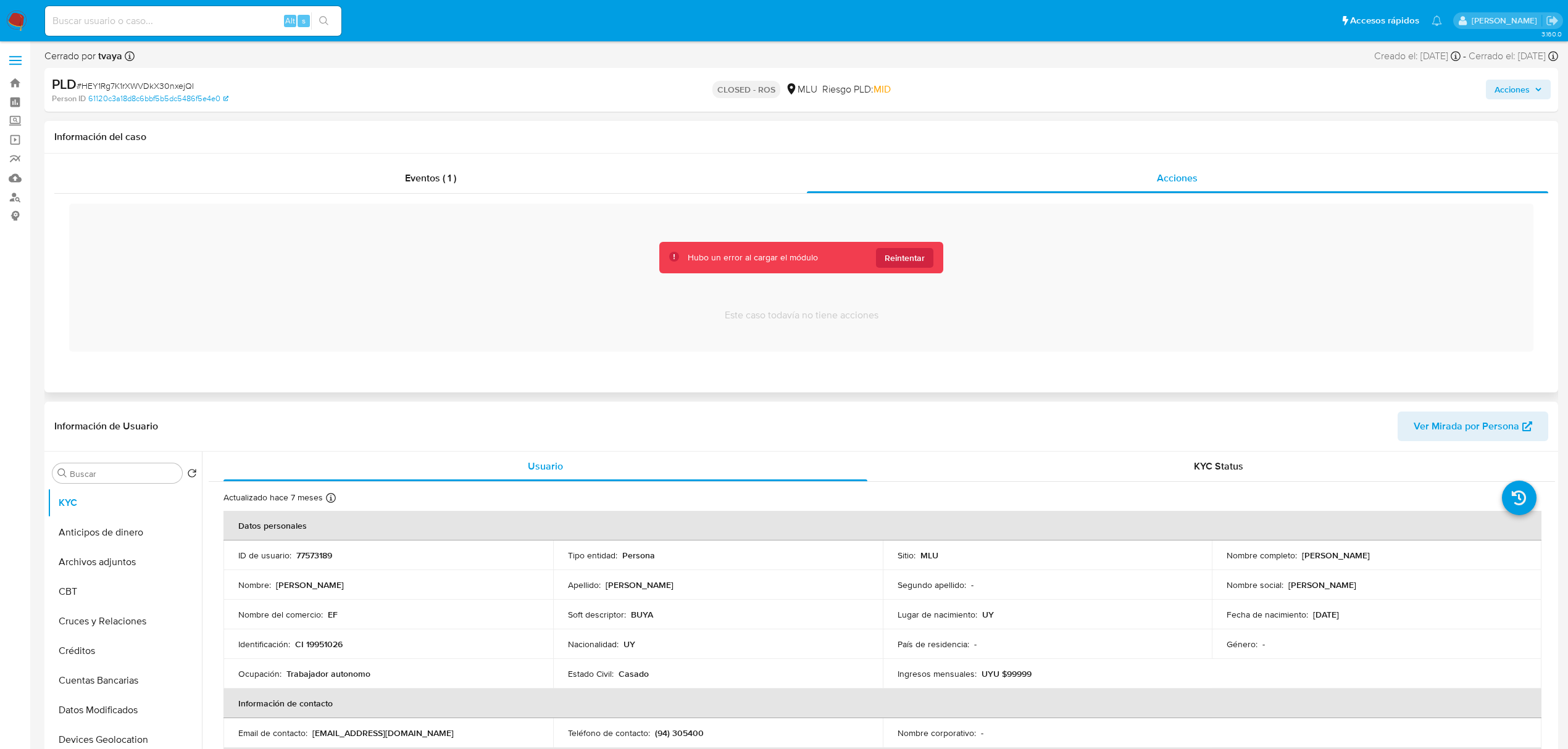
drag, startPoint x: 924, startPoint y: 246, endPoint x: 913, endPoint y: 268, distance: 24.6
click at [913, 268] on div "Hubo un error al cargar el módulo Reintentar" at bounding box center [802, 258] width 284 height 32
click at [913, 258] on span "Reintentar" at bounding box center [905, 258] width 40 height 20
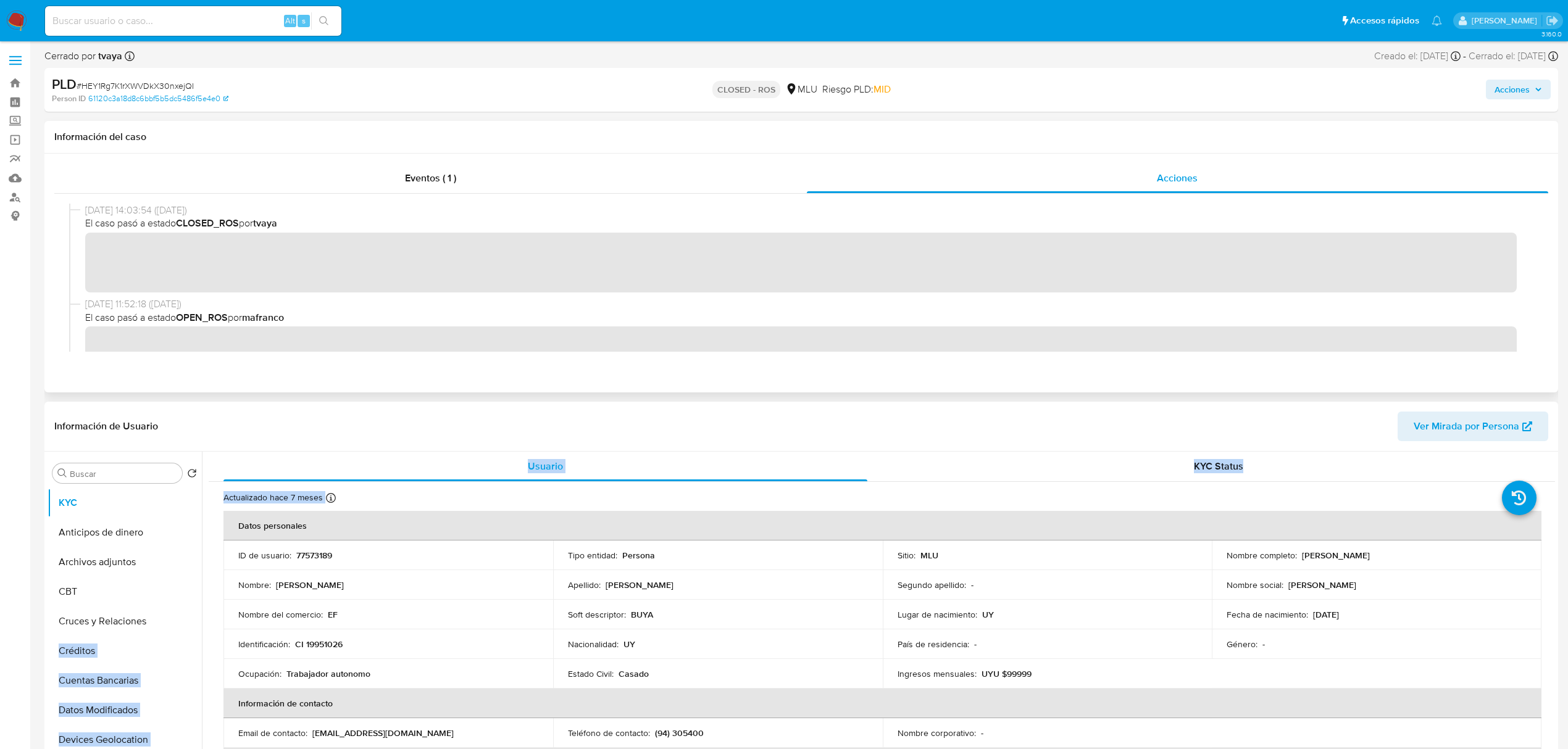
drag, startPoint x: 201, startPoint y: 549, endPoint x: 199, endPoint y: 623, distance: 74.0
click at [199, 623] on div "Buscar Volver al orden por defecto KYC Anticipos de dinero Archivos adjuntos CB…" at bounding box center [802, 609] width 1508 height 316
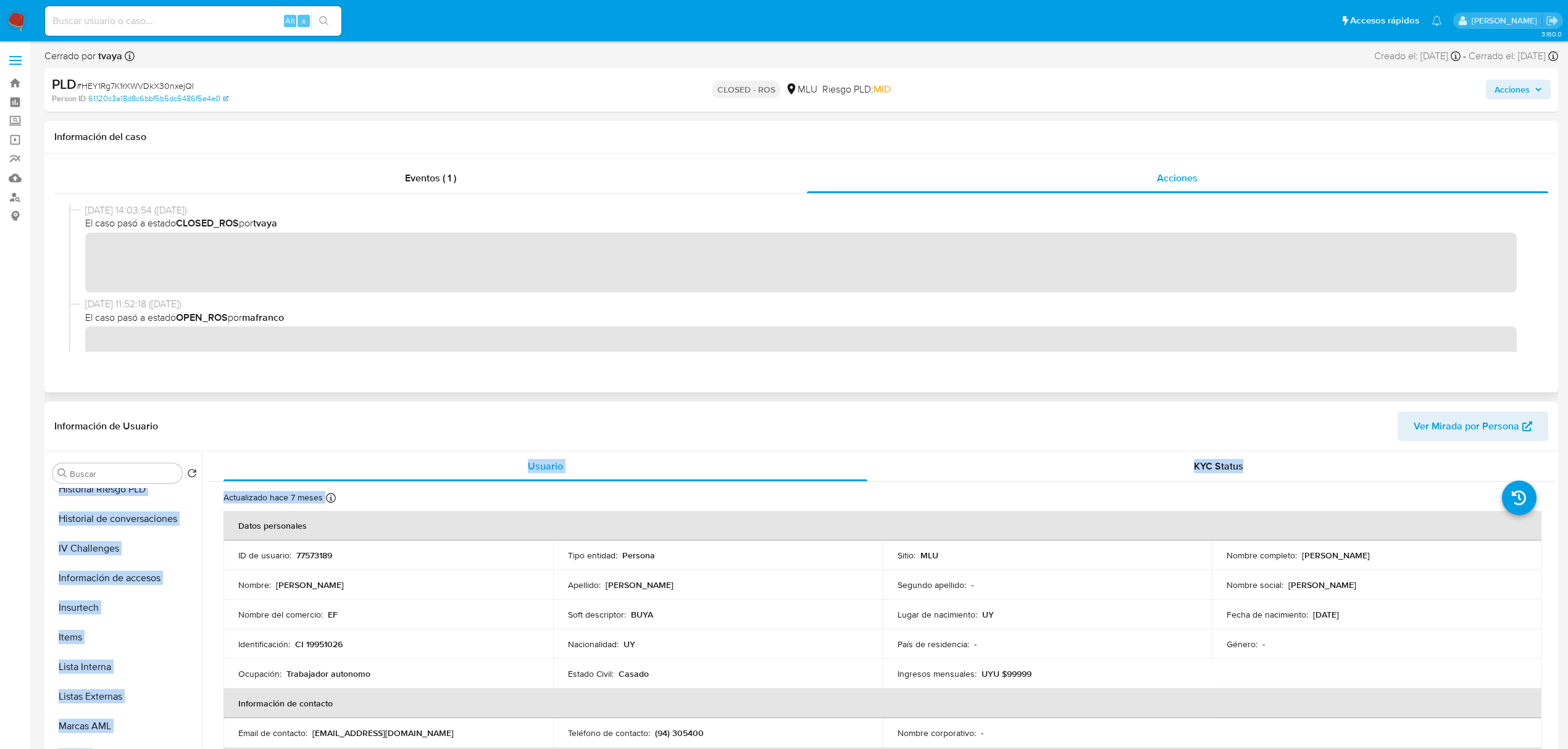
scroll to position [377, 0]
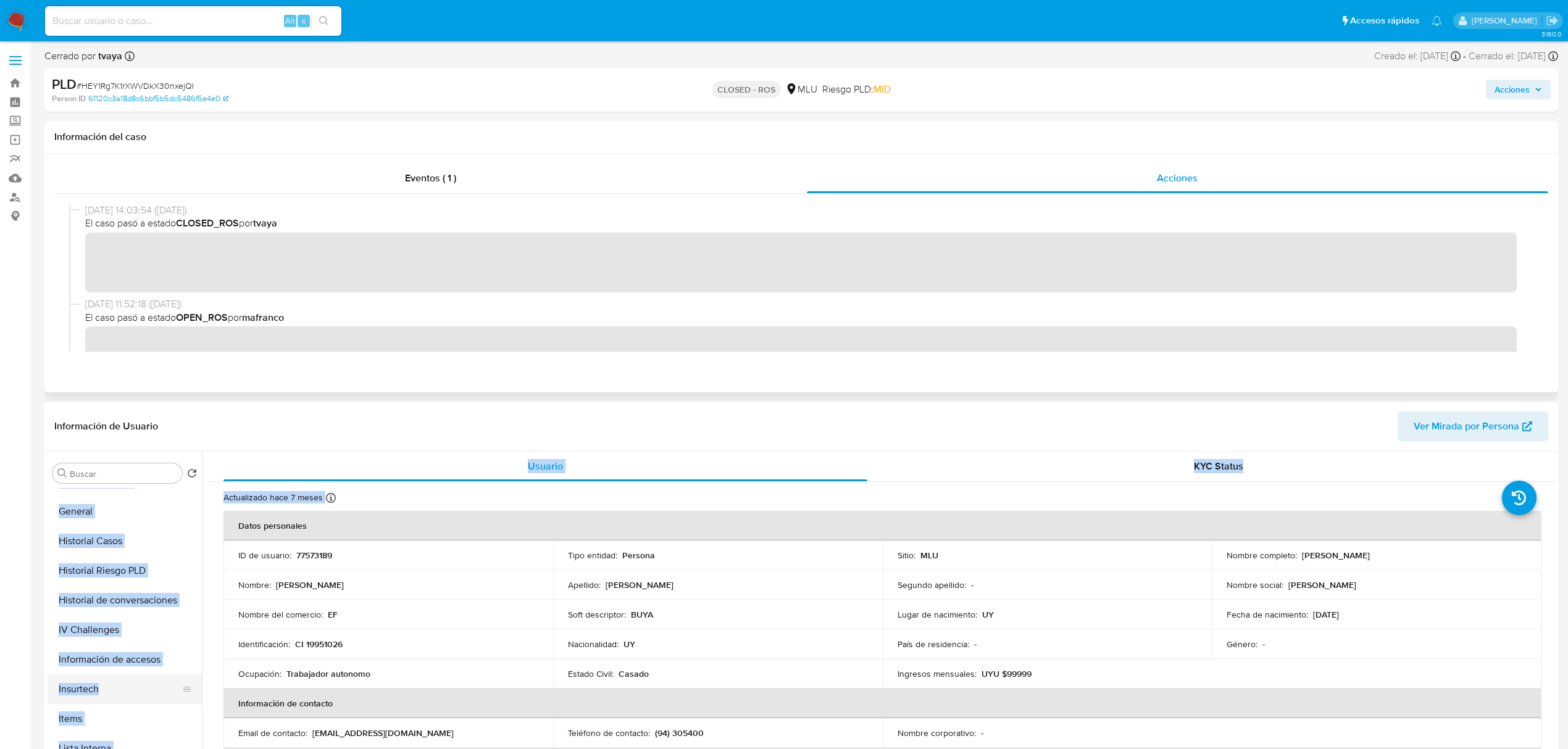
click at [192, 675] on button "Insurtech" at bounding box center [120, 689] width 144 height 29
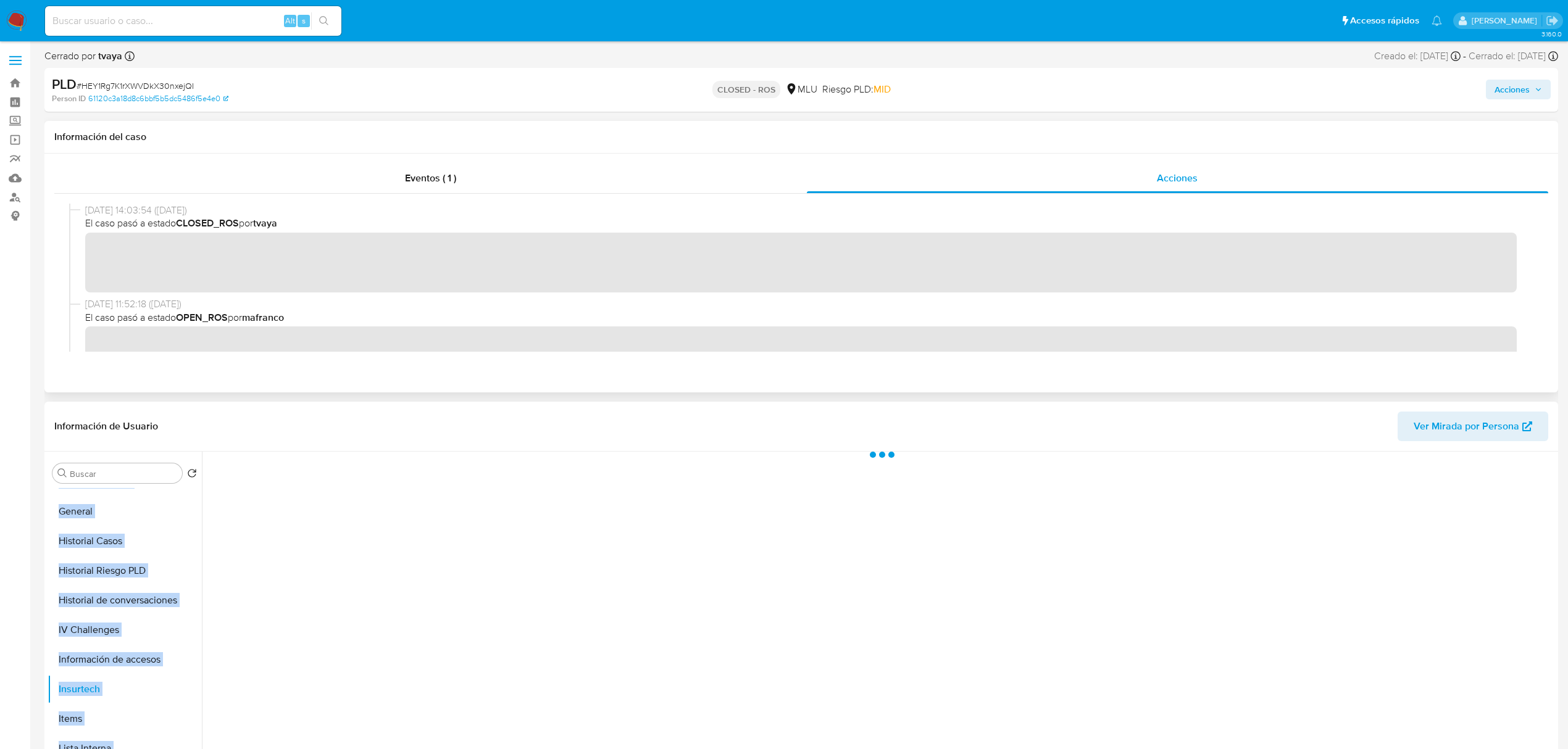
scroll to position [134, 0]
click at [96, 642] on button "Direcciones" at bounding box center [120, 636] width 144 height 29
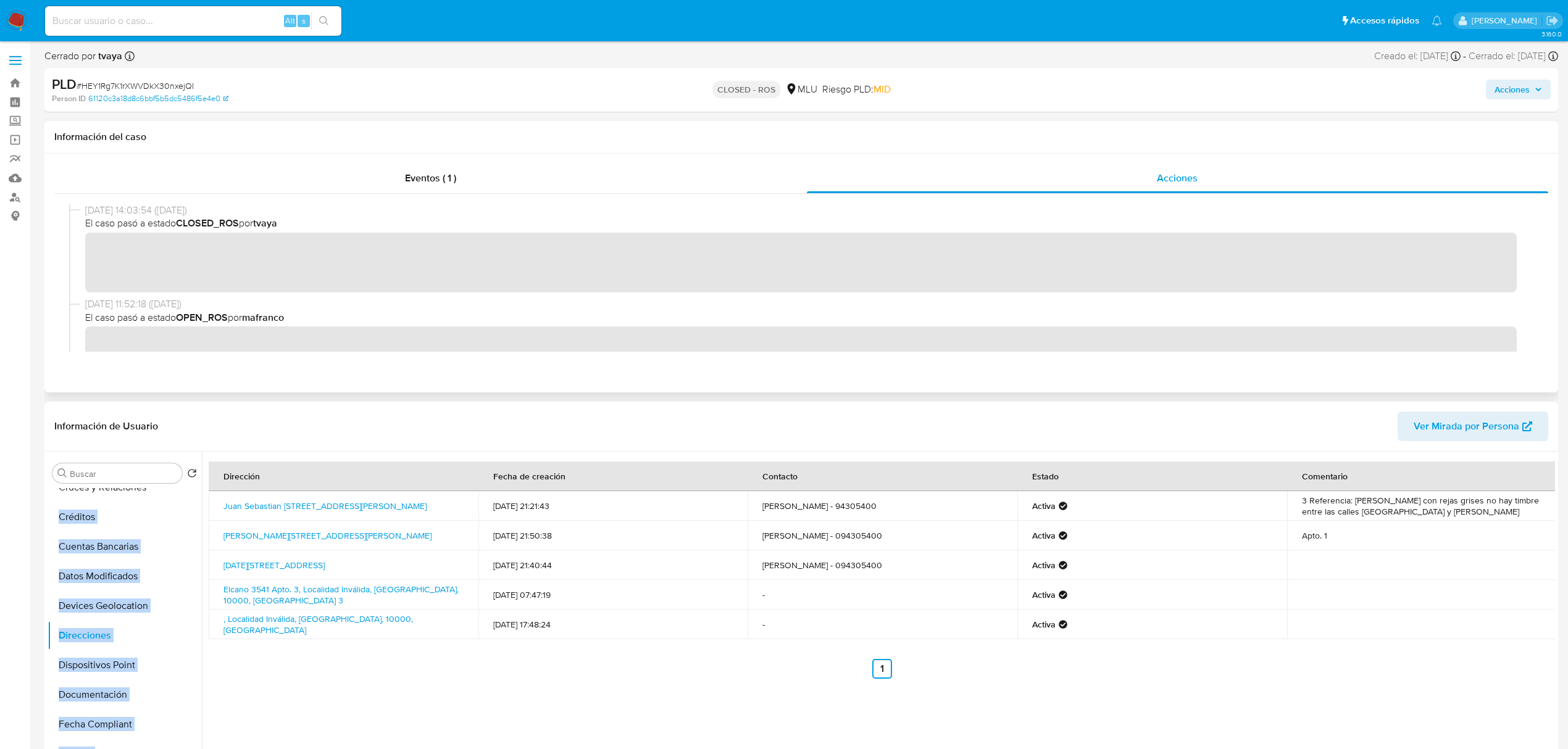
scroll to position [0, 0]
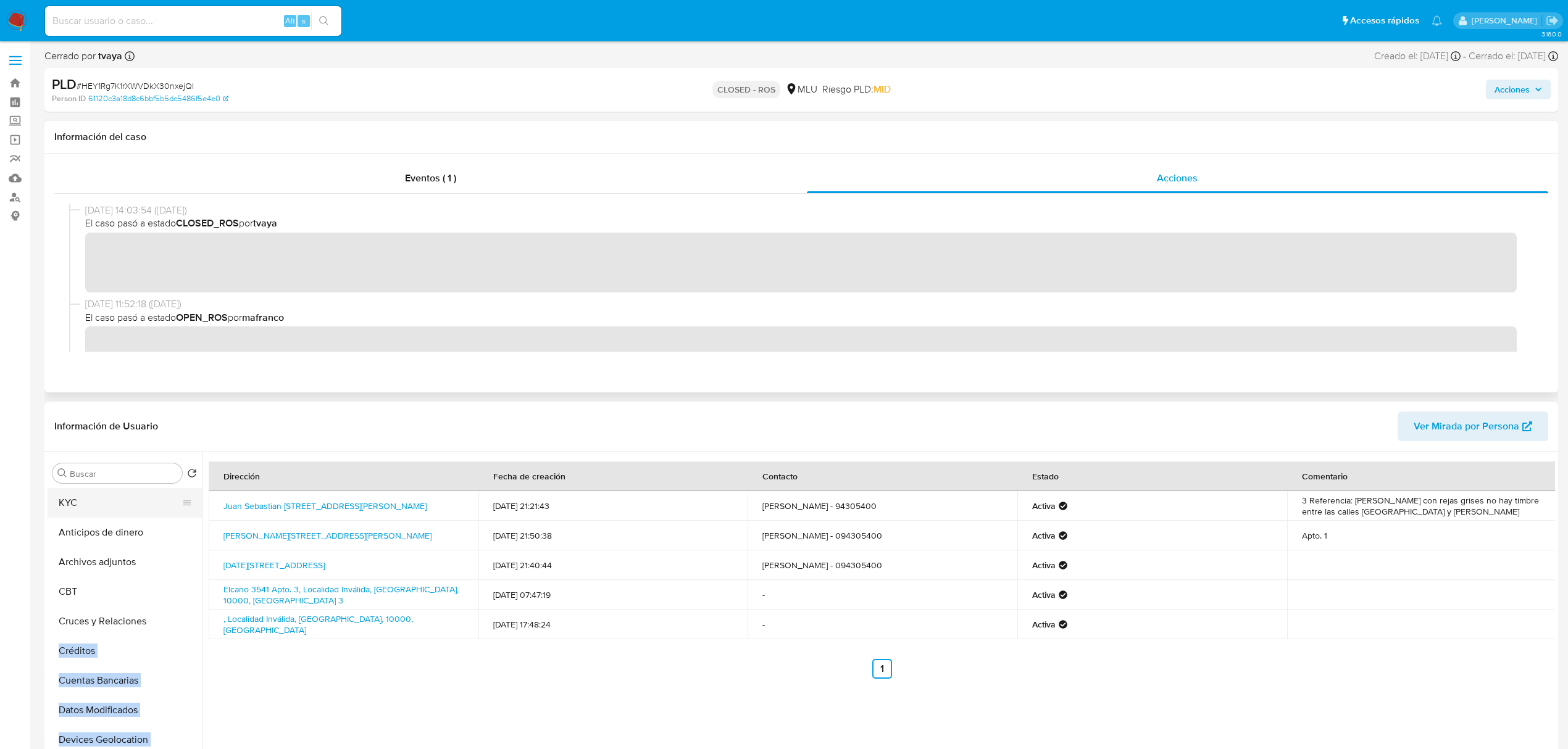
click at [115, 500] on button "KYC" at bounding box center [120, 503] width 144 height 29
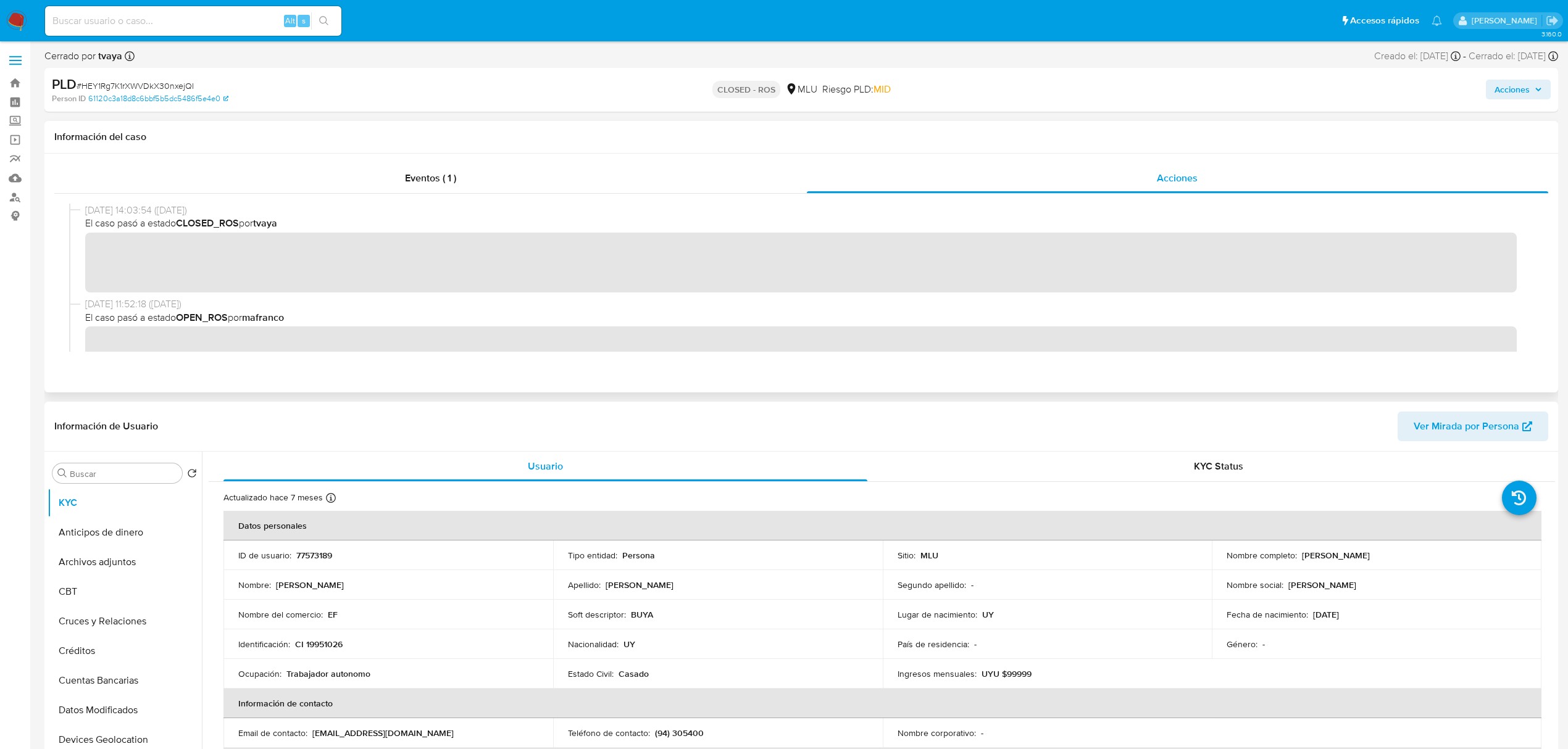
click at [305, 558] on p "77573189" at bounding box center [314, 555] width 36 height 11
copy p "77573189"
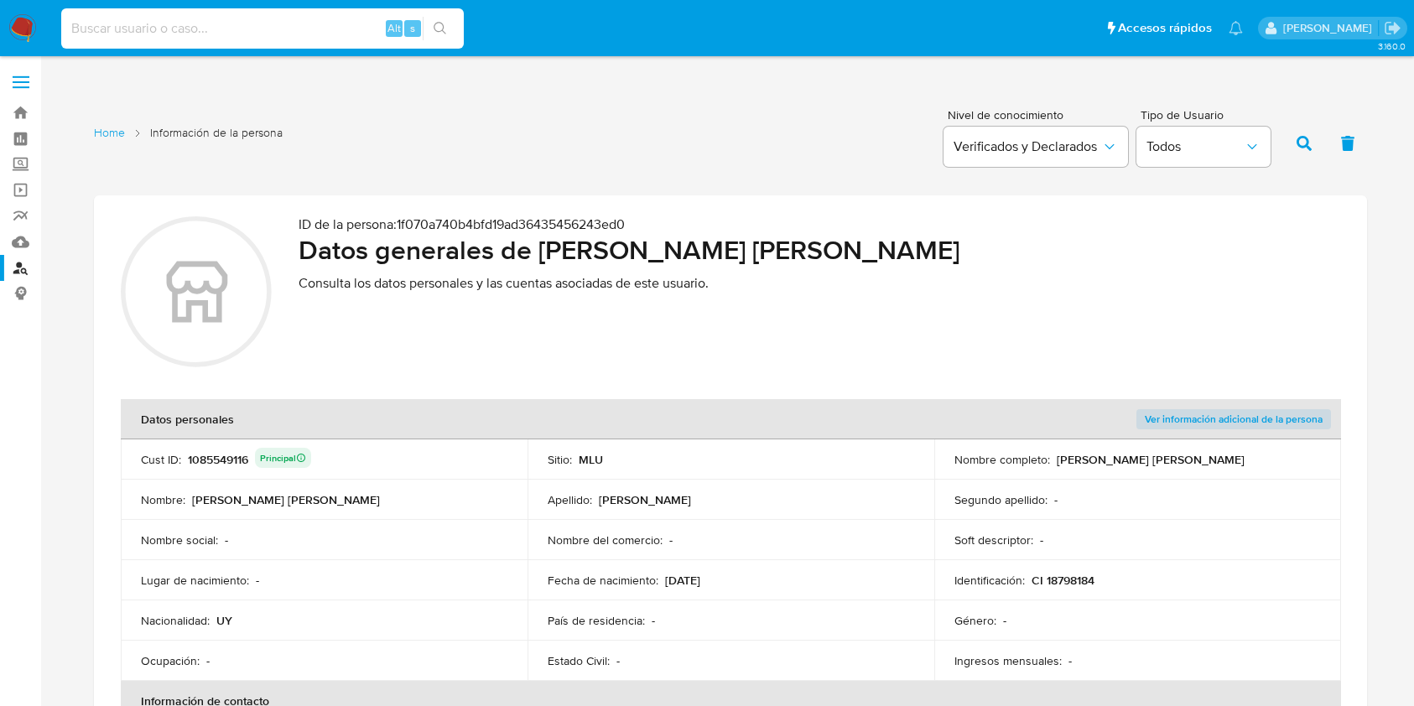
scroll to position [202, 0]
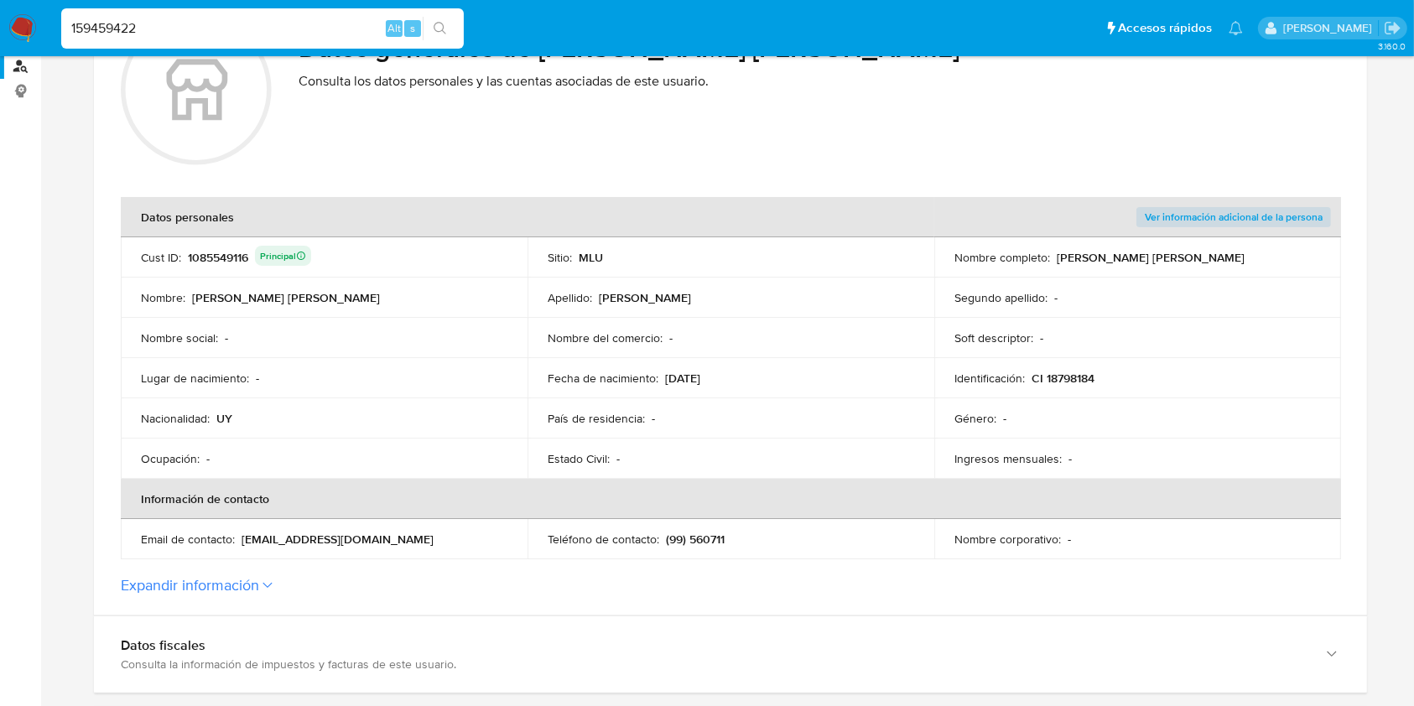
type input "159459422"
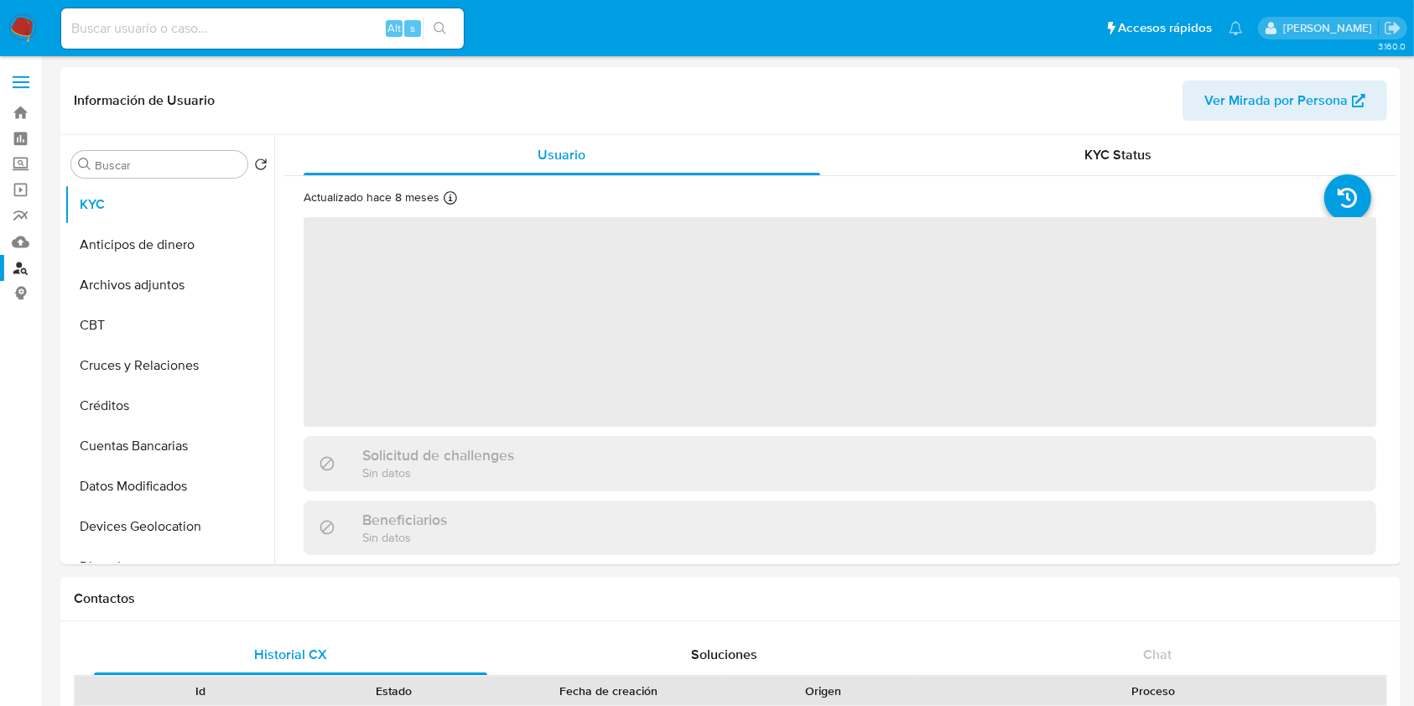
select select "10"
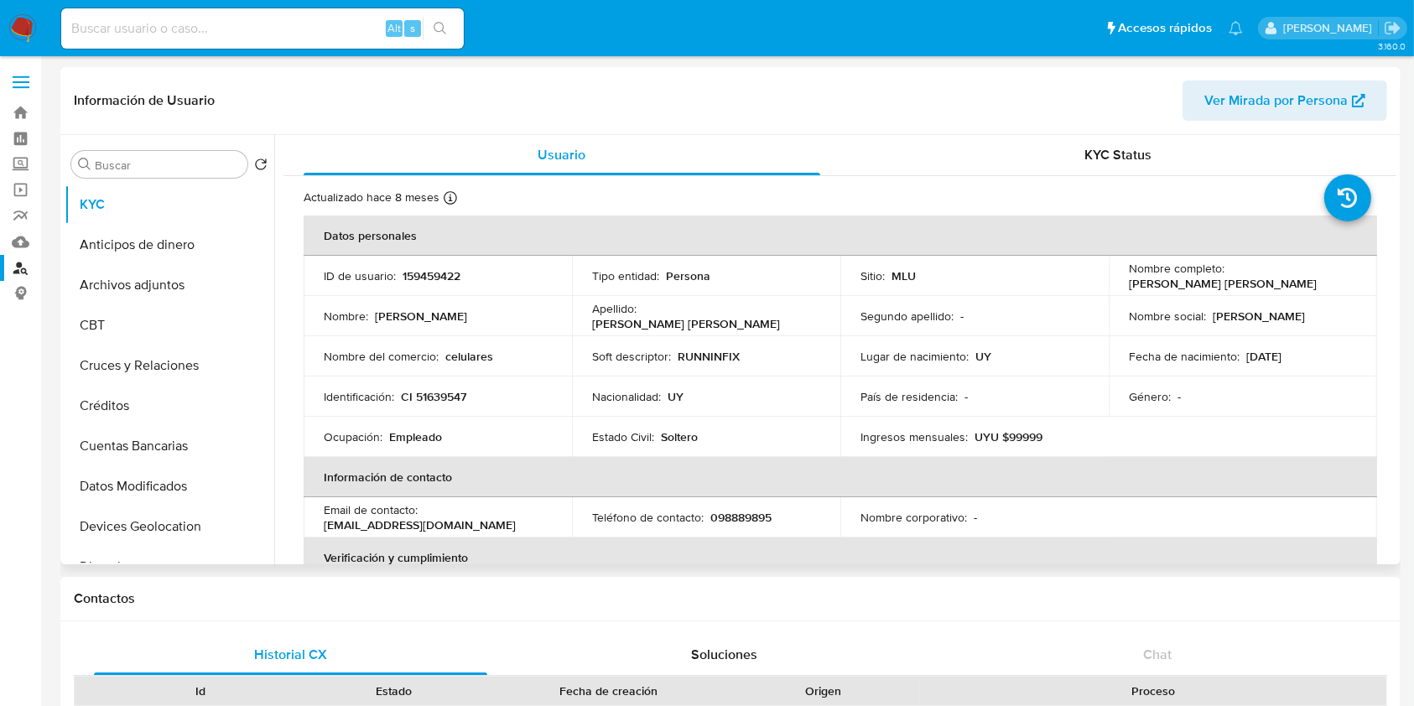
drag, startPoint x: 1302, startPoint y: 285, endPoint x: 1126, endPoint y: 289, distance: 176.2
click at [1129, 289] on div "Nombre completo : [PERSON_NAME] [PERSON_NAME]" at bounding box center [1243, 276] width 228 height 30
copy p "[PERSON_NAME] [PERSON_NAME]"
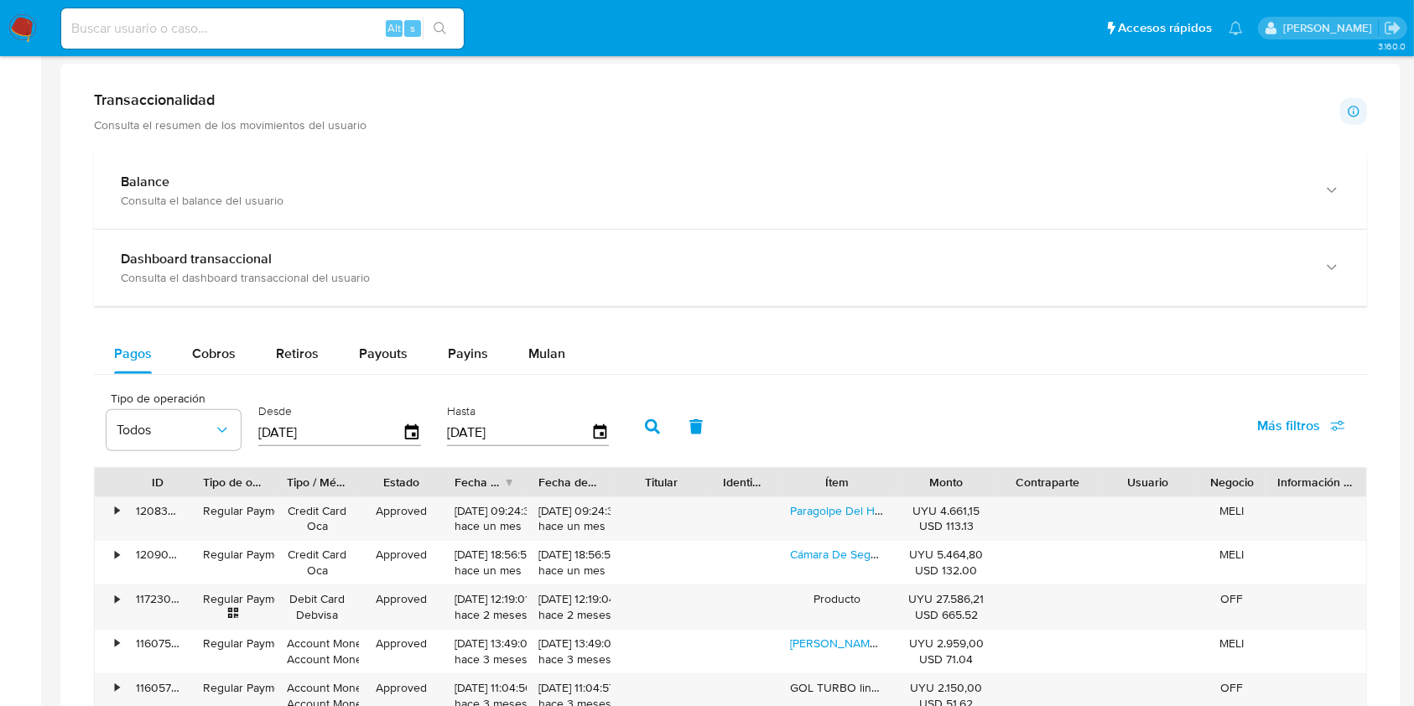
scroll to position [814, 0]
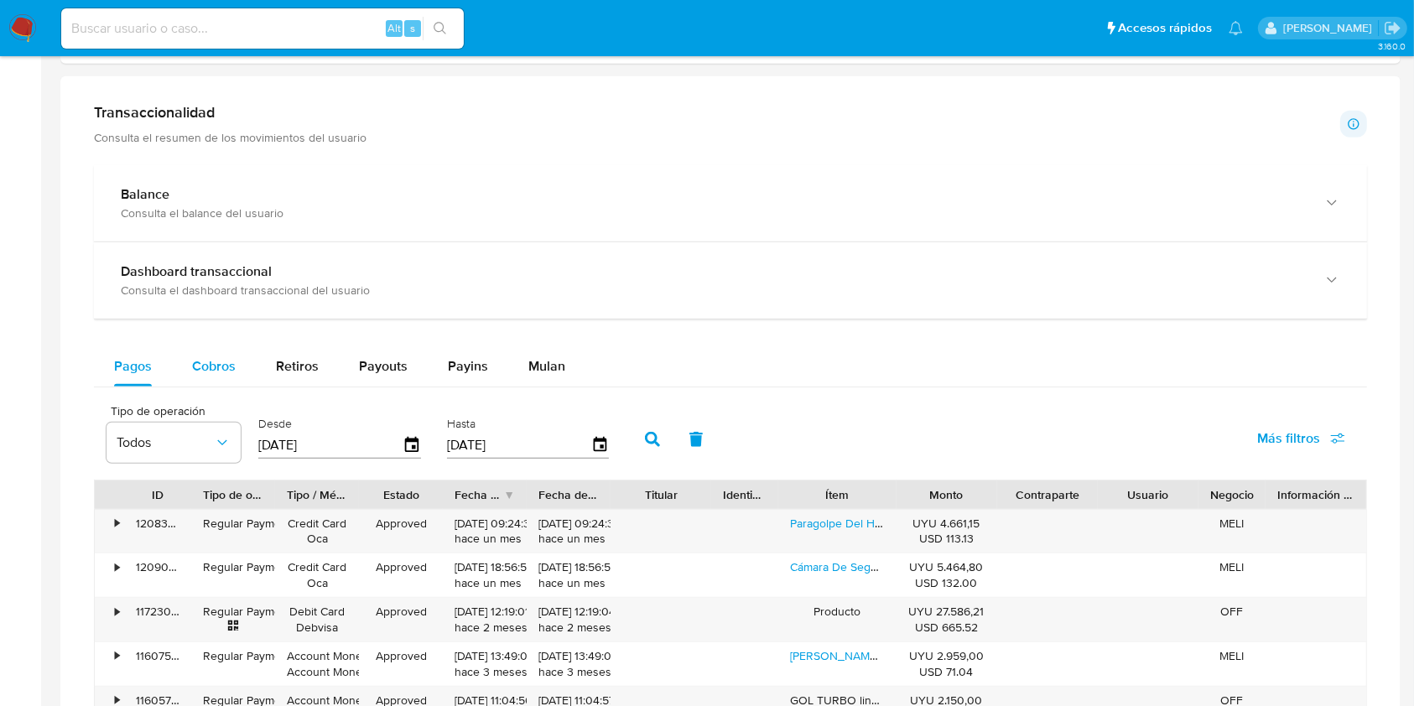
click at [228, 356] on span "Cobros" at bounding box center [214, 365] width 44 height 19
select select "10"
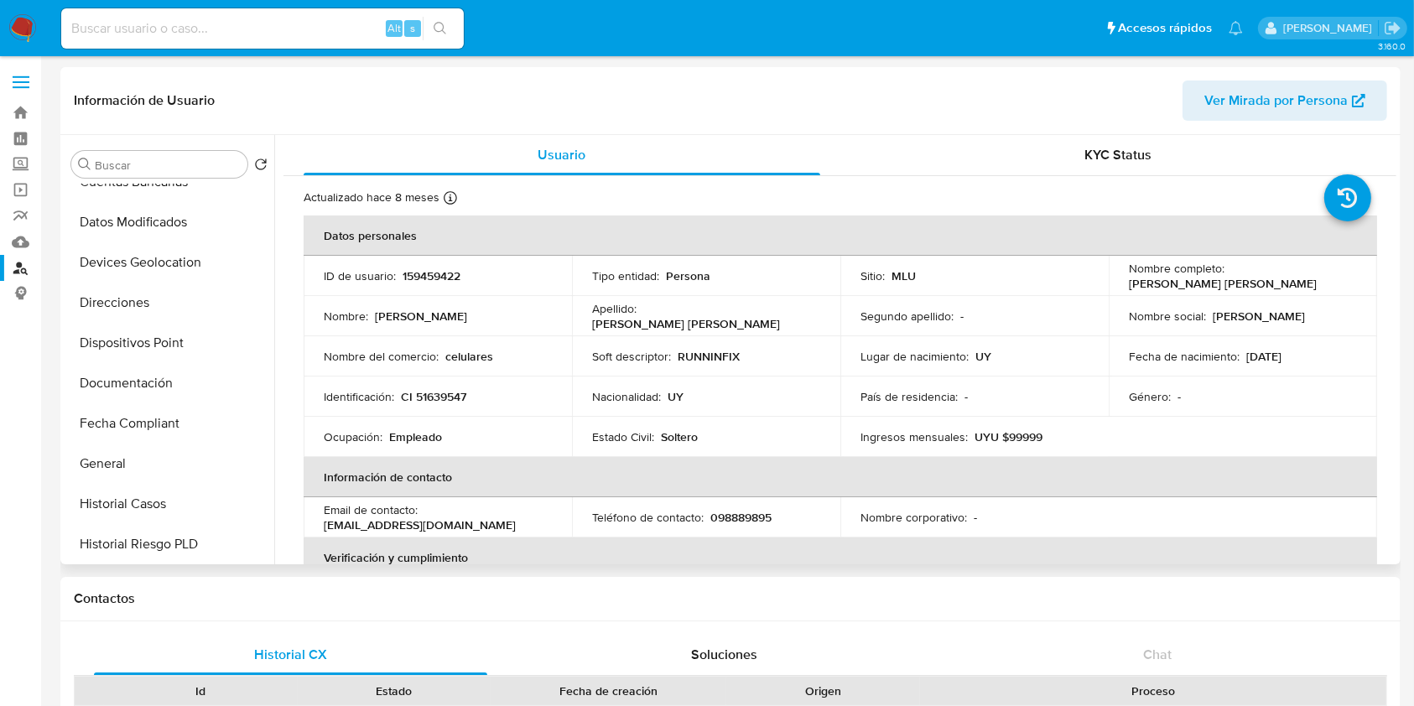
scroll to position [262, 0]
click at [159, 304] on button "Direcciones" at bounding box center [163, 305] width 196 height 40
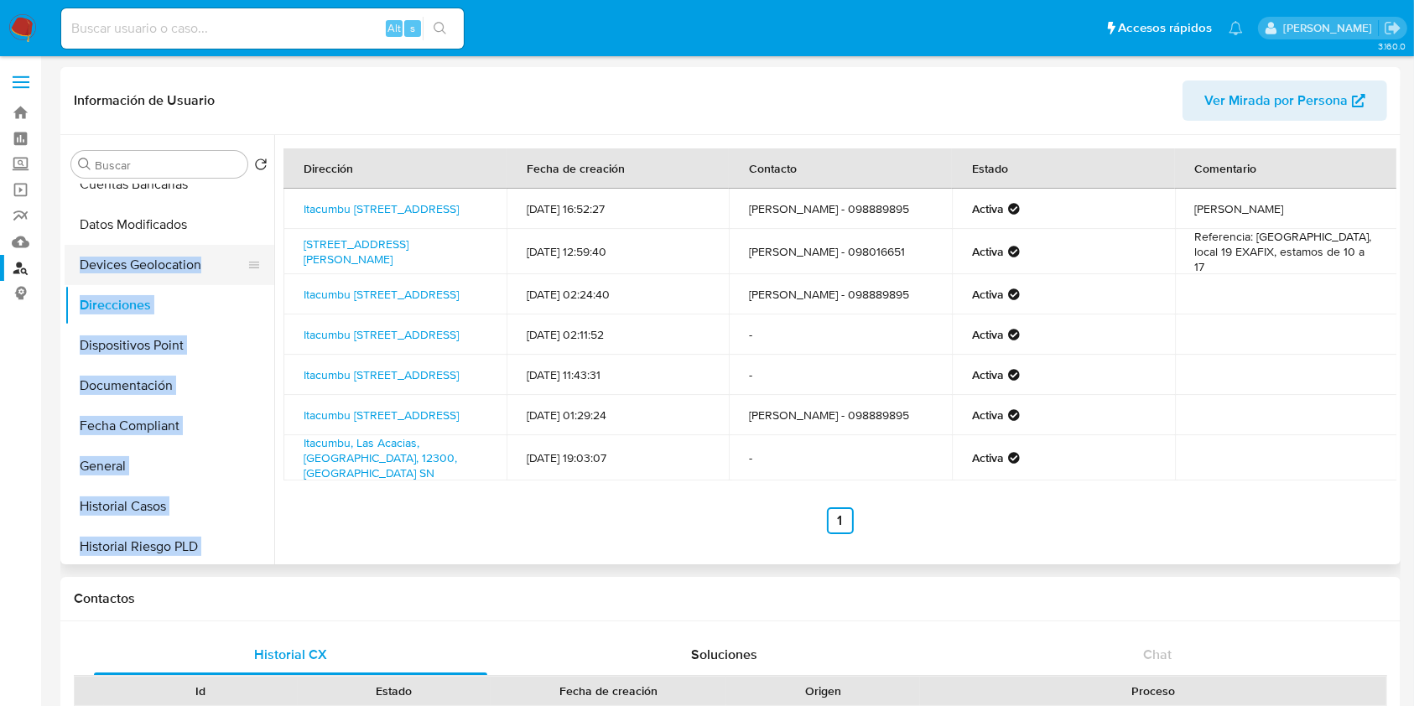
drag, startPoint x: 275, startPoint y: 371, endPoint x: 258, endPoint y: 250, distance: 121.9
click at [258, 250] on div "Buscar Volver al orden por defecto KYC Anticipos de dinero Archivos adjuntos CB…" at bounding box center [731, 349] width 1332 height 429
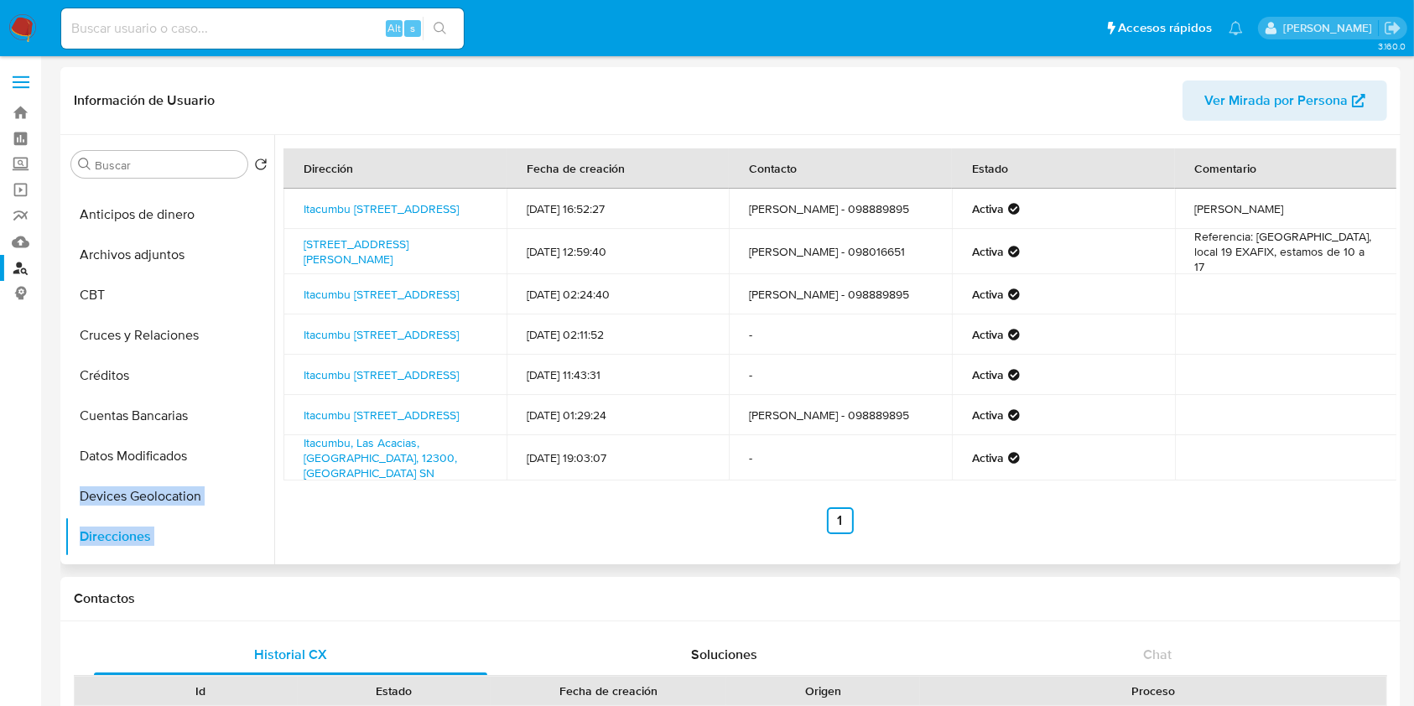
scroll to position [0, 0]
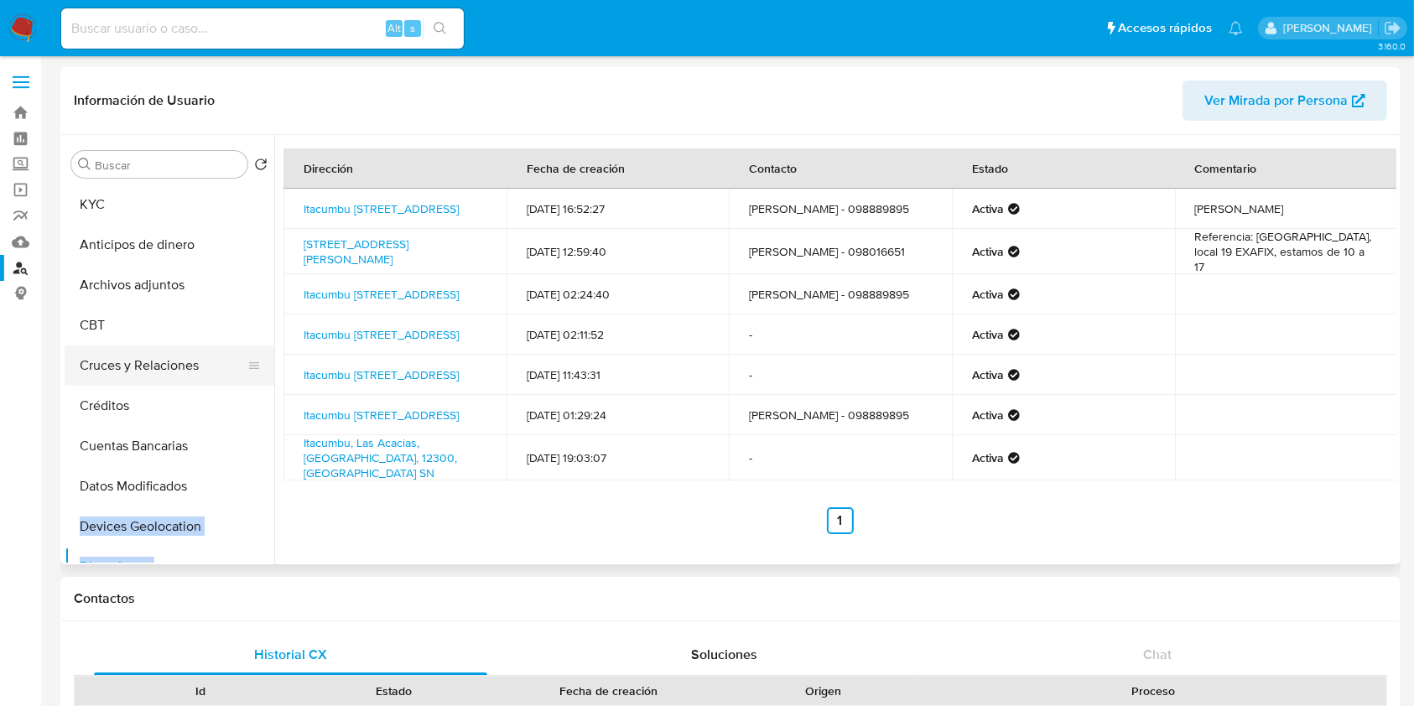
click at [159, 359] on button "Cruces y Relaciones" at bounding box center [163, 366] width 196 height 40
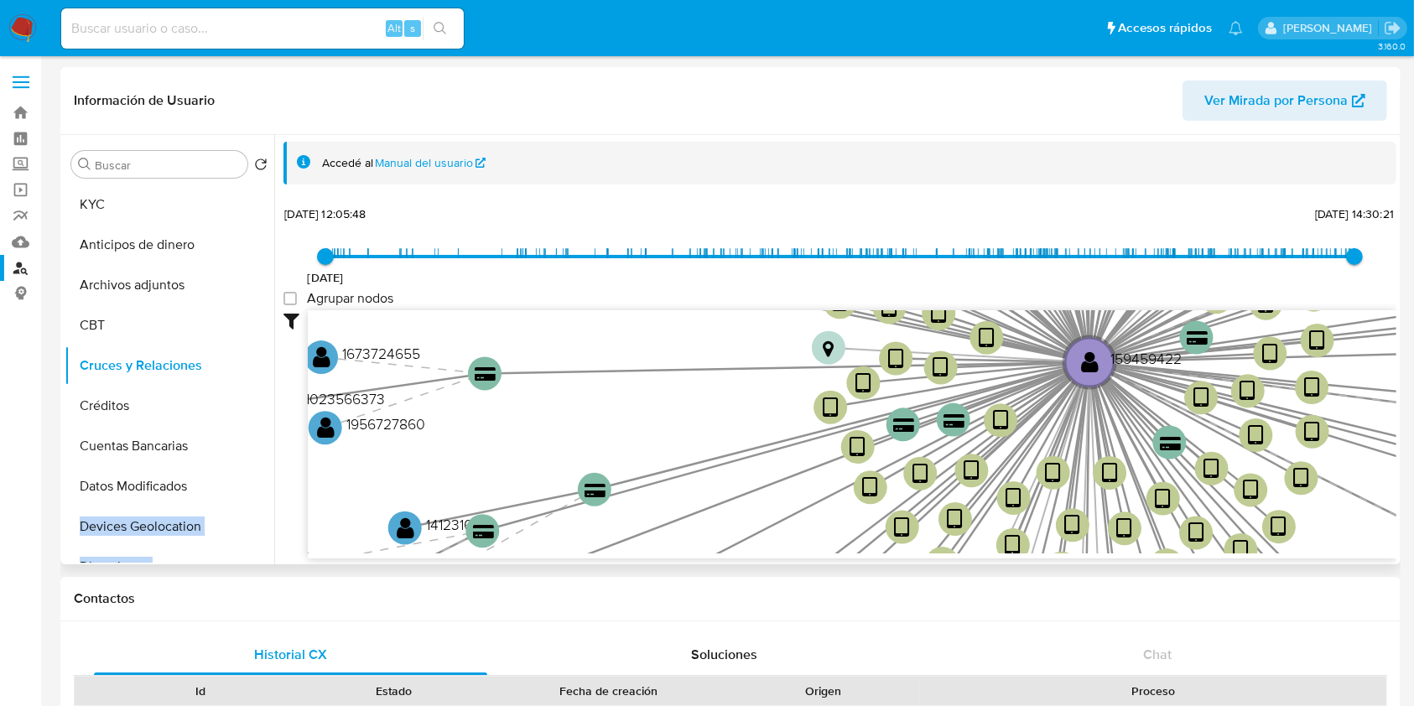
click at [630, 322] on icon "device-65ad571ef8e8bd57f1af53f6  user-159459422  159459422 device-642f524f088…" at bounding box center [852, 431] width 1089 height 243
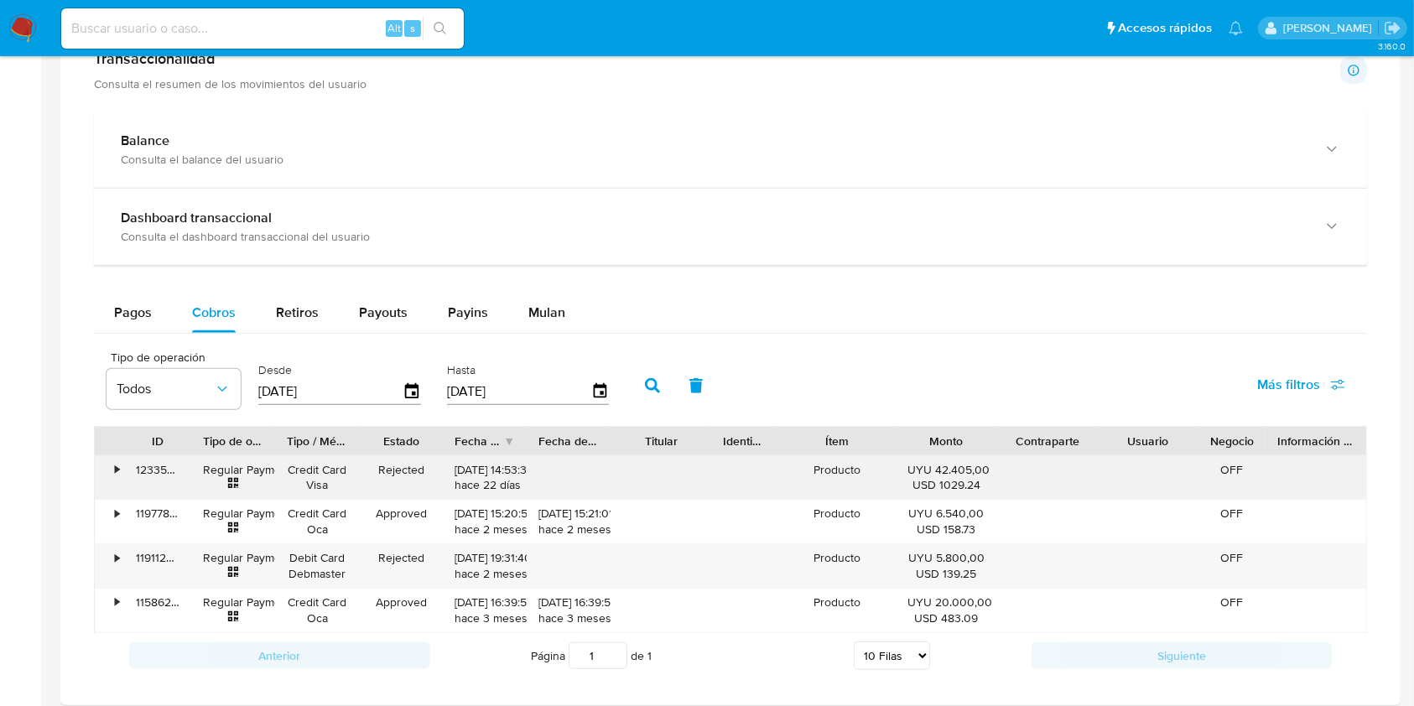
click at [117, 475] on div "•" at bounding box center [117, 470] width 4 height 16
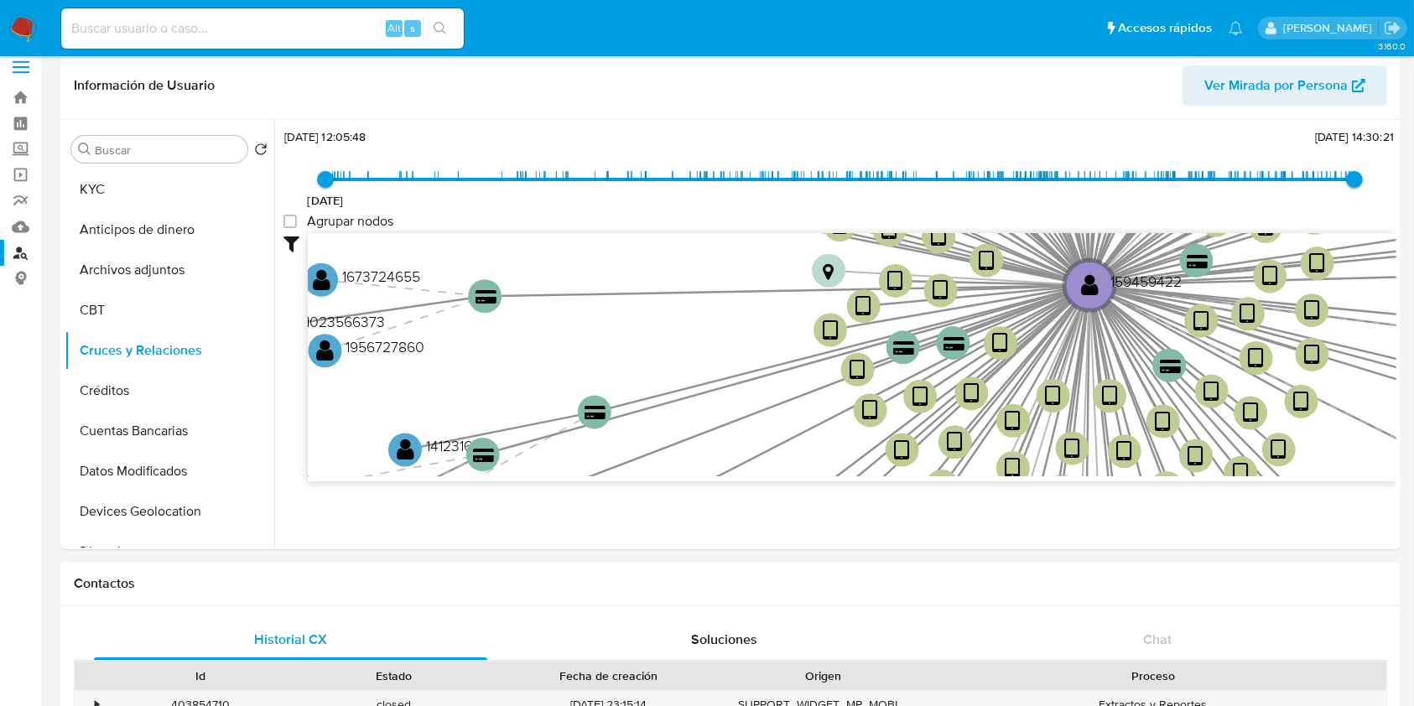
scroll to position [0, 0]
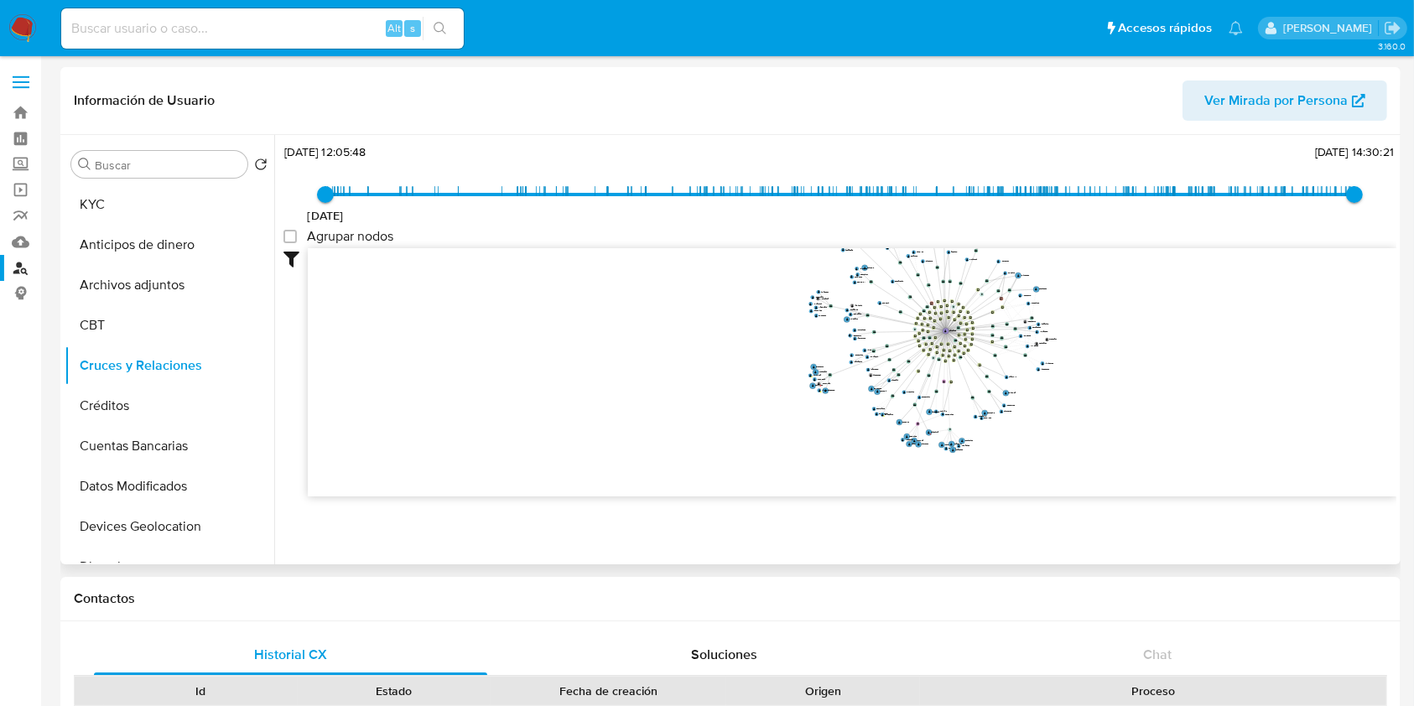
drag, startPoint x: 881, startPoint y: 452, endPoint x: 798, endPoint y: 341, distance: 139.6
click at [798, 341] on icon "device-65ad571ef8e8bd57f1af53f6  user-159459422  159459422 device-642f524f088…" at bounding box center [852, 369] width 1089 height 243
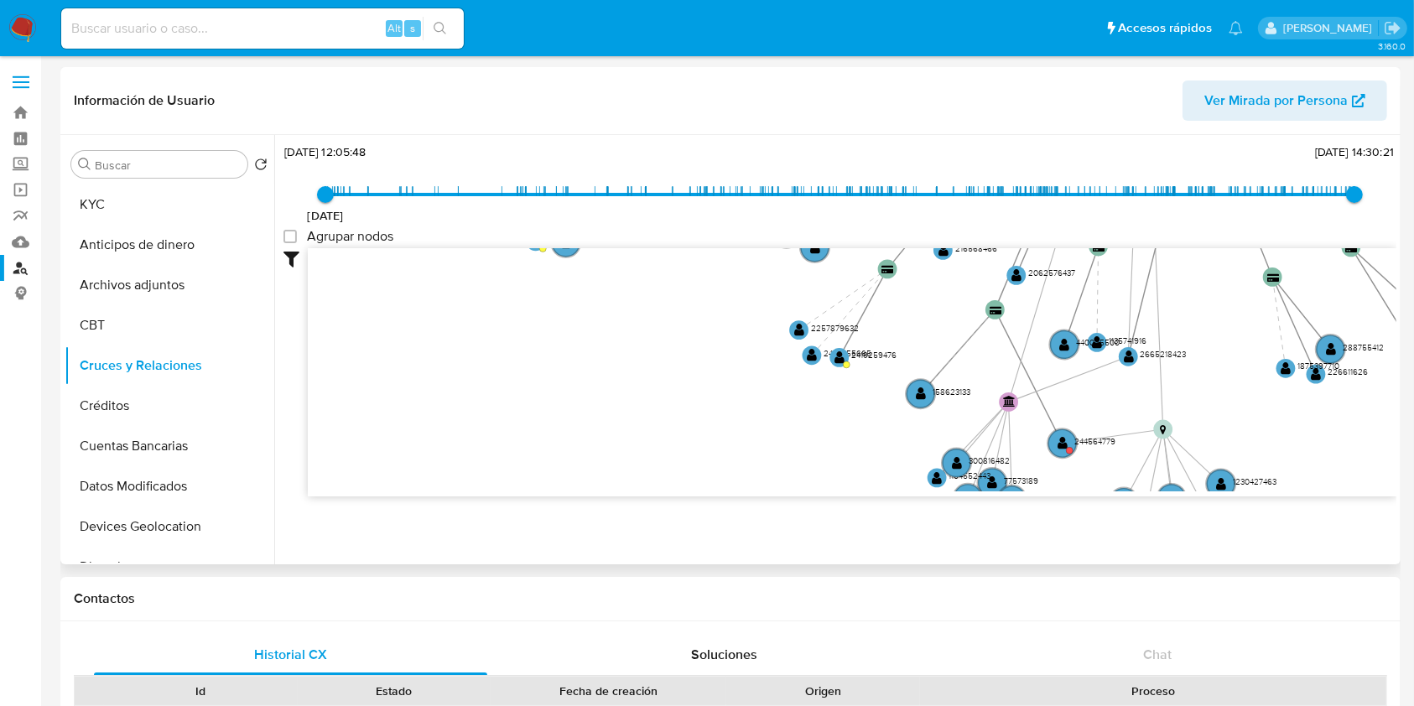
drag, startPoint x: 715, startPoint y: 320, endPoint x: 430, endPoint y: 84, distance: 370.0
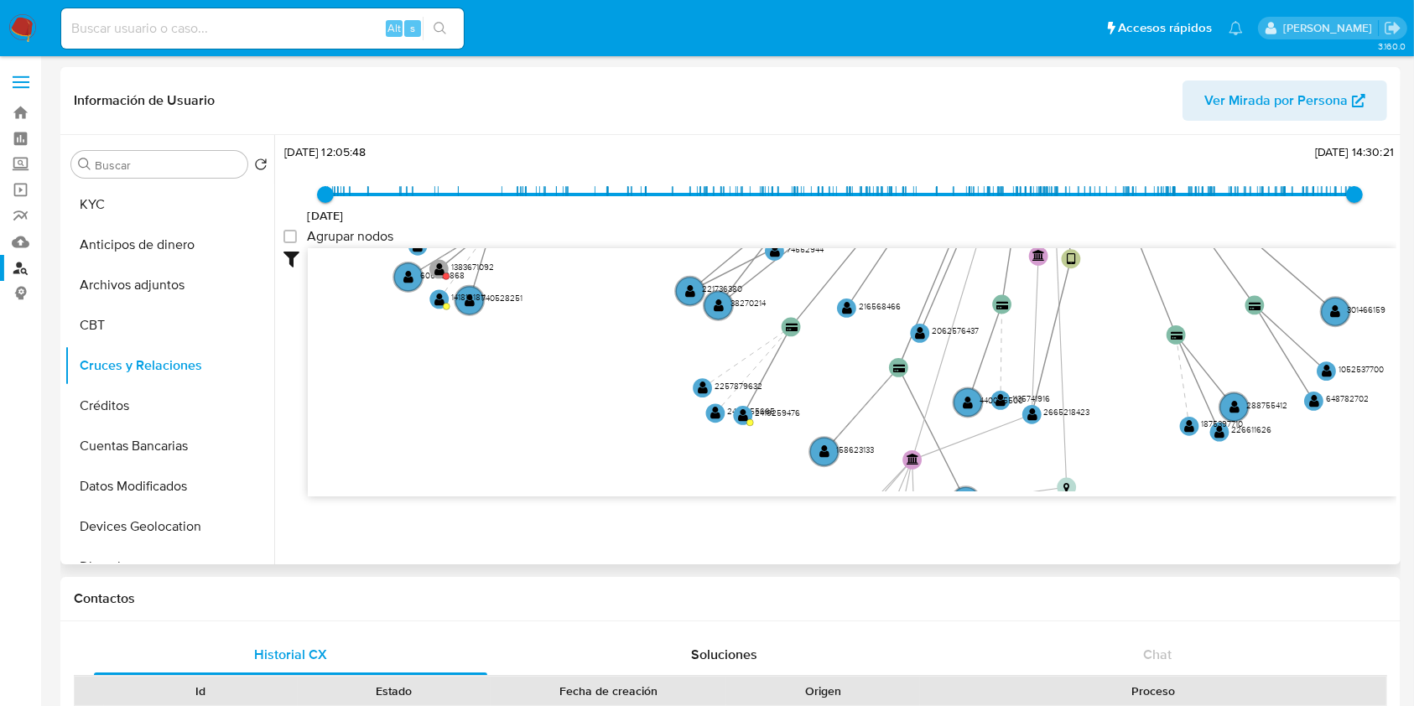
drag, startPoint x: 651, startPoint y: 268, endPoint x: 565, endPoint y: 380, distance: 140.6
click at [565, 380] on icon "device-65ad571ef8e8bd57f1af53f6  user-159459422  159459422 device-642f524f088…" at bounding box center [852, 369] width 1089 height 243
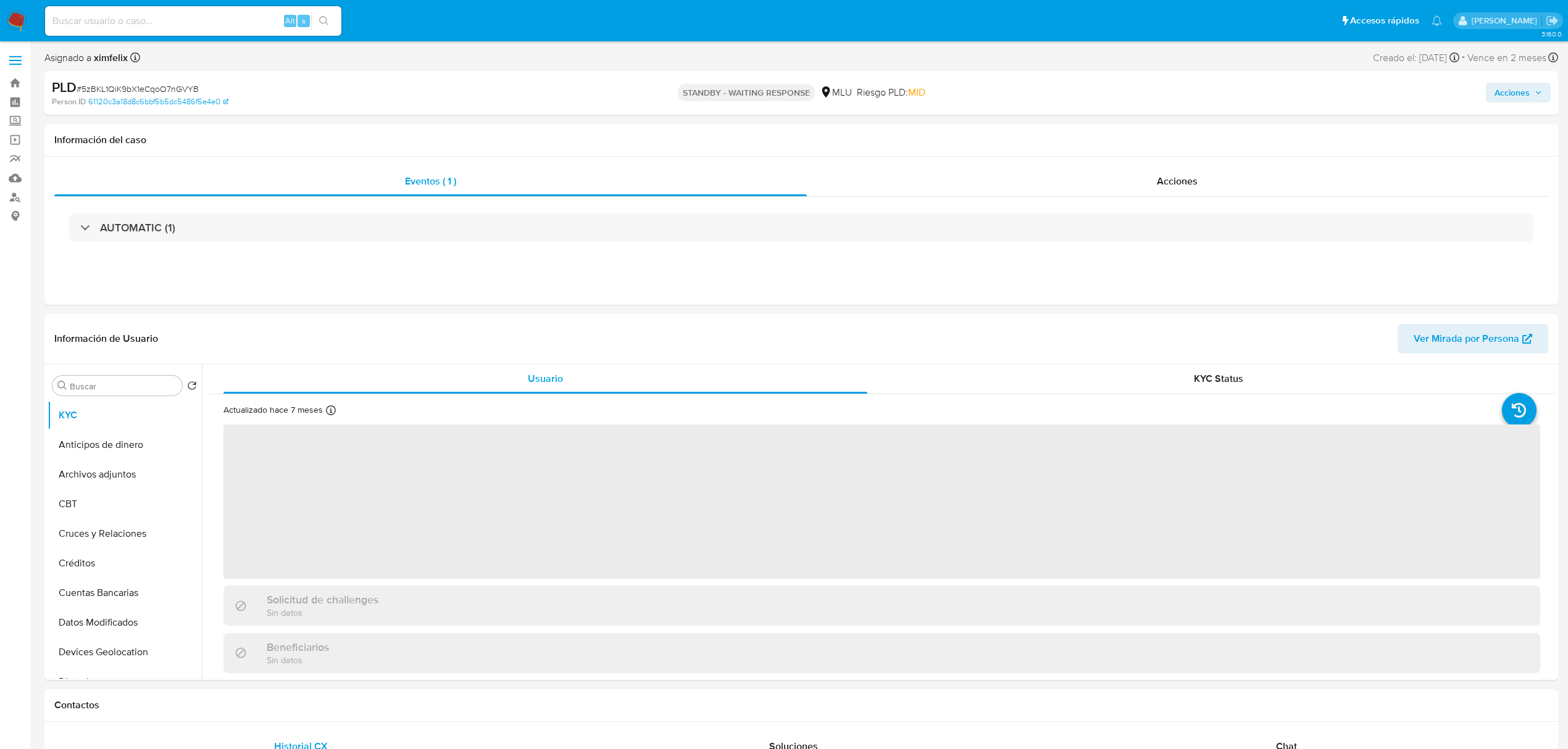
select select "10"
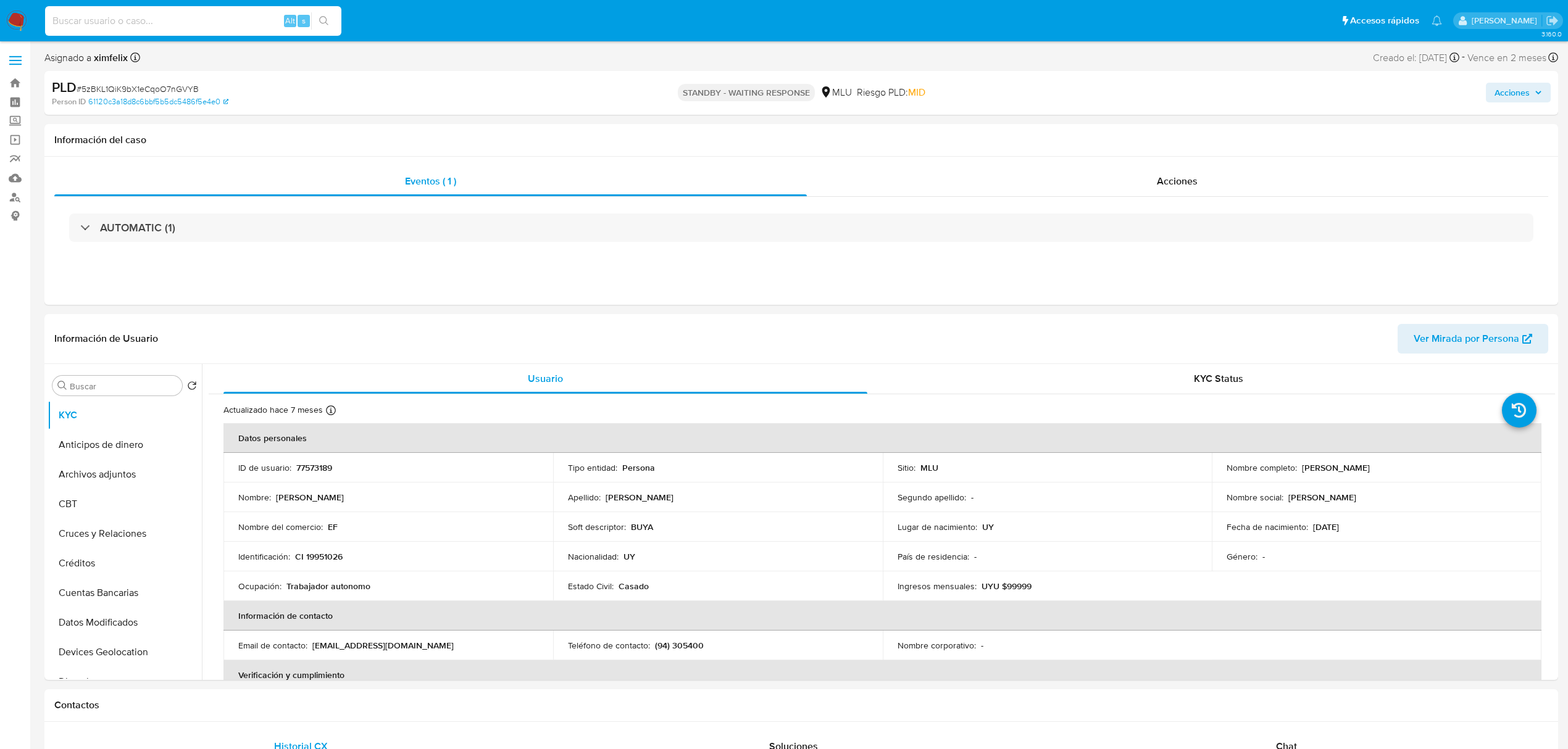
click at [222, 18] on input at bounding box center [193, 21] width 297 height 16
paste input "53okAnfgGluG1weBBHeb4Upe"
type input "53okAnfgGluG1weBBHeb4Upe"
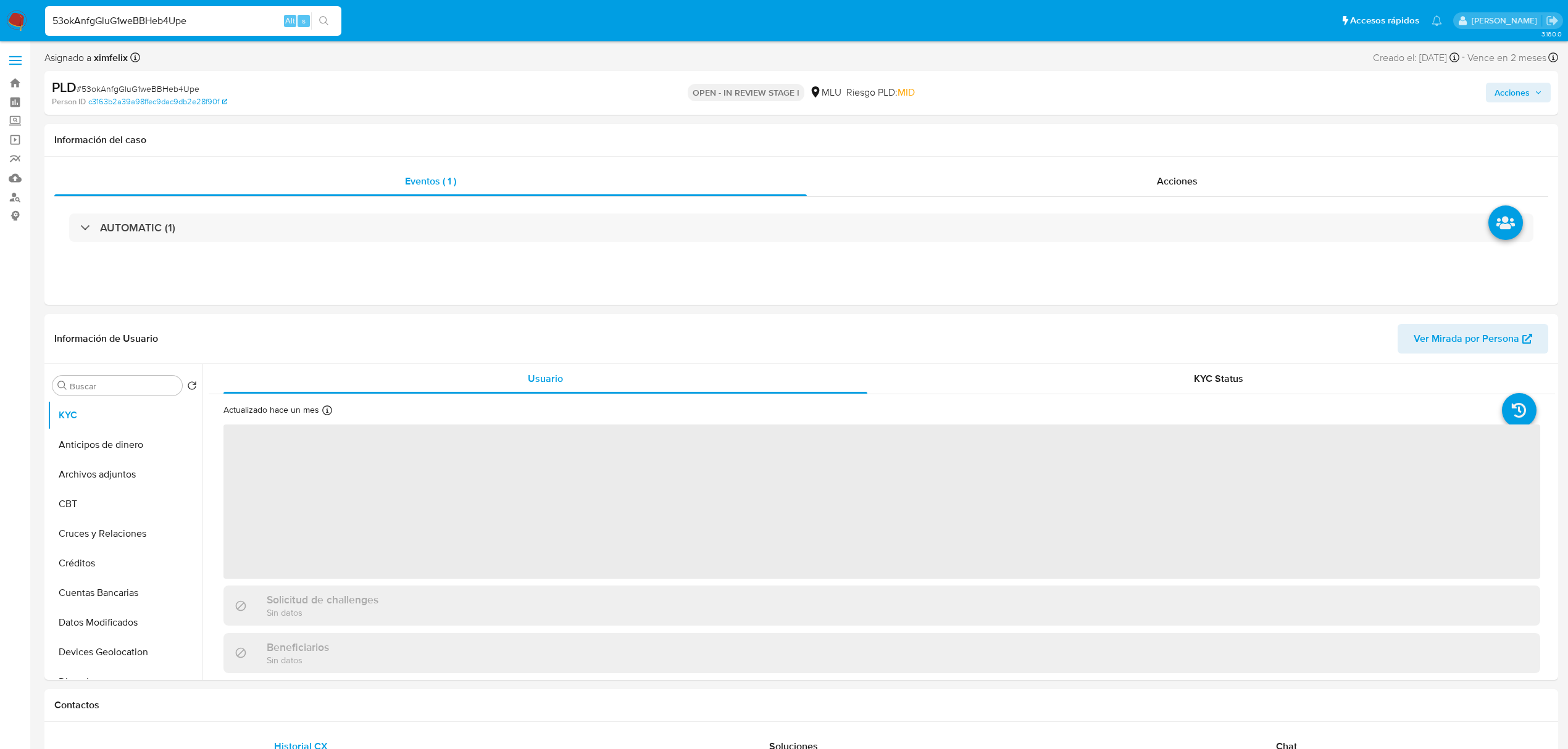
select select "10"
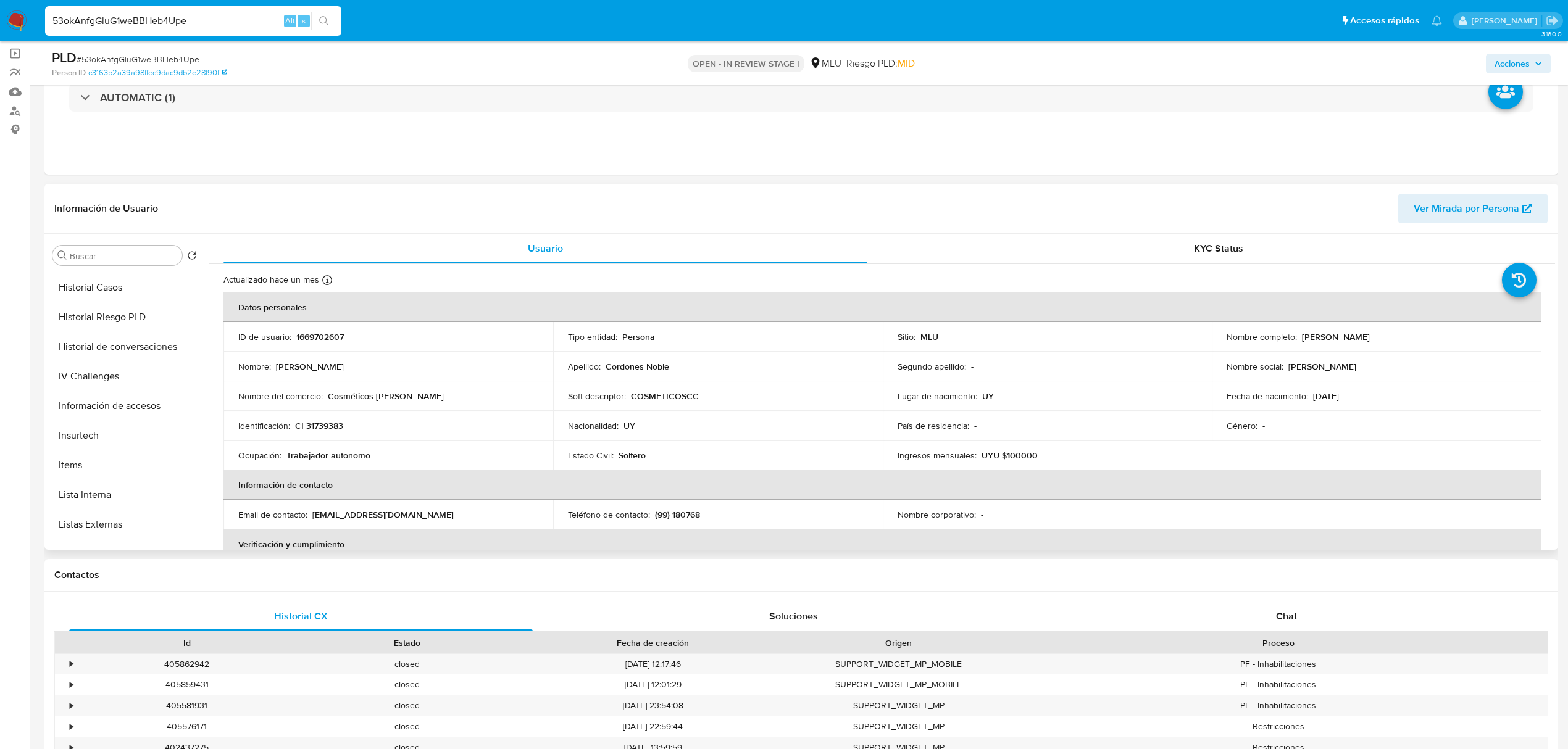
scroll to position [421, 0]
click at [155, 338] on button "Historial de conversaciones" at bounding box center [120, 338] width 144 height 29
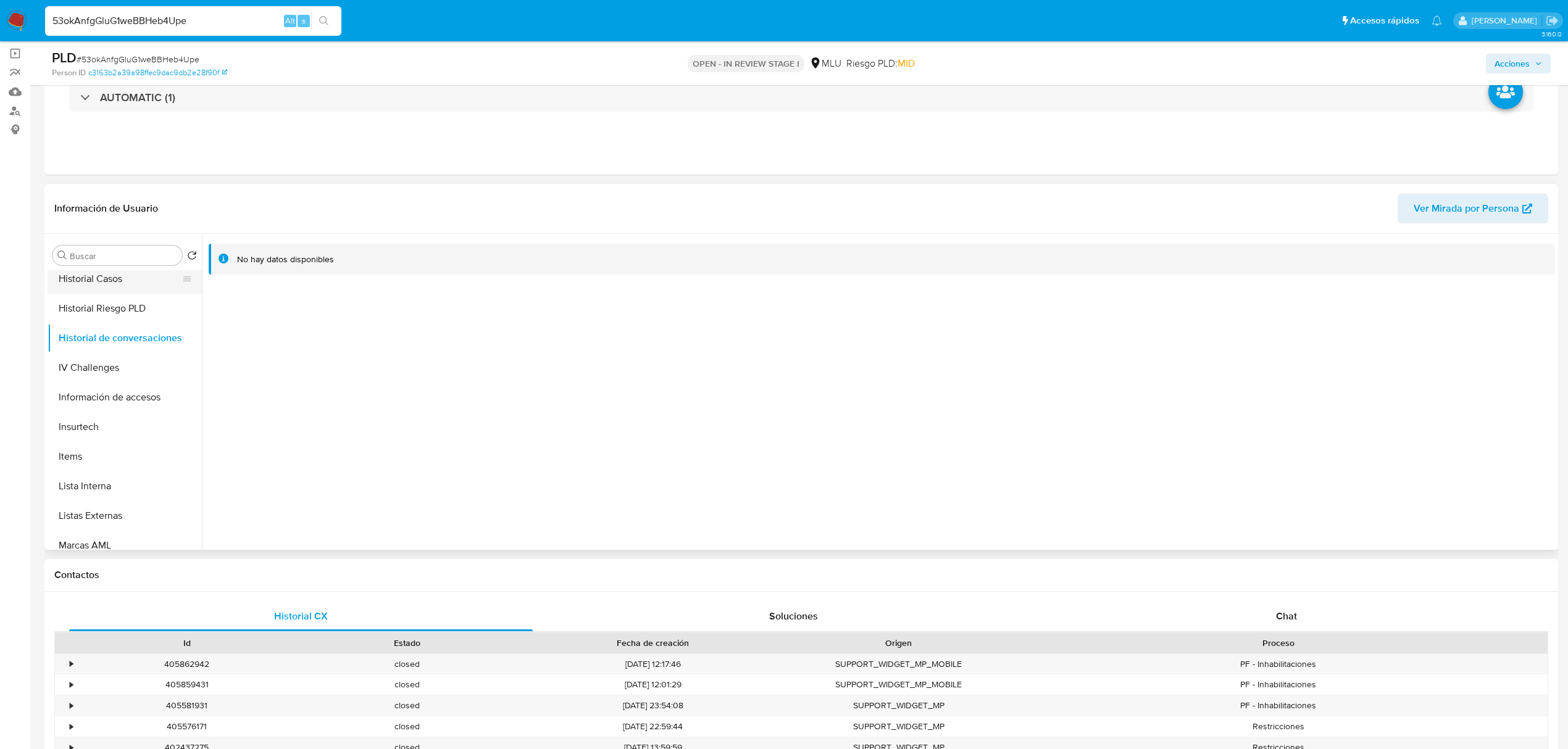
click at [131, 275] on button "Historial Casos" at bounding box center [120, 279] width 144 height 29
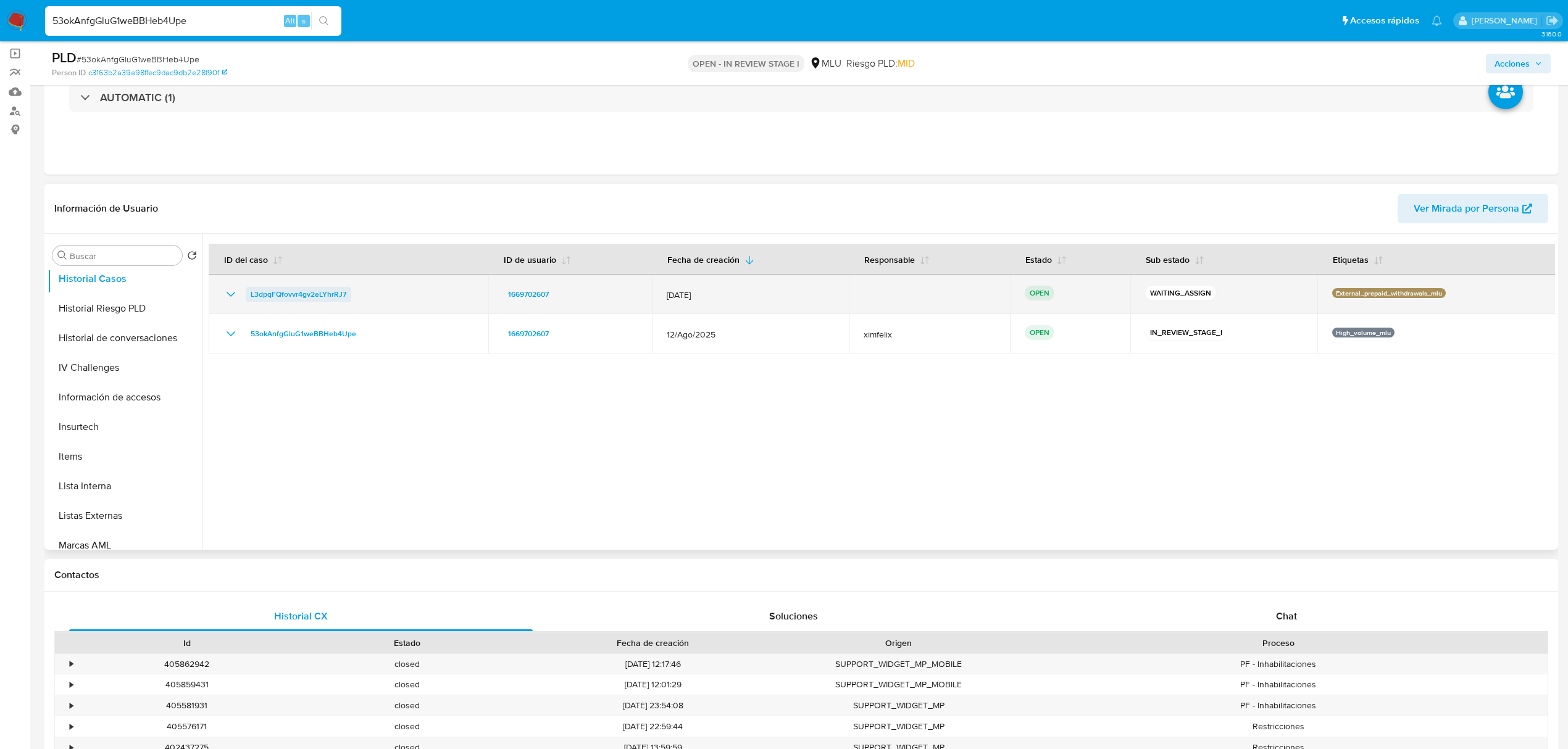
drag, startPoint x: 361, startPoint y: 293, endPoint x: 247, endPoint y: 299, distance: 114.2
click at [247, 299] on div "L3dpqFQfovvr4gv2eLYhrRJ7" at bounding box center [349, 294] width 250 height 15
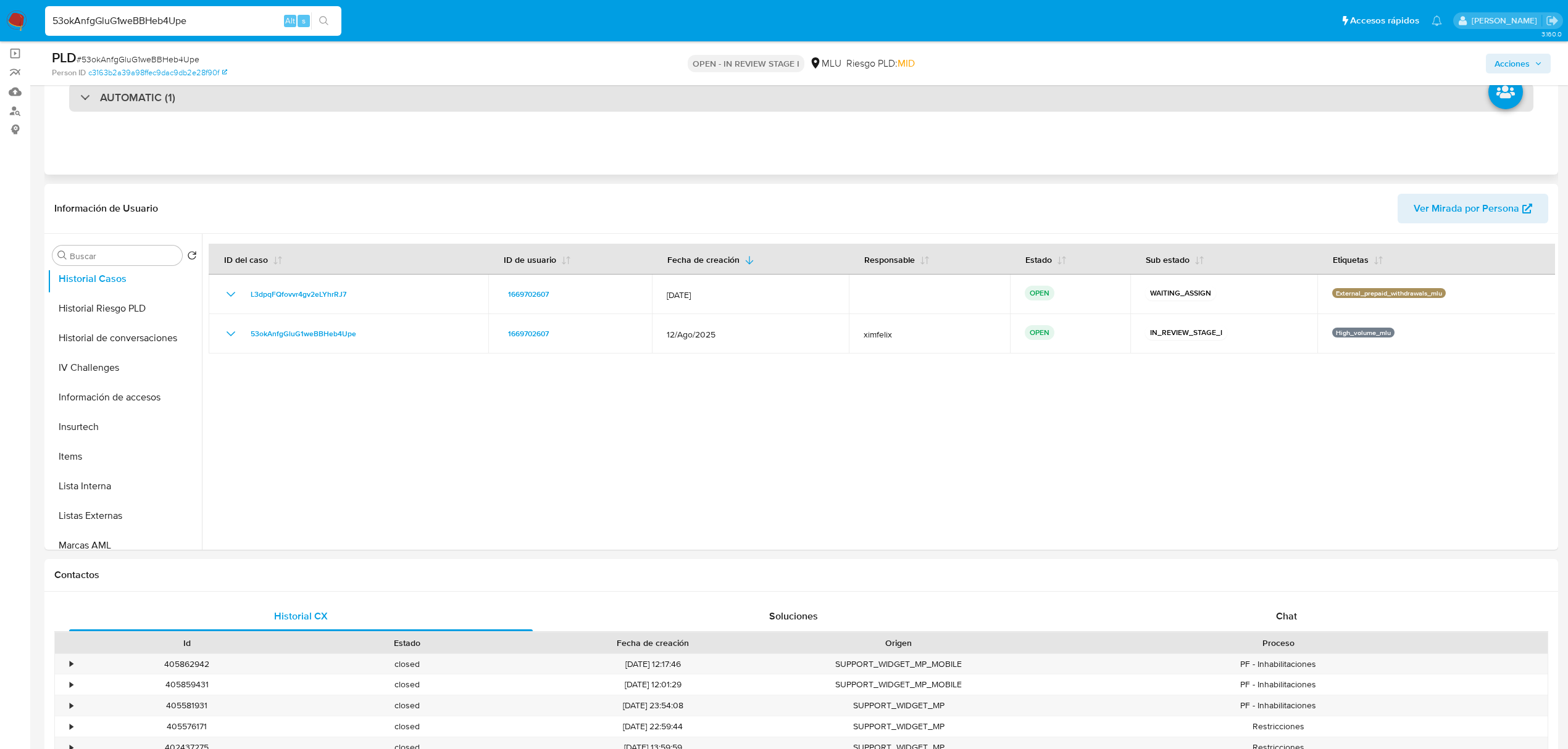
click at [495, 104] on div "AUTOMATIC (1)" at bounding box center [801, 97] width 1464 height 29
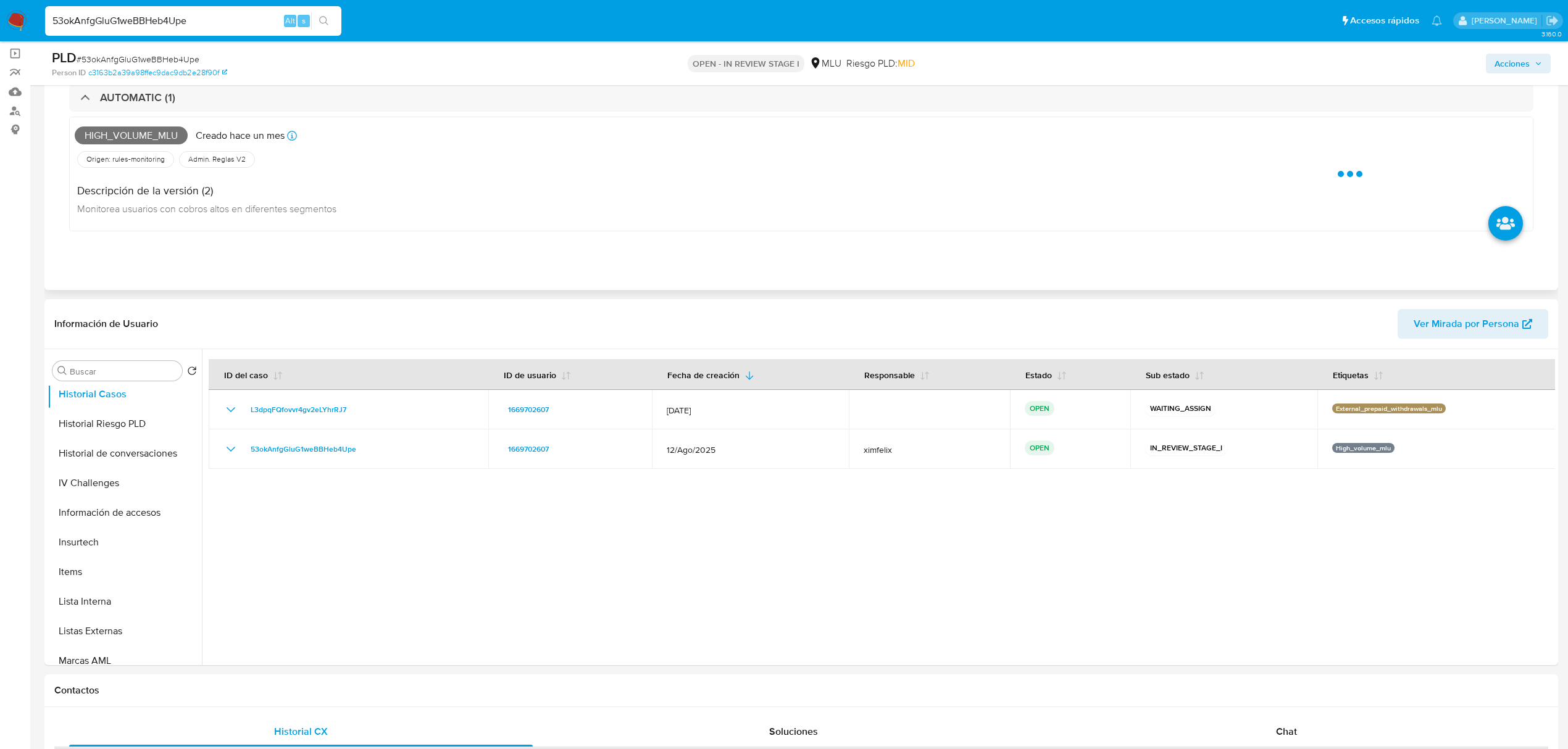
click at [156, 129] on span "High_volume_mlu" at bounding box center [130, 135] width 113 height 18
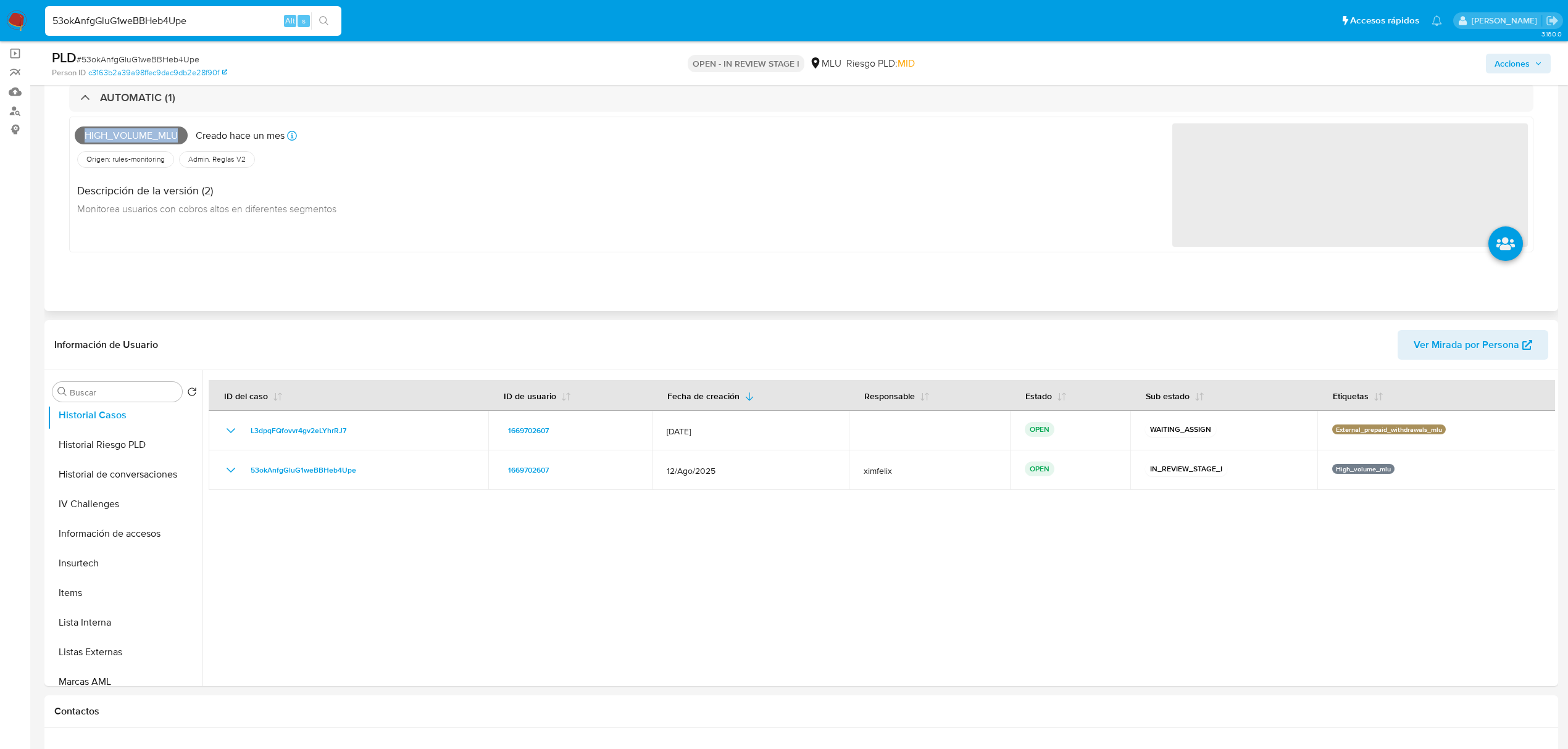
click at [156, 129] on span "High_volume_mlu" at bounding box center [130, 135] width 113 height 18
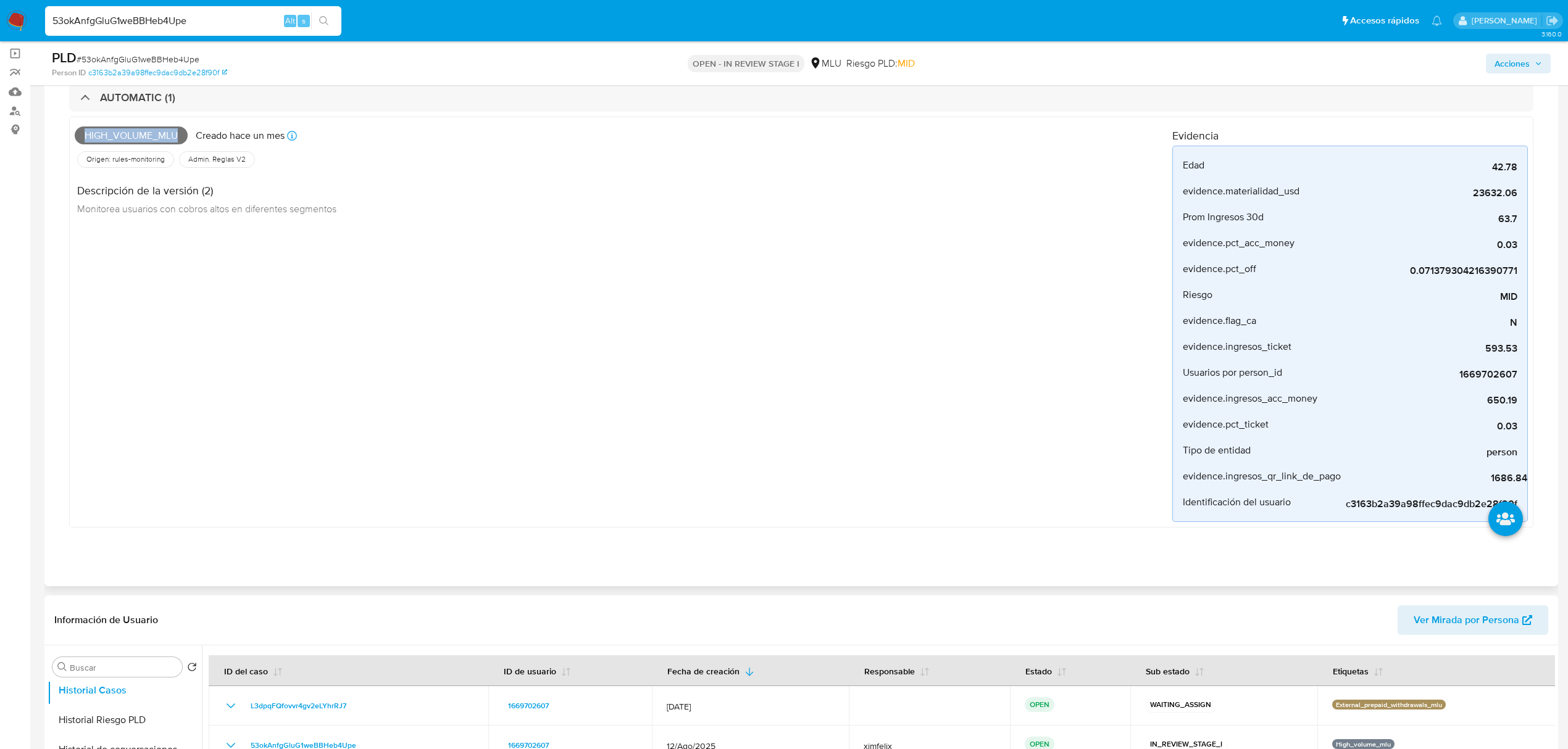
copy span "High_volume_mlu"
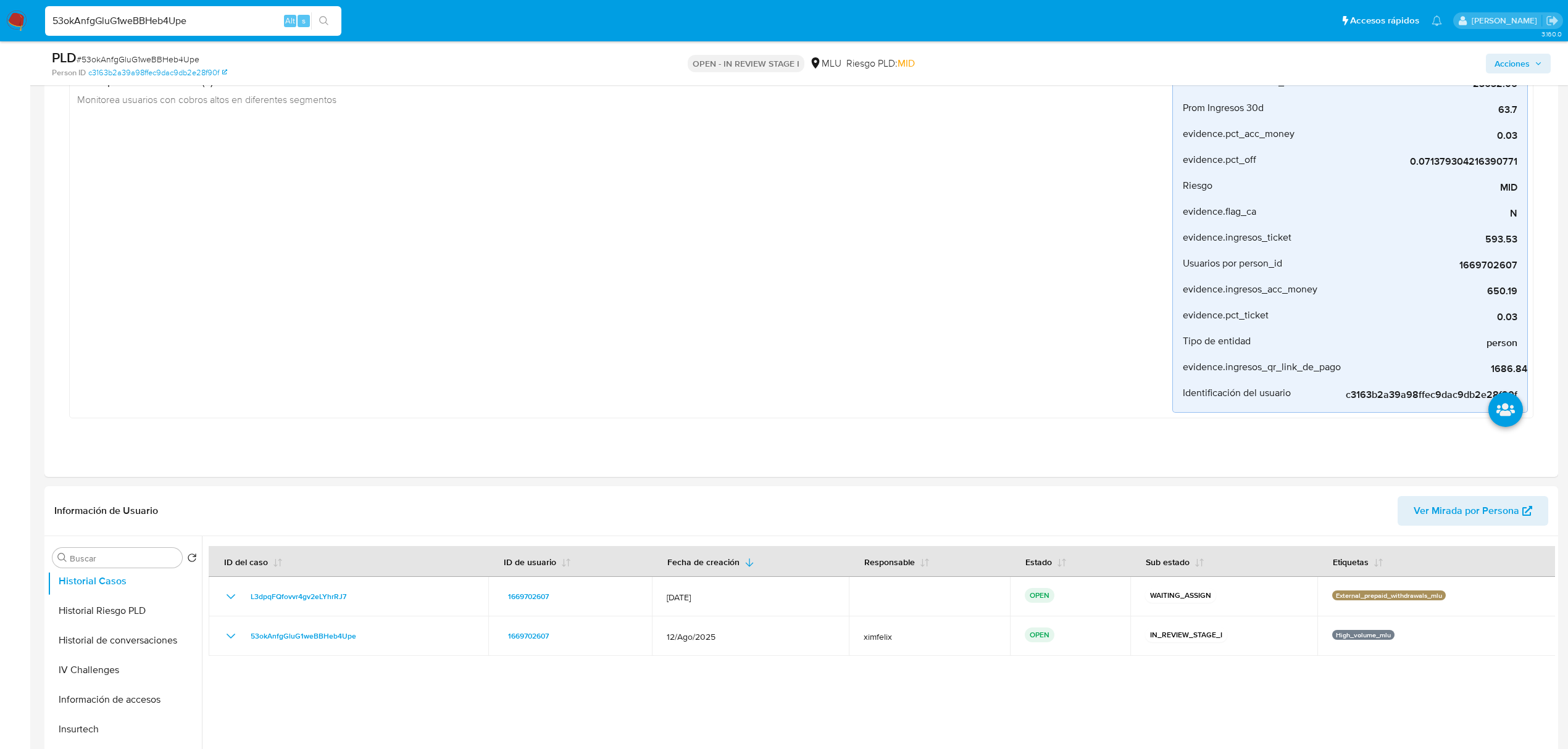
scroll to position [238, 0]
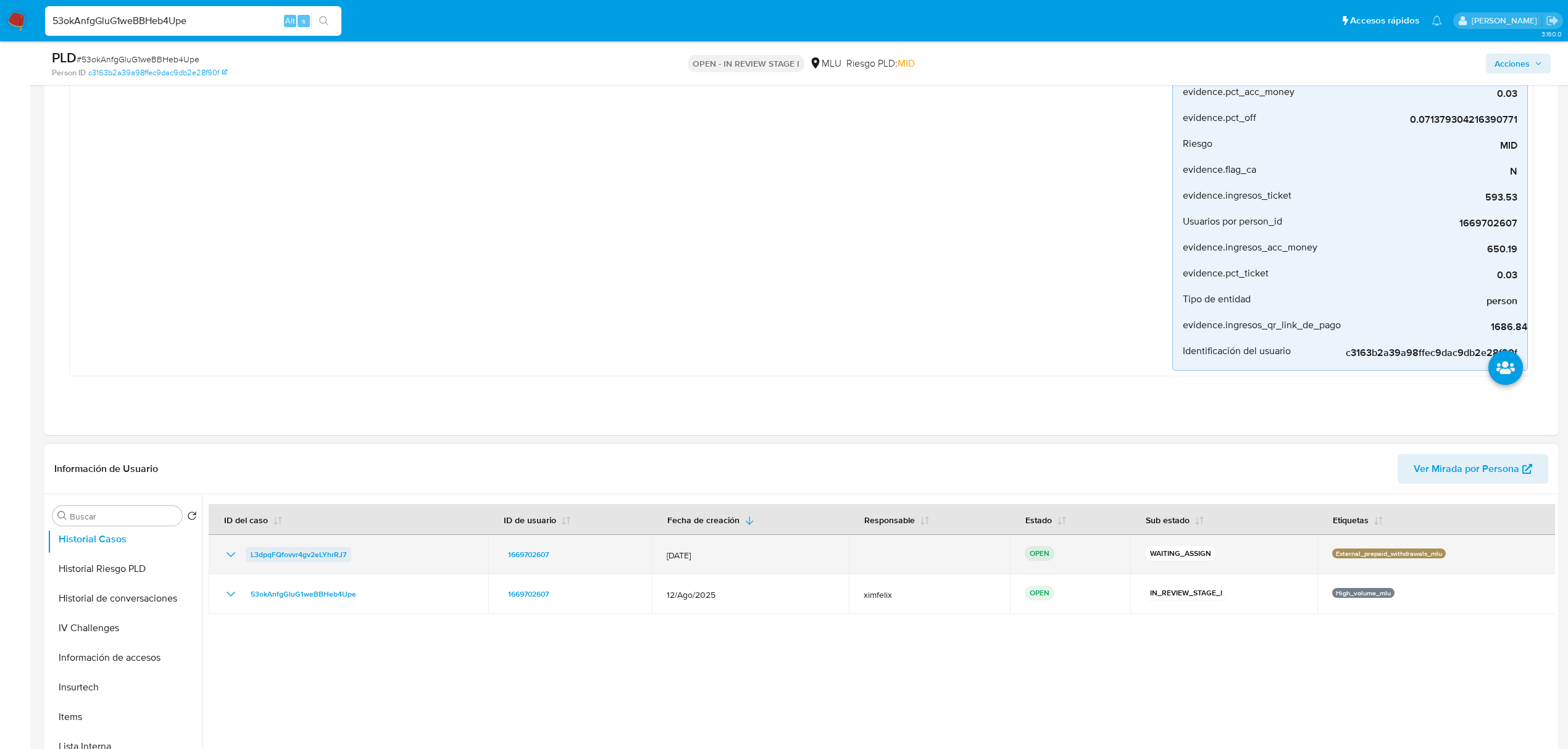
drag, startPoint x: 379, startPoint y: 556, endPoint x: 245, endPoint y: 553, distance: 134.0
click at [245, 553] on div "L3dpqFQfovvr4gv2eLYhrRJ7" at bounding box center [349, 555] width 250 height 15
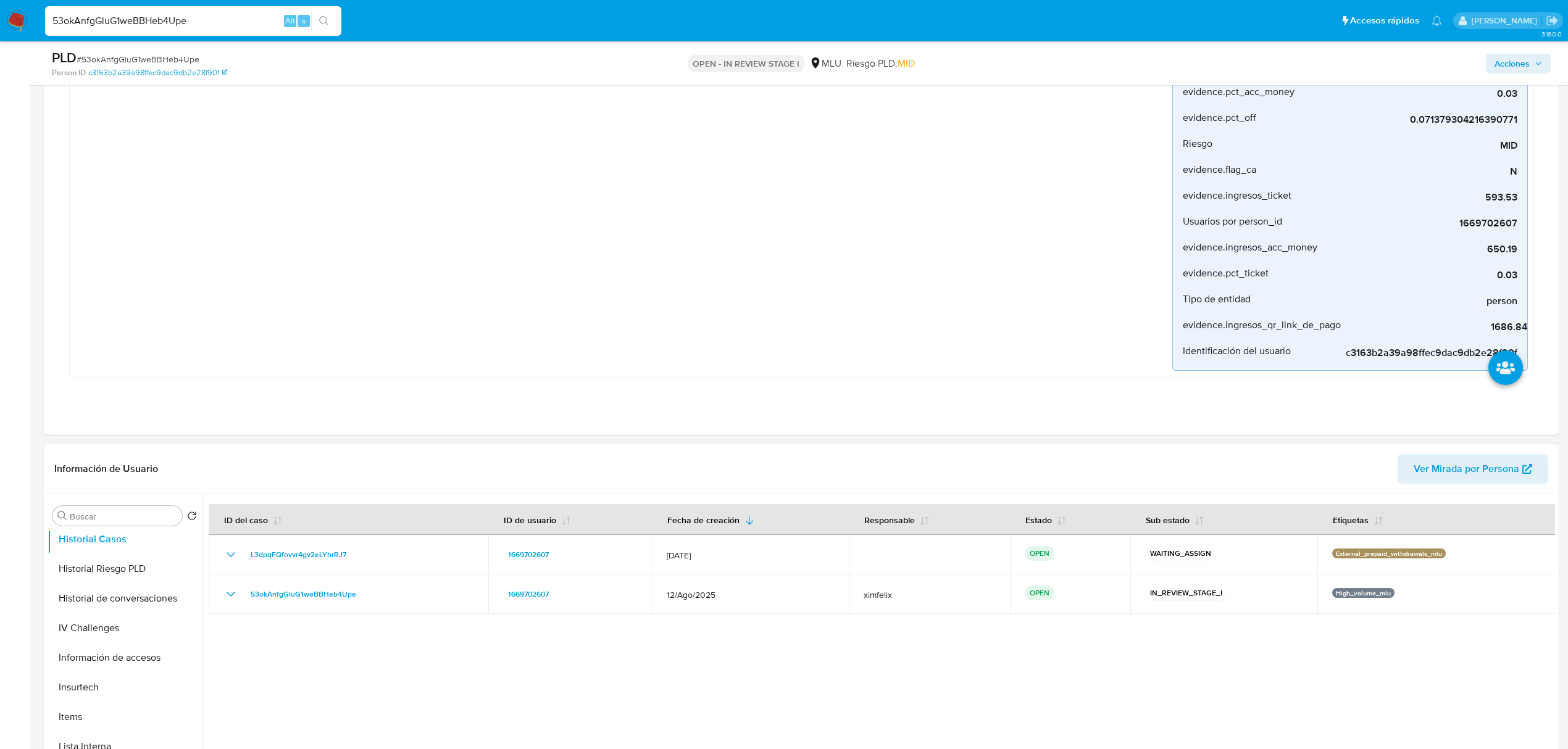
scroll to position [35, 0]
click at [154, 590] on button "CBT" at bounding box center [120, 600] width 144 height 29
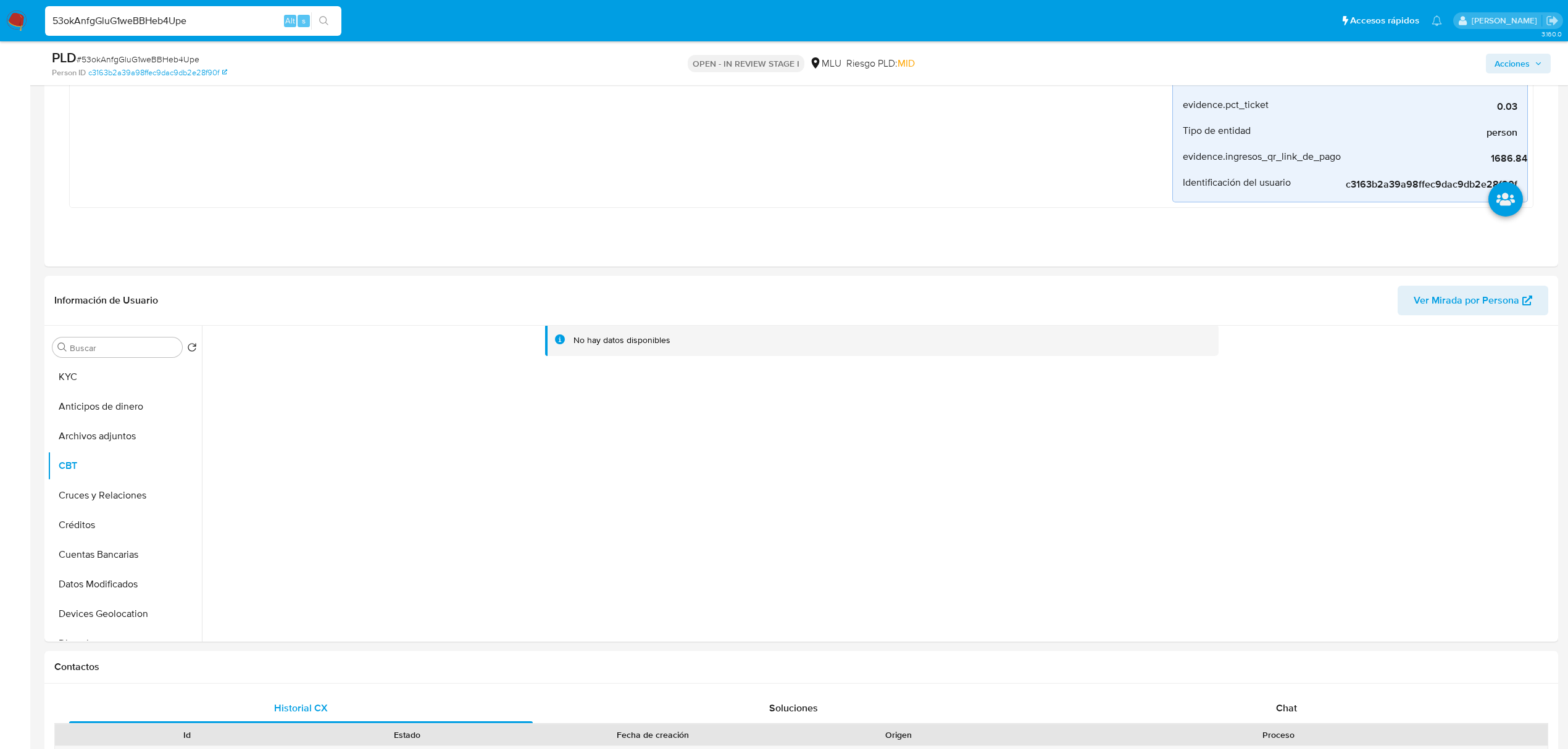
scroll to position [321, 0]
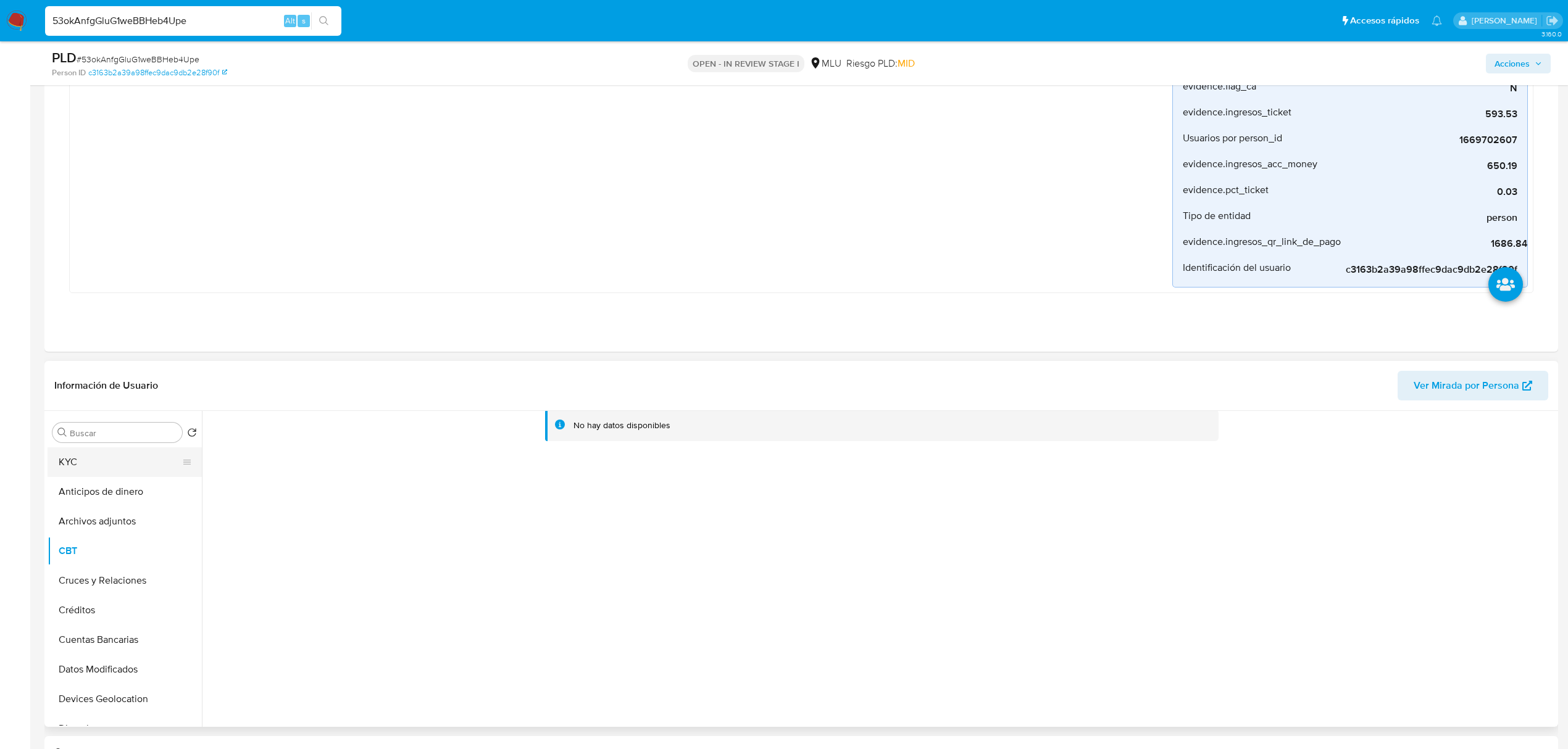
click at [146, 458] on button "KYC" at bounding box center [120, 462] width 144 height 29
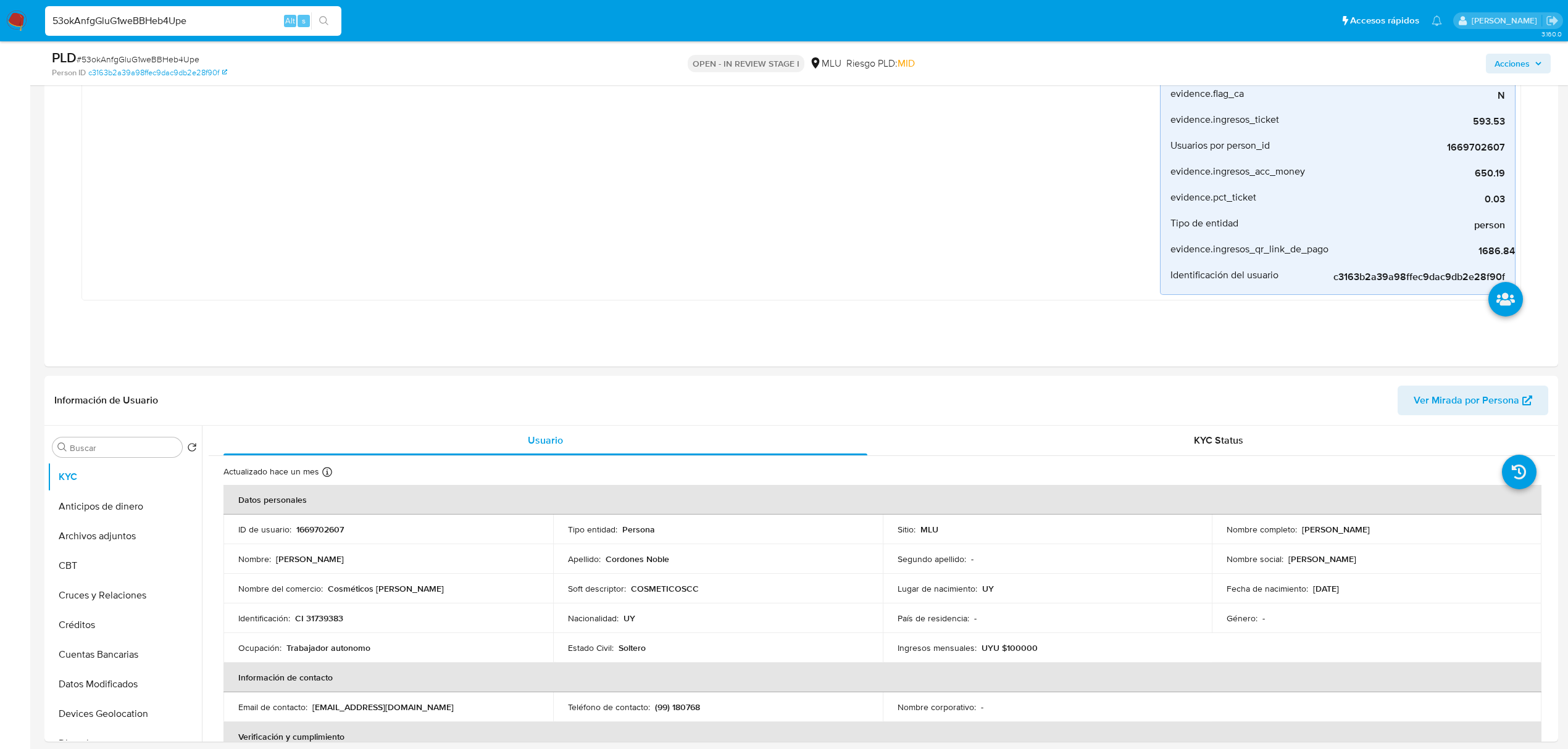
scroll to position [350, 0]
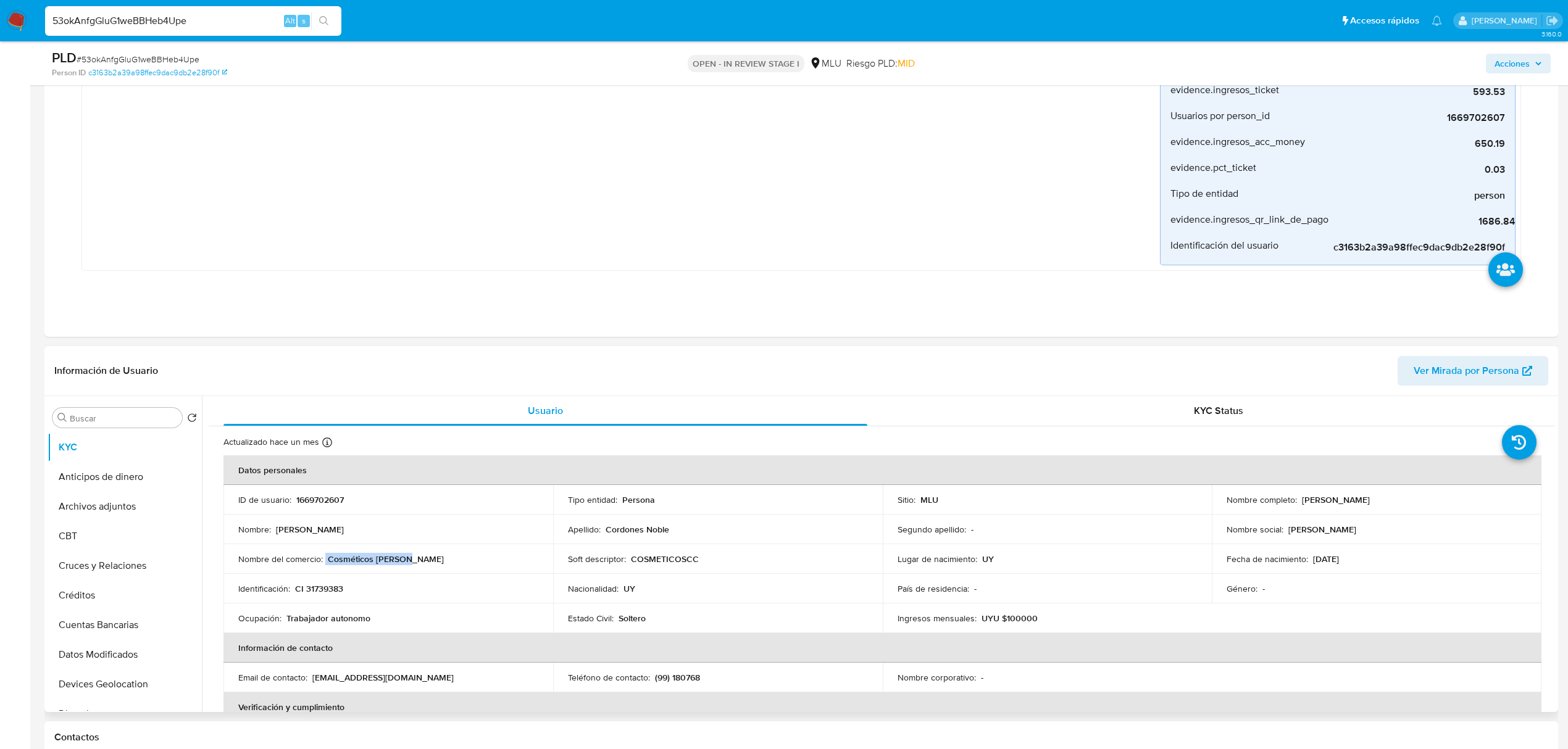
drag, startPoint x: 418, startPoint y: 561, endPoint x: 325, endPoint y: 558, distance: 93.0
click at [325, 558] on div "Nombre del comercio : Cosméticos Claudia" at bounding box center [389, 558] width 300 height 11
copy div "Cosméticos [PERSON_NAME]"
click at [1422, 371] on span "Ver Mirada por Persona" at bounding box center [1466, 371] width 105 height 29
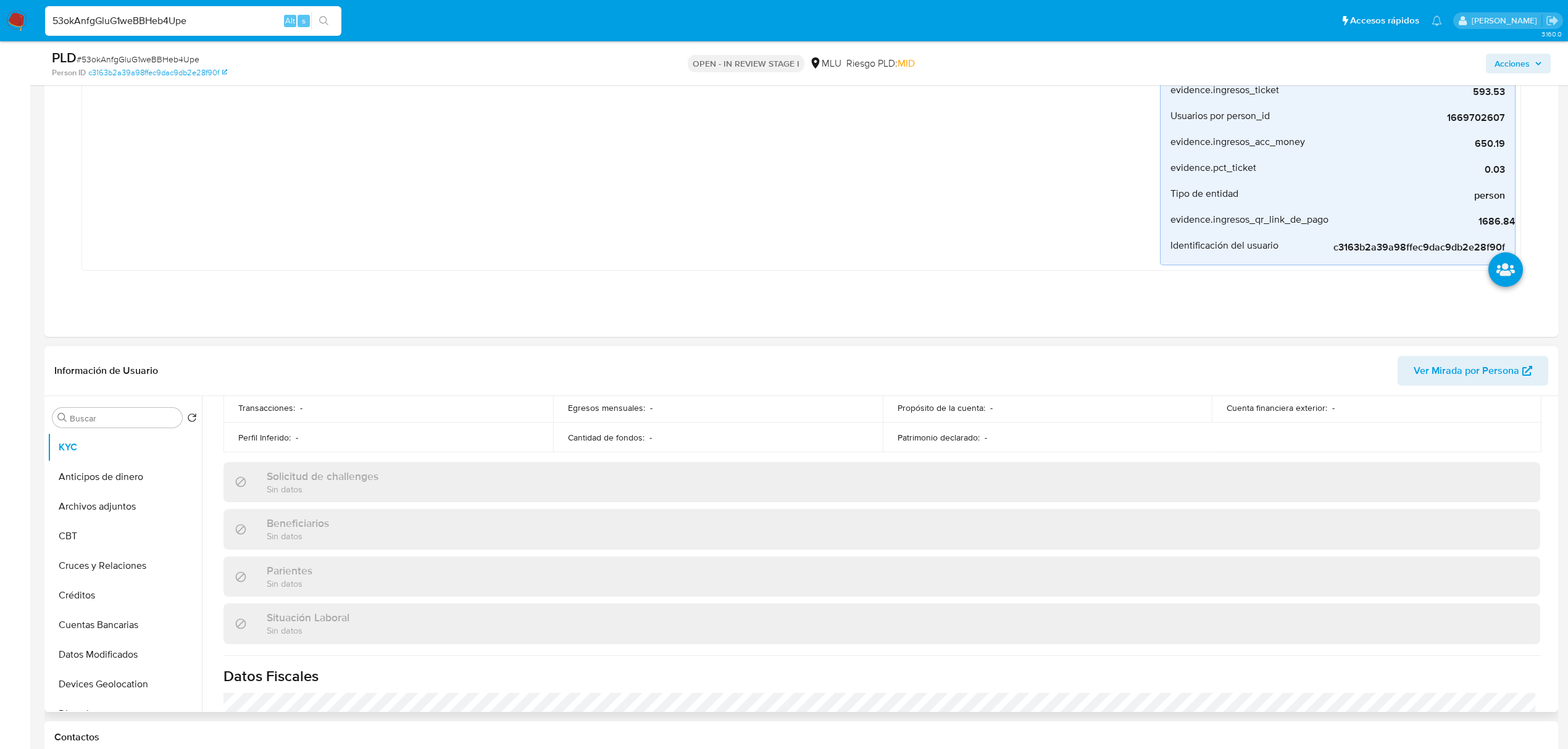
scroll to position [608, 0]
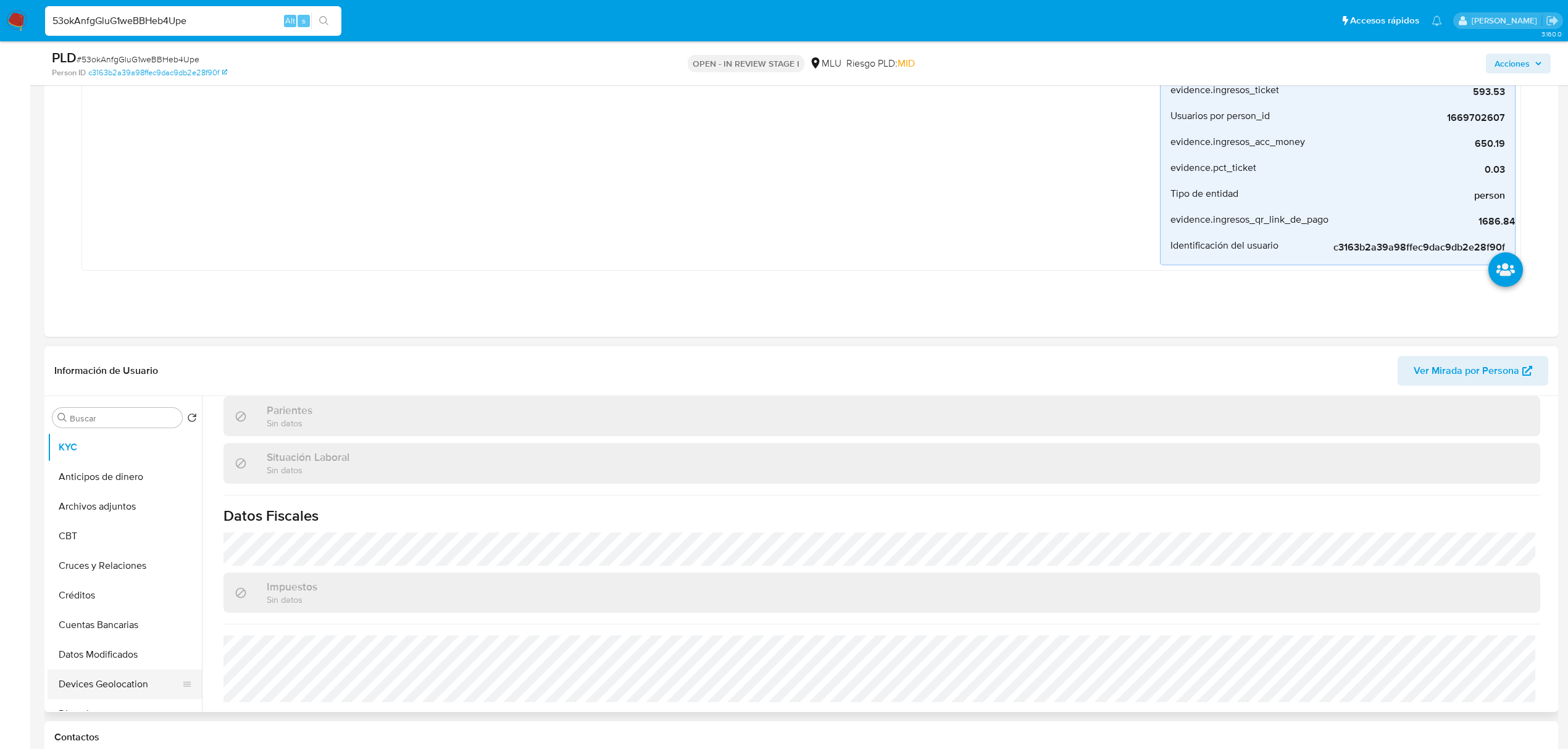
click at [147, 692] on button "Devices Geolocation" at bounding box center [120, 684] width 144 height 29
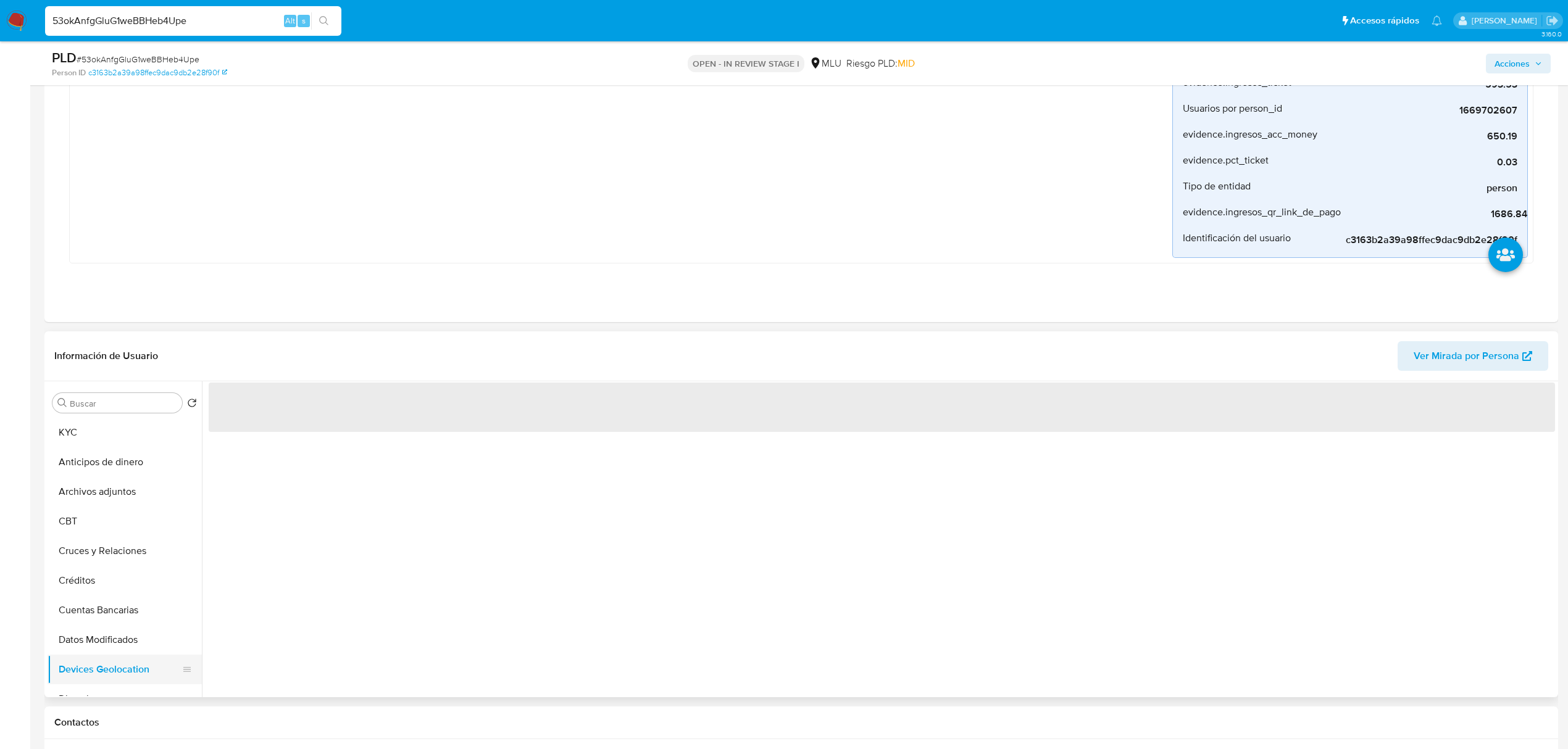
scroll to position [0, 0]
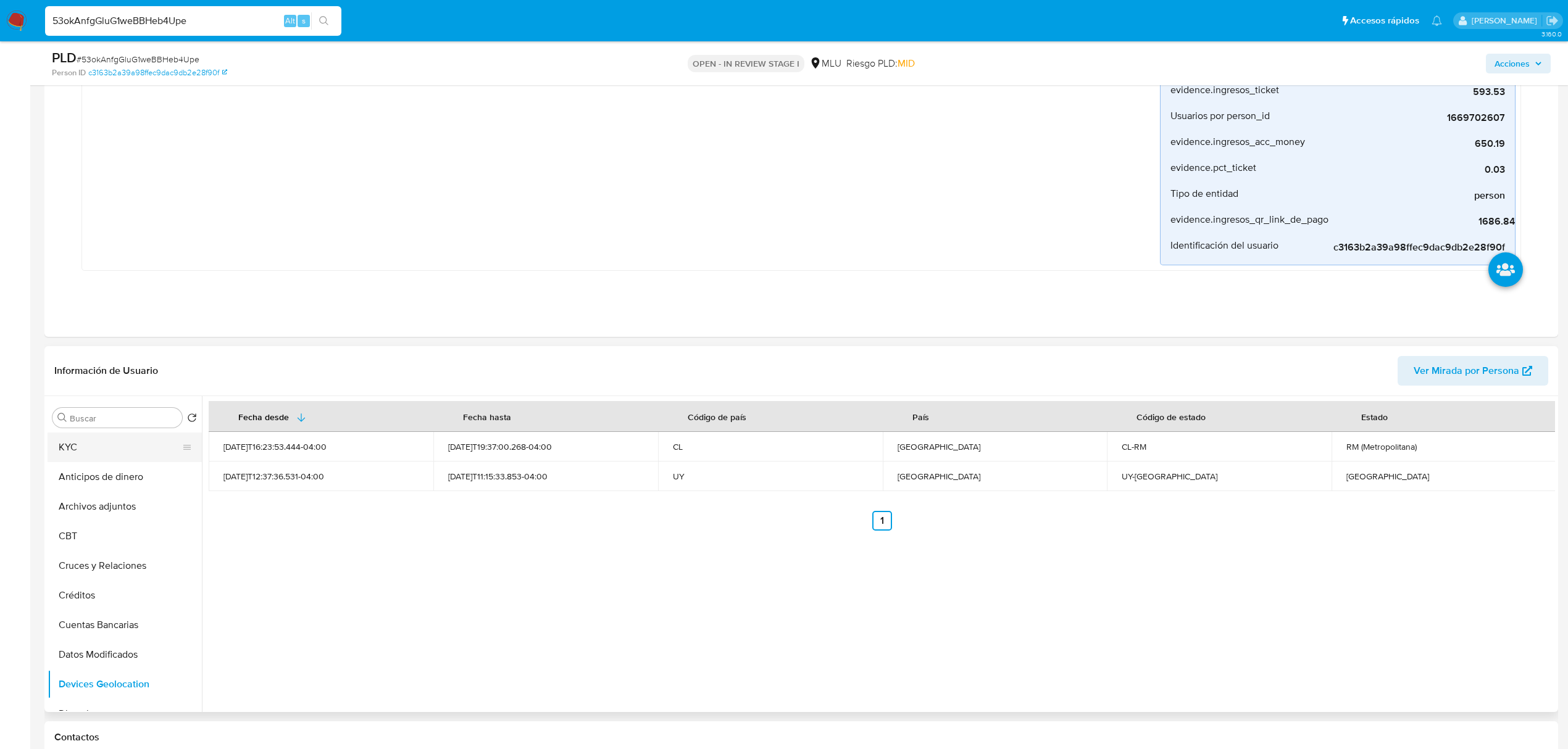
click at [130, 450] on button "KYC" at bounding box center [120, 447] width 144 height 29
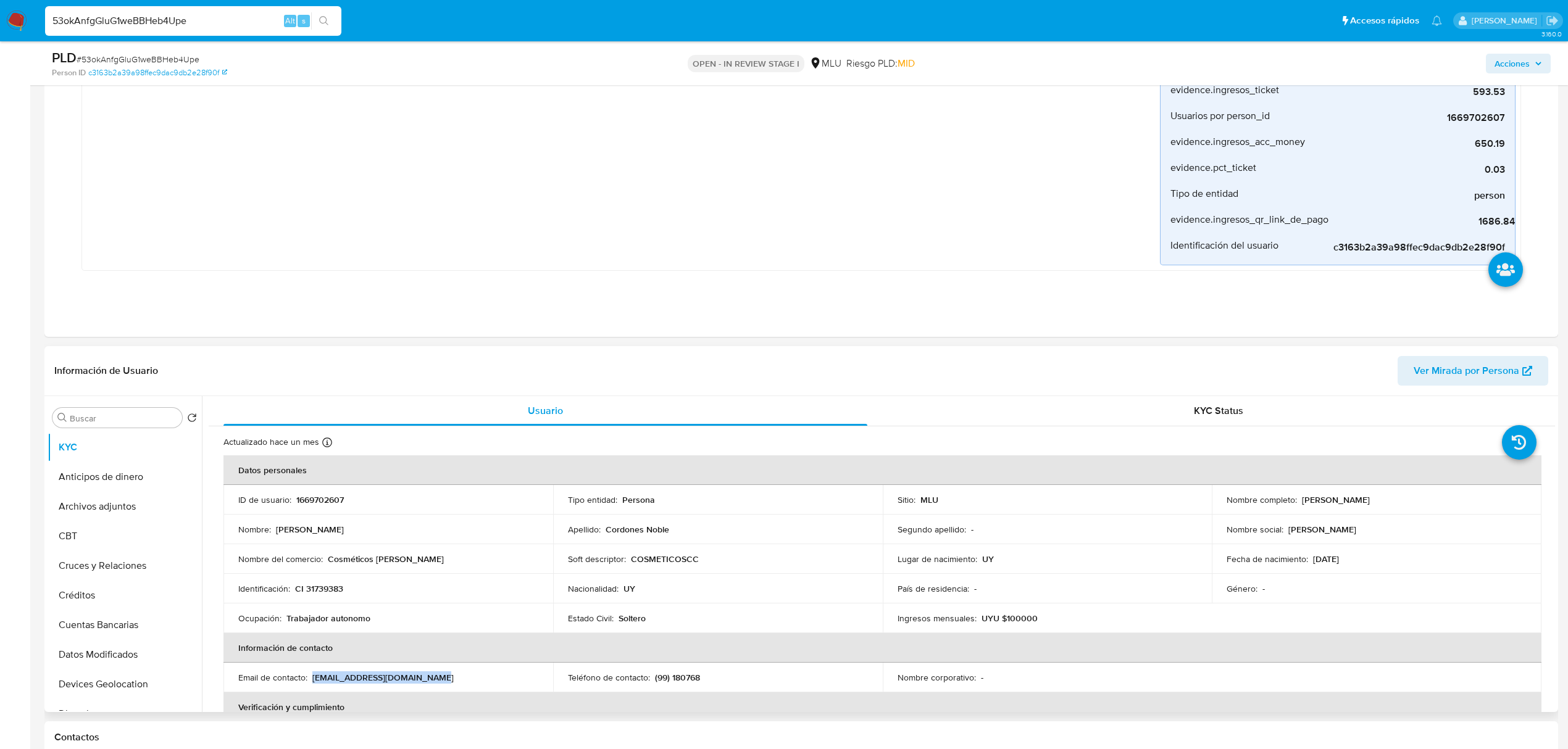
drag, startPoint x: 442, startPoint y: 675, endPoint x: 312, endPoint y: 672, distance: 130.0
click at [312, 672] on div "Email de contacto : claudiaperfumes11@gmail.com" at bounding box center [389, 677] width 300 height 11
copy p "[EMAIL_ADDRESS][DOMAIN_NAME]"
click at [326, 503] on p "1669702607" at bounding box center [320, 500] width 48 height 11
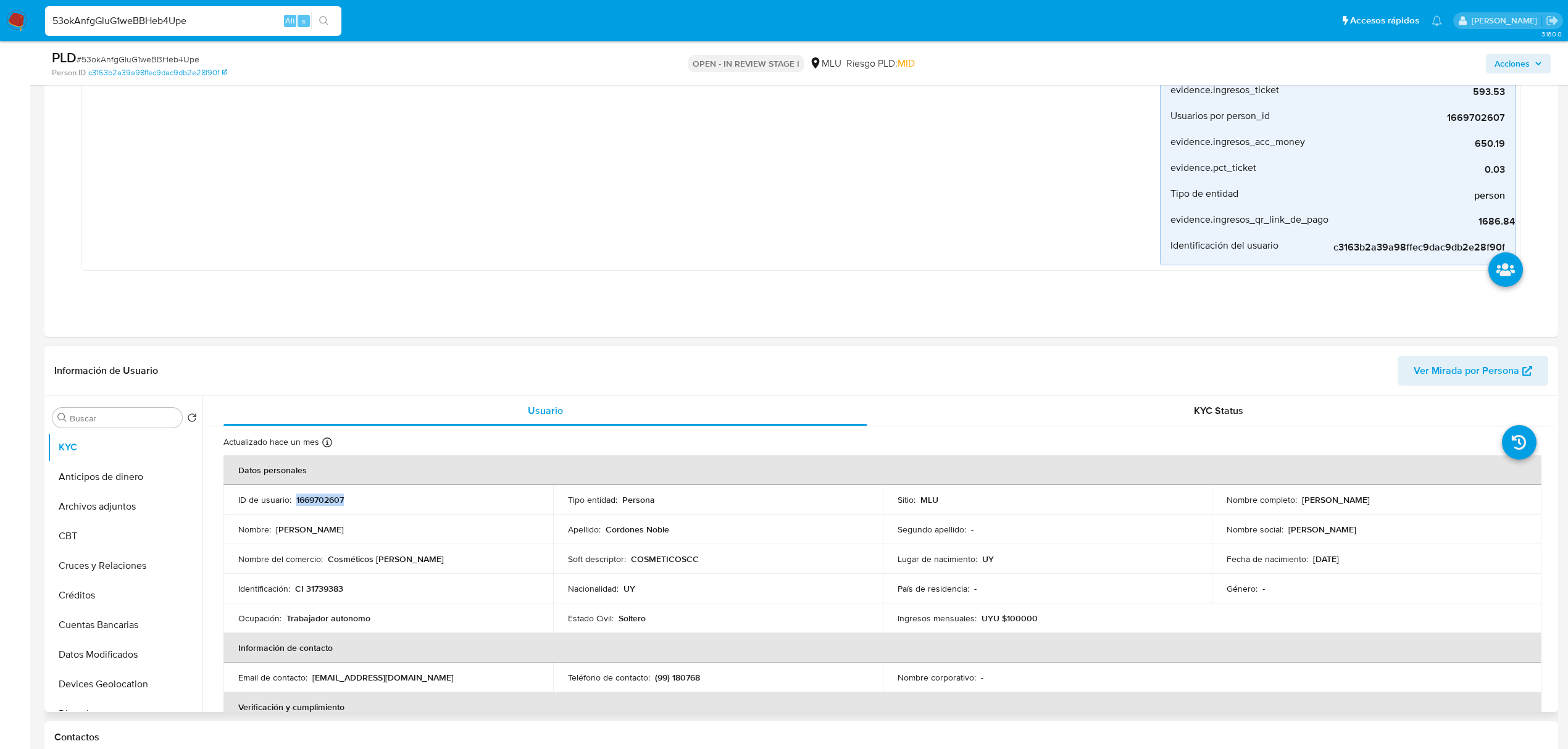
copy p "1669702607"
click at [139, 621] on button "Cuentas Bancarias" at bounding box center [120, 625] width 144 height 29
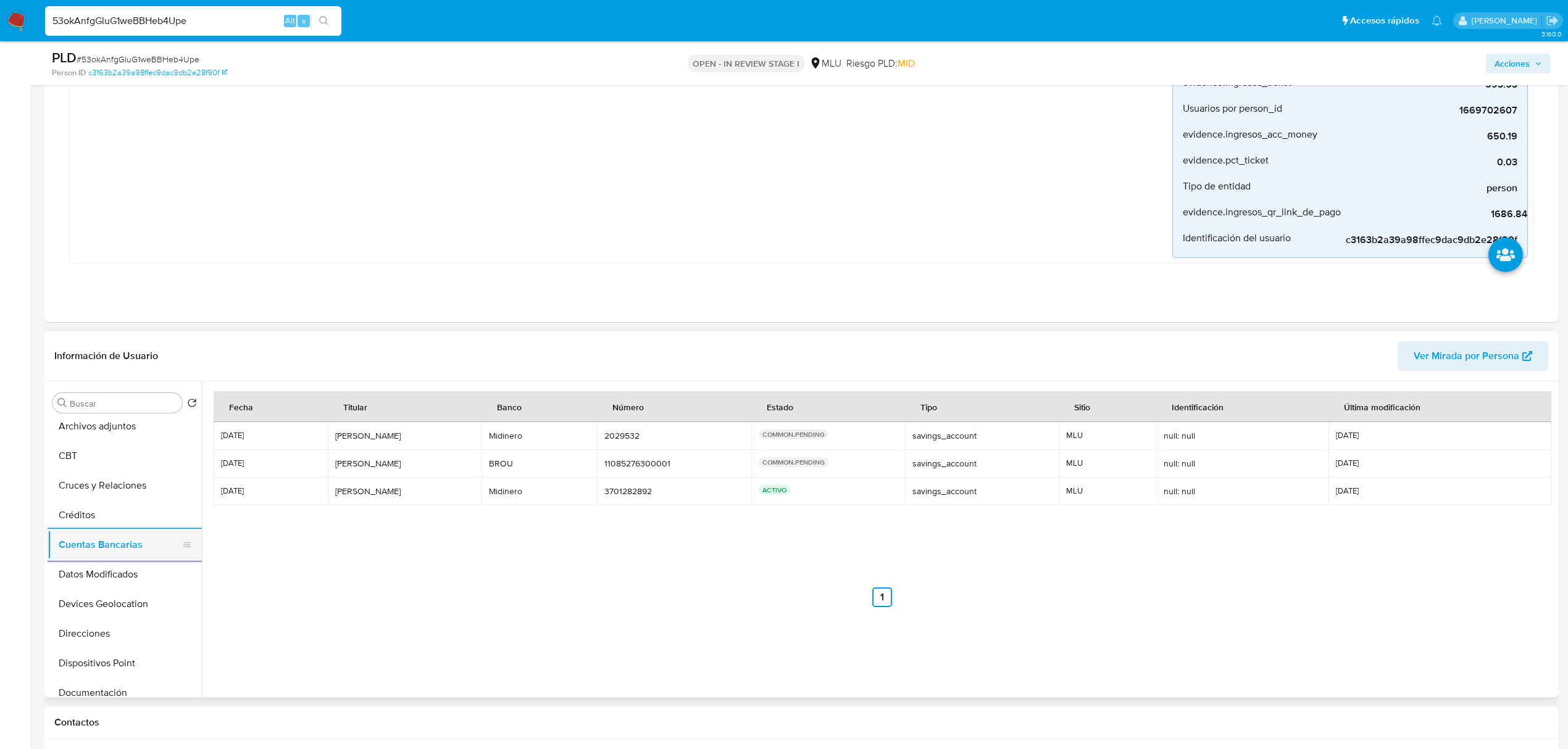
scroll to position [99, 0]
click at [136, 620] on button "Dispositivos Point" at bounding box center [120, 630] width 144 height 29
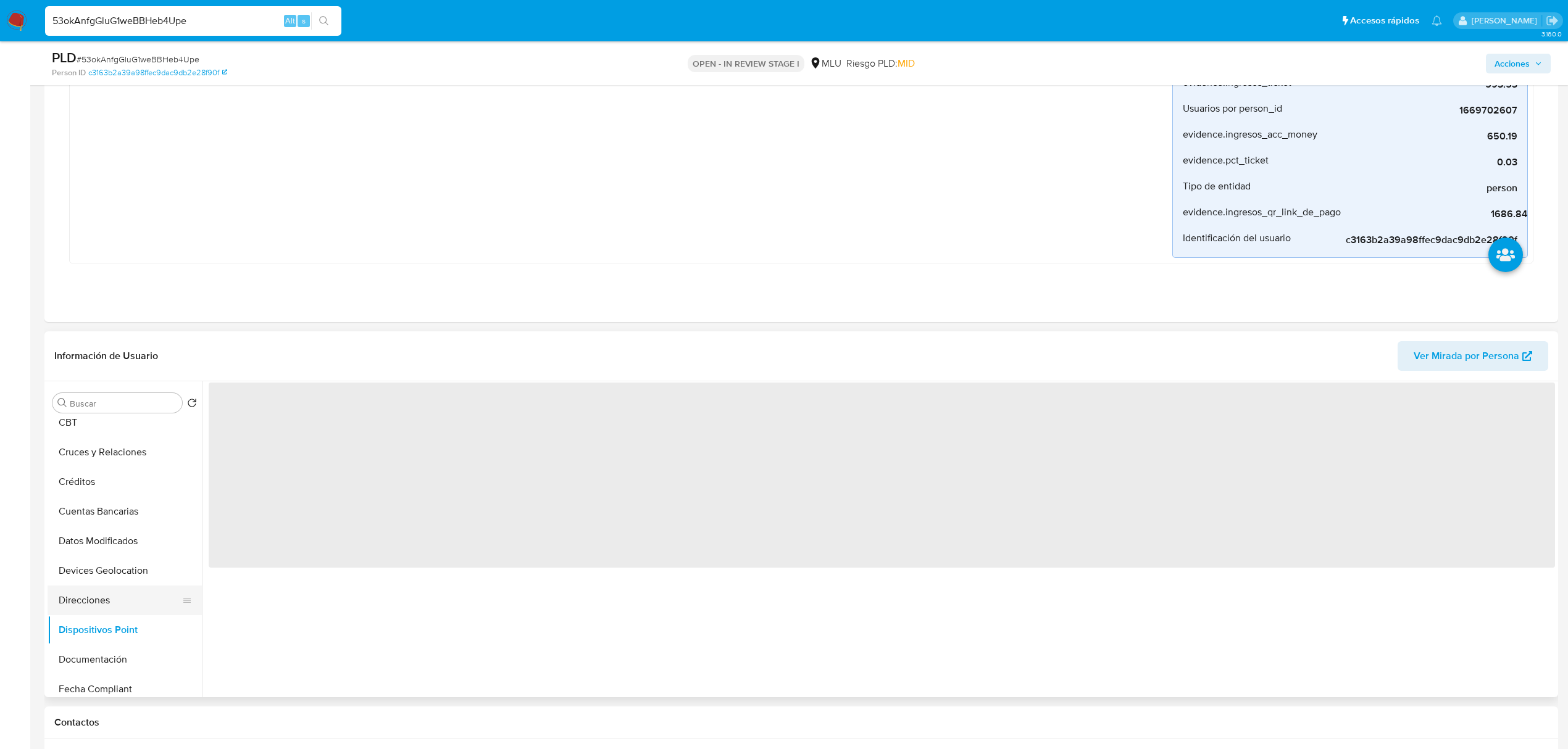
click at [132, 605] on button "Direcciones" at bounding box center [120, 600] width 144 height 29
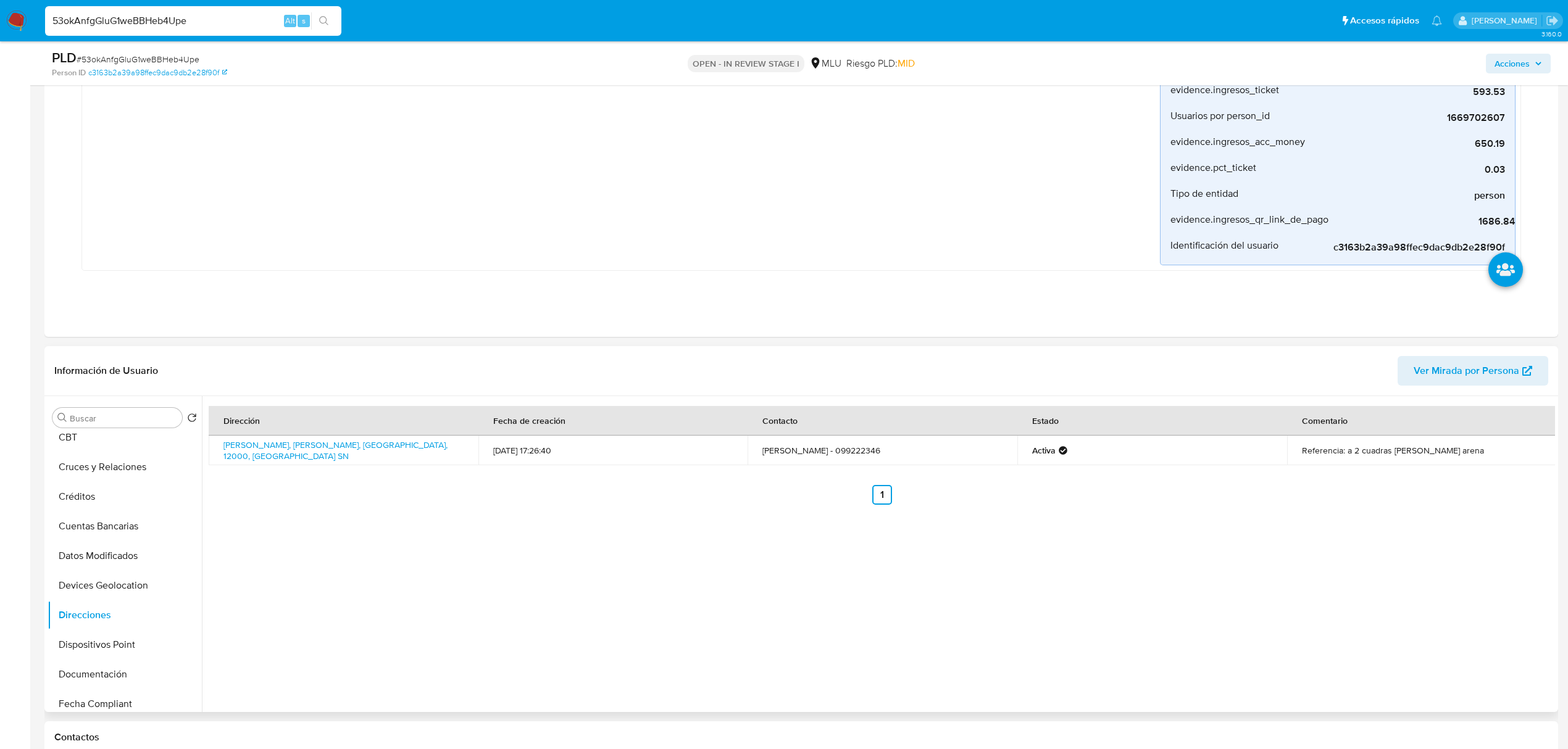
scroll to position [0, 0]
click at [131, 450] on button "KYC" at bounding box center [120, 447] width 144 height 29
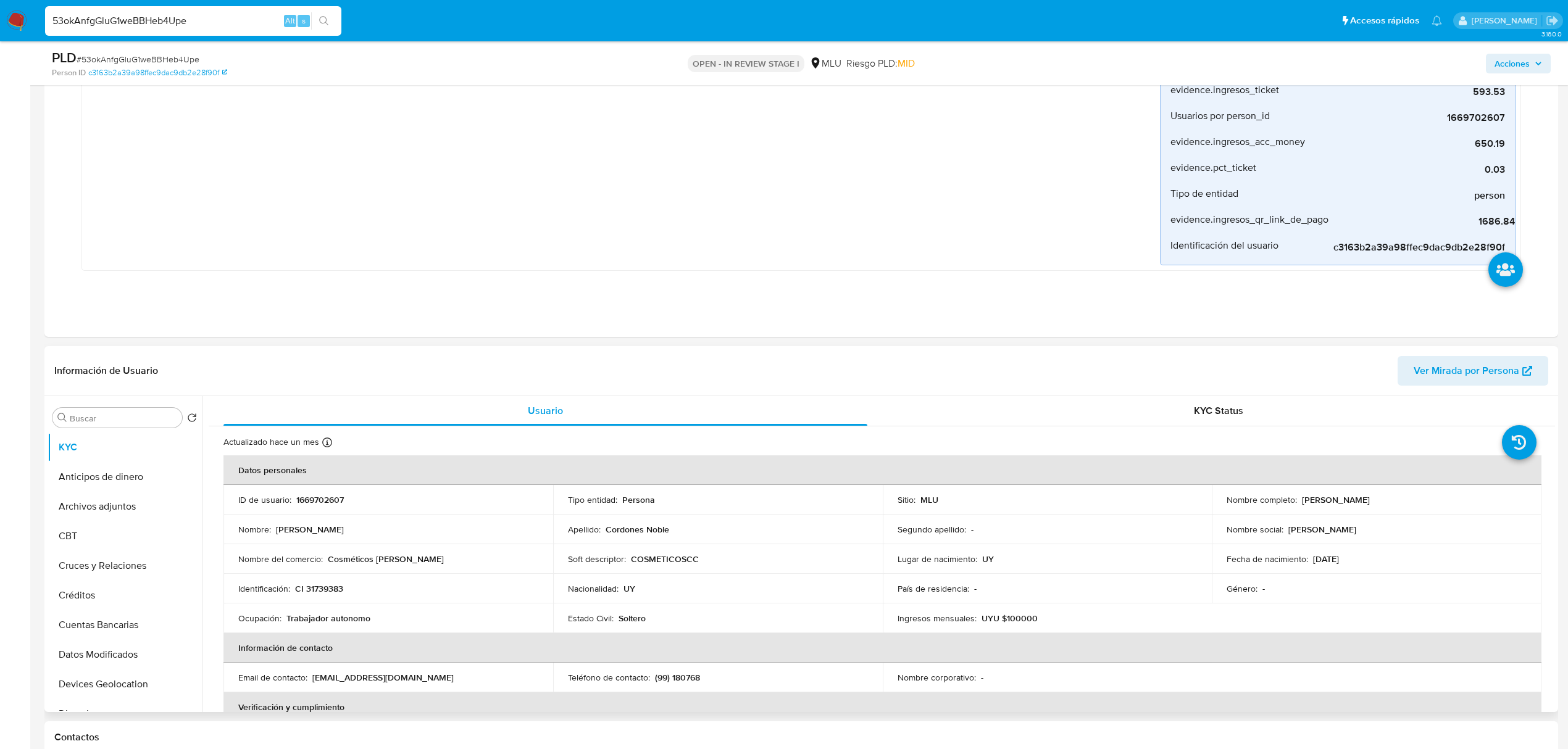
drag, startPoint x: 1435, startPoint y: 500, endPoint x: 1298, endPoint y: 501, distance: 137.0
click at [1298, 501] on div "Nombre completo : Claudia Daiana Cordones Noble" at bounding box center [1377, 500] width 300 height 11
copy p "[PERSON_NAME]"
click at [128, 616] on button "Cuentas Bancarias" at bounding box center [120, 625] width 144 height 29
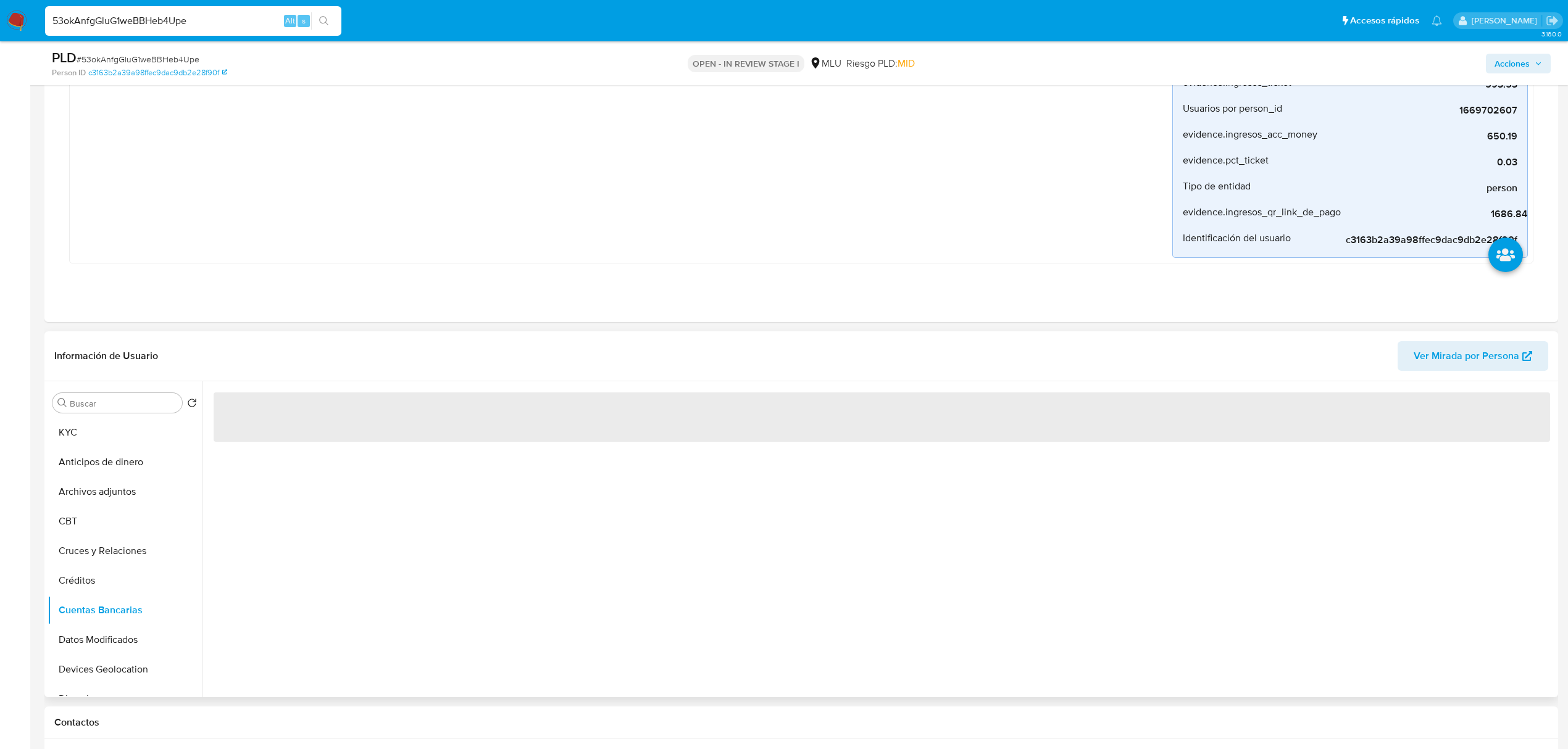
click at [443, 572] on div "‌" at bounding box center [878, 539] width 1353 height 316
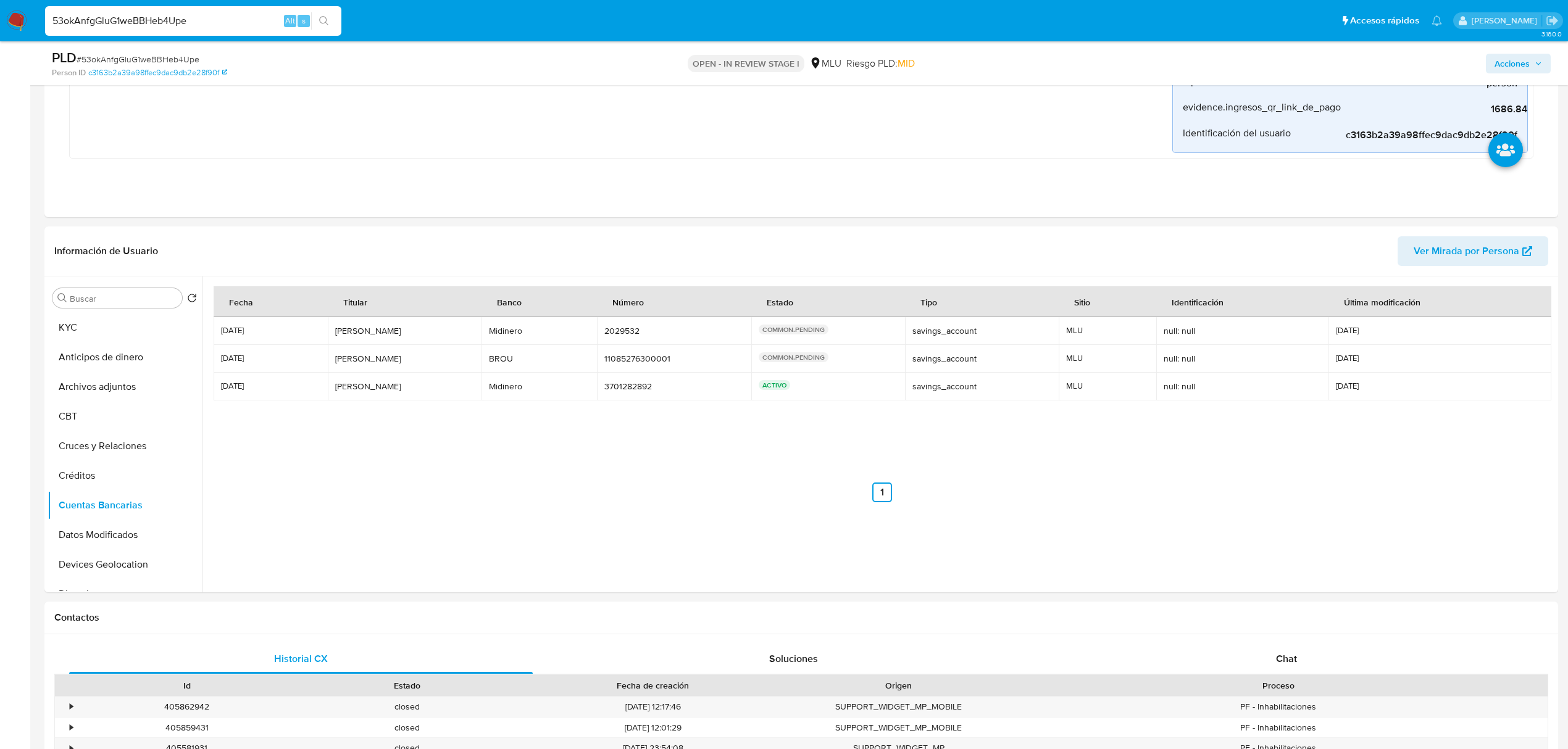
scroll to position [444, 0]
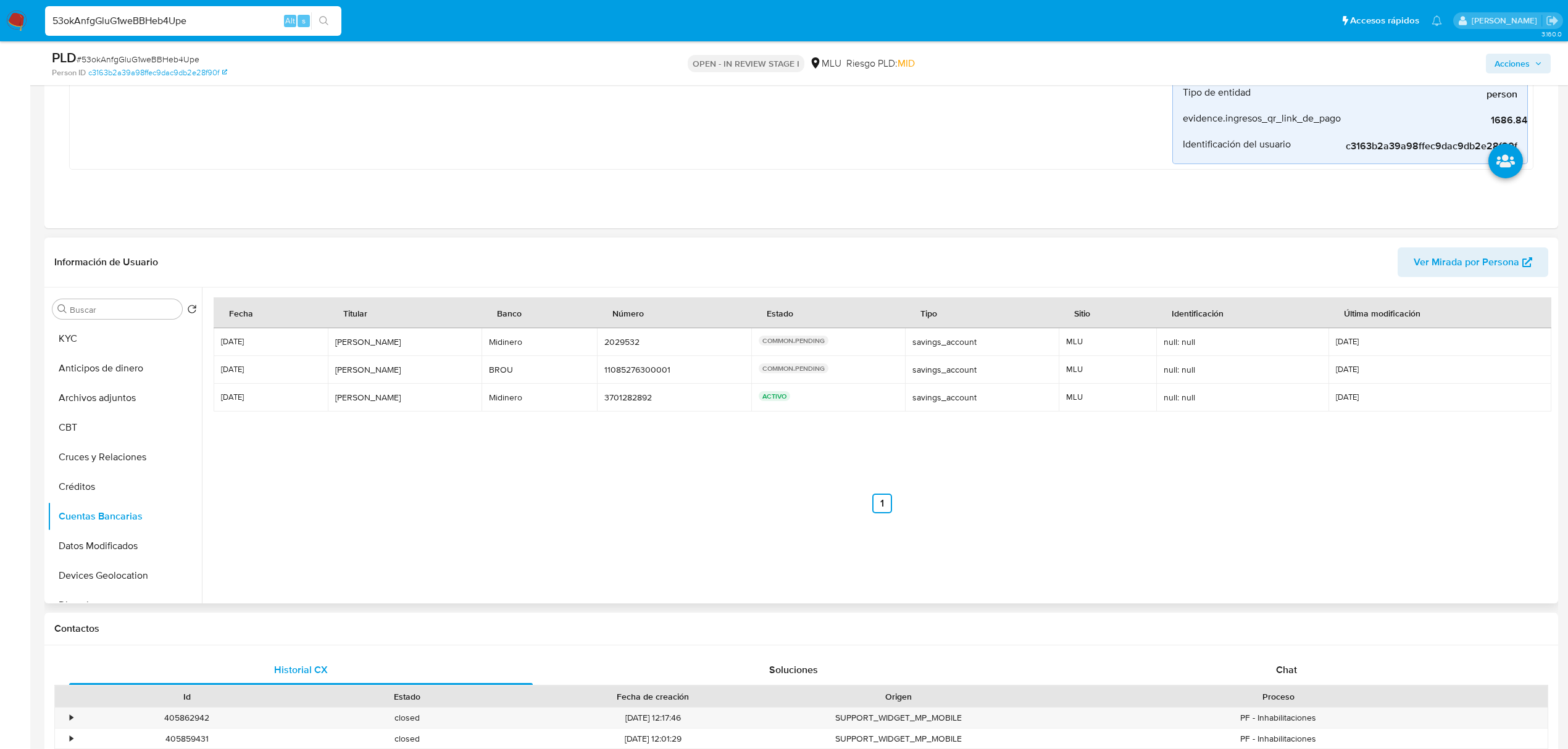
click at [640, 447] on div "Fecha Titular Banco Número Estado Tipo Sitio Identificación Última modificación…" at bounding box center [882, 405] width 1337 height 216
click at [107, 338] on button "KYC" at bounding box center [120, 338] width 144 height 29
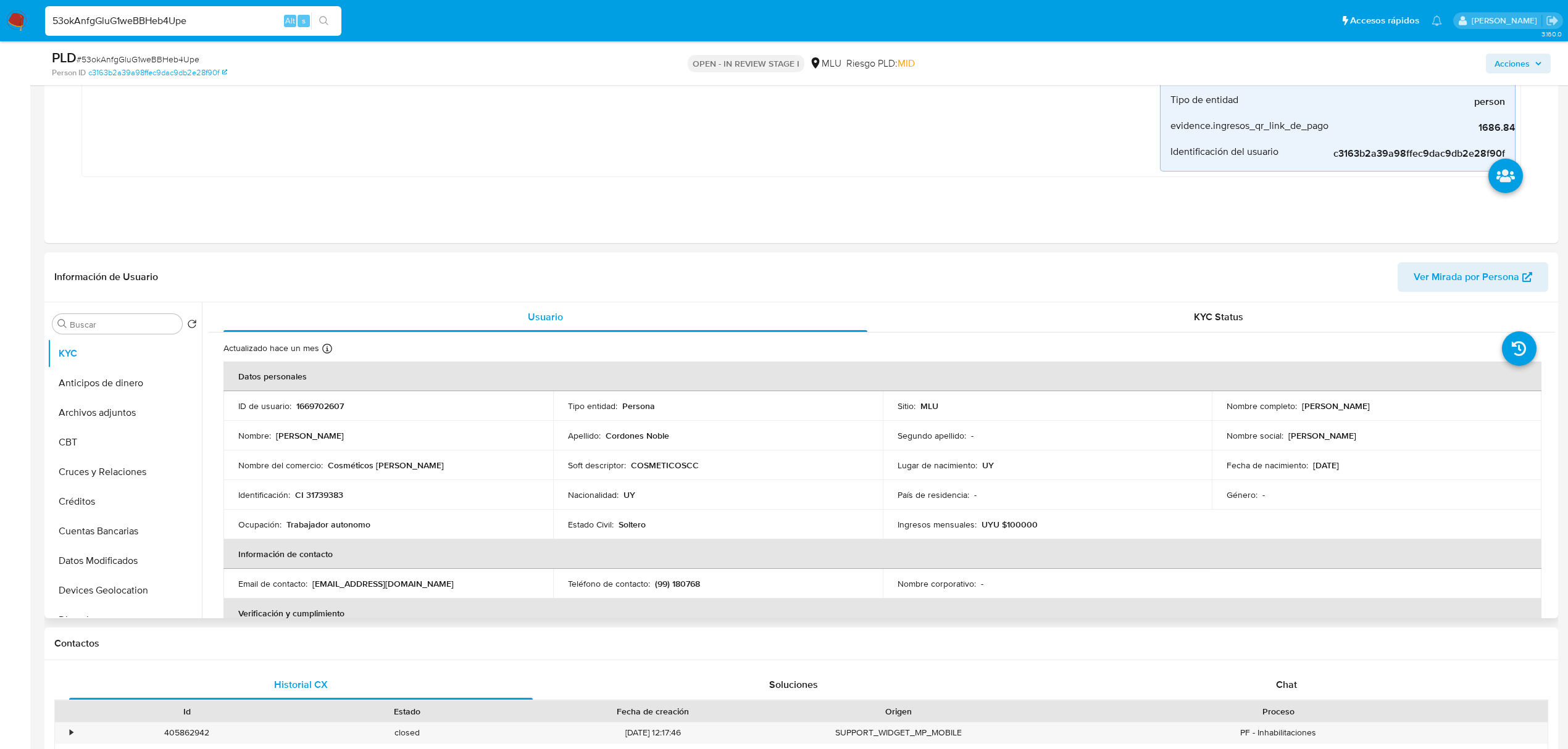
drag, startPoint x: 1433, startPoint y: 402, endPoint x: 1298, endPoint y: 406, distance: 135.1
click at [1298, 406] on div "Nombre completo : Claudia Daiana Cordones Noble" at bounding box center [1377, 405] width 300 height 11
copy p "[PERSON_NAME] Noble"
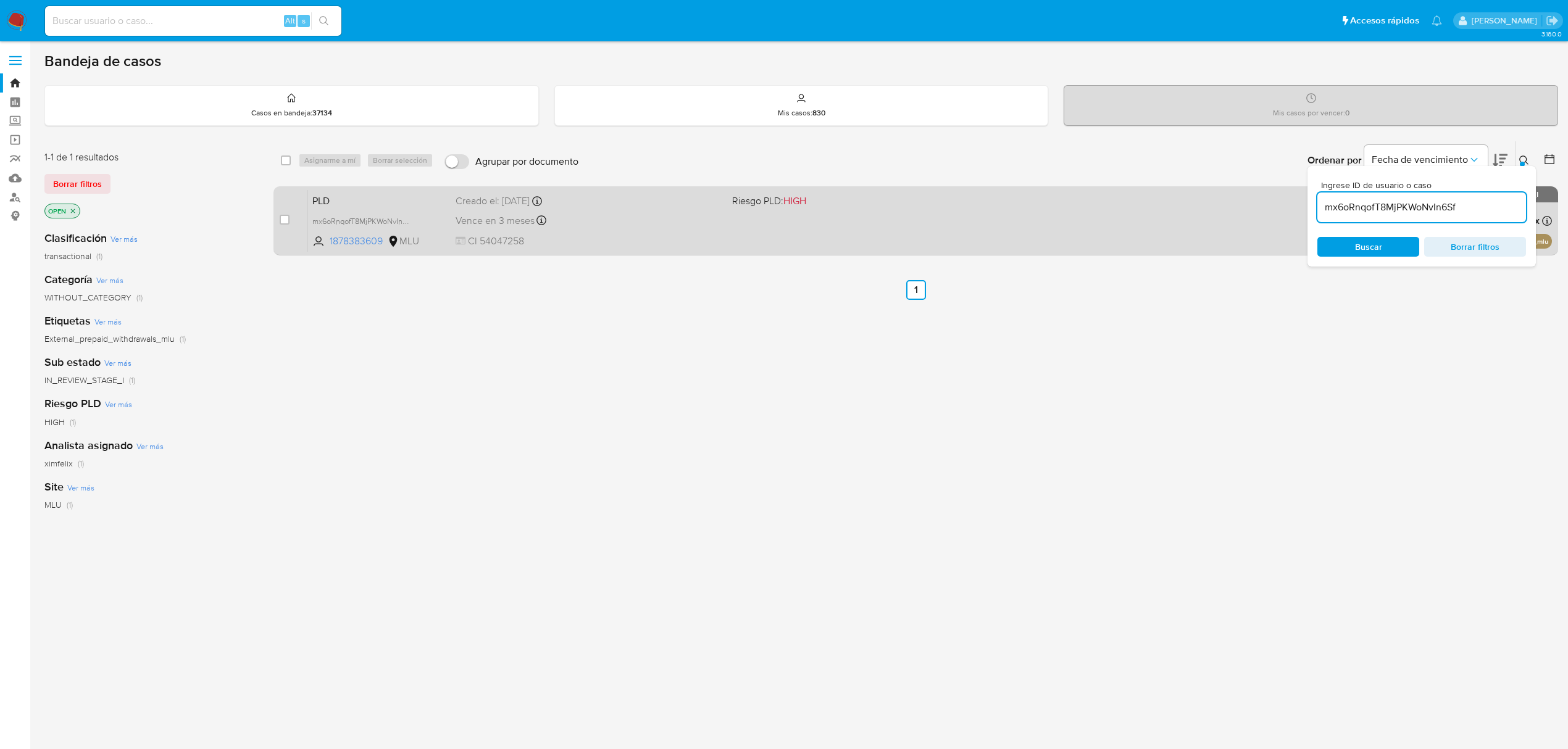
drag, startPoint x: 1476, startPoint y: 203, endPoint x: 1283, endPoint y: 238, distance: 196.1
click at [1283, 238] on div "select-all-cases-checkbox Asignarme a mí Borrar selección Agrupar por documento…" at bounding box center [916, 200] width 1285 height 120
paste input "L3dpqFQfovvr4gv2eLYhrRJ7"
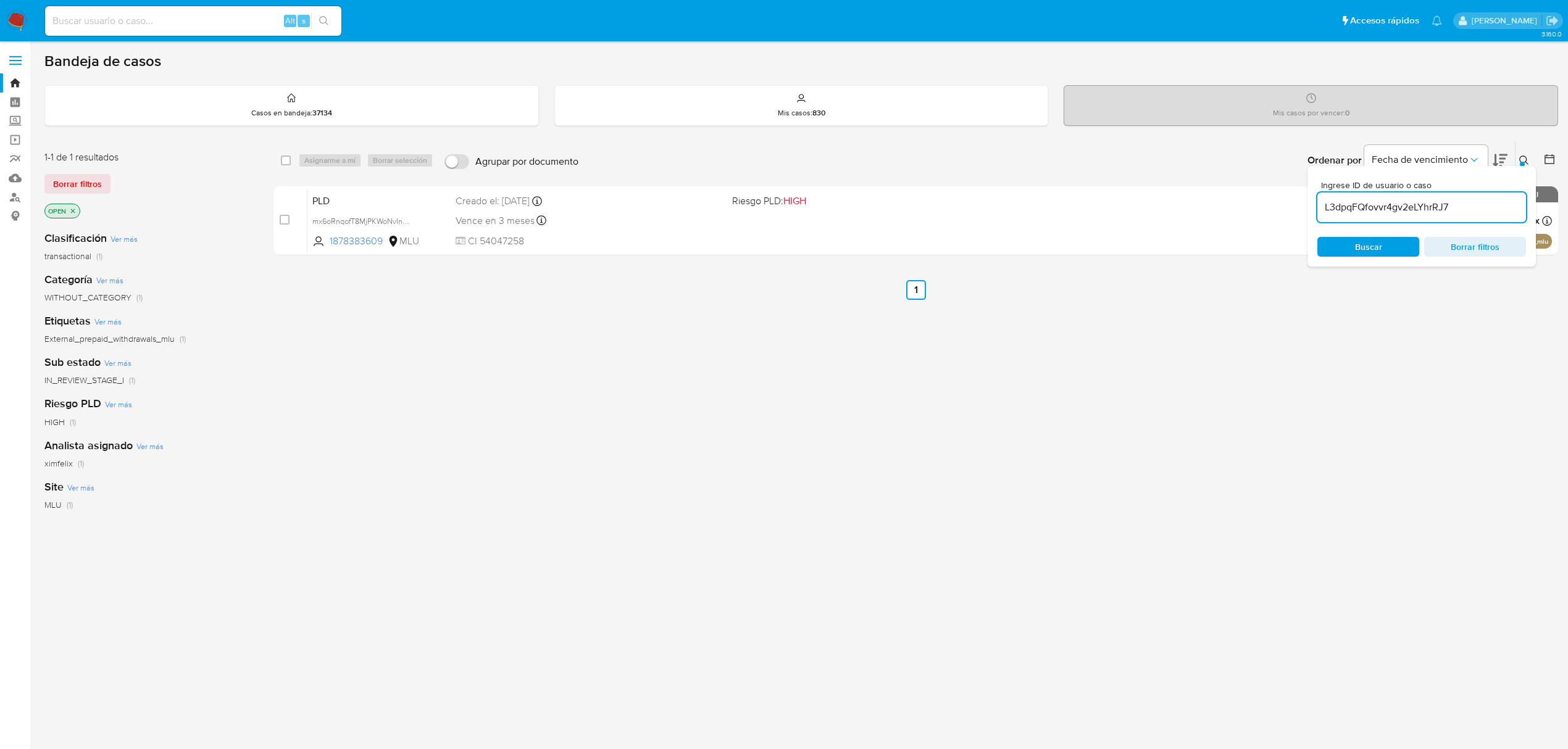
type input "L3dpqFQfovvr4gv2eLYhrRJ7"
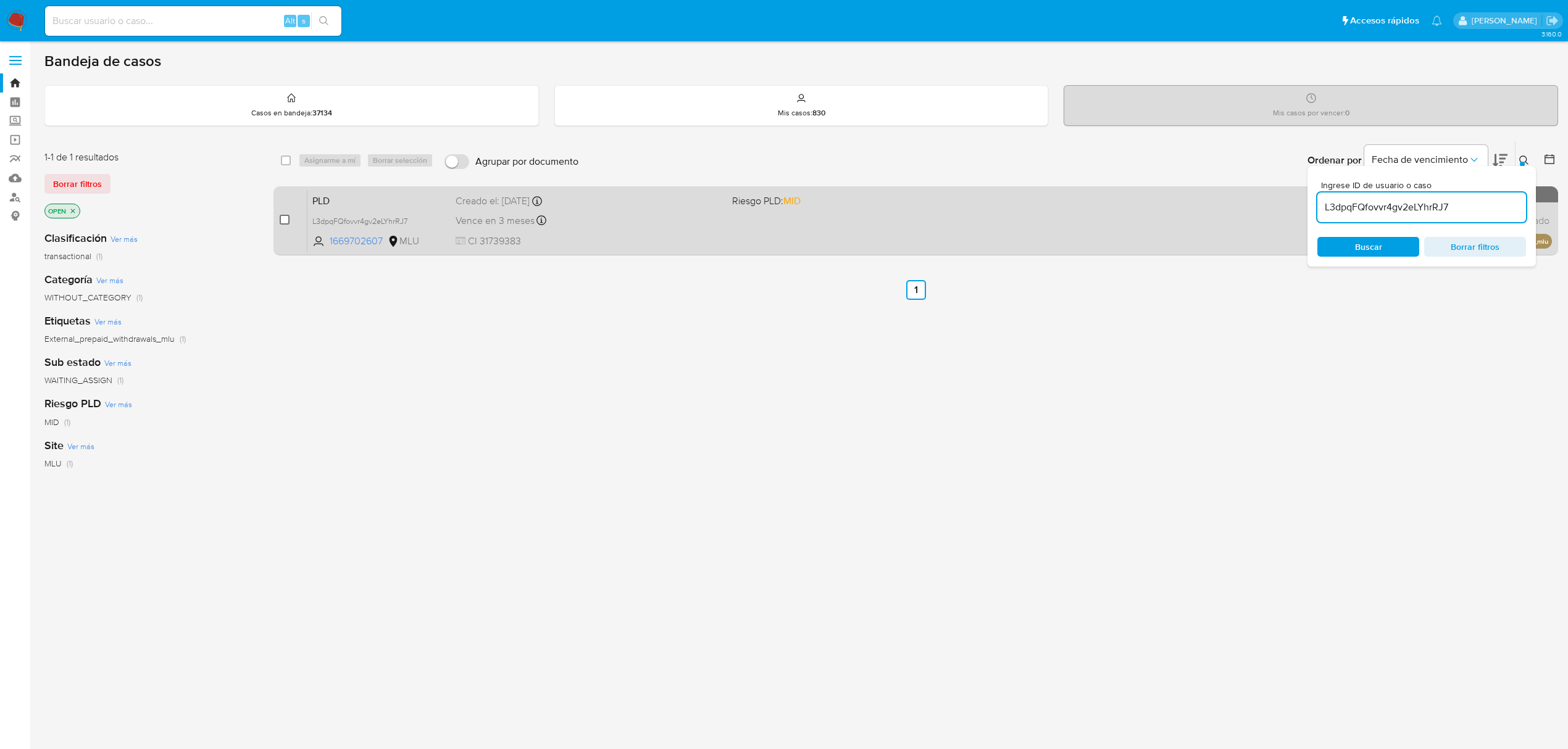
click at [281, 223] on input "checkbox" at bounding box center [284, 219] width 10 height 10
checkbox input "true"
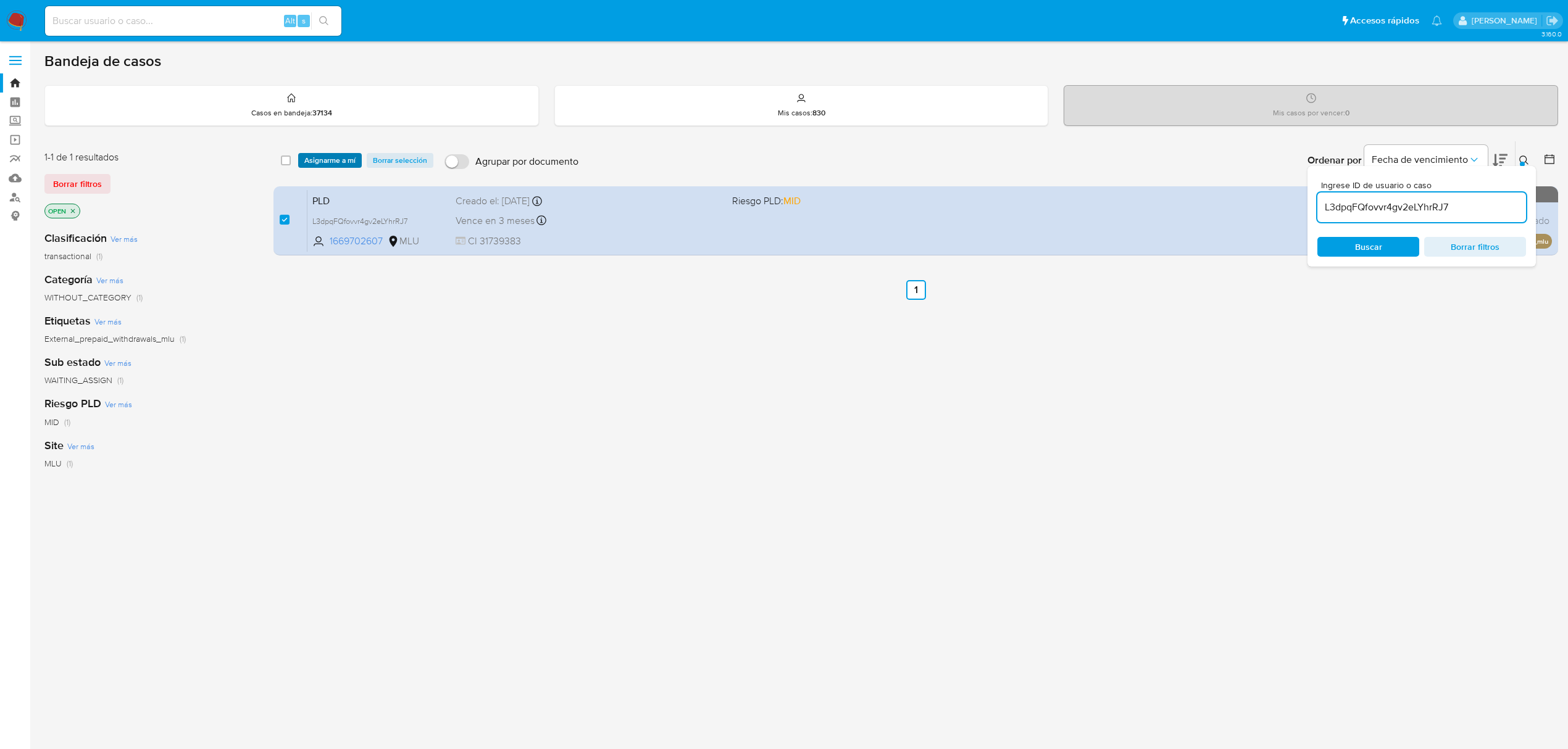
click at [336, 159] on span "Asignarme a mí" at bounding box center [330, 160] width 52 height 13
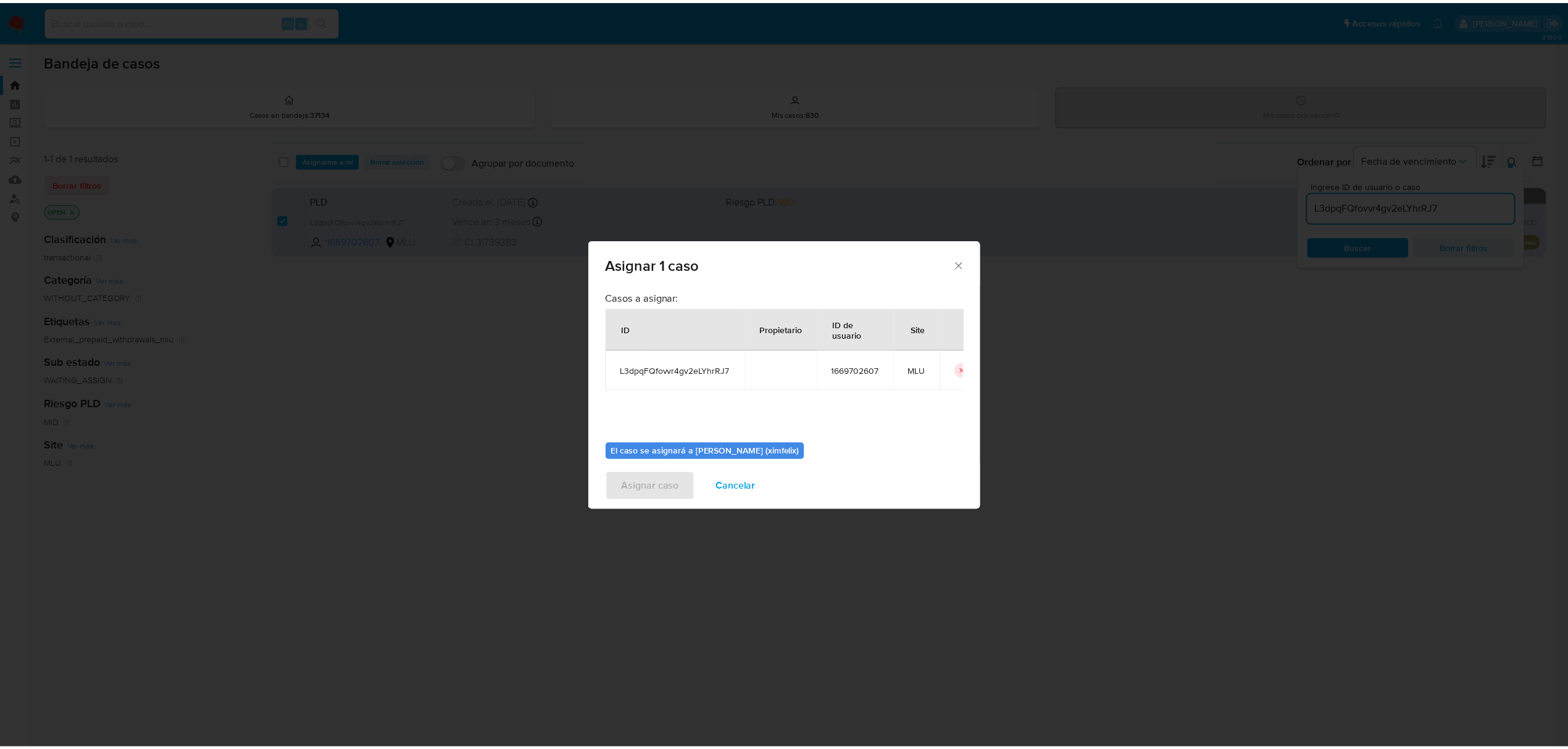
scroll to position [63, 0]
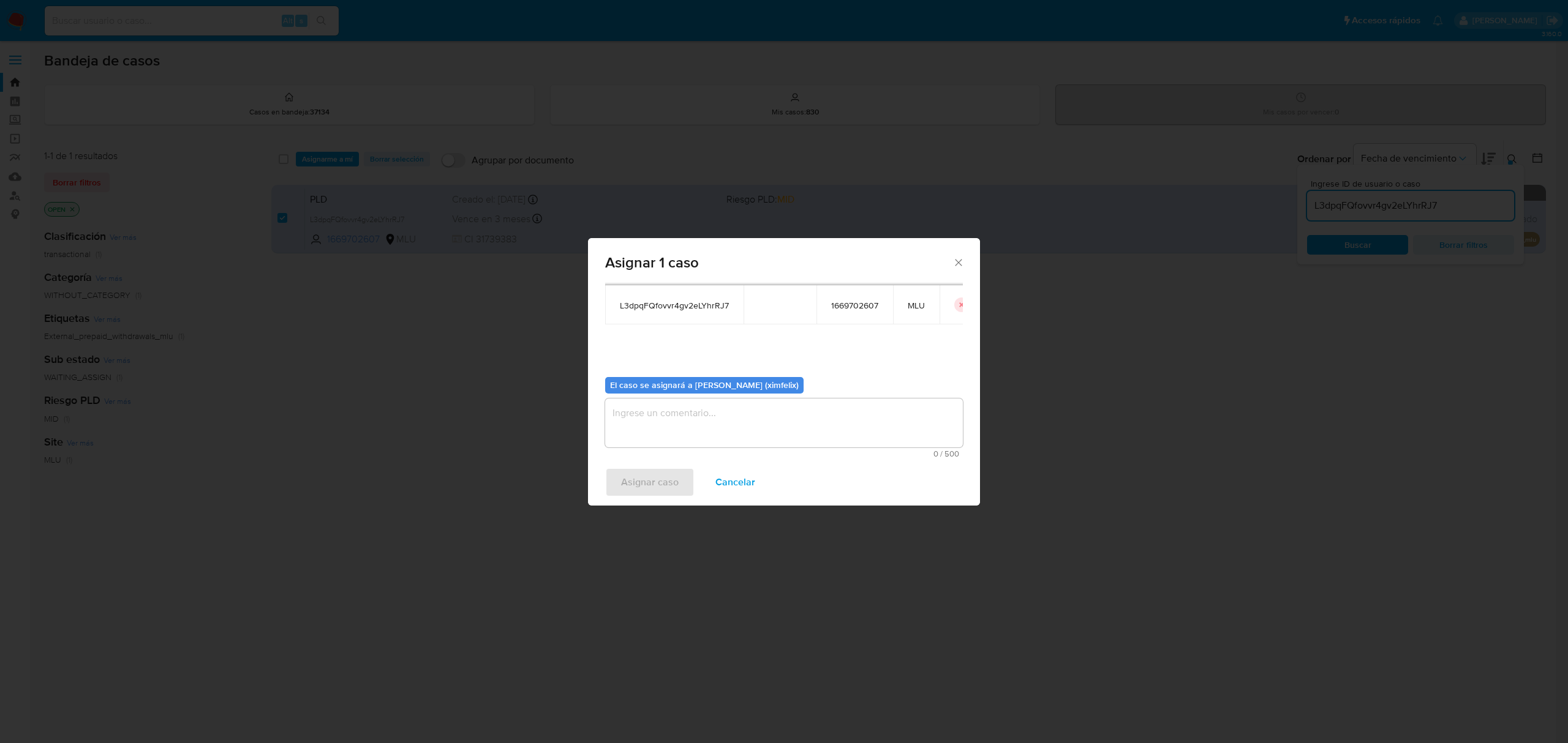
click at [760, 442] on textarea "assign-modal" at bounding box center [784, 423] width 358 height 49
click at [651, 485] on span "Asignar caso" at bounding box center [649, 482] width 58 height 27
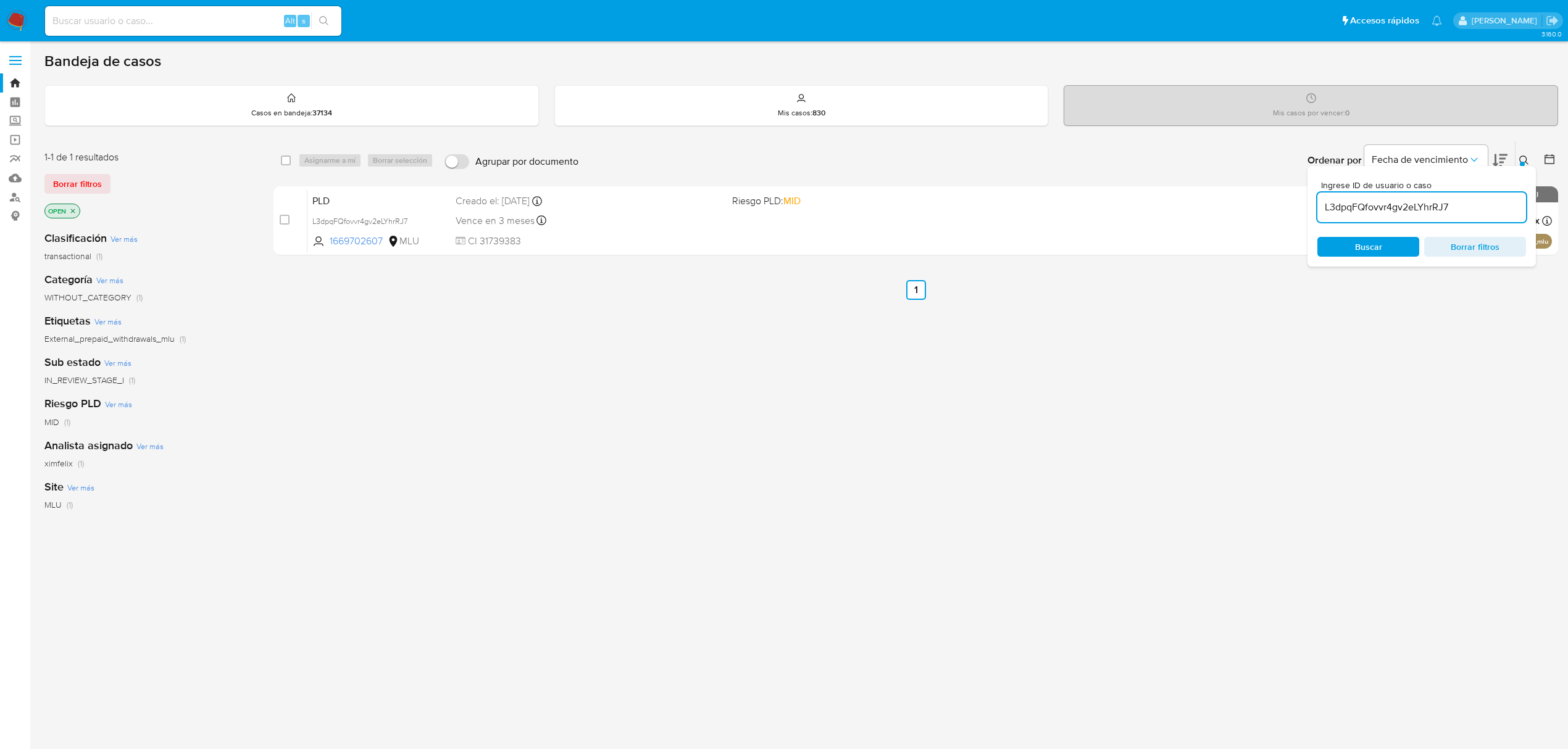
click at [211, 13] on input at bounding box center [193, 21] width 297 height 16
paste input "L3dpqFQfovvr4gv2eLYhrRJ7"
type input "L3dpqFQfovvr4gv2eLYhrRJ7"
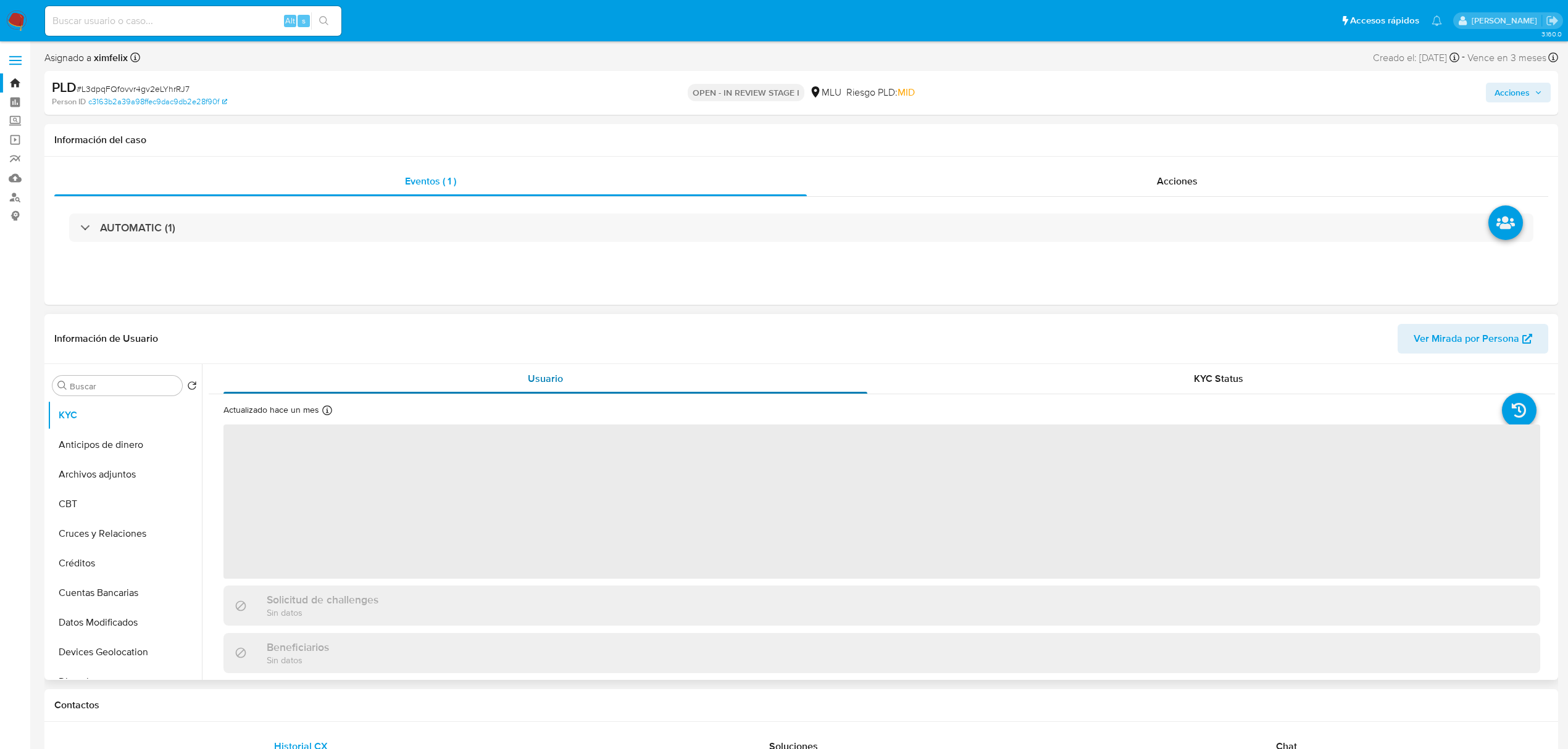
select select "10"
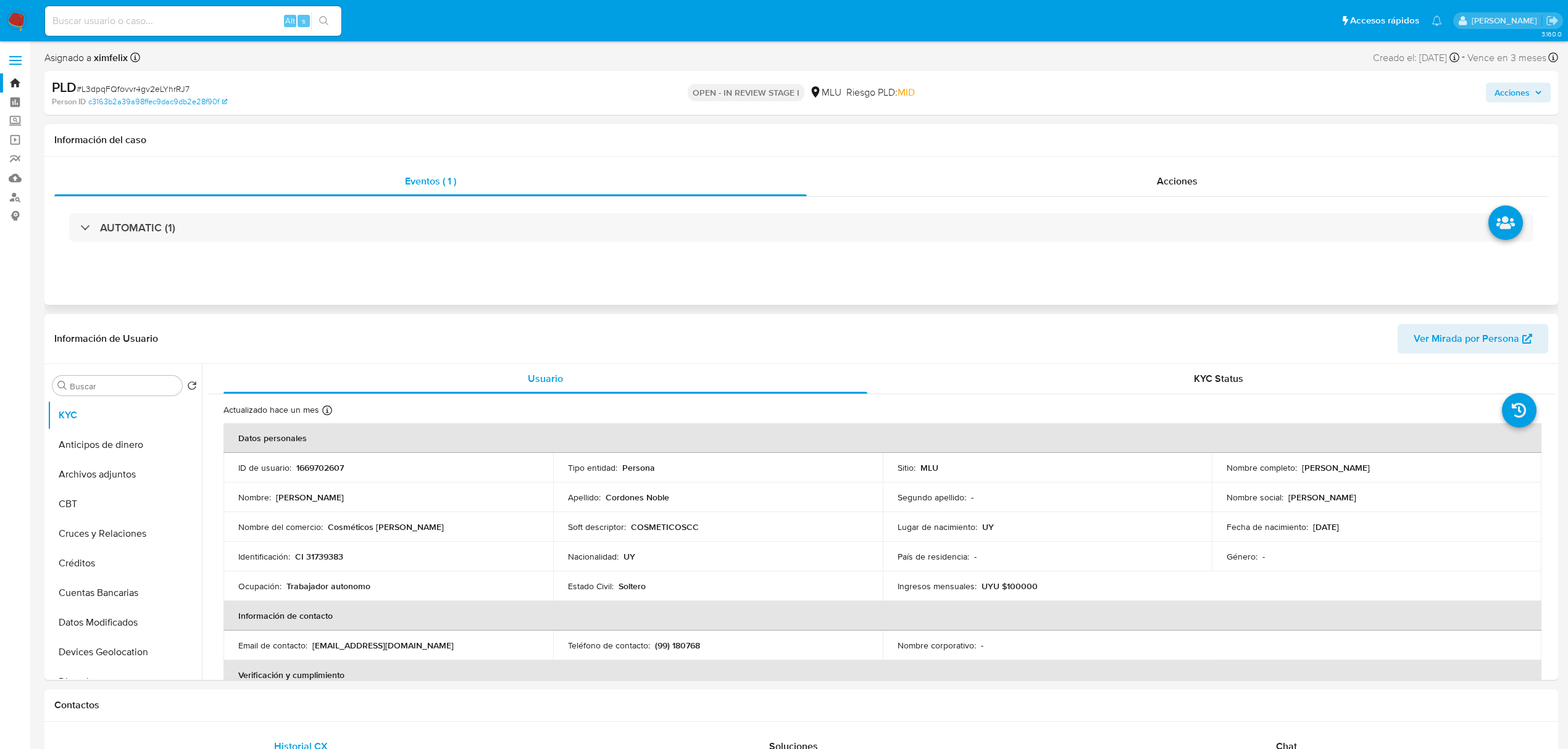
click at [498, 244] on div "AUTOMATIC (1)" at bounding box center [802, 228] width 1494 height 62
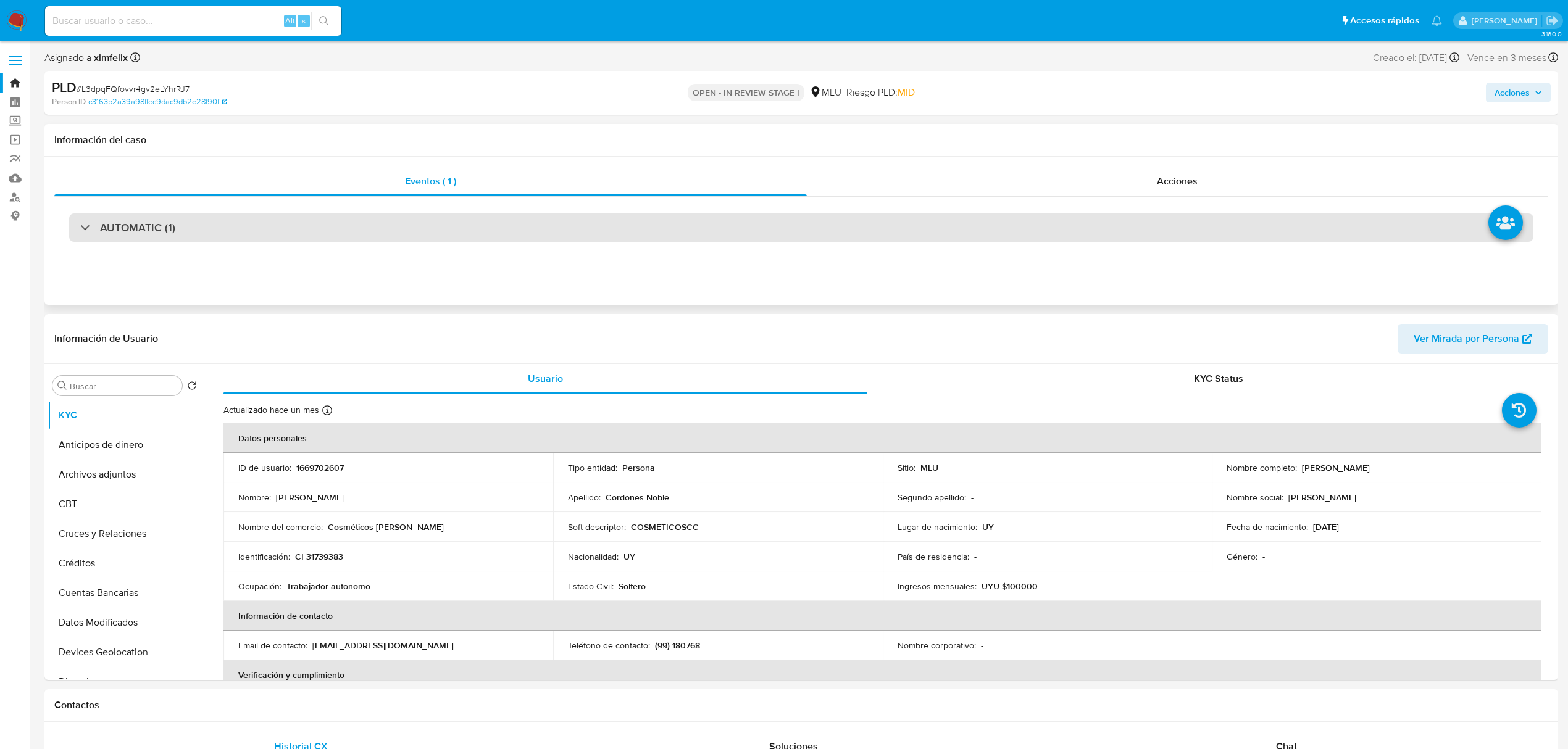
click at [310, 235] on div "AUTOMATIC (1)" at bounding box center [801, 227] width 1464 height 29
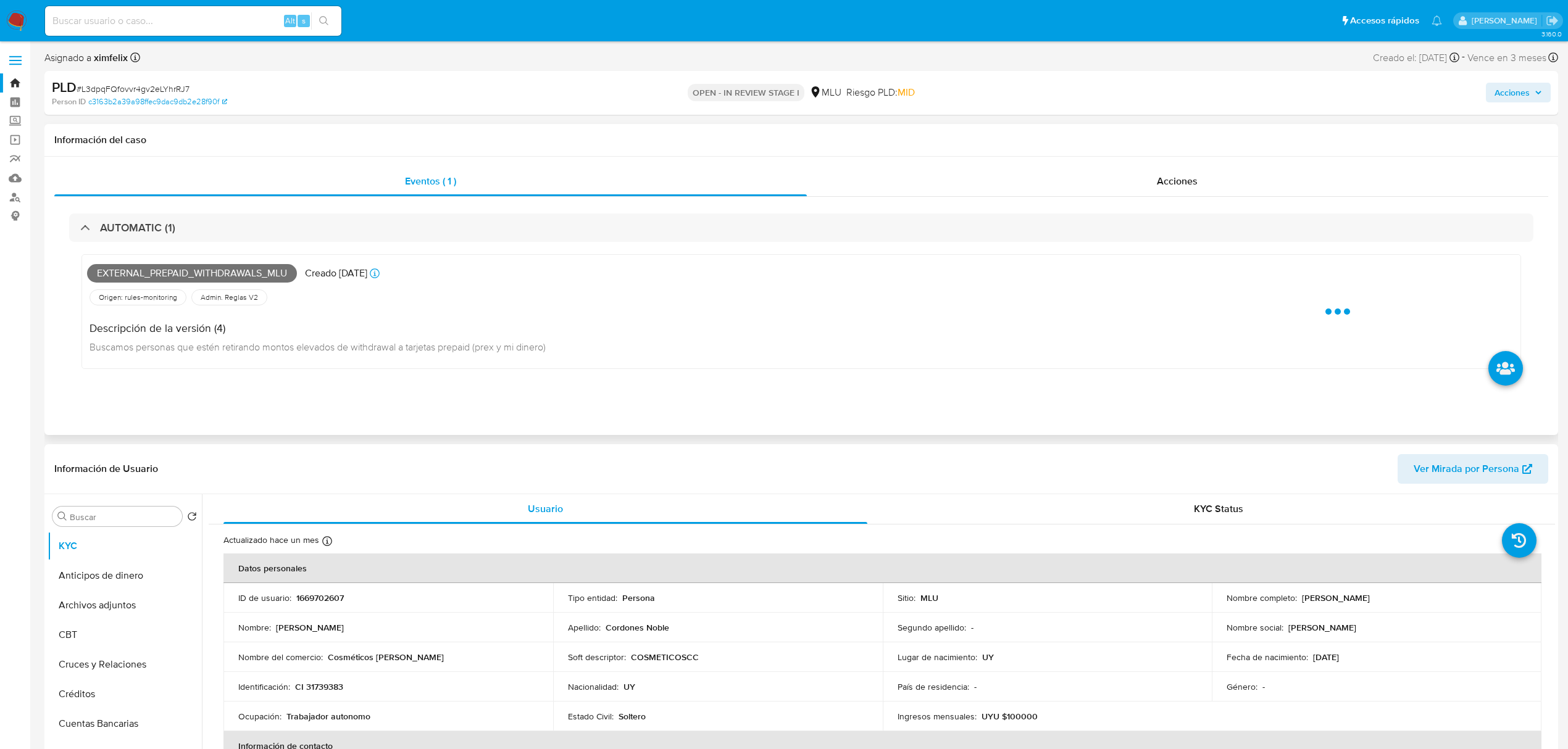
click at [200, 274] on span "External_prepaid_withdrawals_mlu" at bounding box center [191, 273] width 210 height 18
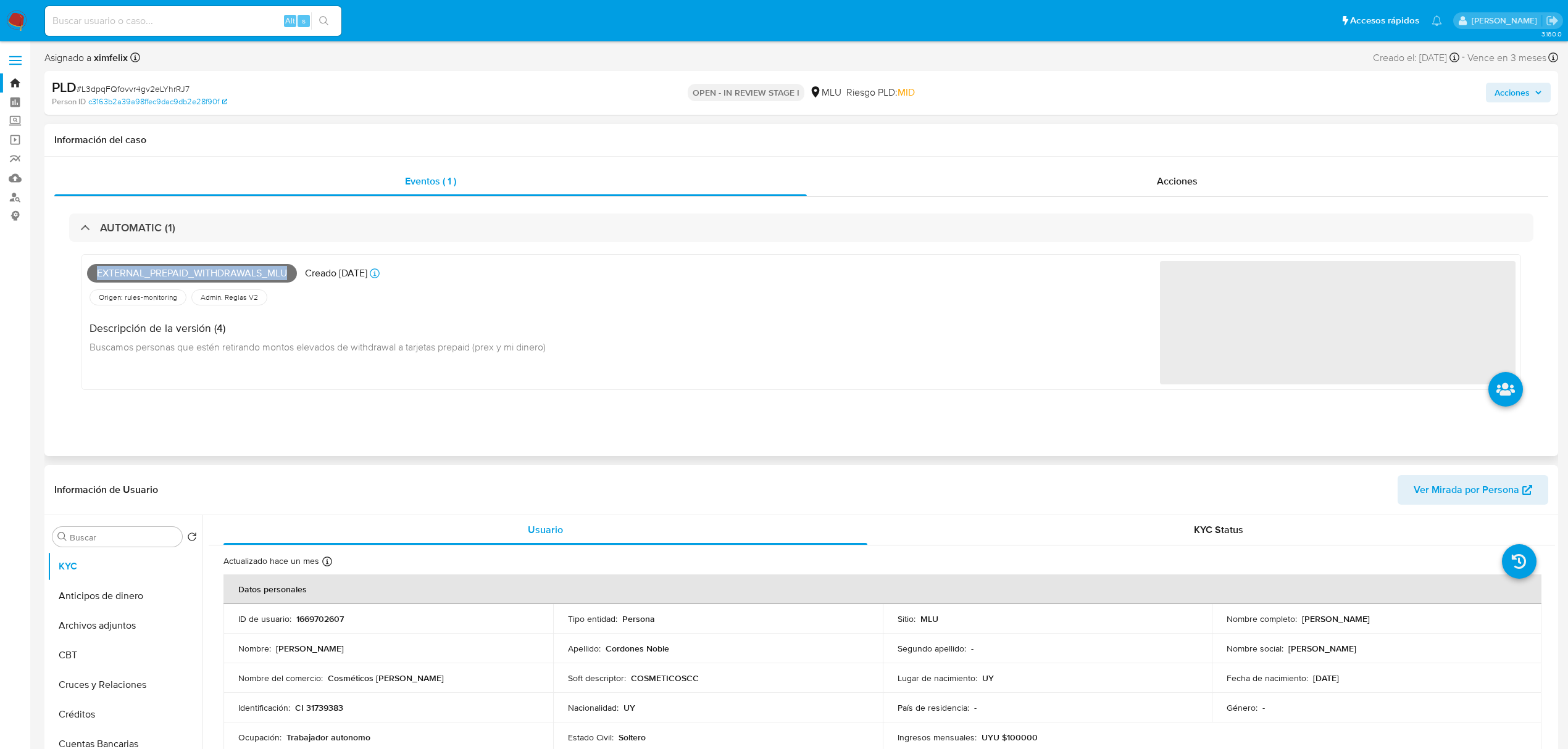
copy span "External_prepaid_withdrawals_mlu"
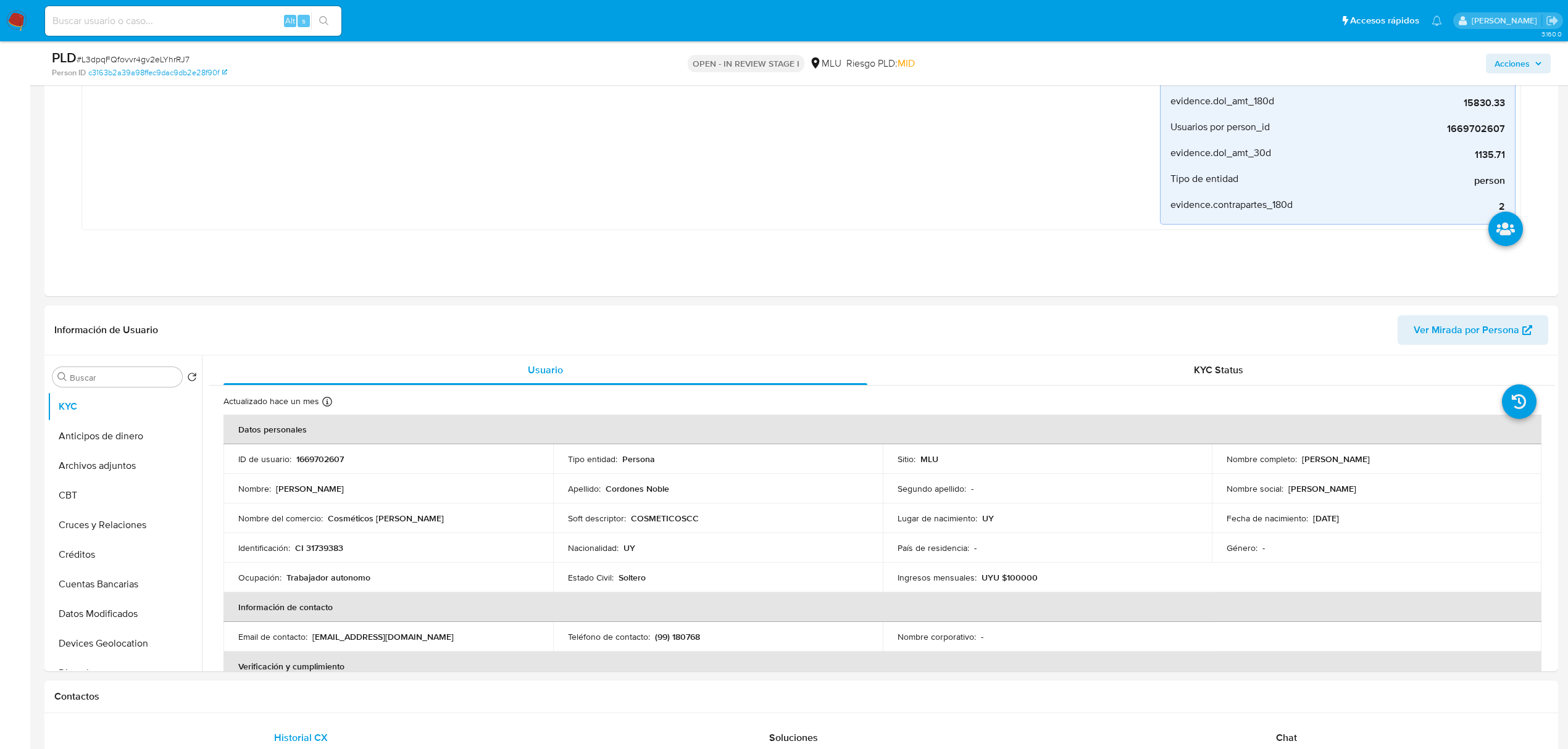
scroll to position [239, 0]
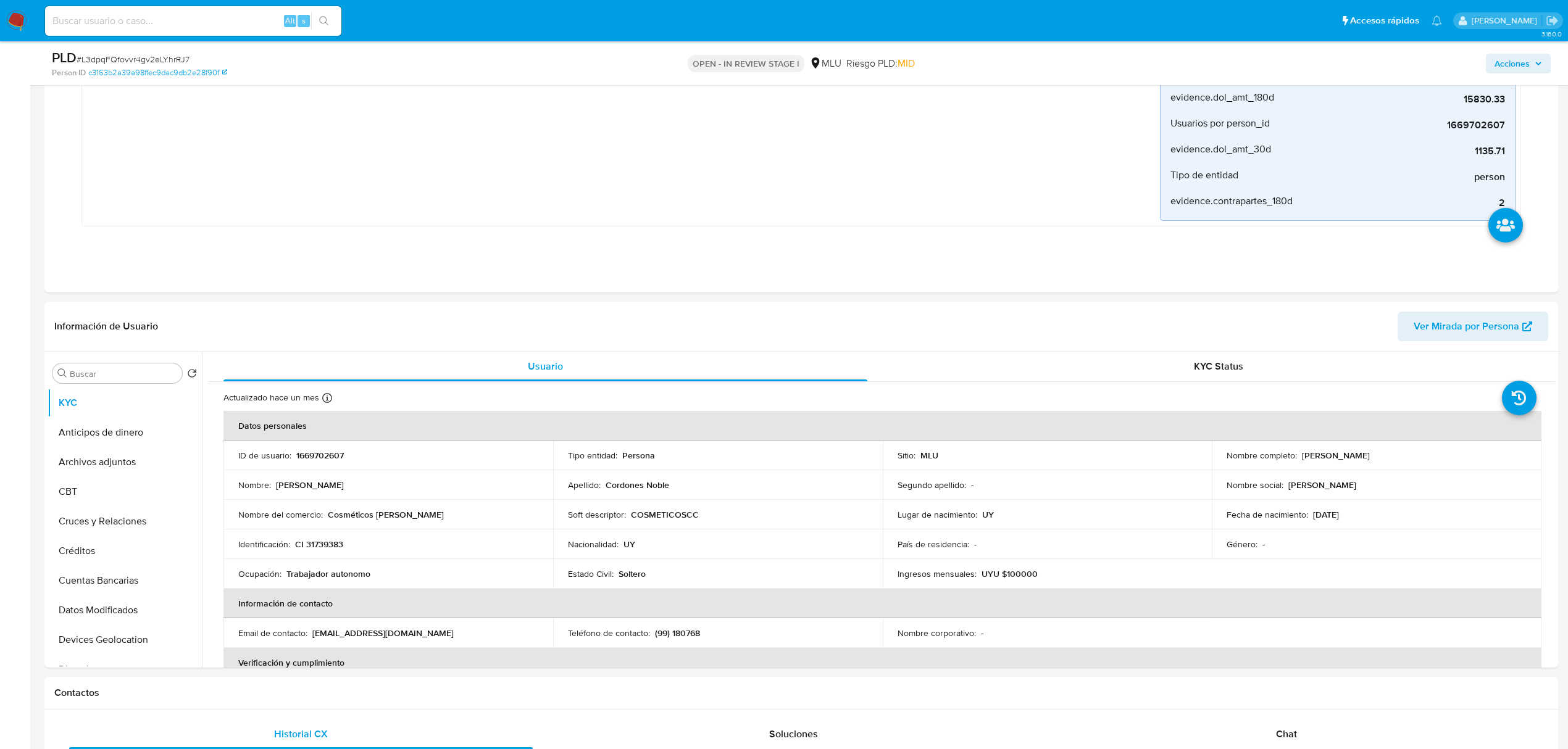
click at [15, 18] on img at bounding box center [16, 21] width 21 height 21
